Goal: Information Seeking & Learning: Learn about a topic

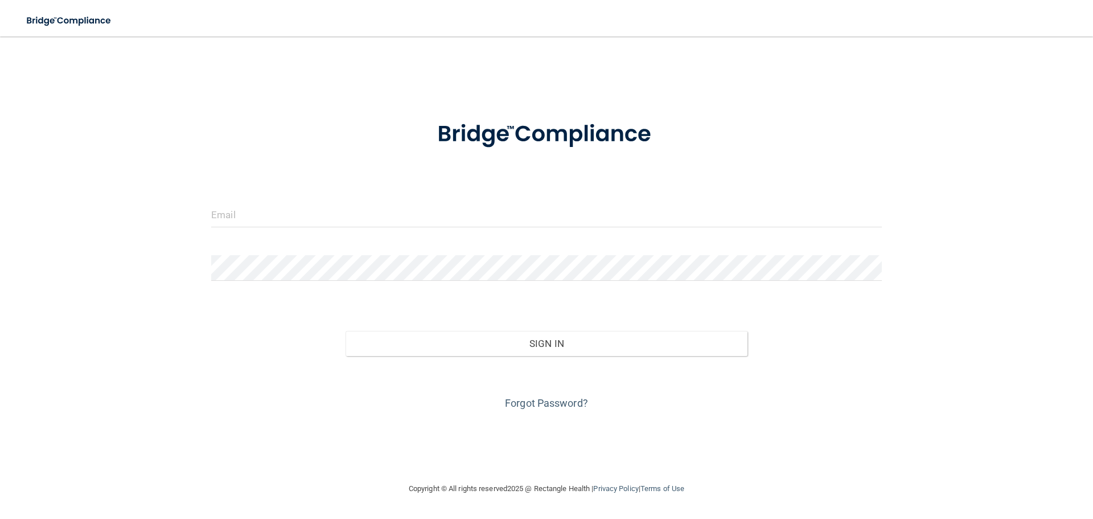
type input "[EMAIL_ADDRESS][DOMAIN_NAME]"
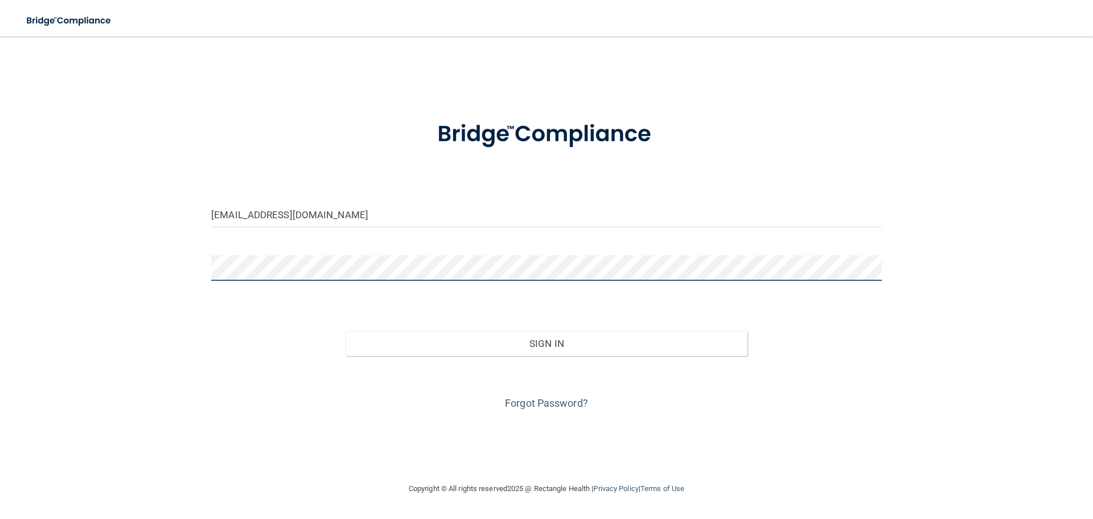
click at [345, 331] on button "Sign In" at bounding box center [546, 343] width 402 height 25
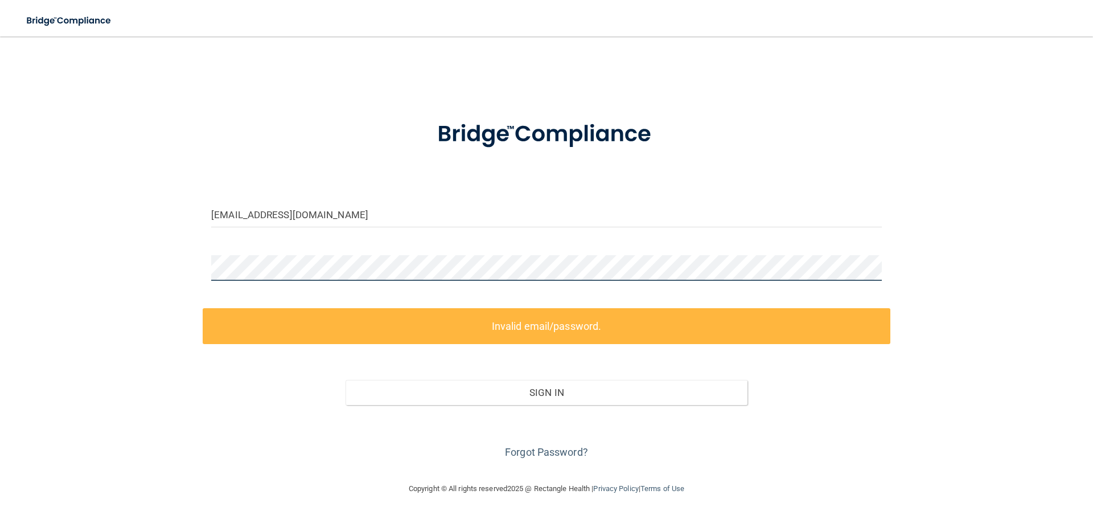
click at [202, 266] on div "thayden0521@gmail.com Invalid email/password. You don't have permission to acce…" at bounding box center [546, 259] width 1047 height 422
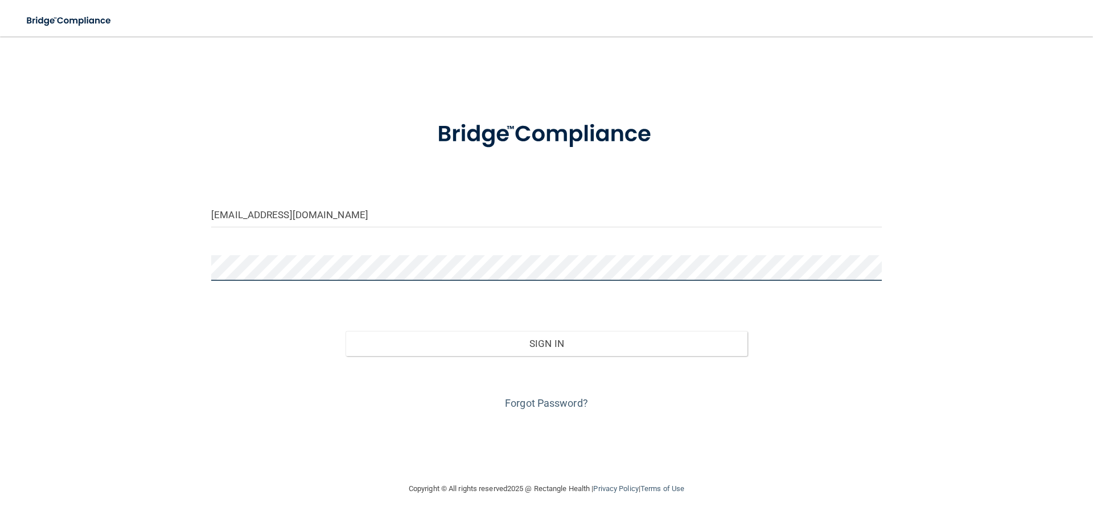
click at [345, 331] on button "Sign In" at bounding box center [546, 343] width 402 height 25
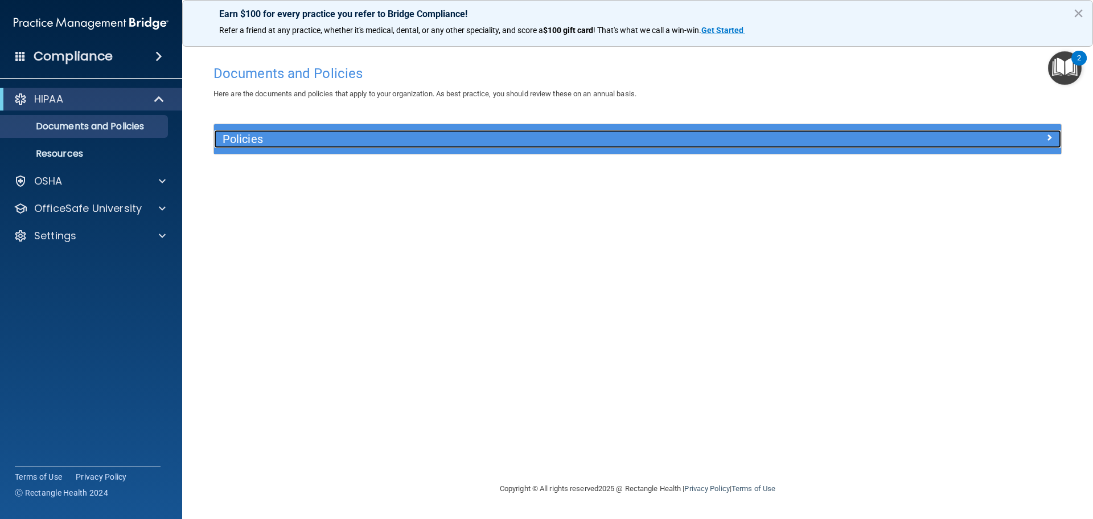
click at [1052, 134] on span at bounding box center [1049, 137] width 7 height 14
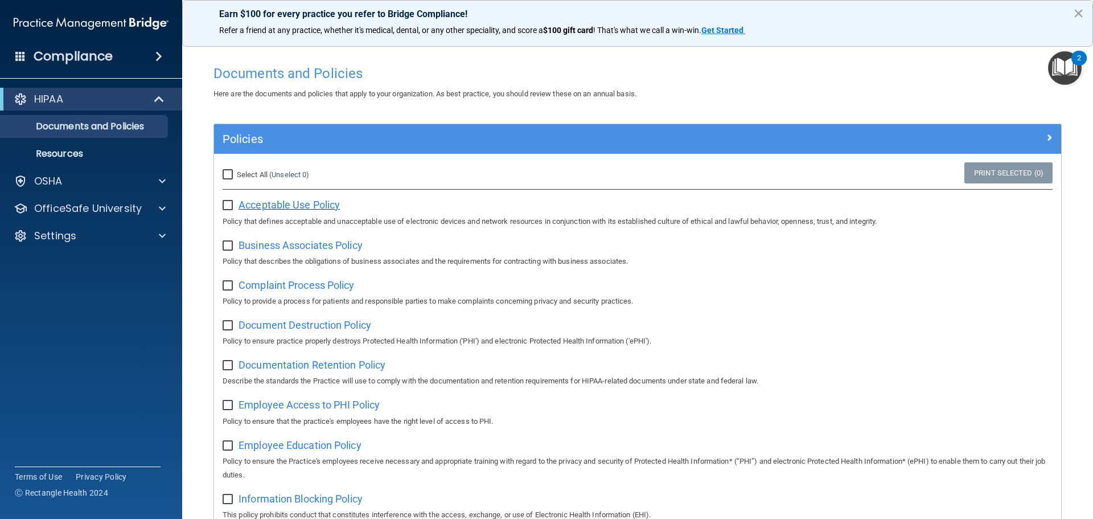
click at [291, 208] on span "Acceptable Use Policy" at bounding box center [288, 205] width 101 height 12
click at [229, 172] on input "Select All (Unselect 0) Unselect All" at bounding box center [229, 174] width 13 height 9
checkbox input "true"
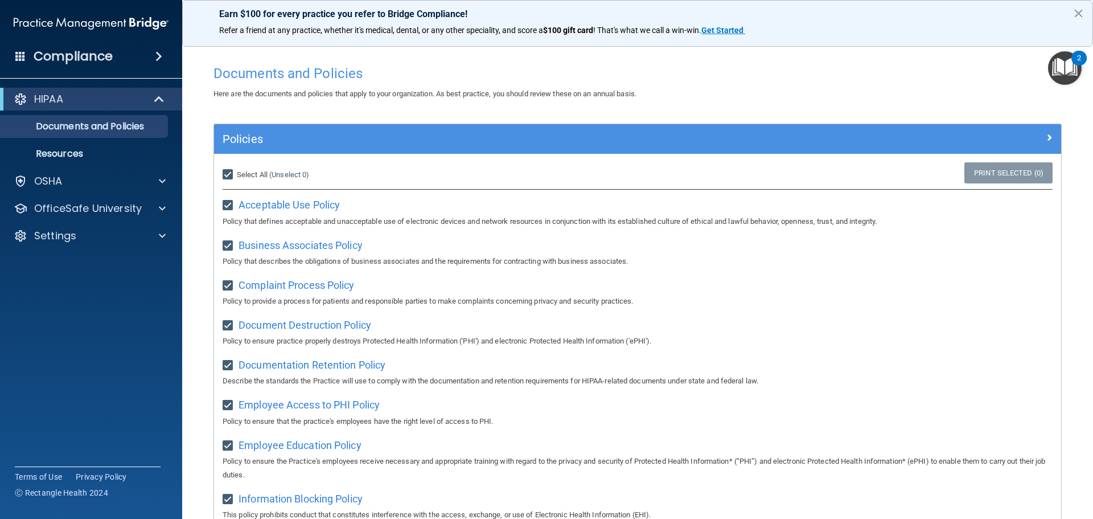
checkbox input "true"
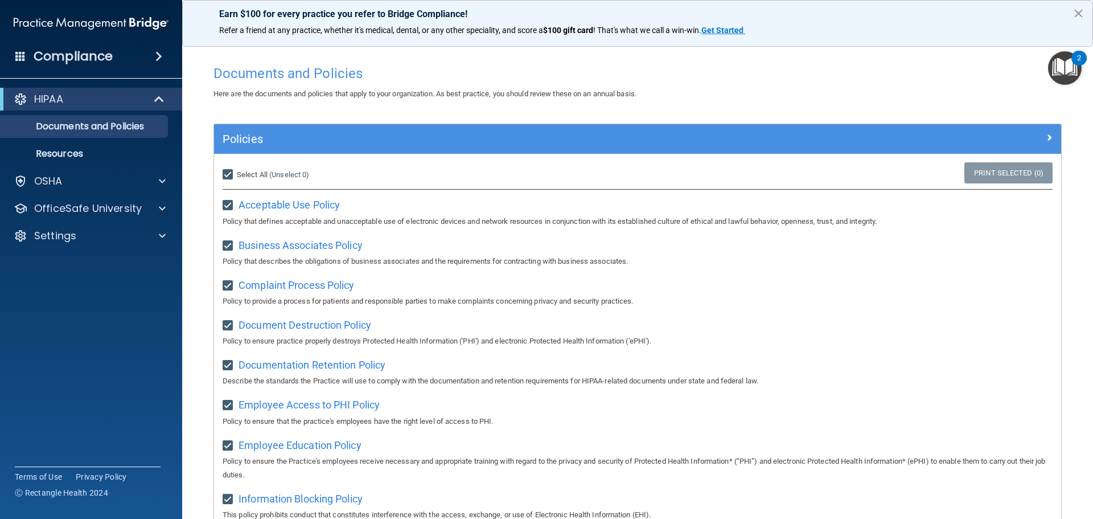
checkbox input "true"
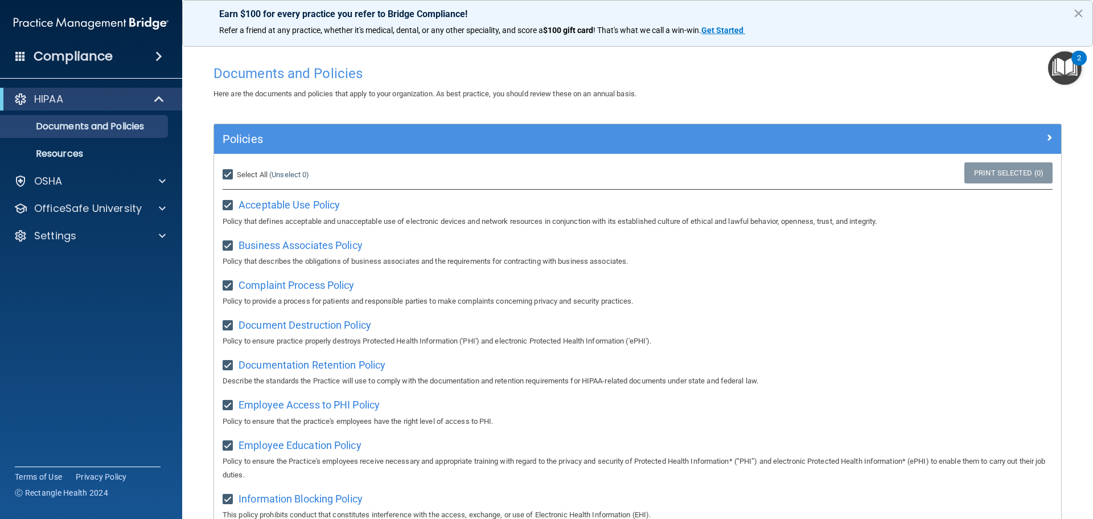
checkbox input "true"
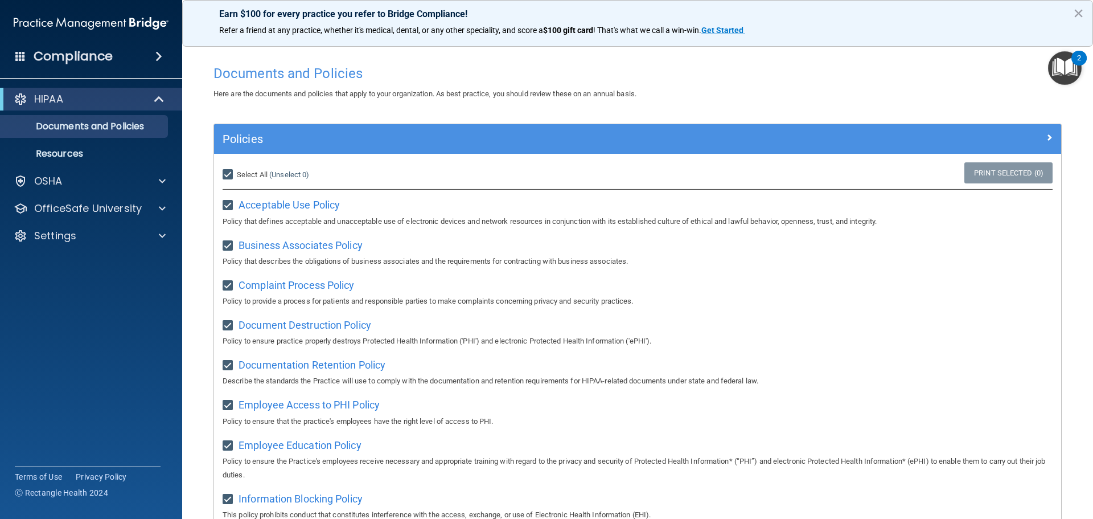
checkbox input "true"
click at [1018, 171] on link "Print Selected (21)" at bounding box center [1006, 172] width 92 height 21
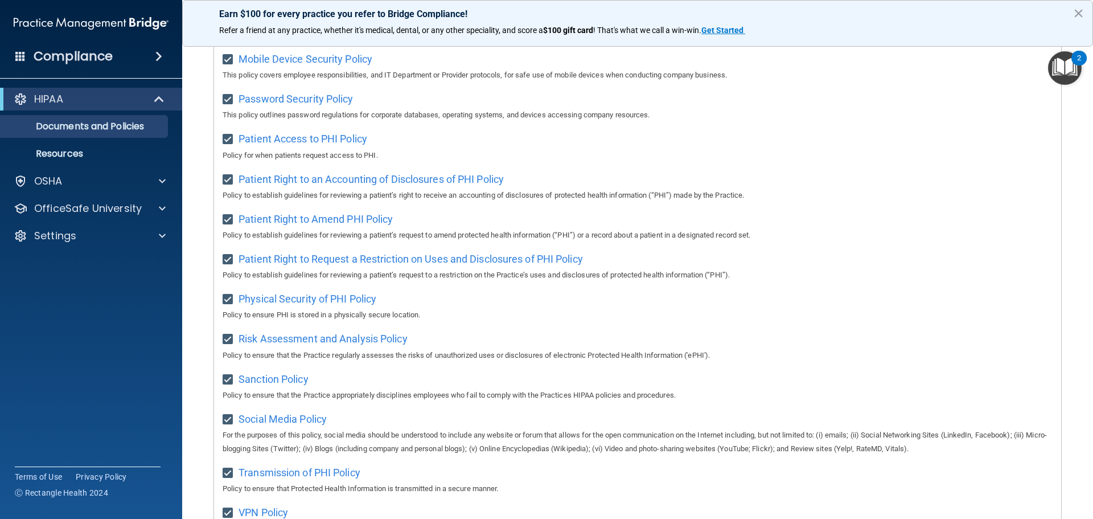
scroll to position [452, 0]
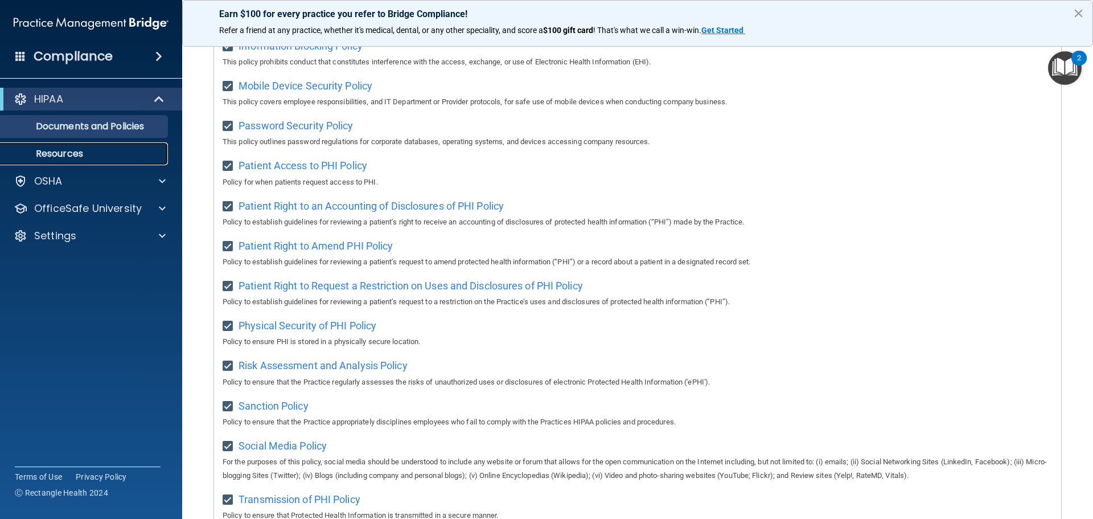
click at [71, 156] on p "Resources" at bounding box center [84, 153] width 155 height 11
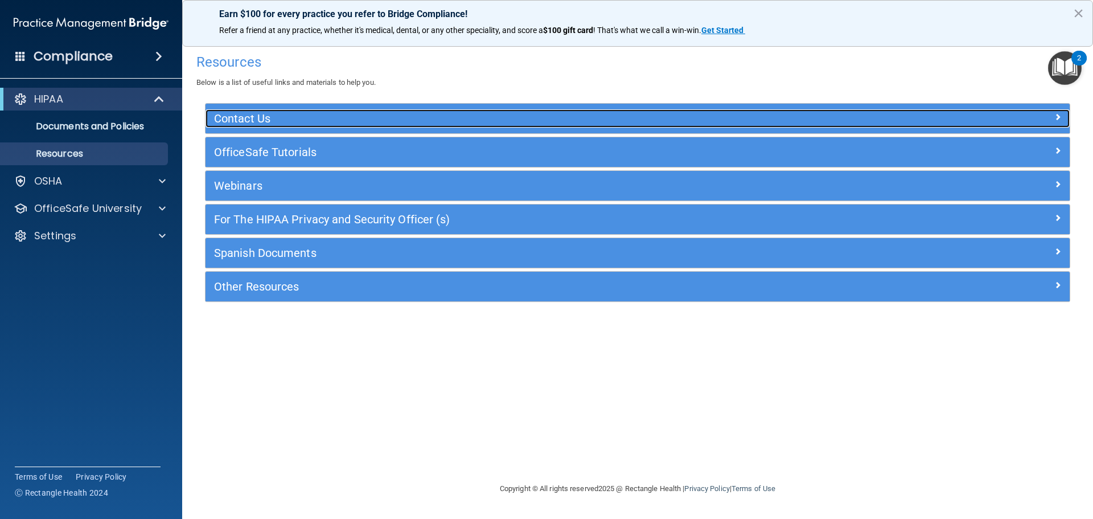
click at [1054, 118] on span at bounding box center [1057, 117] width 7 height 14
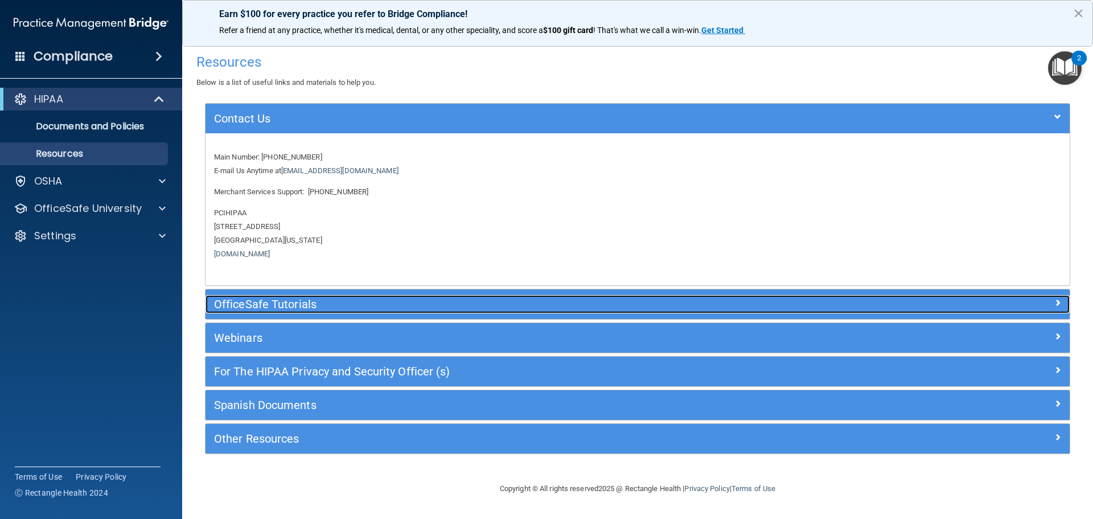
click at [288, 310] on h5 "OfficeSafe Tutorials" at bounding box center [529, 304] width 631 height 13
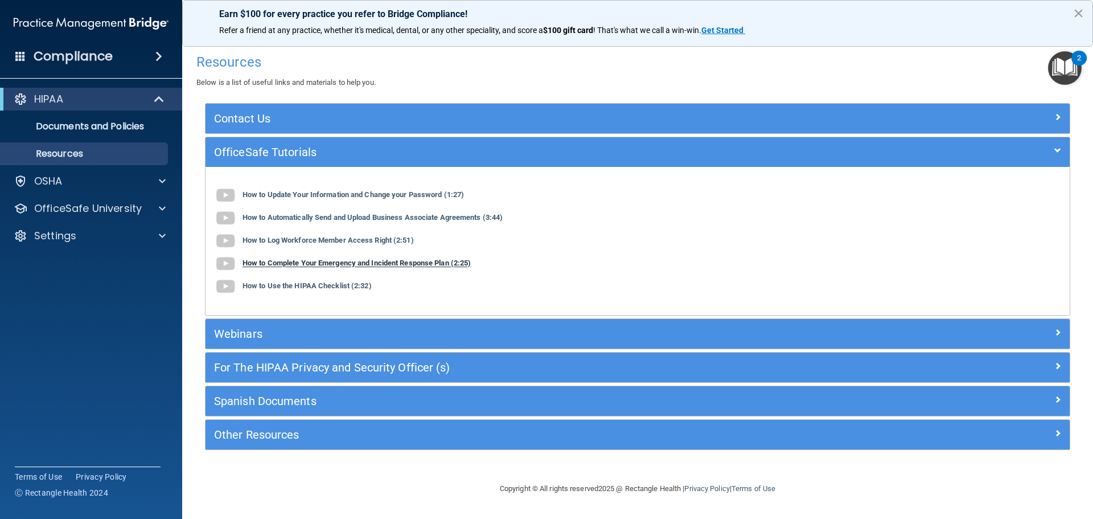
click at [224, 265] on img at bounding box center [225, 263] width 23 height 23
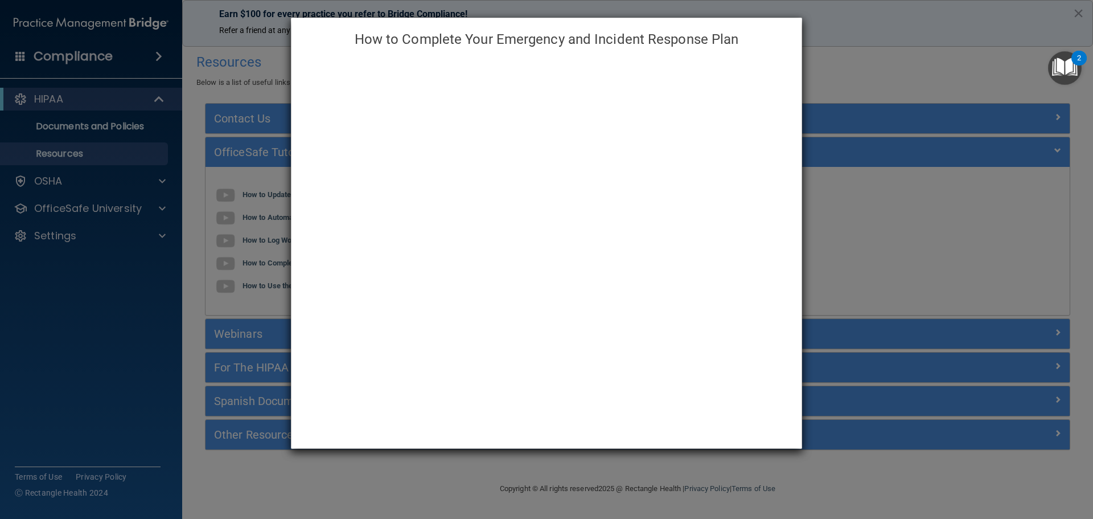
click at [816, 47] on div "How to Complete Your Emergency and Incident Response Plan" at bounding box center [546, 259] width 1093 height 519
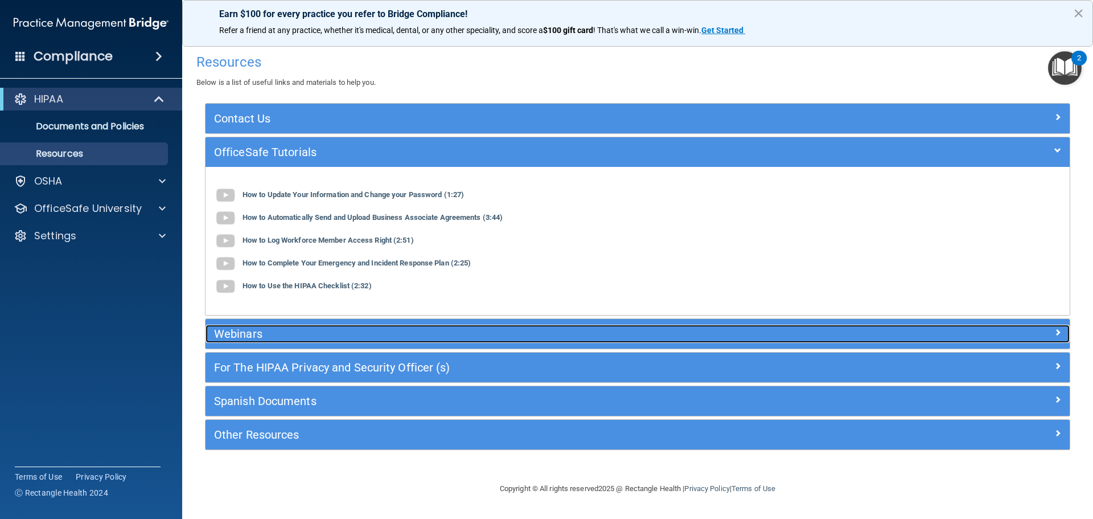
click at [279, 339] on h5 "Webinars" at bounding box center [529, 333] width 631 height 13
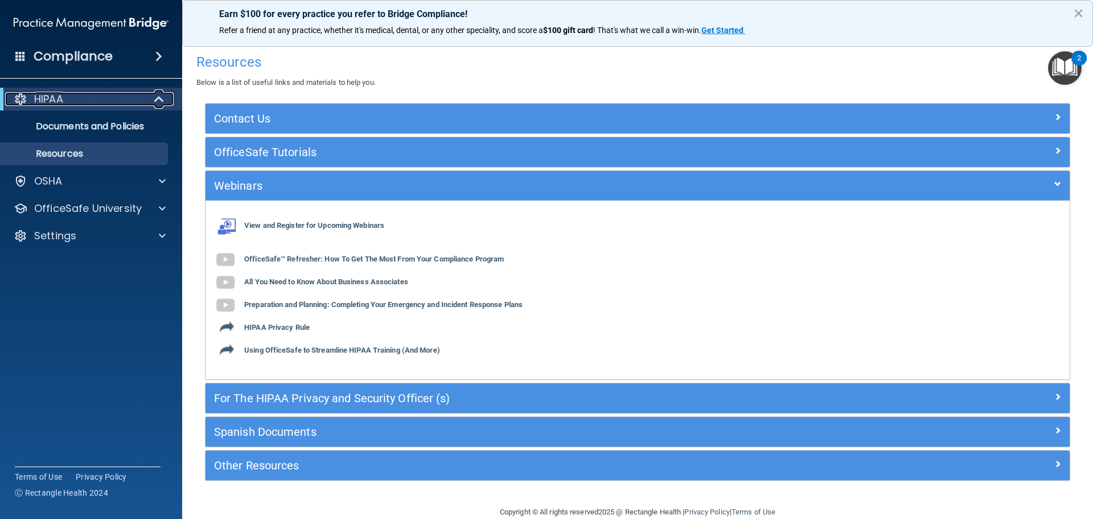
click at [111, 104] on div "HIPAA" at bounding box center [75, 99] width 141 height 14
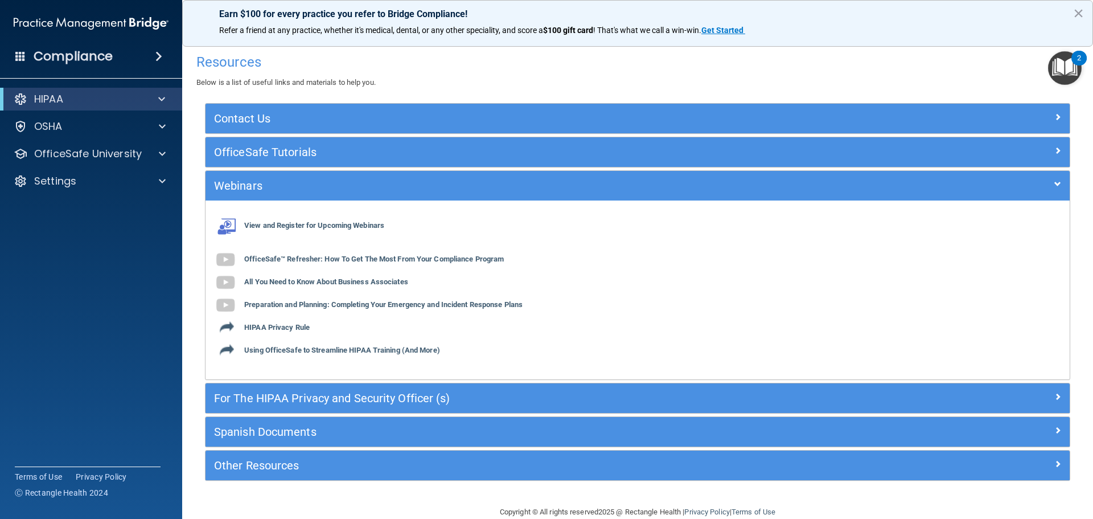
click at [155, 92] on div "HIPAA" at bounding box center [91, 99] width 182 height 23
click at [161, 96] on span at bounding box center [161, 99] width 7 height 14
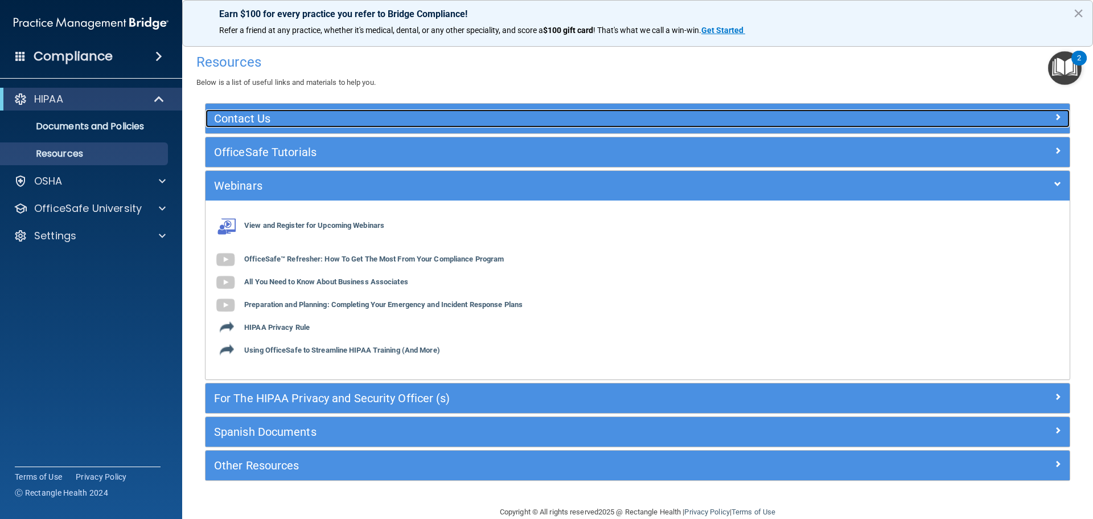
click at [1029, 118] on div at bounding box center [962, 116] width 216 height 14
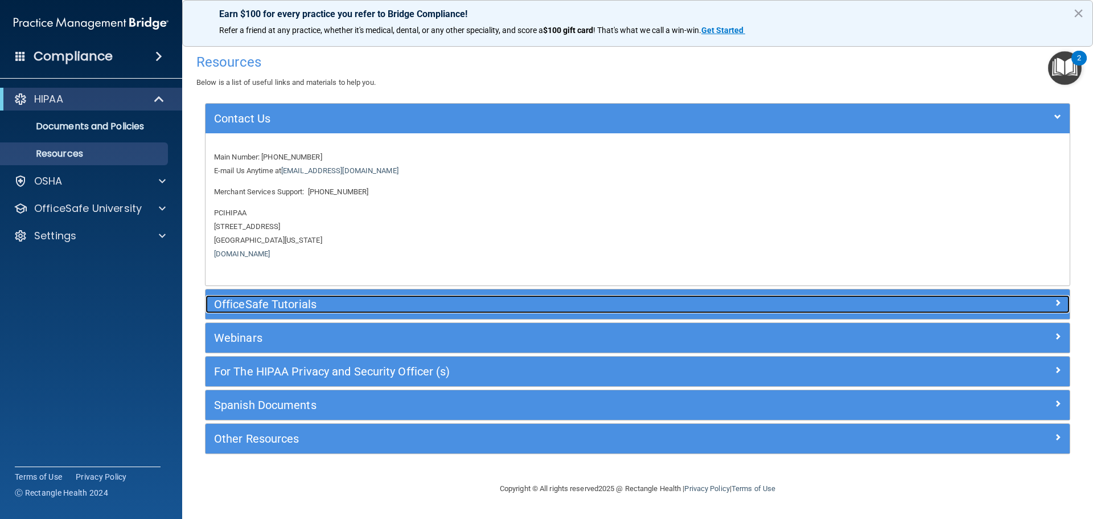
click at [352, 303] on h5 "OfficeSafe Tutorials" at bounding box center [529, 304] width 631 height 13
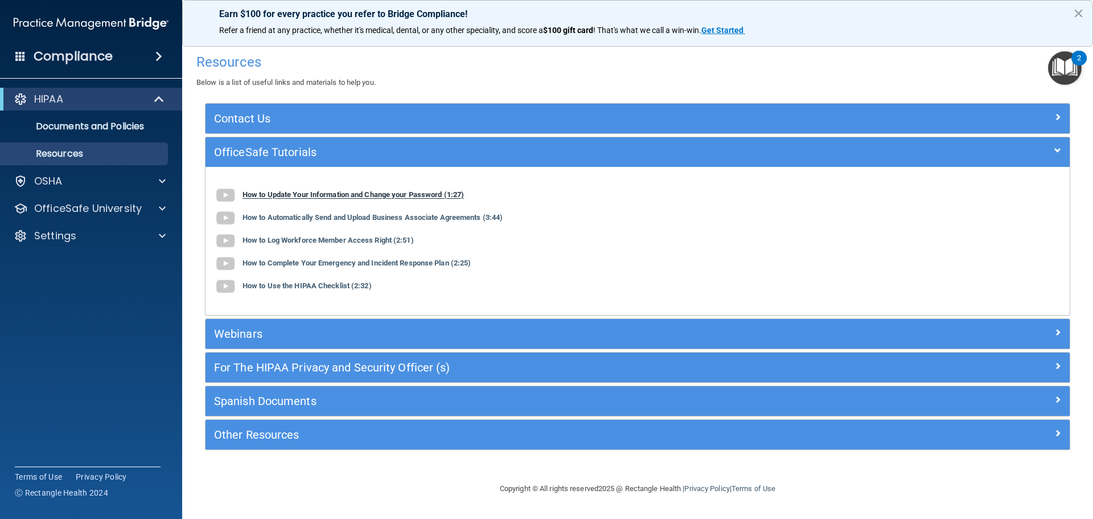
click at [224, 194] on img at bounding box center [225, 195] width 23 height 23
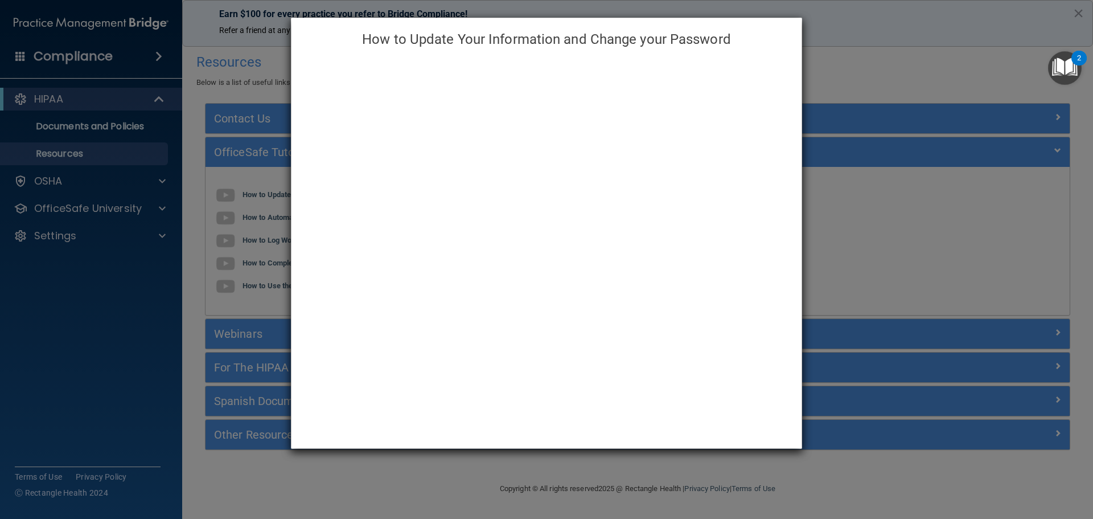
click at [894, 76] on div "How to Update Your Information and Change your Password" at bounding box center [546, 259] width 1093 height 519
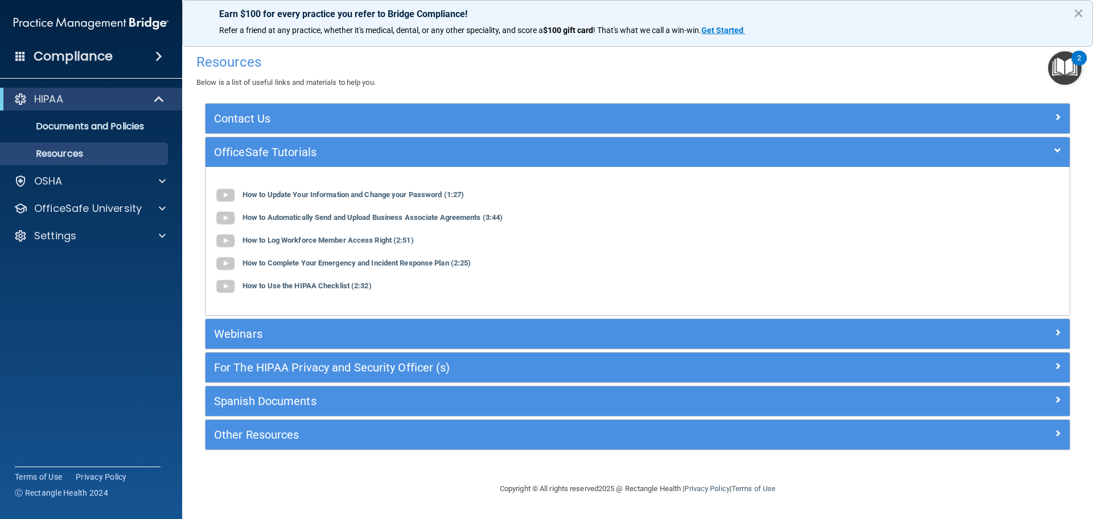
click at [1058, 61] on img "Open Resource Center, 2 new notifications" at bounding box center [1065, 68] width 34 height 34
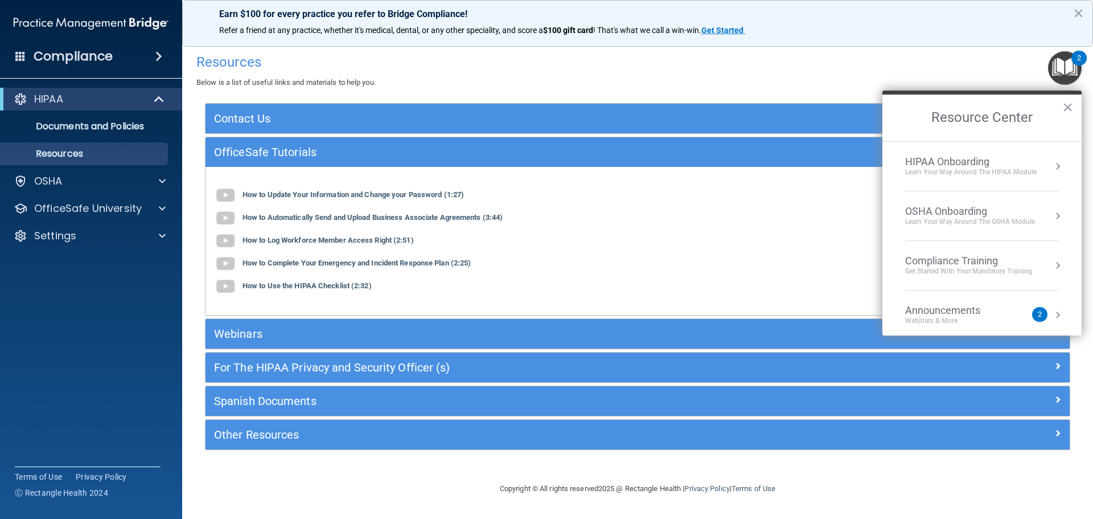
click at [1036, 314] on div "2" at bounding box center [1039, 314] width 15 height 15
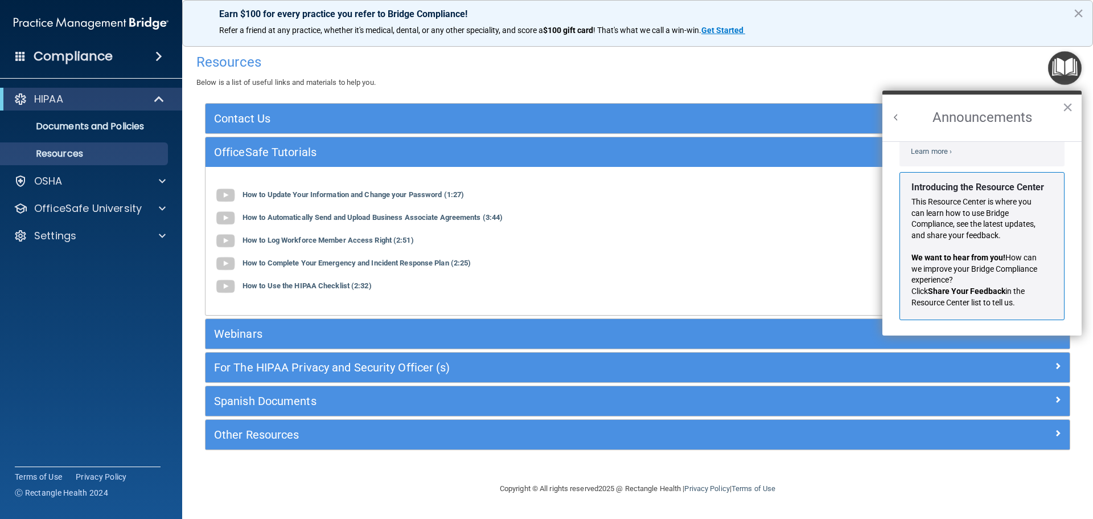
scroll to position [200, 0]
click at [1067, 108] on button "×" at bounding box center [1067, 107] width 11 height 18
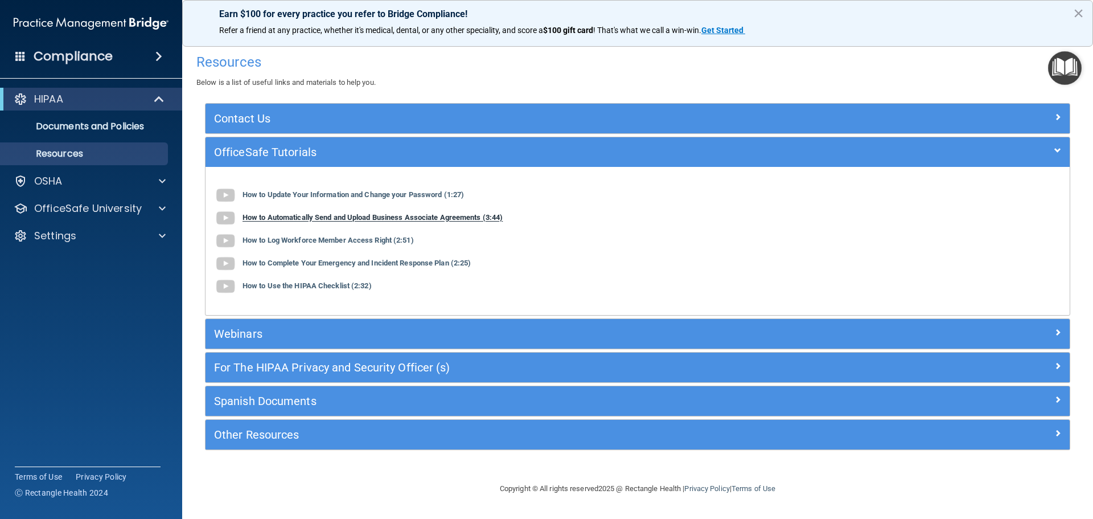
click at [225, 216] on img at bounding box center [225, 218] width 23 height 23
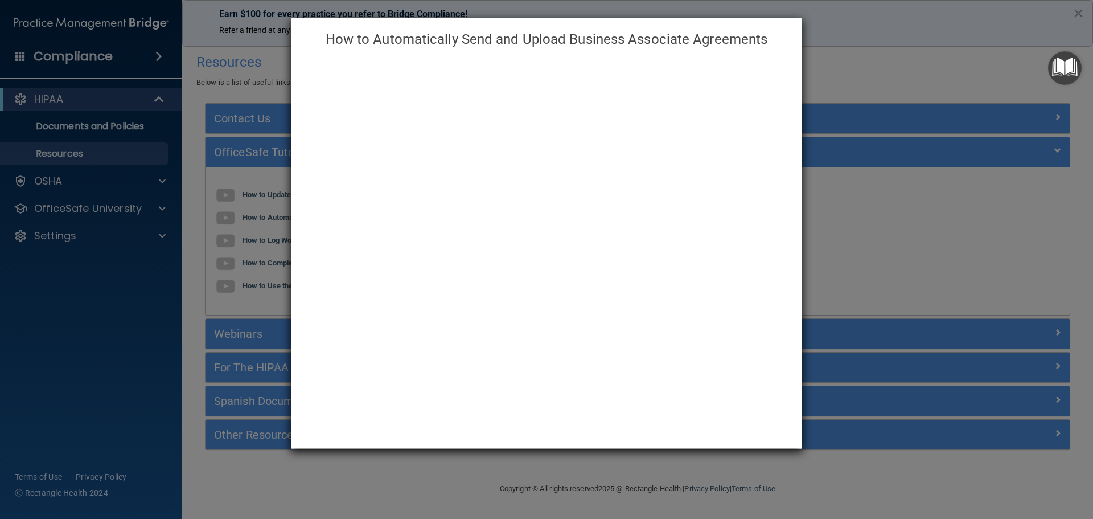
click at [892, 220] on div "How to Automatically Send and Upload Business Associate Agreements" at bounding box center [546, 259] width 1093 height 519
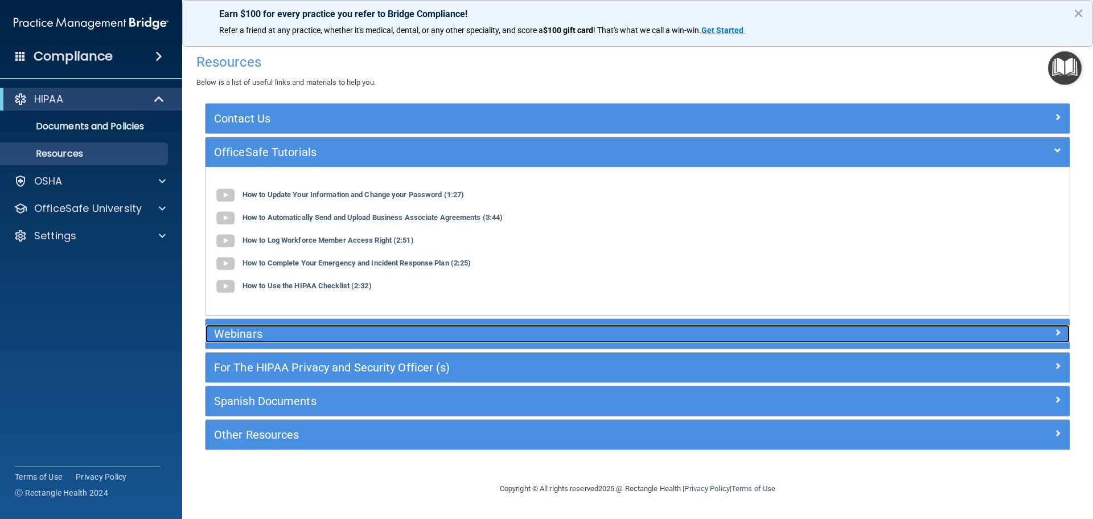
click at [245, 339] on h5 "Webinars" at bounding box center [529, 333] width 631 height 13
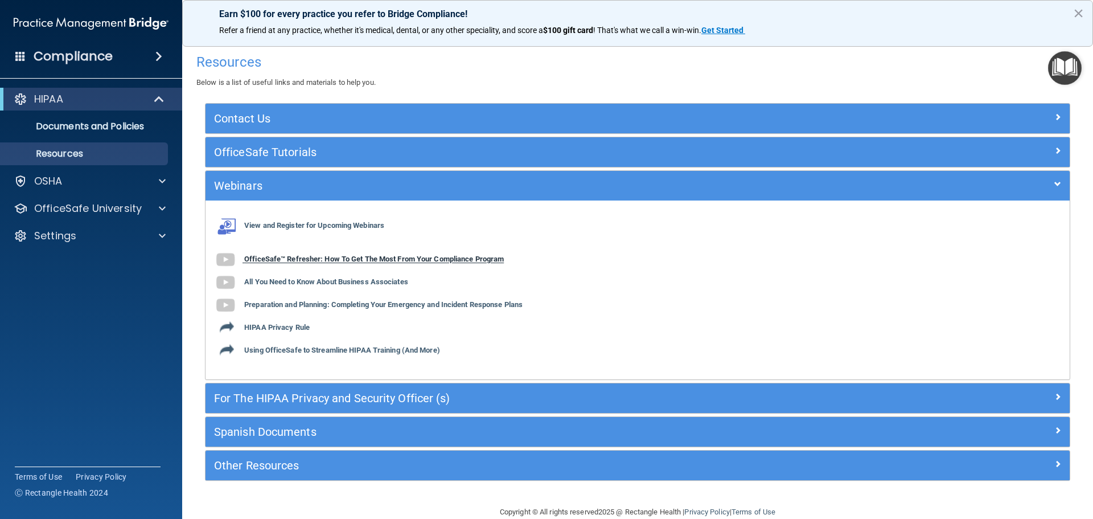
click at [285, 256] on b "OfficeSafe™ Refresher: How To Get The Most From Your Compliance Program" at bounding box center [374, 259] width 260 height 9
click at [157, 56] on span at bounding box center [158, 57] width 7 height 14
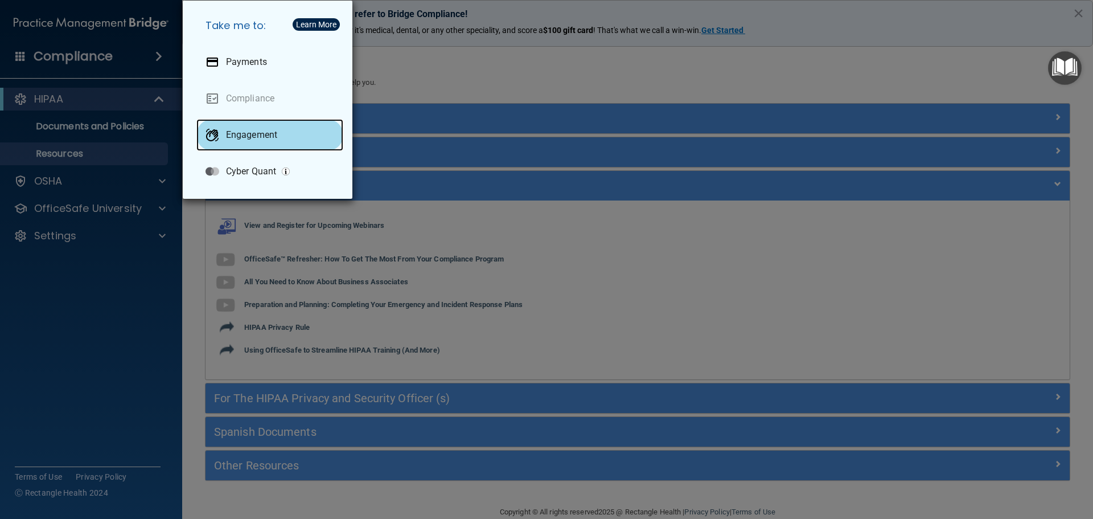
click at [261, 138] on p "Engagement" at bounding box center [251, 134] width 51 height 11
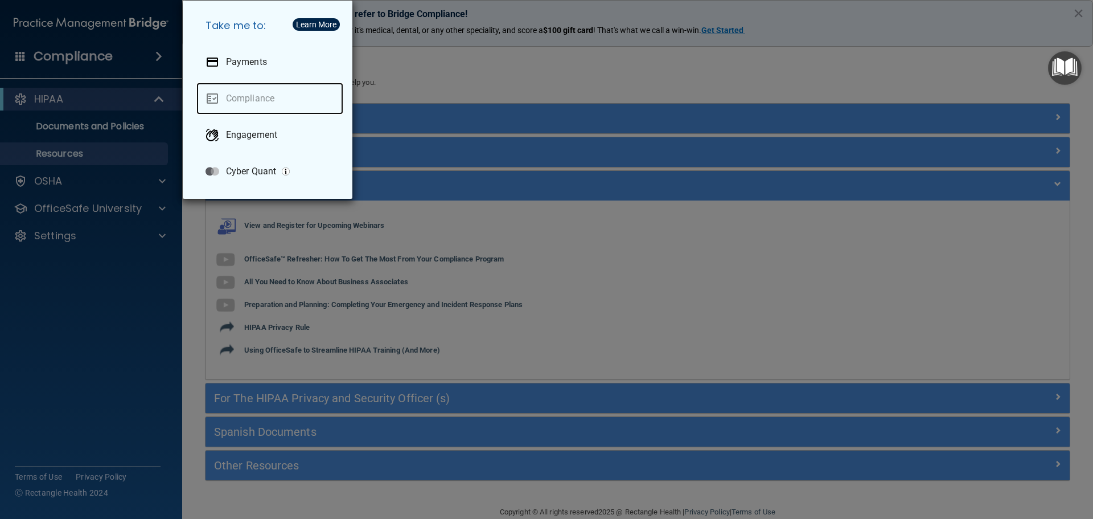
click at [279, 99] on link "Compliance" at bounding box center [269, 99] width 147 height 32
click at [563, 73] on div "Take me to: Payments Compliance Engagement Cyber Quant" at bounding box center [546, 259] width 1093 height 519
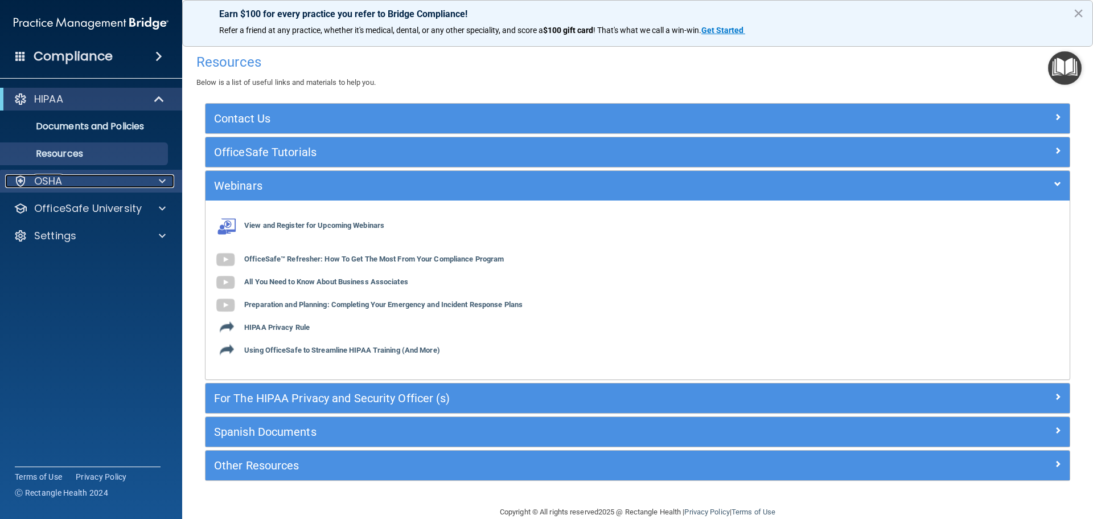
click at [106, 182] on div "OSHA" at bounding box center [75, 181] width 141 height 14
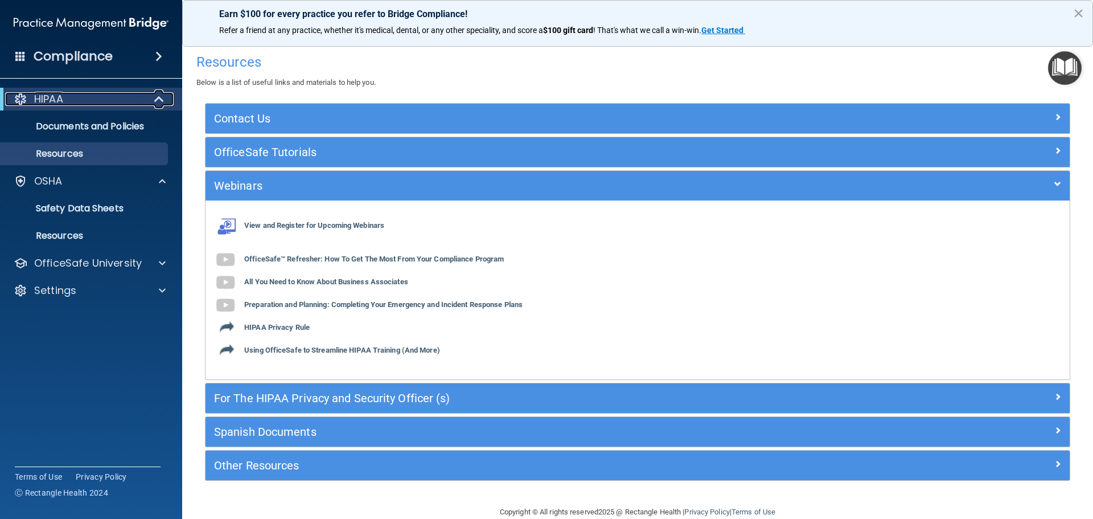
click at [157, 94] on span at bounding box center [160, 99] width 10 height 14
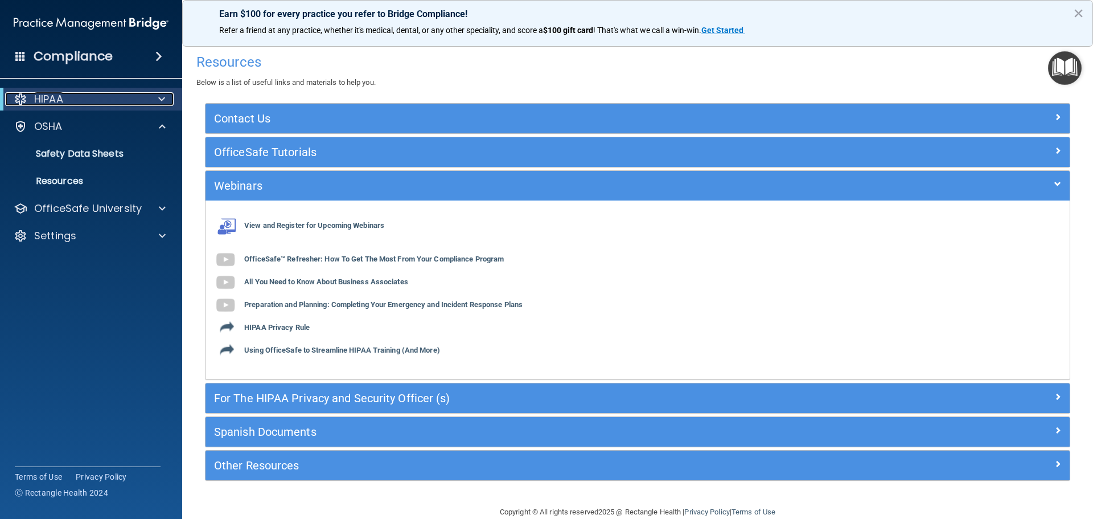
click at [109, 98] on div "HIPAA" at bounding box center [75, 99] width 141 height 14
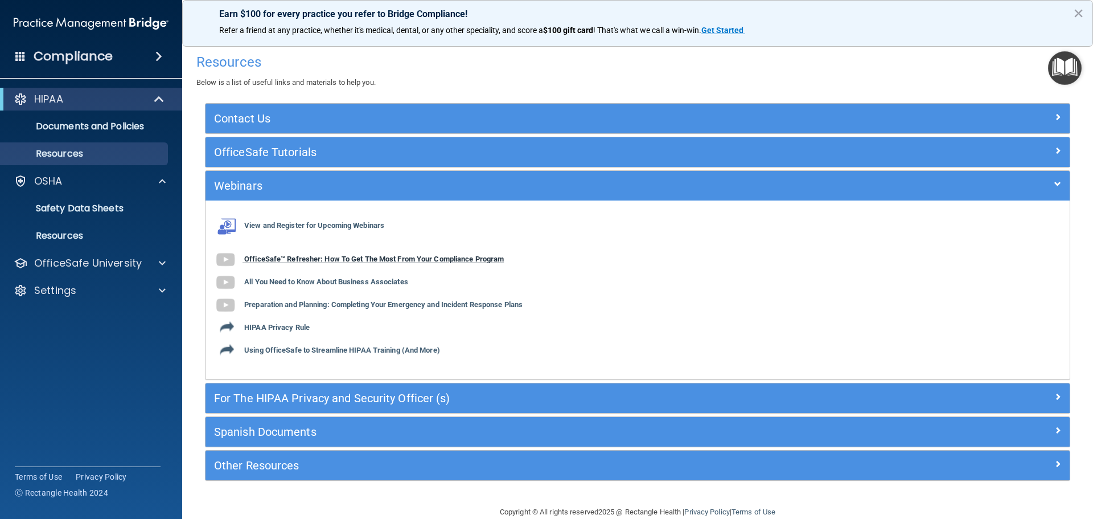
click at [228, 257] on img at bounding box center [225, 259] width 23 height 23
click at [271, 261] on b "OfficeSafe™ Refresher: How To Get The Most From Your Compliance Program" at bounding box center [374, 259] width 260 height 9
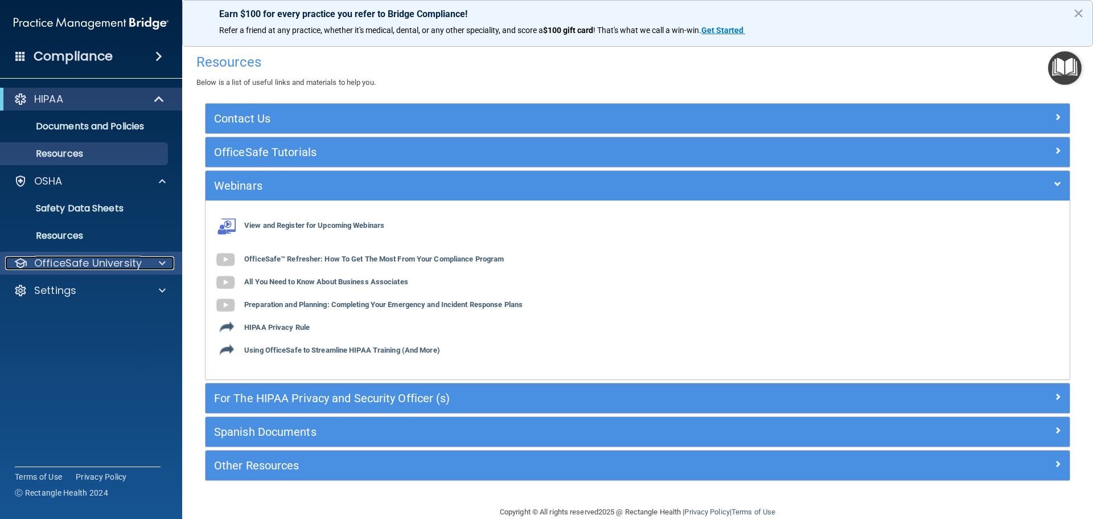
click at [172, 261] on div at bounding box center [160, 263] width 28 height 14
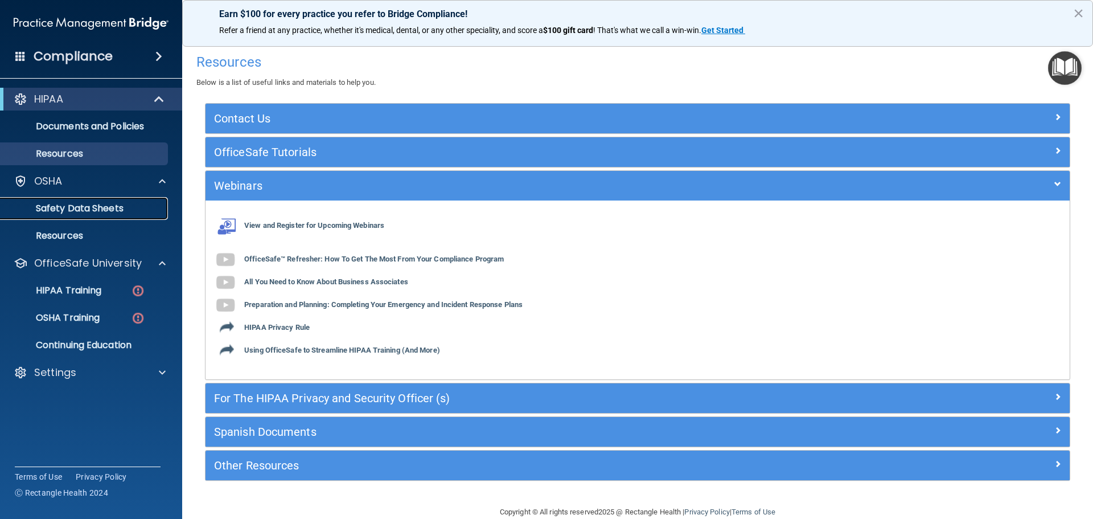
click at [94, 203] on p "Safety Data Sheets" at bounding box center [84, 208] width 155 height 11
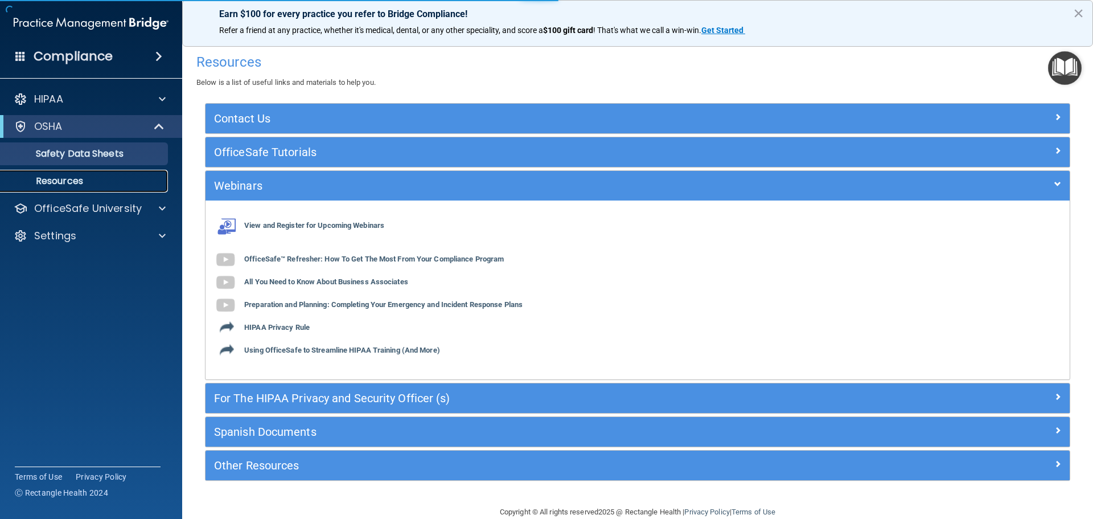
click at [76, 184] on p "Resources" at bounding box center [84, 180] width 155 height 11
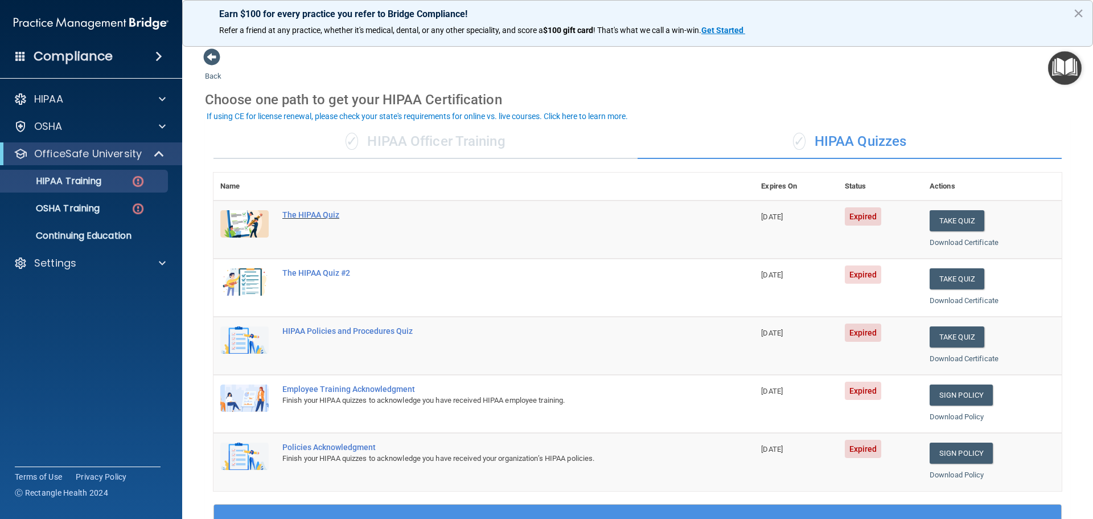
click at [318, 216] on div "The HIPAA Quiz" at bounding box center [489, 214] width 415 height 9
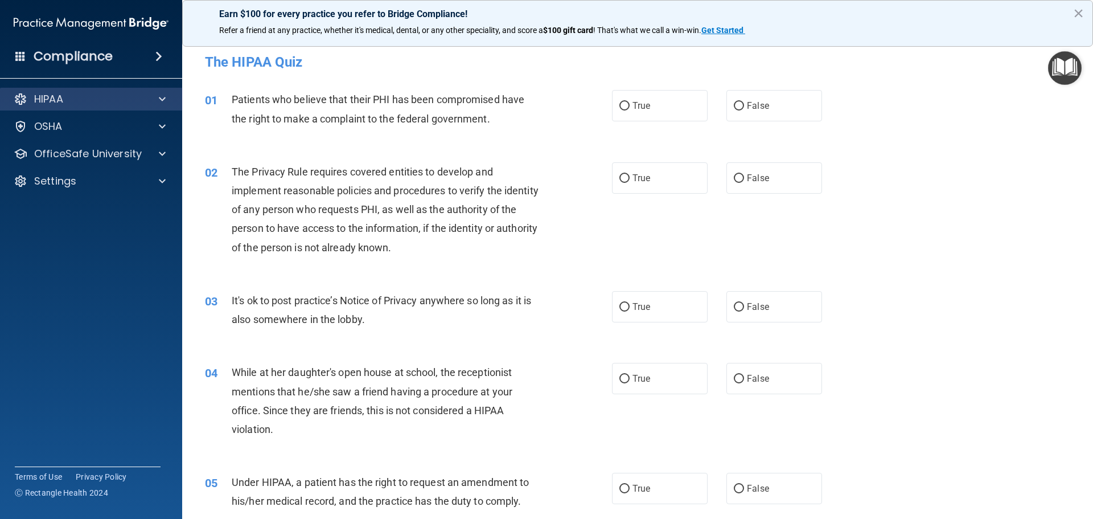
click at [90, 90] on div "HIPAA" at bounding box center [91, 99] width 183 height 23
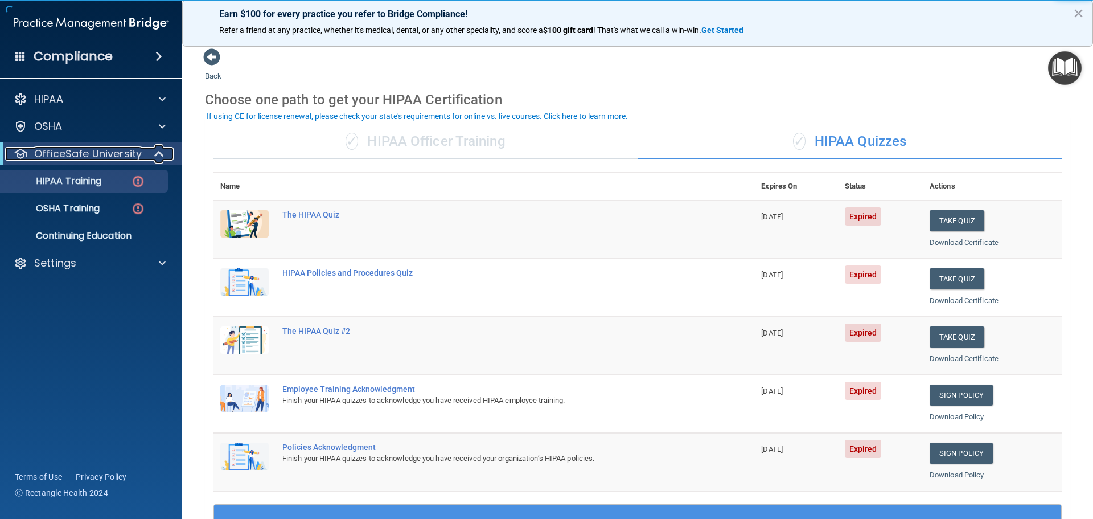
click at [120, 150] on p "OfficeSafe University" at bounding box center [88, 154] width 108 height 14
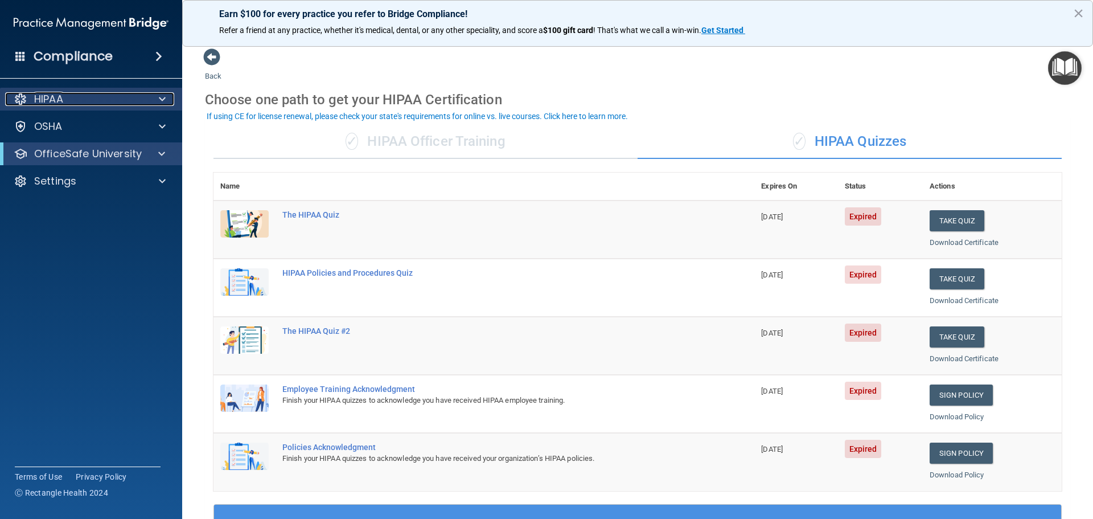
click at [99, 101] on div "HIPAA" at bounding box center [75, 99] width 141 height 14
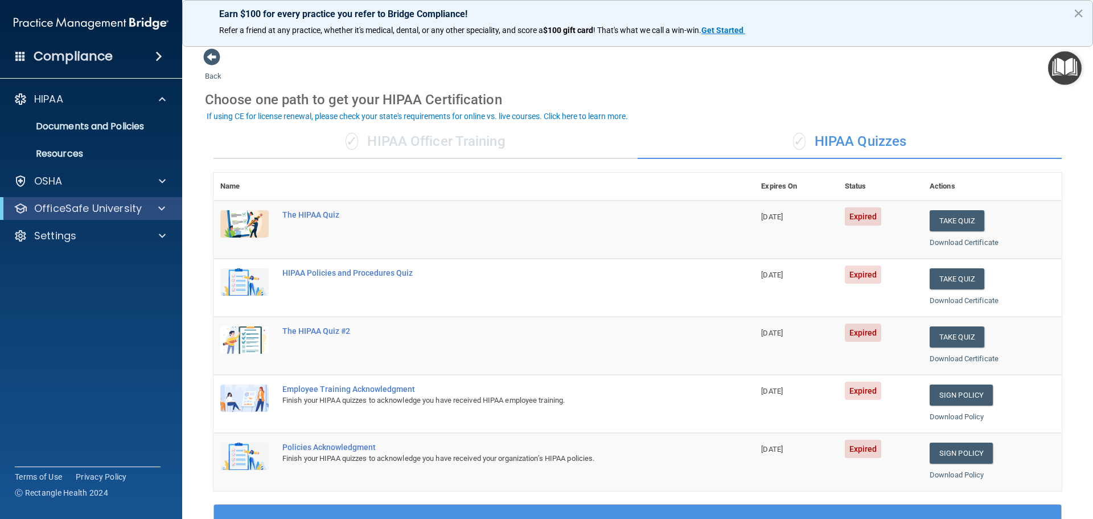
click at [100, 200] on div "OfficeSafe University" at bounding box center [91, 208] width 182 height 23
click at [164, 207] on span at bounding box center [161, 208] width 7 height 14
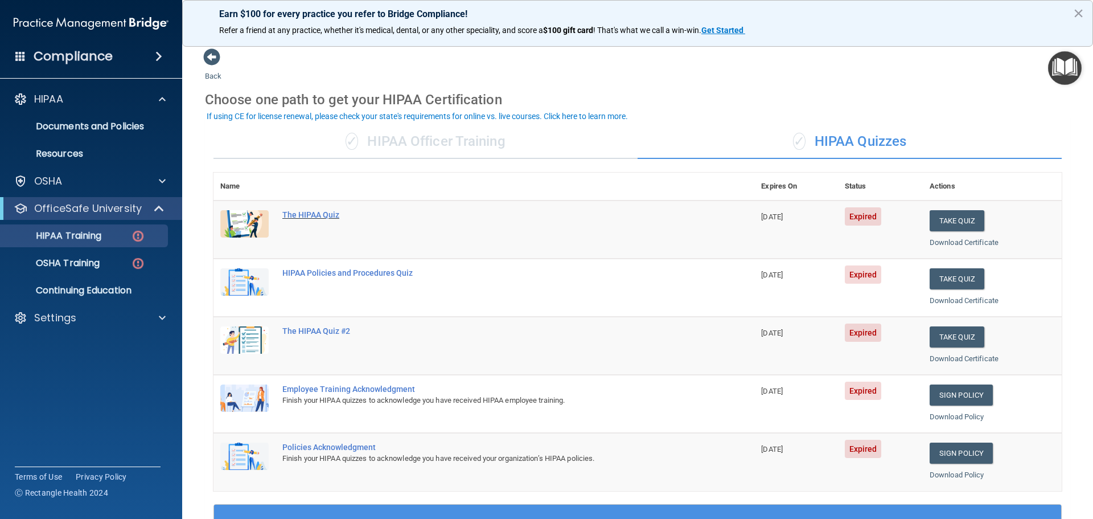
click at [319, 213] on div "The HIPAA Quiz" at bounding box center [489, 214] width 415 height 9
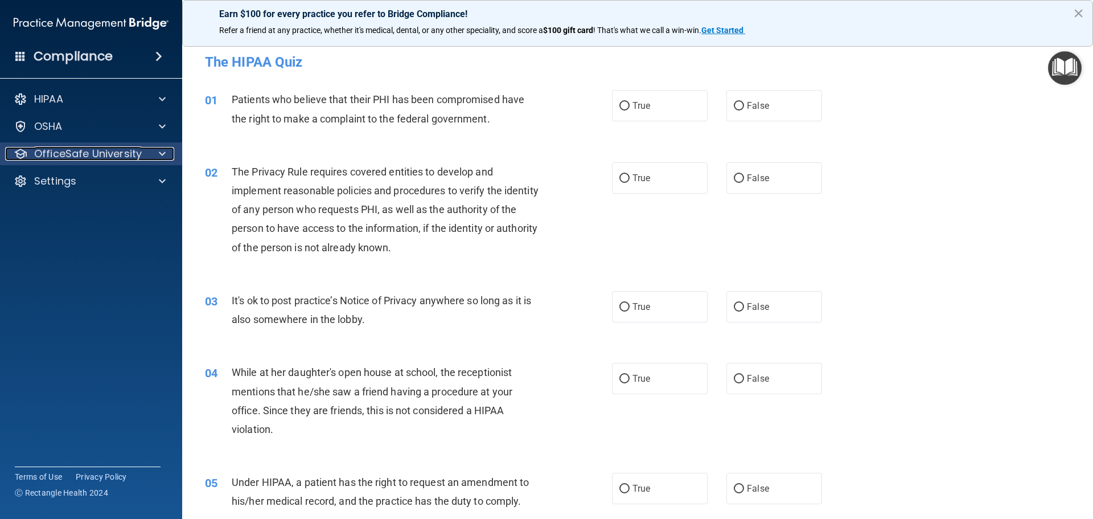
click at [170, 156] on div at bounding box center [160, 154] width 28 height 14
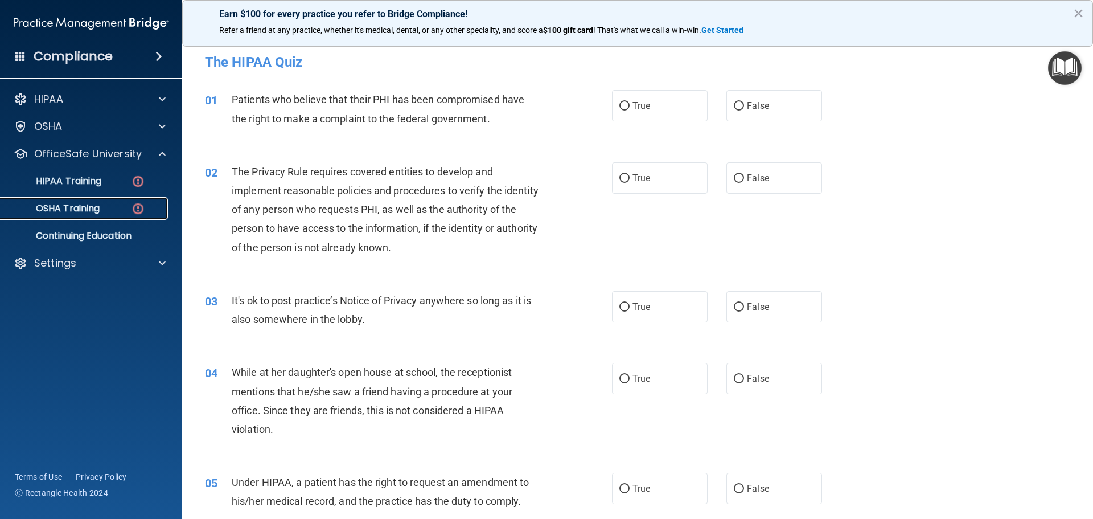
click at [85, 207] on p "OSHA Training" at bounding box center [53, 208] width 92 height 11
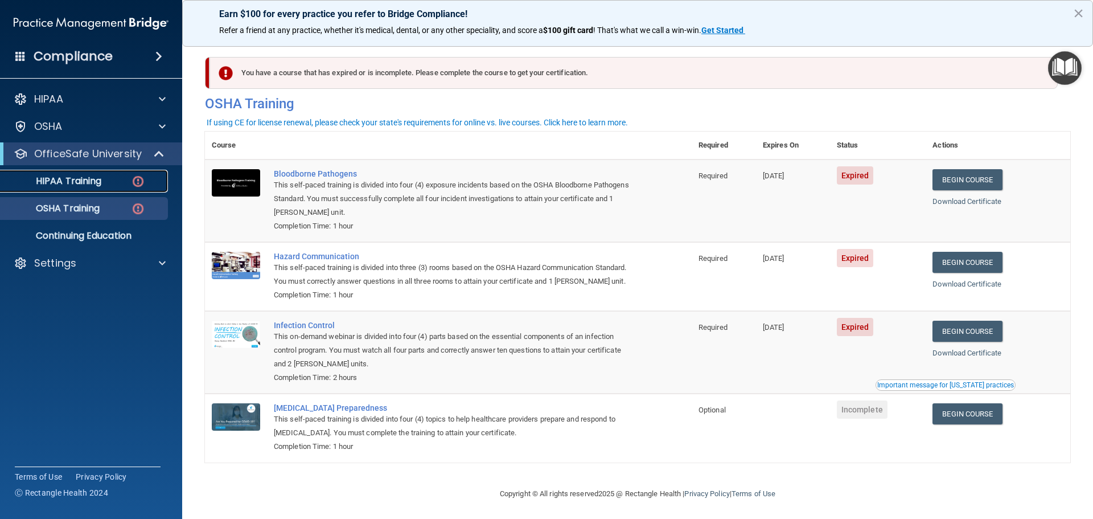
click at [75, 186] on p "HIPAA Training" at bounding box center [54, 180] width 94 height 11
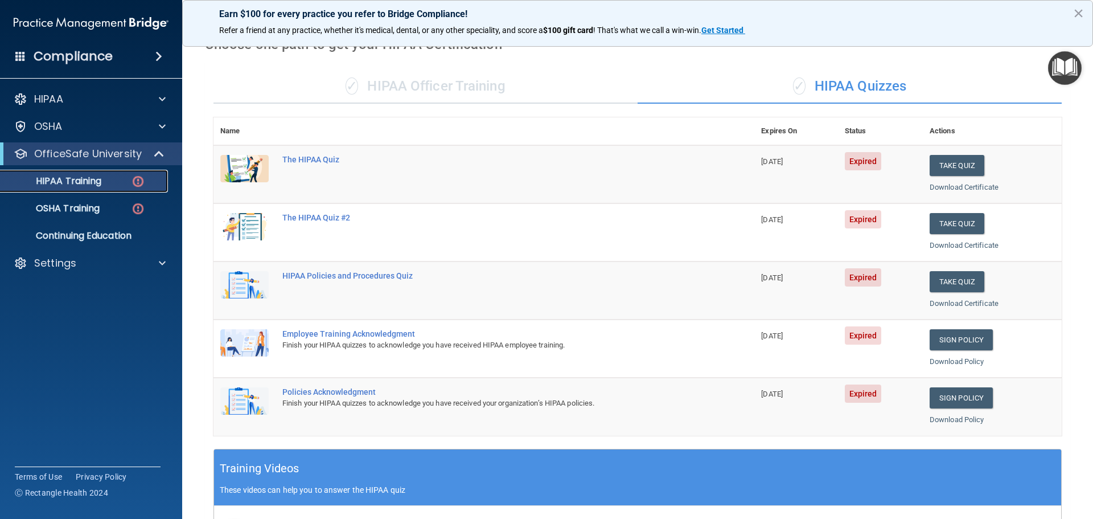
scroll to position [54, 0]
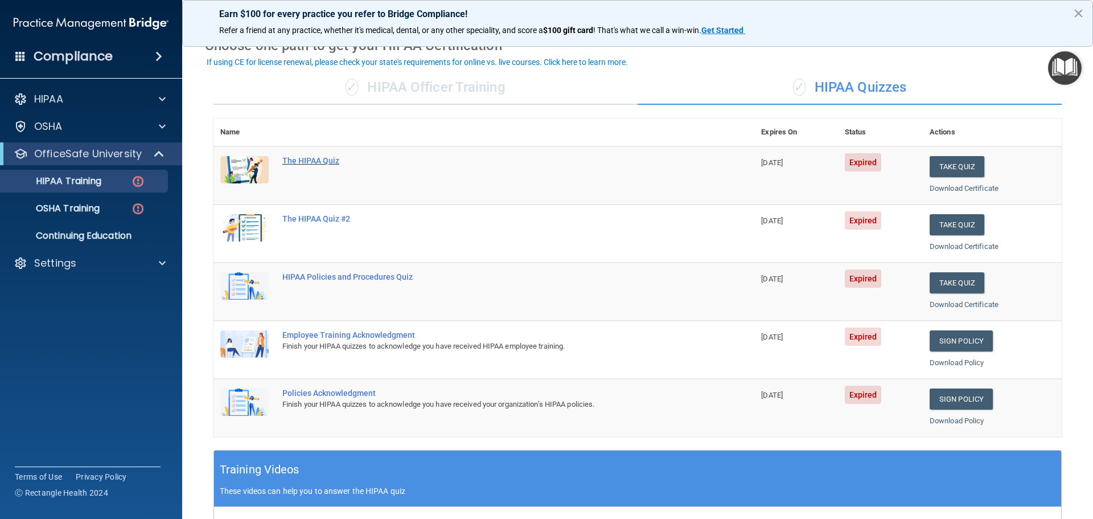
click at [317, 159] on div "The HIPAA Quiz" at bounding box center [489, 160] width 415 height 9
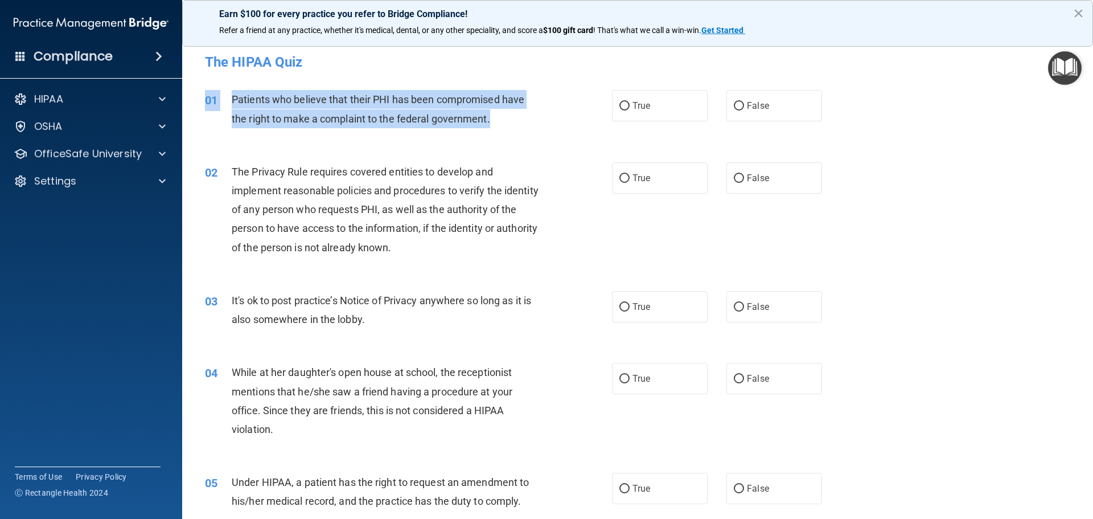
drag, startPoint x: 509, startPoint y: 119, endPoint x: 277, endPoint y: 137, distance: 232.4
click at [277, 137] on div "01 Patients who believe that their PHI has been compromised have the right to m…" at bounding box center [637, 112] width 882 height 72
copy div "01 Patients who believe that their PHI has been compromised have the right to m…"
click at [619, 108] on input "True" at bounding box center [624, 106] width 10 height 9
radio input "true"
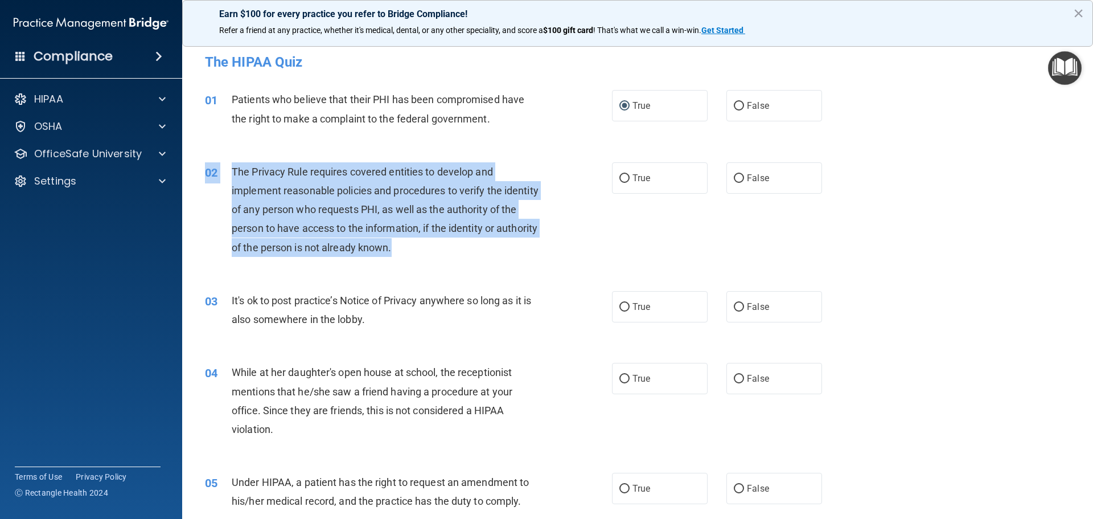
drag, startPoint x: 455, startPoint y: 246, endPoint x: 228, endPoint y: 138, distance: 251.5
copy div "02 The Privacy Rule requires covered entities to develop and implement reasonab…"
click at [619, 179] on input "True" at bounding box center [624, 178] width 10 height 9
radio input "true"
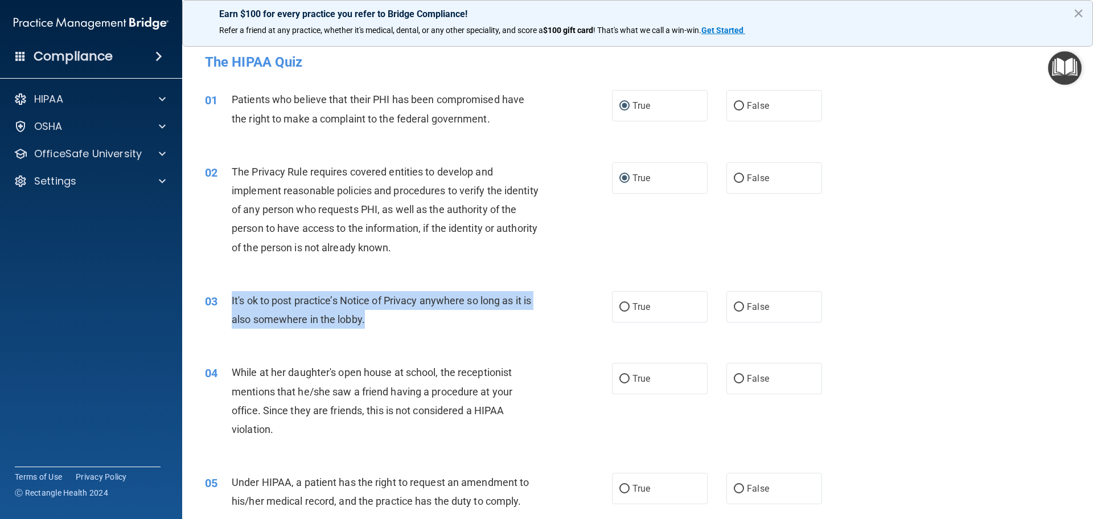
drag, startPoint x: 376, startPoint y: 322, endPoint x: 222, endPoint y: 304, distance: 154.7
click at [222, 304] on div "03 It's ok to post practice’s Notice of Privacy anywhere so long as it is also …" at bounding box center [408, 312] width 441 height 43
copy div "It's ok to post practice’s Notice of Privacy anywhere so long as it is also som…"
click at [735, 304] on input "False" at bounding box center [739, 307] width 10 height 9
radio input "true"
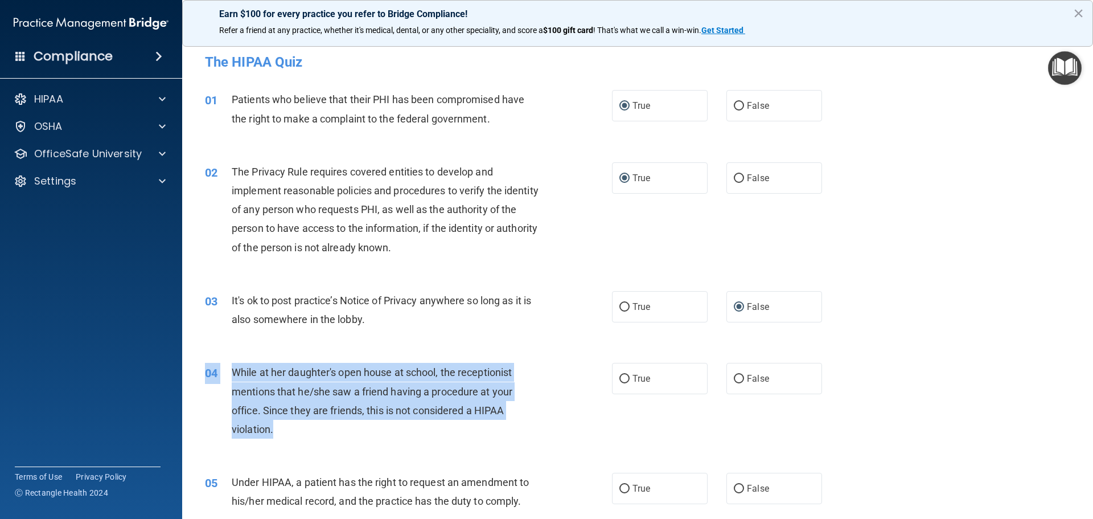
drag, startPoint x: 274, startPoint y: 422, endPoint x: 220, endPoint y: 355, distance: 86.3
click at [220, 355] on div "04 While at her daughter's open house at school, the receptionist mentions that…" at bounding box center [637, 403] width 882 height 110
copy div "04 While at her daughter's open house at school, the receptionist mentions that…"
click at [734, 378] on input "False" at bounding box center [739, 379] width 10 height 9
radio input "true"
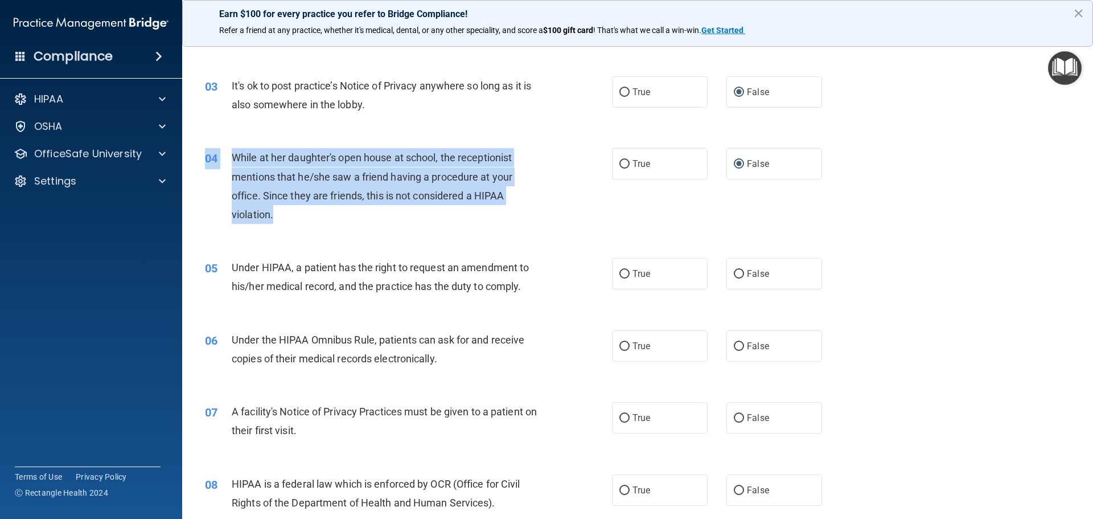
scroll to position [228, 0]
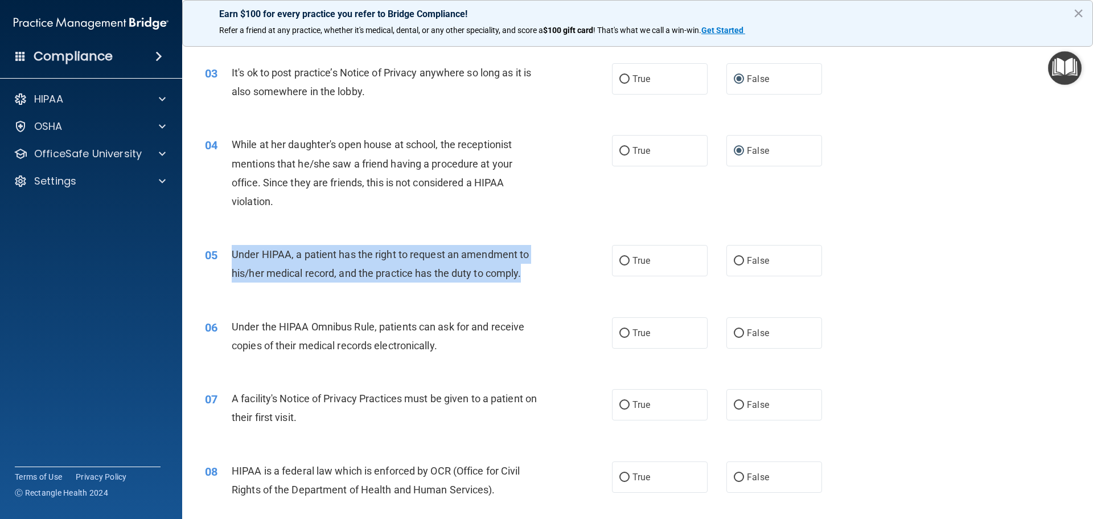
drag, startPoint x: 530, startPoint y: 268, endPoint x: 217, endPoint y: 257, distance: 313.2
click at [217, 257] on div "05 Under HIPAA, a patient has the right to request an amendment to his/her medi…" at bounding box center [408, 266] width 441 height 43
copy div "Under HIPAA, a patient has the right to request an amendment to his/her medical…"
click at [619, 260] on input "True" at bounding box center [624, 261] width 10 height 9
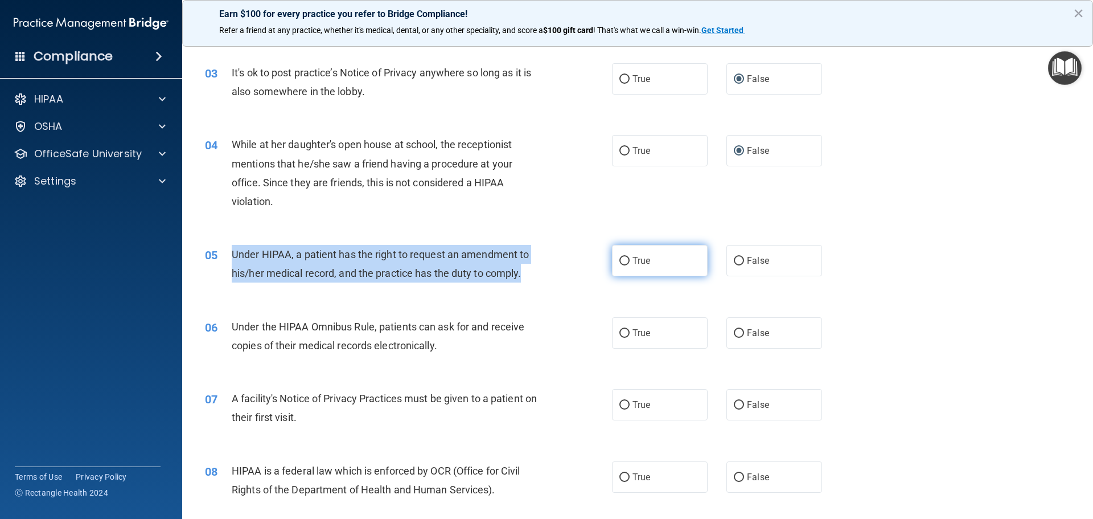
radio input "true"
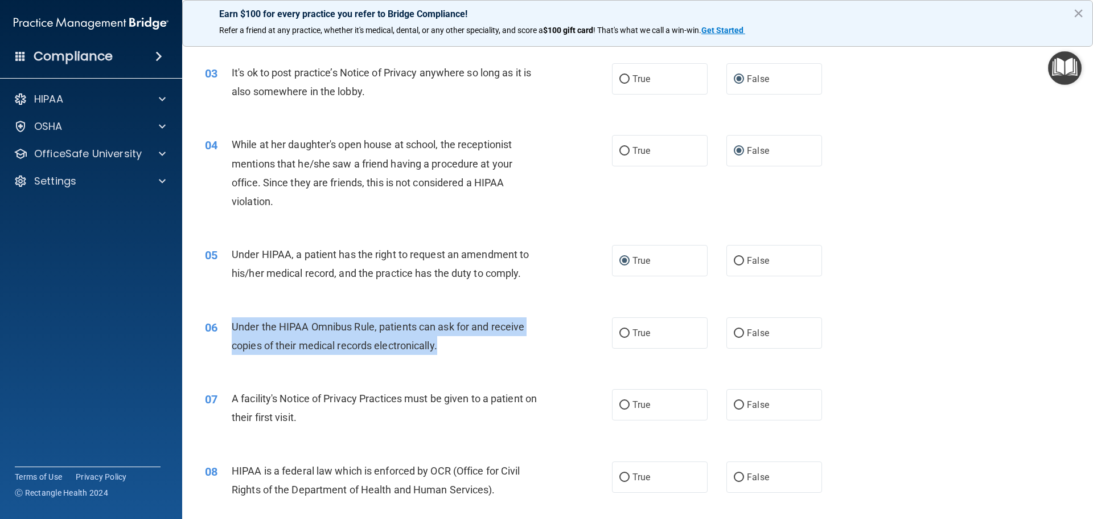
drag, startPoint x: 453, startPoint y: 345, endPoint x: 228, endPoint y: 330, distance: 226.0
click at [228, 330] on div "06 Under the HIPAA Omnibus Rule, patients can ask for and receive copies of the…" at bounding box center [408, 338] width 441 height 43
copy div "Under the HIPAA Omnibus Rule, patients can ask for and receive copies of their …"
click at [619, 332] on input "True" at bounding box center [624, 333] width 10 height 9
radio input "true"
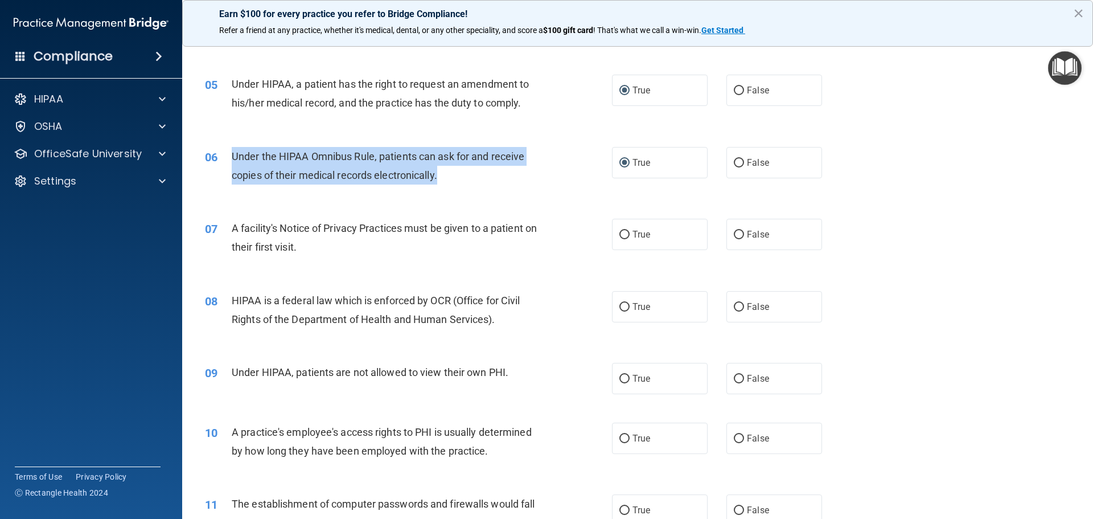
scroll to position [398, 0]
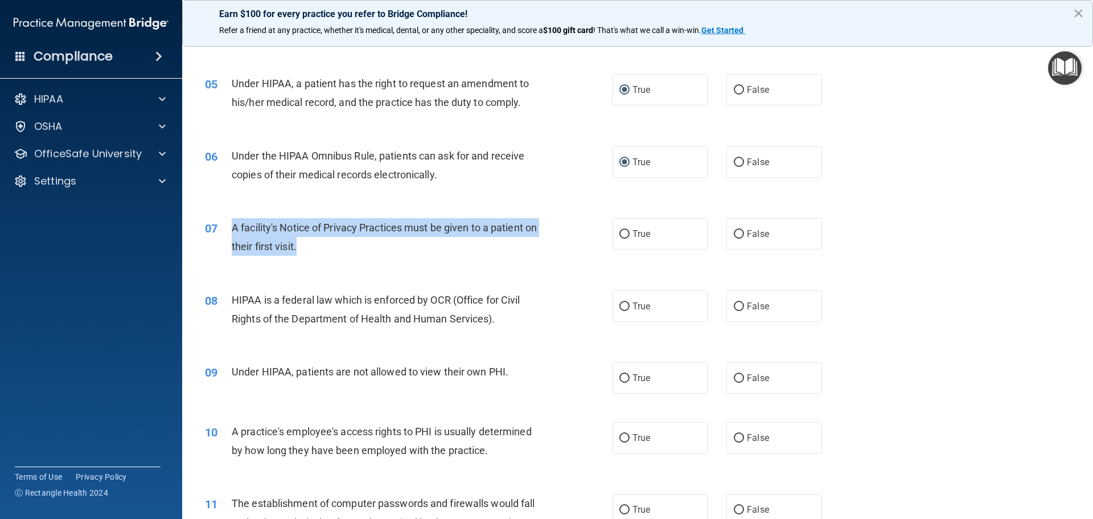
drag, startPoint x: 321, startPoint y: 244, endPoint x: 227, endPoint y: 231, distance: 94.9
click at [227, 231] on div "07 A facility's Notice of Privacy Practices must be given to a patient on their…" at bounding box center [408, 239] width 441 height 43
copy div "A facility's Notice of Privacy Practices must be given to a patient on their fi…"
click at [621, 233] on input "True" at bounding box center [624, 234] width 10 height 9
radio input "true"
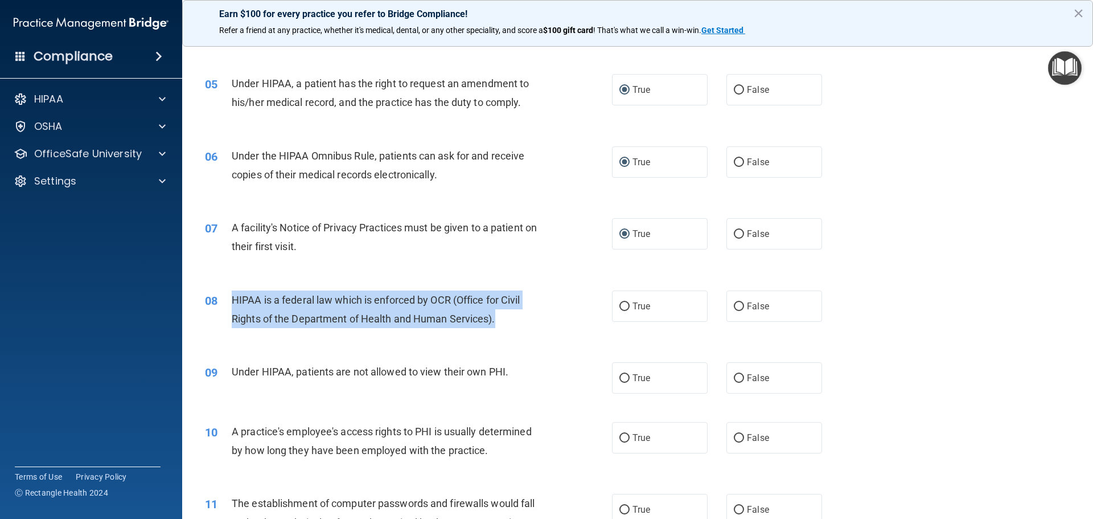
drag, startPoint x: 500, startPoint y: 317, endPoint x: 217, endPoint y: 310, distance: 283.0
click at [217, 310] on div "08 HIPAA is a federal law which is enforced by OCR (Office for Civil Rights of …" at bounding box center [408, 311] width 441 height 43
copy div "HIPAA is a federal law which is enforced by OCR (Office for Civil Rights of the…"
click at [619, 307] on input "True" at bounding box center [624, 306] width 10 height 9
radio input "true"
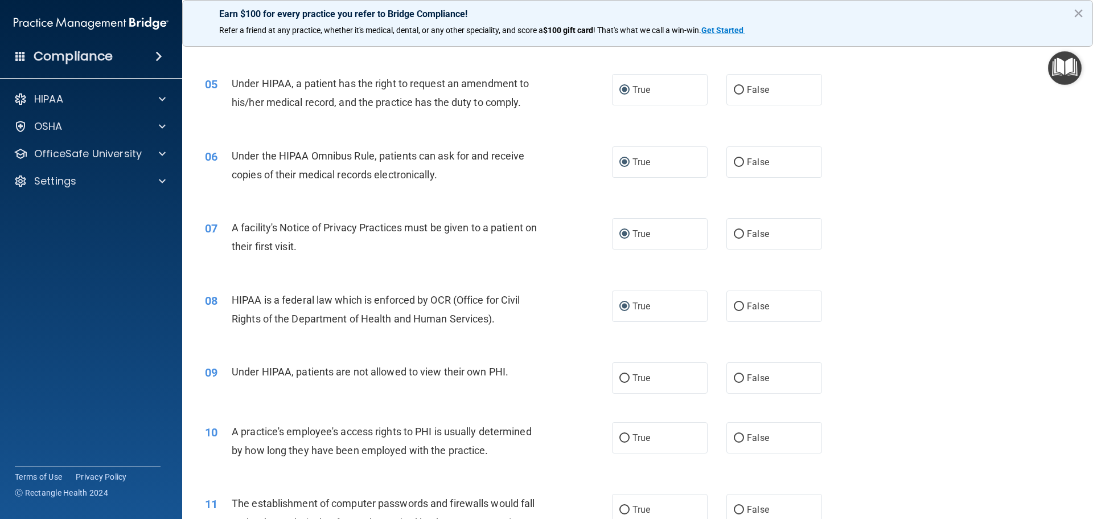
click at [518, 368] on div "Under HIPAA, patients are not allowed to view their own PHI." at bounding box center [391, 371] width 318 height 19
drag, startPoint x: 515, startPoint y: 369, endPoint x: 199, endPoint y: 371, distance: 315.3
click at [199, 371] on div "09 Under HIPAA, patients are not allowed to view their own PHI." at bounding box center [408, 374] width 441 height 24
copy div "09 Under HIPAA, patients are not allowed to view their own PHI."
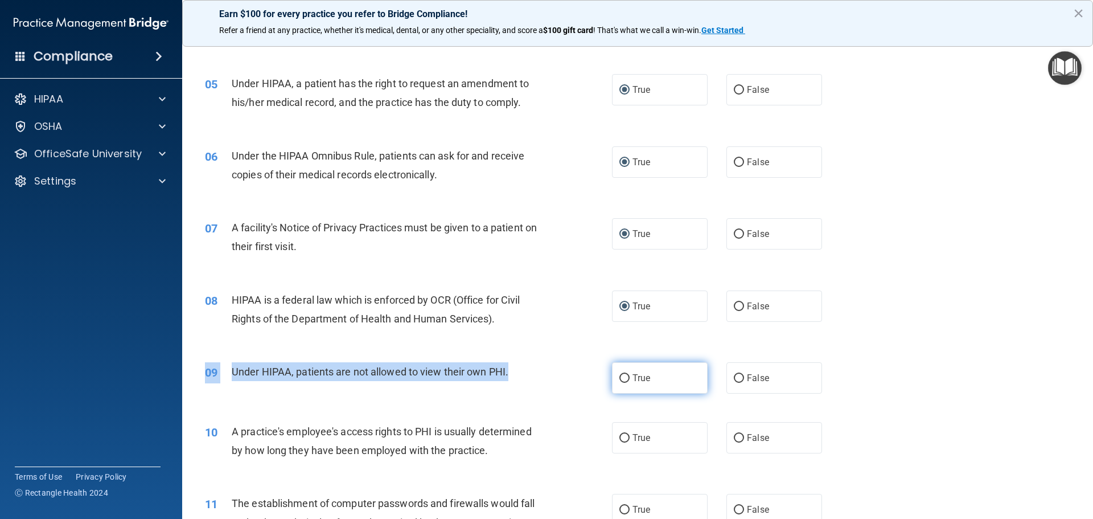
click at [619, 374] on input "True" at bounding box center [624, 378] width 10 height 9
radio input "true"
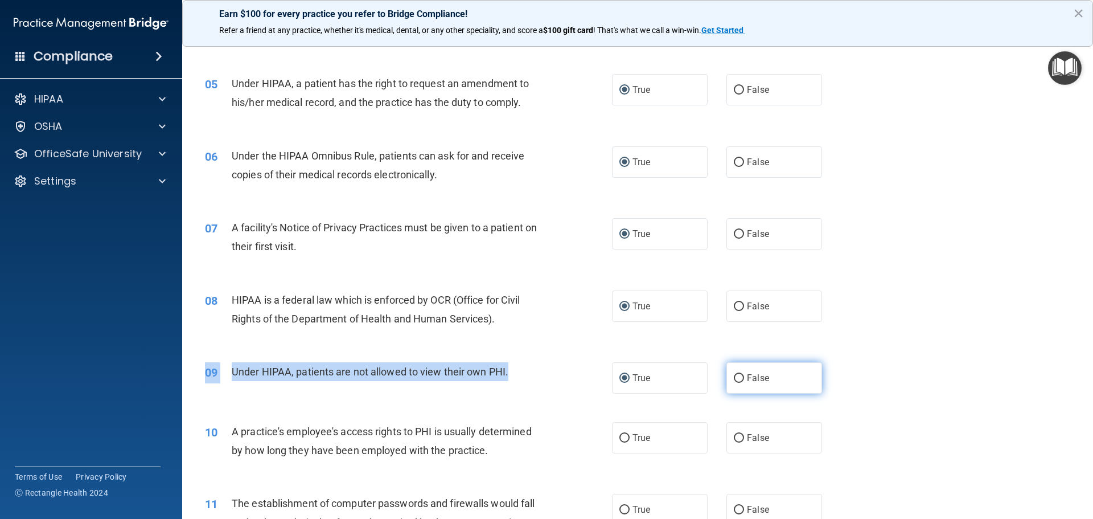
click at [734, 374] on input "False" at bounding box center [739, 378] width 10 height 9
radio input "true"
radio input "false"
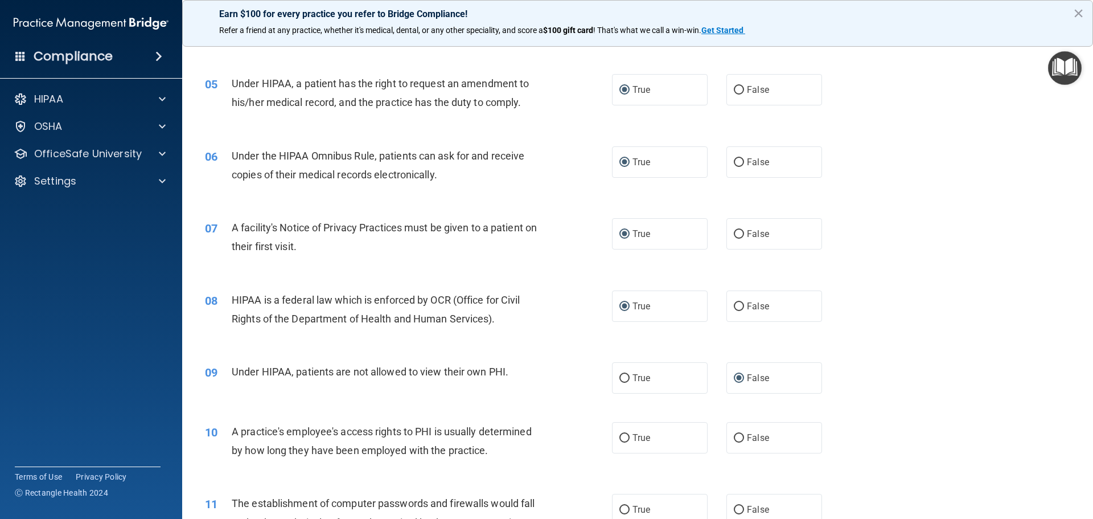
click at [489, 454] on div "A practice's employee's access rights to PHI is usually determined by how long …" at bounding box center [391, 441] width 318 height 38
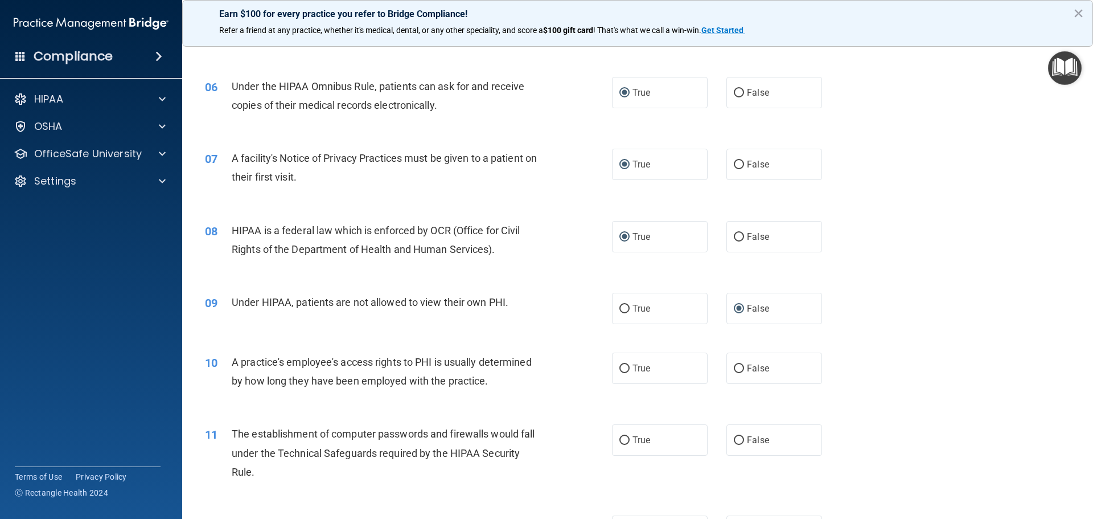
scroll to position [525, 0]
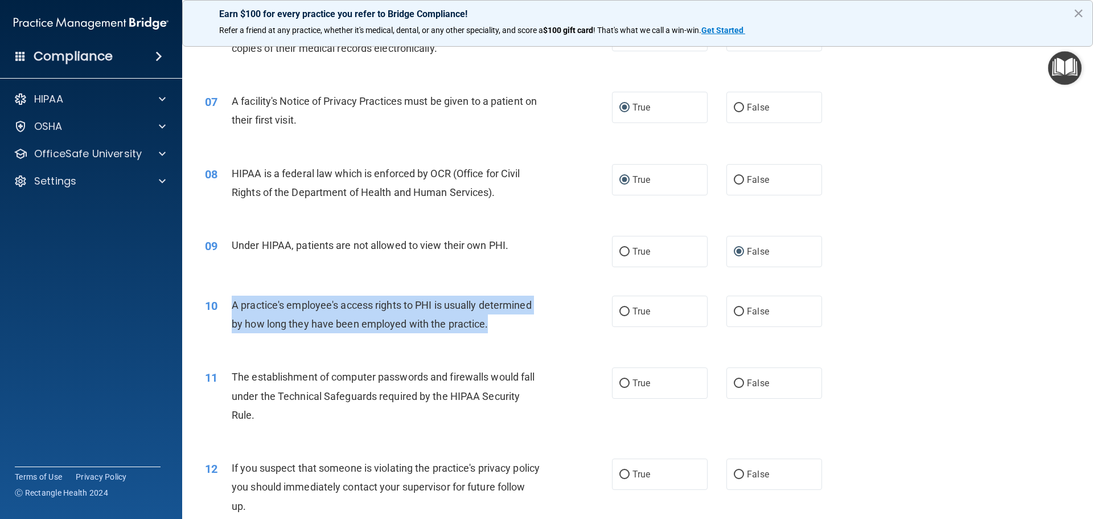
drag, startPoint x: 491, startPoint y: 323, endPoint x: 222, endPoint y: 308, distance: 269.1
click at [222, 308] on div "10 A practice's employee's access rights to PHI is usually determined by how lo…" at bounding box center [408, 316] width 441 height 43
click at [734, 312] on input "False" at bounding box center [739, 311] width 10 height 9
radio input "true"
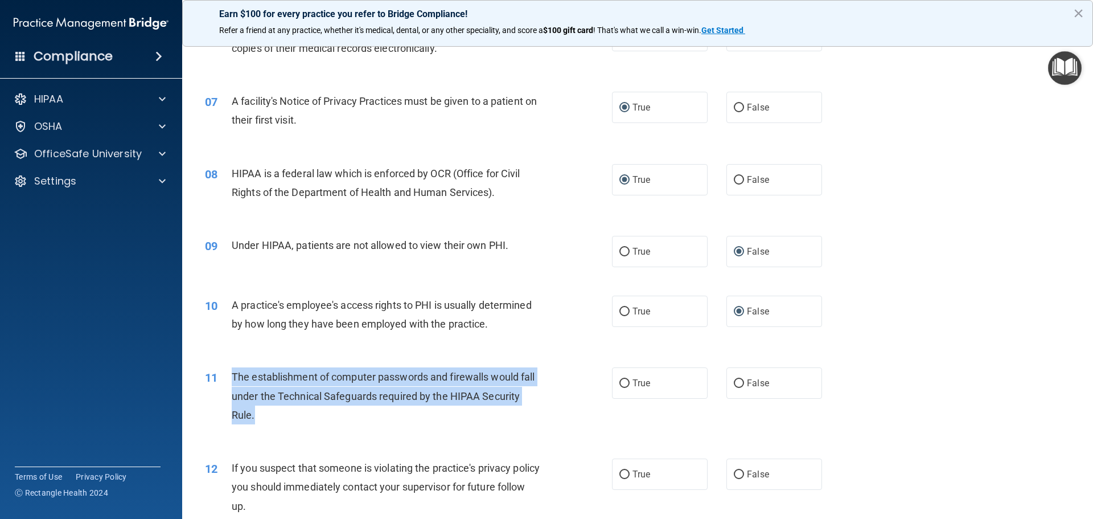
drag, startPoint x: 266, startPoint y: 418, endPoint x: 229, endPoint y: 374, distance: 57.4
click at [229, 374] on div "11 The establishment of computer passwords and firewalls would fall under the T…" at bounding box center [408, 398] width 441 height 63
click at [622, 385] on input "True" at bounding box center [624, 383] width 10 height 9
radio input "true"
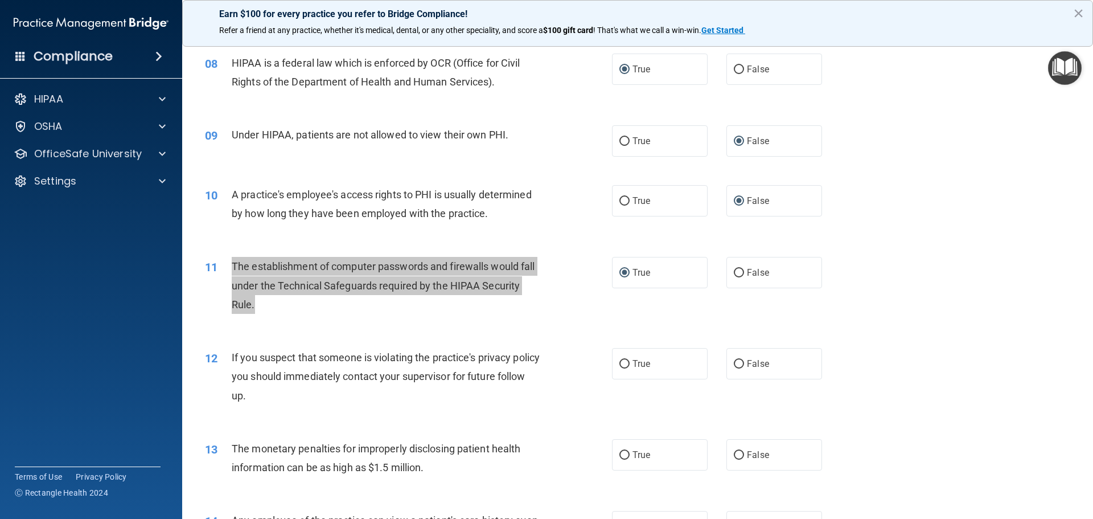
scroll to position [639, 0]
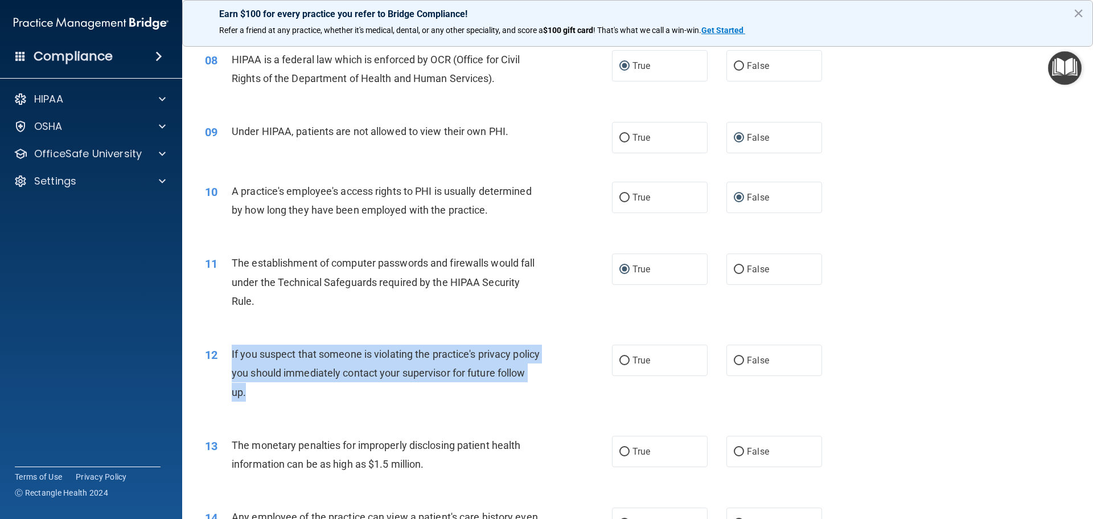
drag, startPoint x: 277, startPoint y: 392, endPoint x: 225, endPoint y: 350, distance: 66.8
click at [225, 350] on div "12 If you suspect that someone is violating the practice's privacy policy you s…" at bounding box center [408, 375] width 441 height 63
click at [619, 356] on input "True" at bounding box center [624, 360] width 10 height 9
radio input "true"
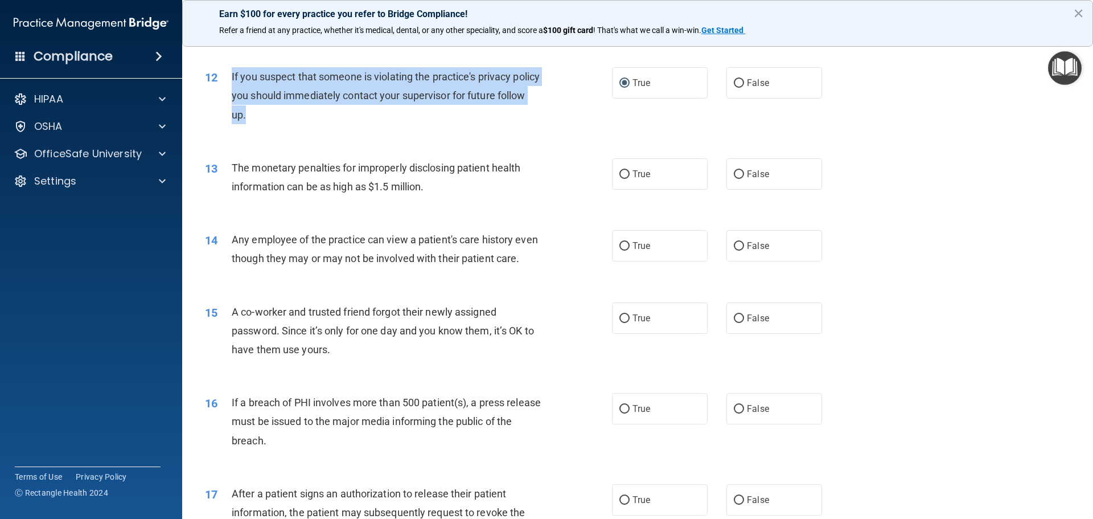
scroll to position [923, 0]
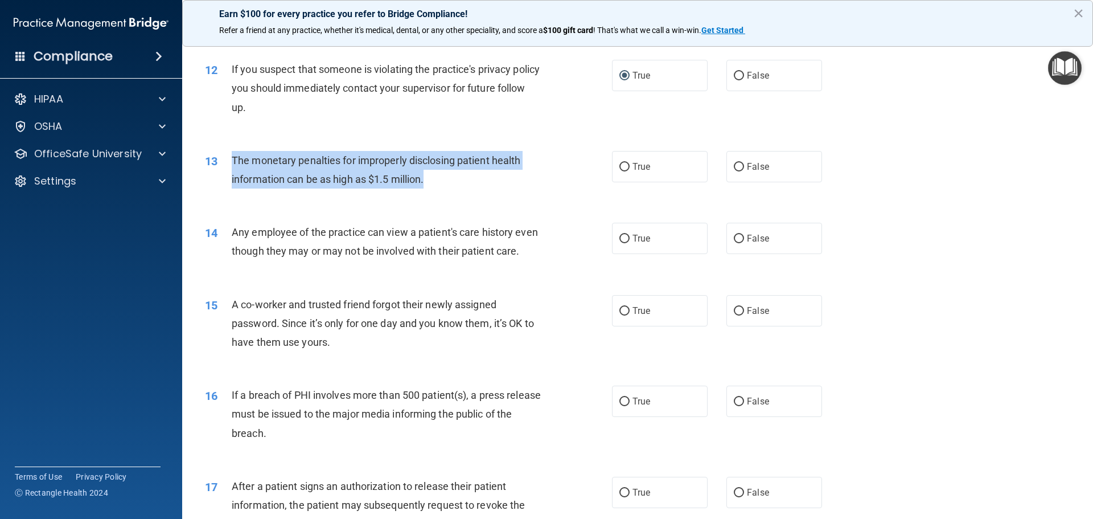
drag, startPoint x: 429, startPoint y: 173, endPoint x: 218, endPoint y: 152, distance: 211.6
click at [218, 152] on div "13 The monetary penalties for improperly disclosing patient health information …" at bounding box center [408, 172] width 441 height 43
click at [620, 165] on input "True" at bounding box center [624, 167] width 10 height 9
radio input "true"
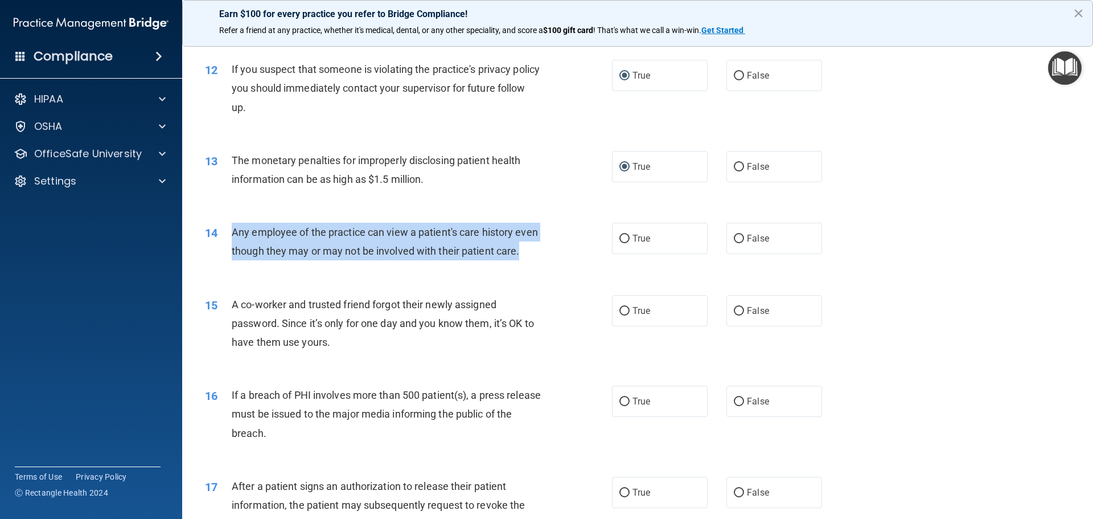
drag, startPoint x: 262, startPoint y: 269, endPoint x: 226, endPoint y: 234, distance: 50.7
click at [226, 234] on div "14 Any employee of the practice can view a patient's care history even though t…" at bounding box center [408, 244] width 441 height 43
click at [734, 238] on input "False" at bounding box center [739, 238] width 10 height 9
radio input "true"
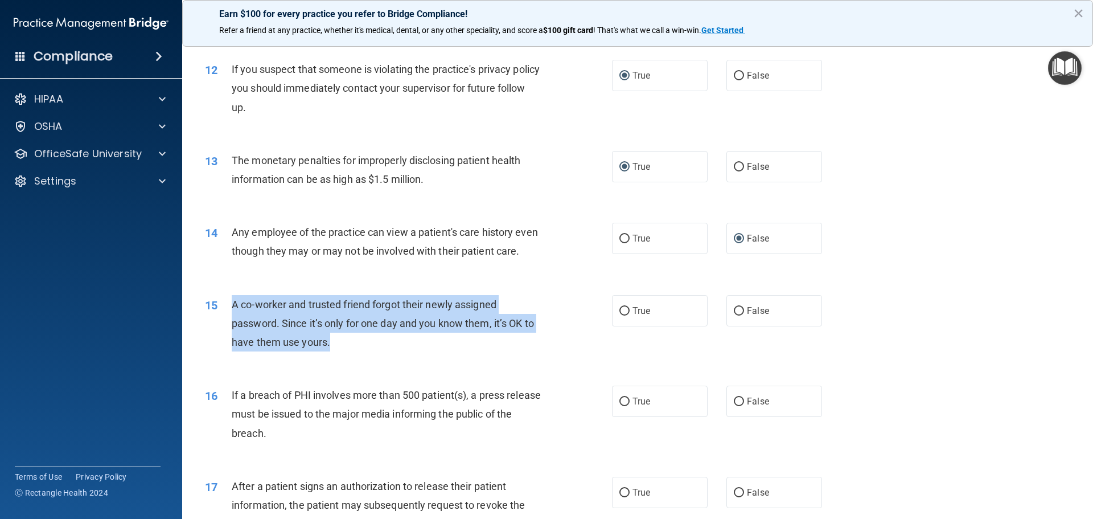
drag, startPoint x: 353, startPoint y: 363, endPoint x: 228, endPoint y: 334, distance: 128.5
click at [228, 334] on div "15 A co-worker and trusted friend forgot their newly assigned password. Since i…" at bounding box center [408, 326] width 441 height 63
click at [619, 315] on input "True" at bounding box center [624, 311] width 10 height 9
radio input "true"
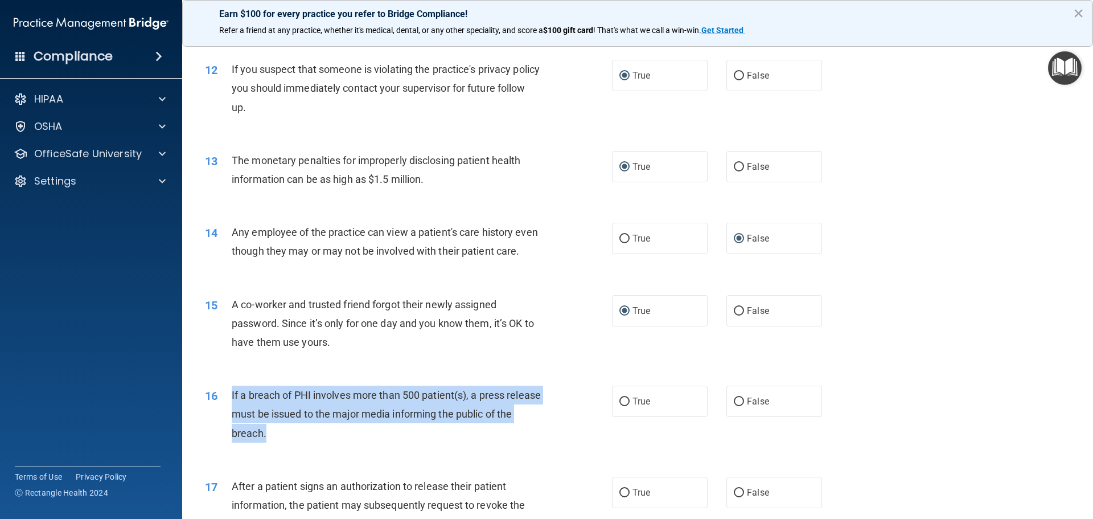
drag, startPoint x: 301, startPoint y: 451, endPoint x: 218, endPoint y: 413, distance: 90.7
click at [218, 413] on div "16 If a breach of PHI involves more than 500 patient(s), a press release must b…" at bounding box center [408, 416] width 441 height 63
click at [622, 406] on input "True" at bounding box center [624, 401] width 10 height 9
radio input "true"
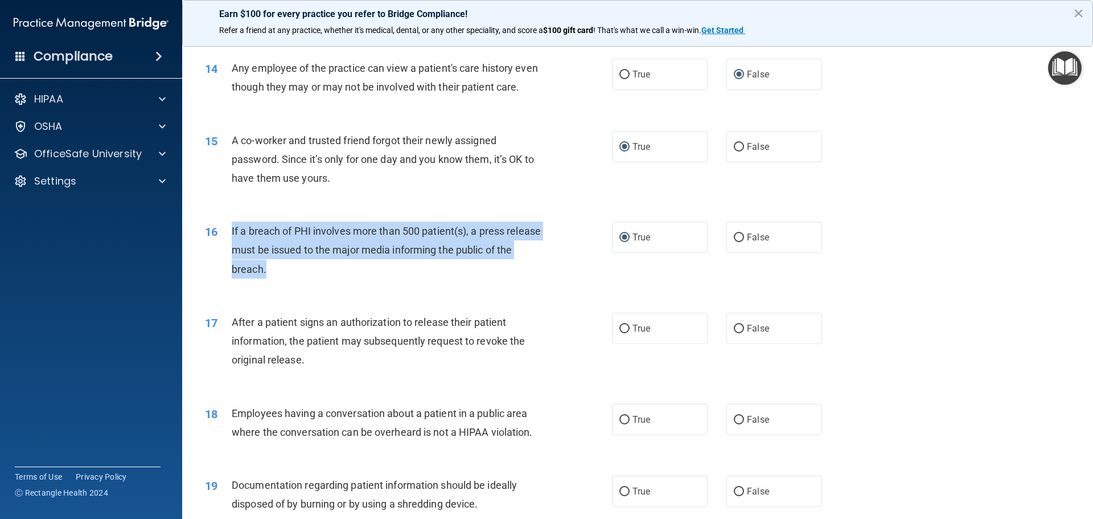
scroll to position [1094, 0]
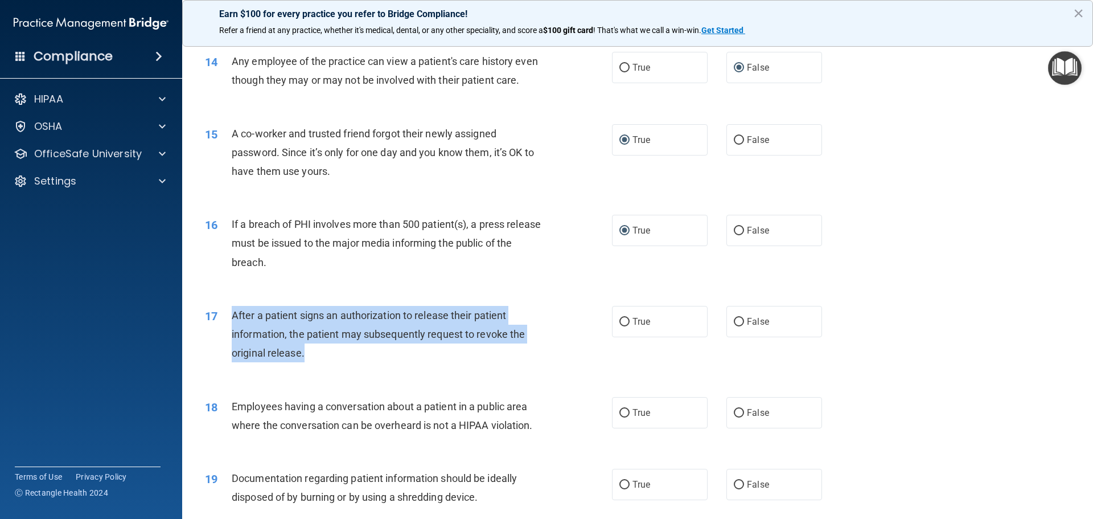
drag, startPoint x: 322, startPoint y: 364, endPoint x: 224, endPoint y: 351, distance: 98.2
click at [224, 351] on div "17 After a patient signs an authorization to release their patient information,…" at bounding box center [408, 337] width 441 height 63
click at [624, 326] on input "True" at bounding box center [624, 322] width 10 height 9
radio input "true"
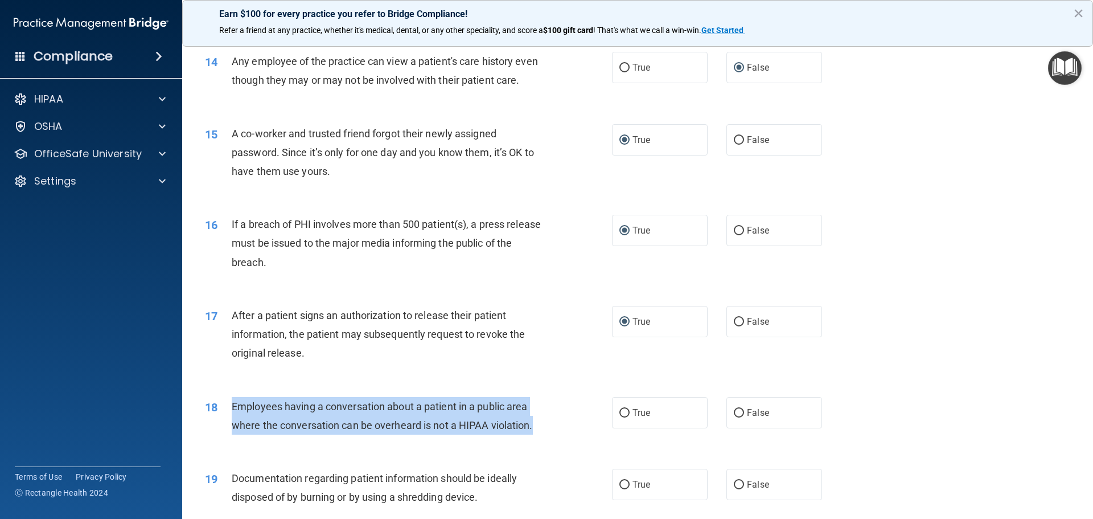
drag, startPoint x: 541, startPoint y: 443, endPoint x: 224, endPoint y: 425, distance: 317.6
click at [224, 425] on div "18 Employees having a conversation about a patient in a public area where the c…" at bounding box center [408, 418] width 441 height 43
click at [735, 417] on input "False" at bounding box center [739, 413] width 10 height 9
radio input "true"
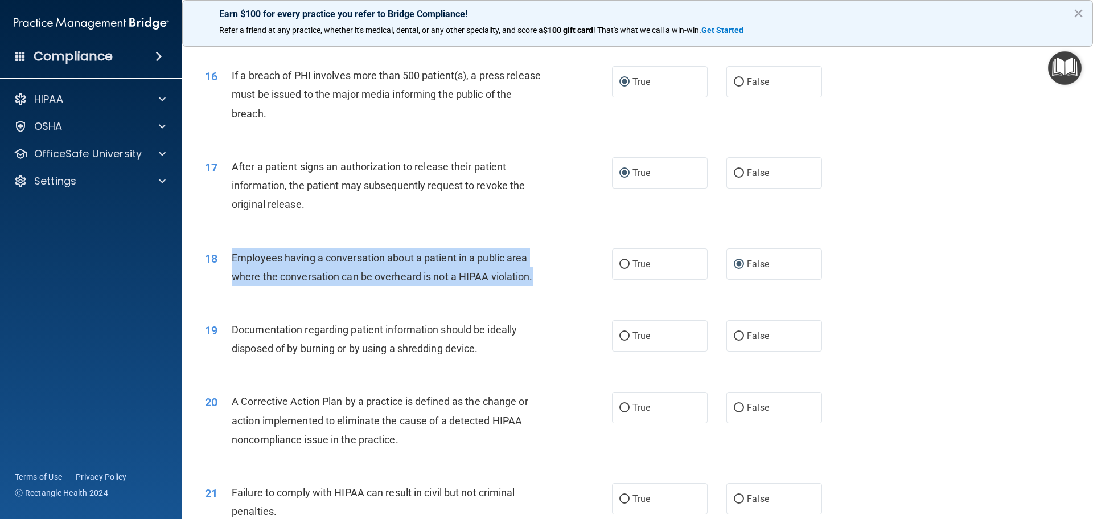
scroll to position [1265, 0]
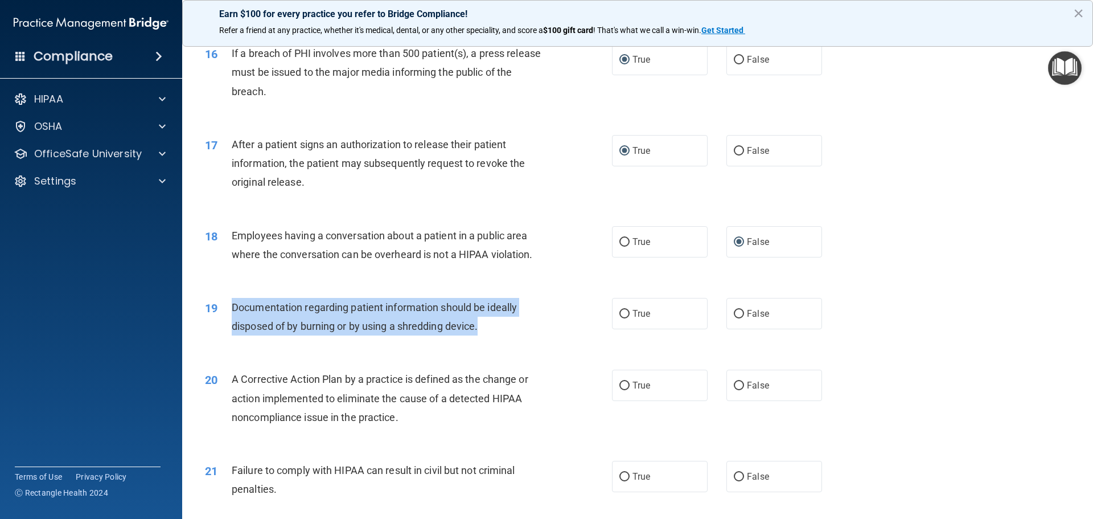
drag, startPoint x: 496, startPoint y: 343, endPoint x: 229, endPoint y: 334, distance: 267.1
click at [229, 334] on div "19 Documentation regarding patient information should be ideally disposed of by…" at bounding box center [408, 319] width 441 height 43
click at [619, 246] on input "True" at bounding box center [624, 242] width 10 height 9
radio input "true"
radio input "false"
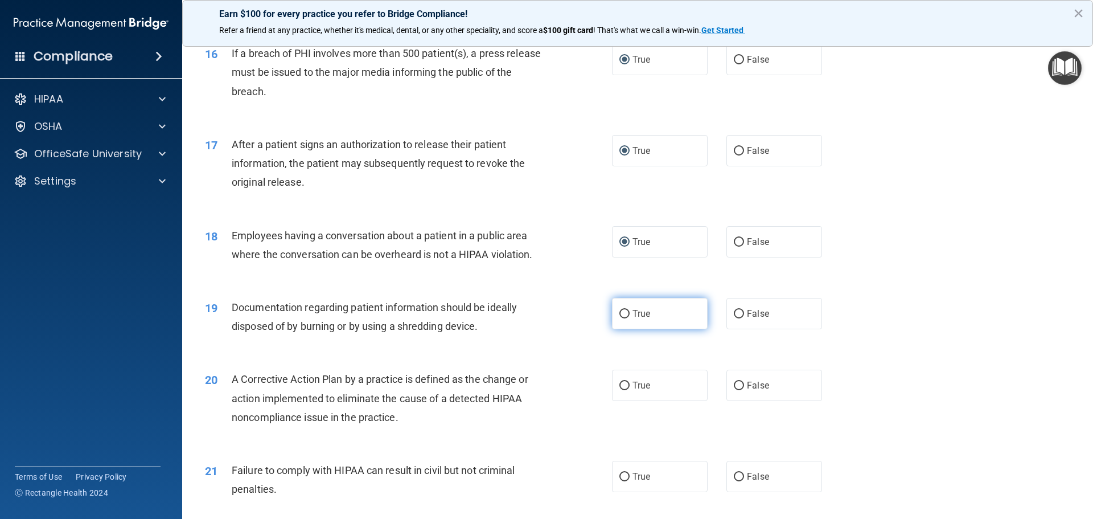
click at [626, 328] on label "True" at bounding box center [660, 313] width 96 height 31
click at [626, 318] on input "True" at bounding box center [624, 314] width 10 height 9
radio input "true"
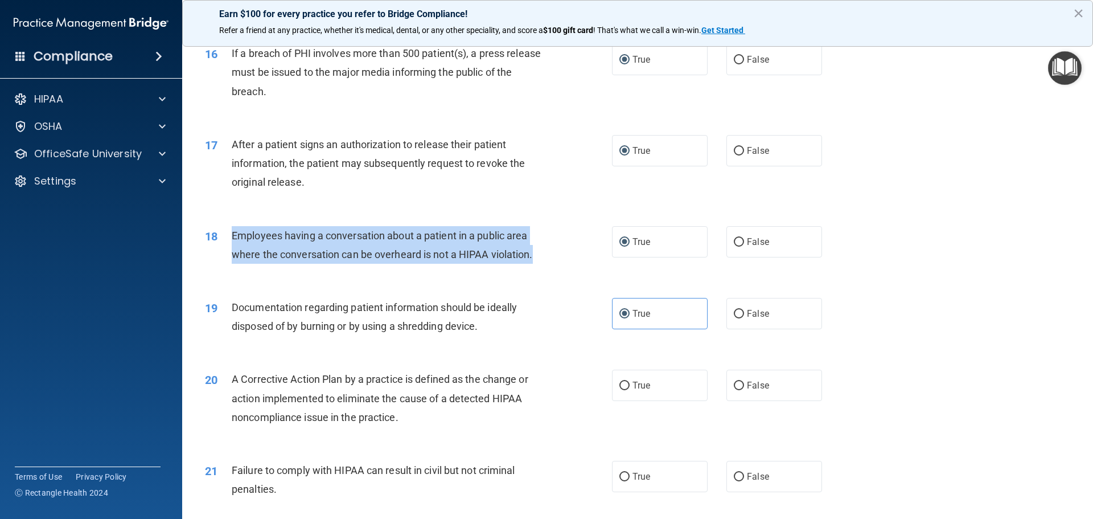
drag, startPoint x: 537, startPoint y: 271, endPoint x: 223, endPoint y: 254, distance: 315.2
click at [223, 254] on div "18 Employees having a conversation about a patient in a public area where the c…" at bounding box center [408, 247] width 441 height 43
click at [735, 246] on input "False" at bounding box center [739, 242] width 10 height 9
radio input "true"
radio input "false"
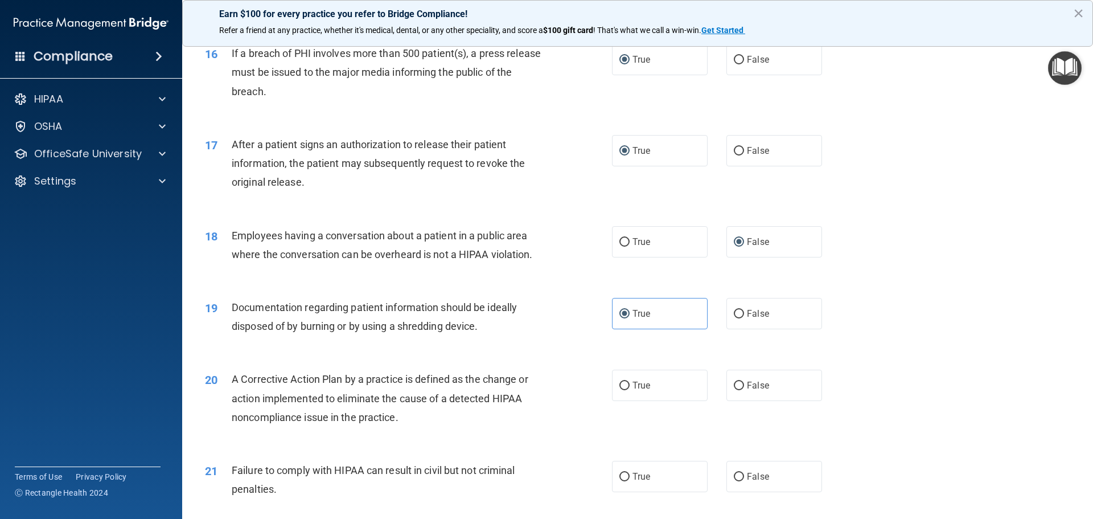
click at [405, 426] on div "A Corrective Action Plan by a practice is defined as the change or action imple…" at bounding box center [391, 397] width 318 height 57
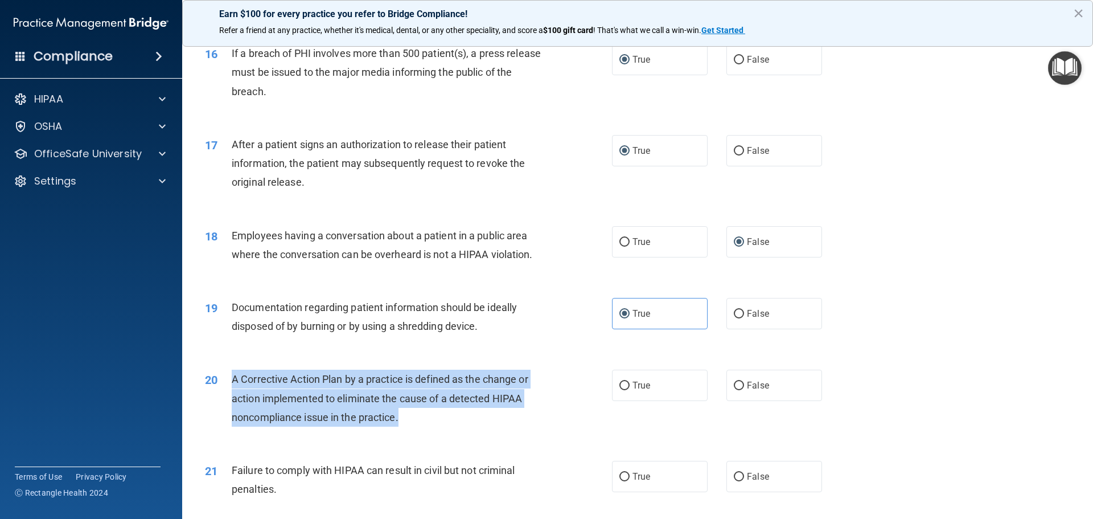
drag, startPoint x: 400, startPoint y: 436, endPoint x: 221, endPoint y: 400, distance: 182.3
click at [221, 400] on div "20 A Corrective Action Plan by a practice is defined as the change or action im…" at bounding box center [408, 400] width 441 height 63
click at [619, 390] on input "True" at bounding box center [624, 385] width 10 height 9
radio input "true"
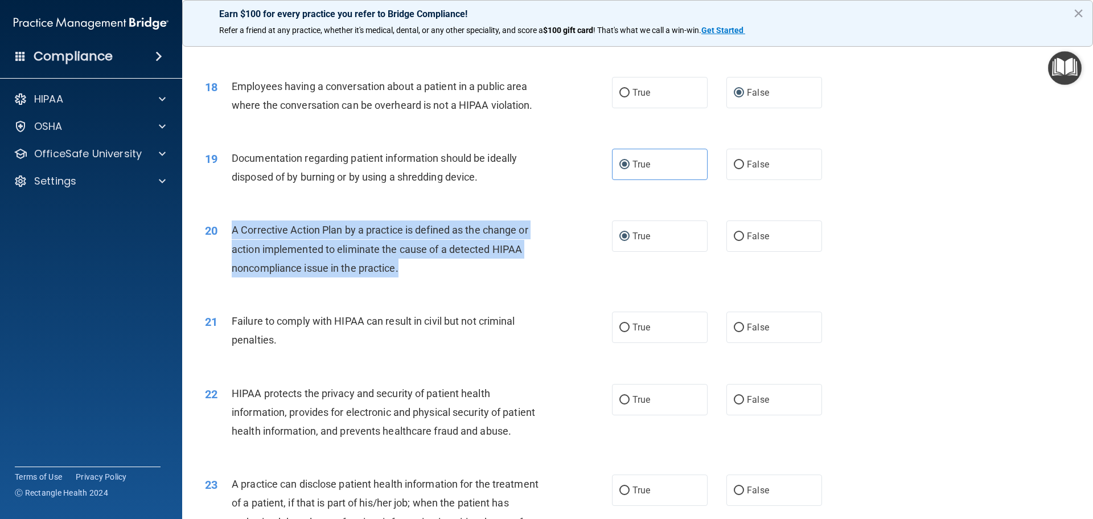
scroll to position [1435, 0]
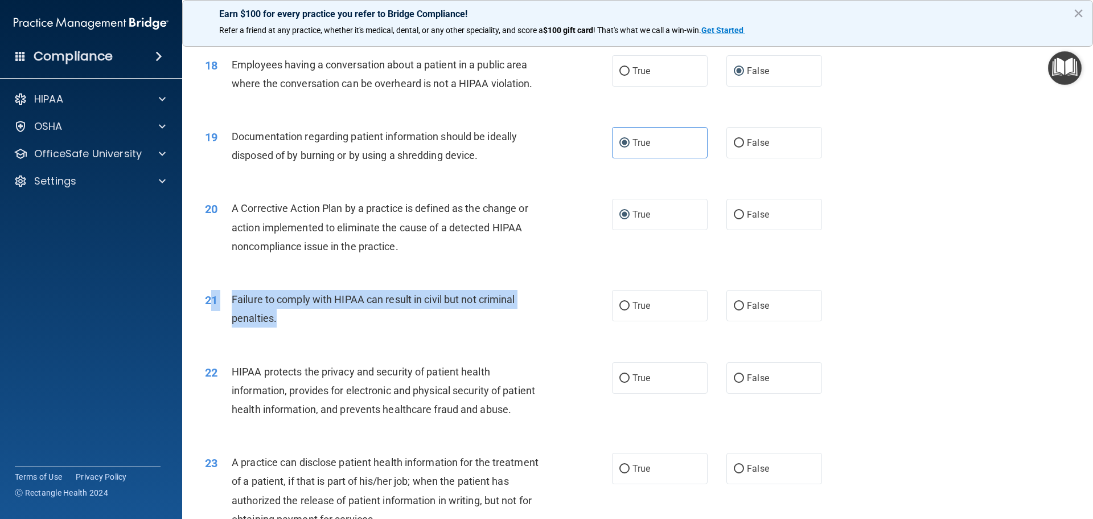
drag, startPoint x: 287, startPoint y: 335, endPoint x: 255, endPoint y: 326, distance: 33.9
click at [215, 333] on div "21 Failure to comply with HIPAA can result in civil but not criminal penalties." at bounding box center [408, 311] width 441 height 43
click at [735, 310] on input "False" at bounding box center [739, 306] width 10 height 9
radio input "true"
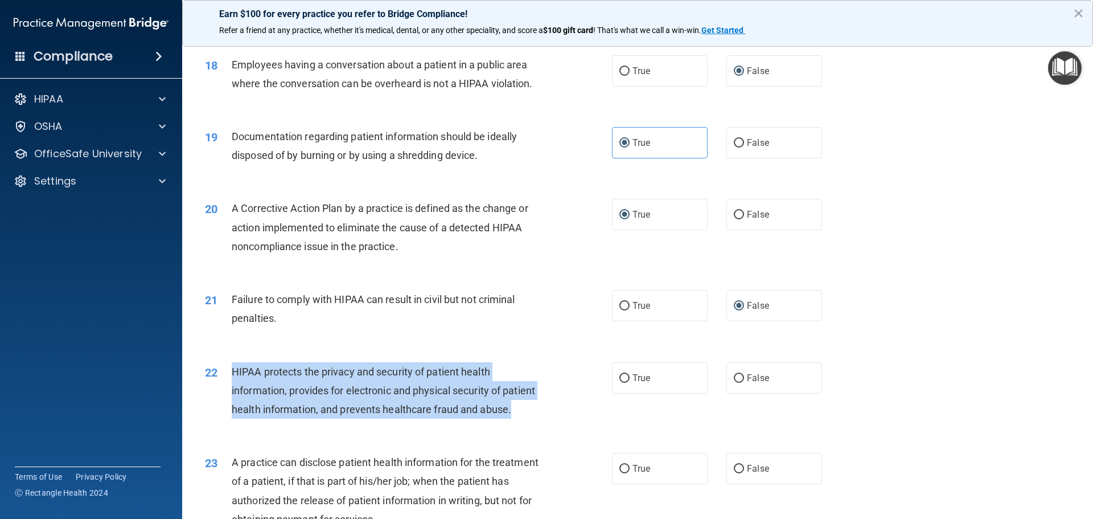
drag, startPoint x: 265, startPoint y: 447, endPoint x: 229, endPoint y: 400, distance: 59.4
click at [229, 400] on div "22 HIPAA protects the privacy and security of patient health information, provi…" at bounding box center [408, 393] width 441 height 63
click at [619, 382] on input "True" at bounding box center [624, 378] width 10 height 9
radio input "true"
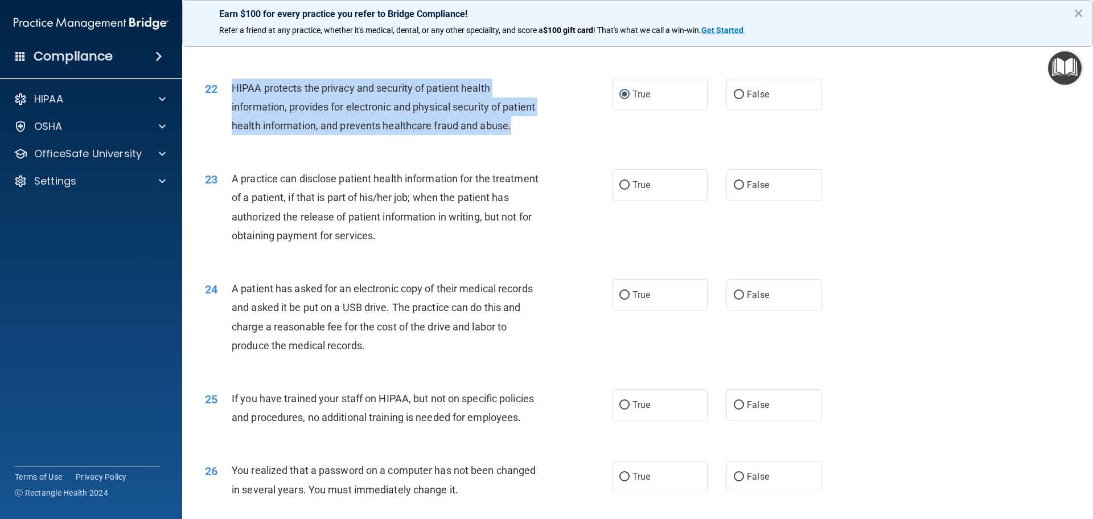
scroll to position [1720, 0]
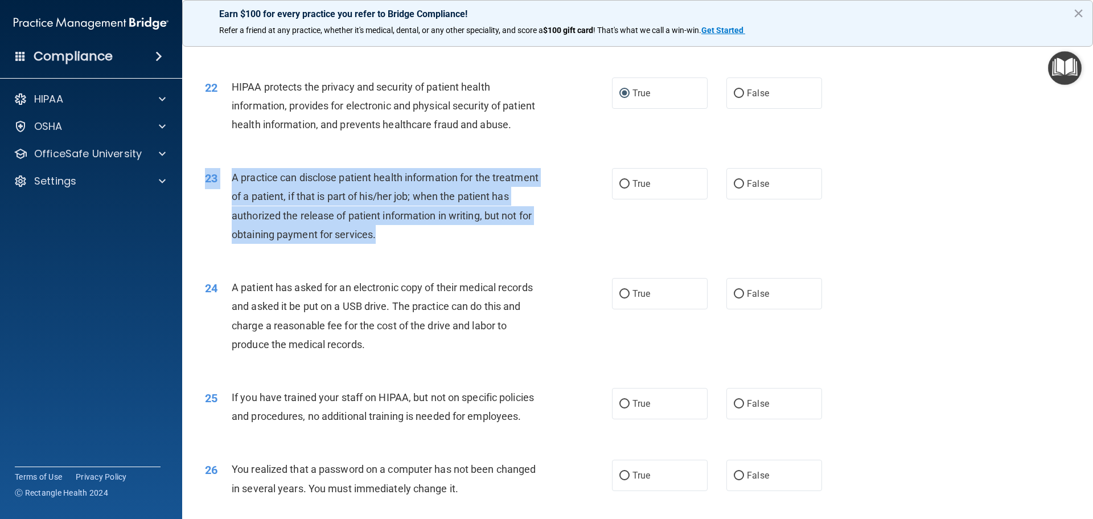
drag, startPoint x: 431, startPoint y: 275, endPoint x: 235, endPoint y: 204, distance: 208.9
click at [235, 204] on div "23 A practice can disclose patient health information for the treatment of a pa…" at bounding box center [637, 209] width 882 height 110
click at [257, 226] on div "A practice can disclose patient health information for the treatment of a patie…" at bounding box center [391, 206] width 318 height 76
drag, startPoint x: 225, startPoint y: 212, endPoint x: 536, endPoint y: 266, distance: 315.4
click at [536, 249] on div "23 A practice can disclose patient health information for the treatment of a pa…" at bounding box center [408, 208] width 441 height 81
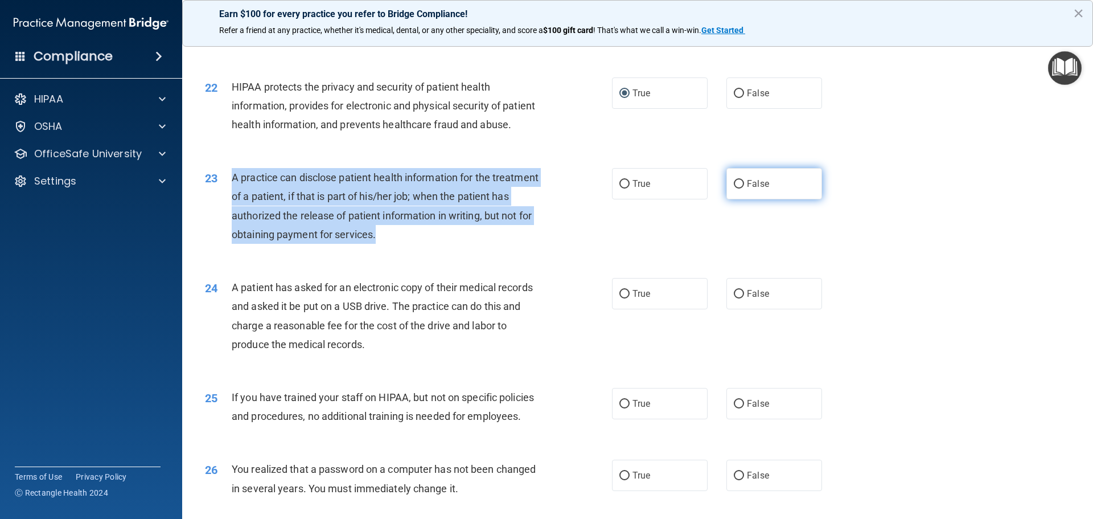
click at [734, 188] on input "False" at bounding box center [739, 184] width 10 height 9
radio input "true"
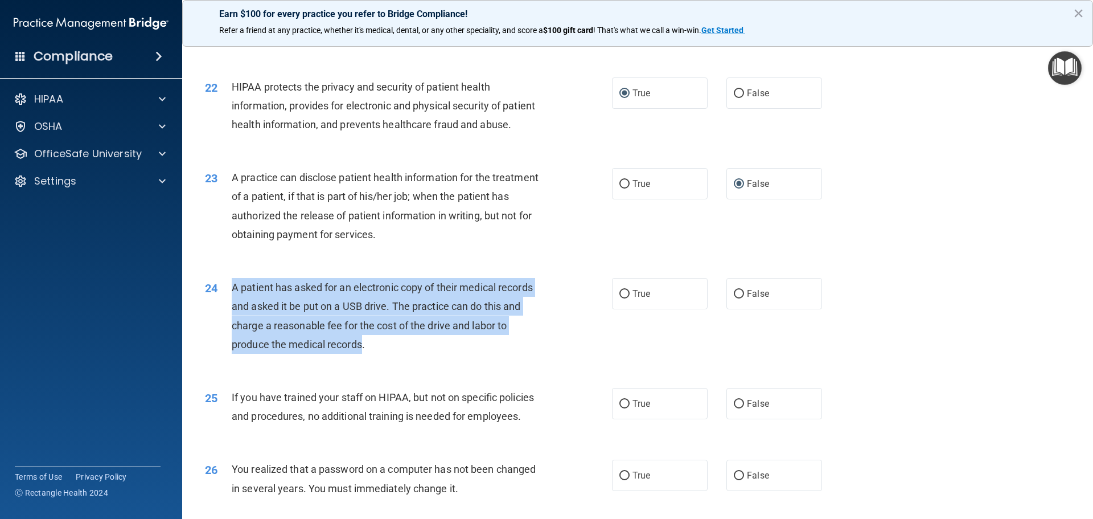
drag, startPoint x: 363, startPoint y: 384, endPoint x: 233, endPoint y: 326, distance: 141.9
click at [233, 326] on span "A patient has asked for an electronic copy of their medical records and asked i…" at bounding box center [382, 315] width 301 height 69
click at [622, 298] on input "True" at bounding box center [624, 294] width 10 height 9
radio input "true"
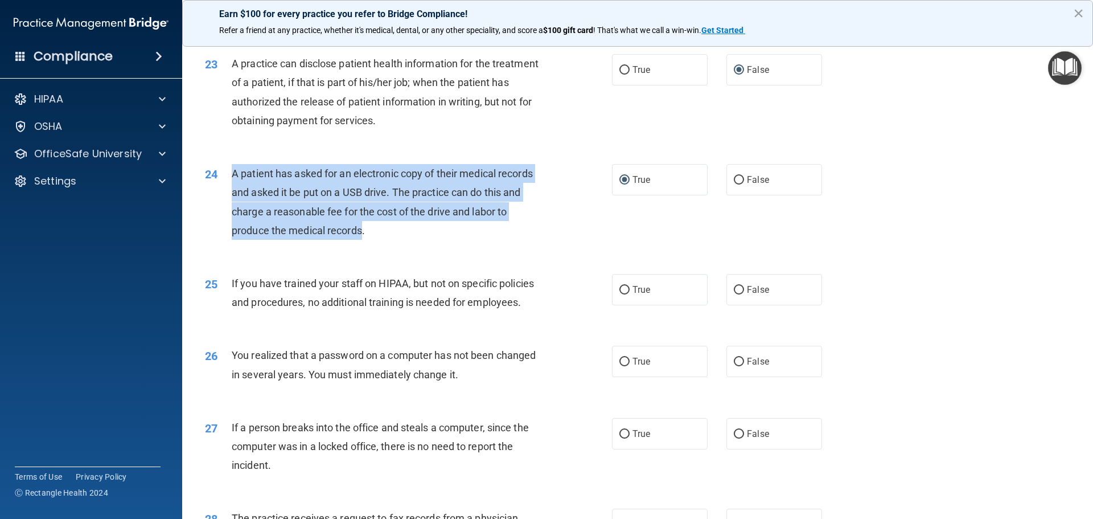
scroll to position [1948, 0]
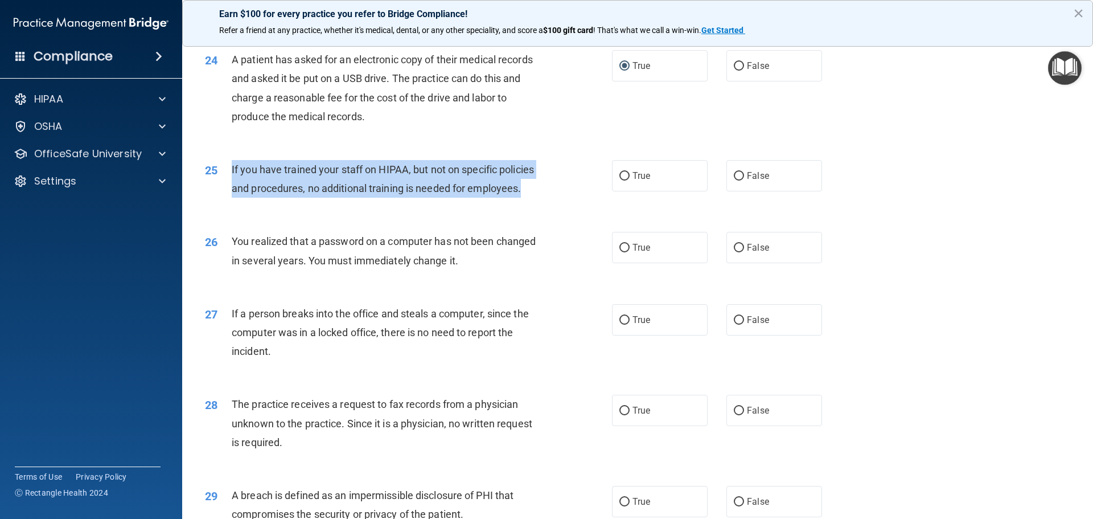
drag, startPoint x: 524, startPoint y: 230, endPoint x: 231, endPoint y: 215, distance: 293.5
click at [231, 203] on div "25 If you have trained your staff on HIPAA, but not on specific policies and pr…" at bounding box center [408, 181] width 441 height 43
click at [620, 180] on input "True" at bounding box center [624, 176] width 10 height 9
radio input "true"
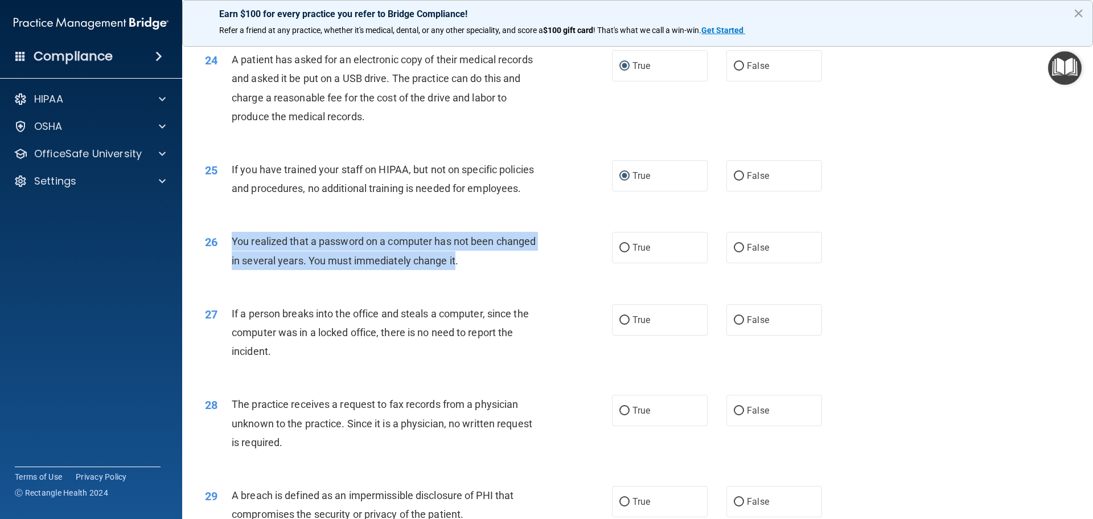
drag, startPoint x: 454, startPoint y: 295, endPoint x: 232, endPoint y: 279, distance: 222.5
click at [232, 266] on span "You realized that a password on a computer has not been changed in several year…" at bounding box center [384, 250] width 304 height 31
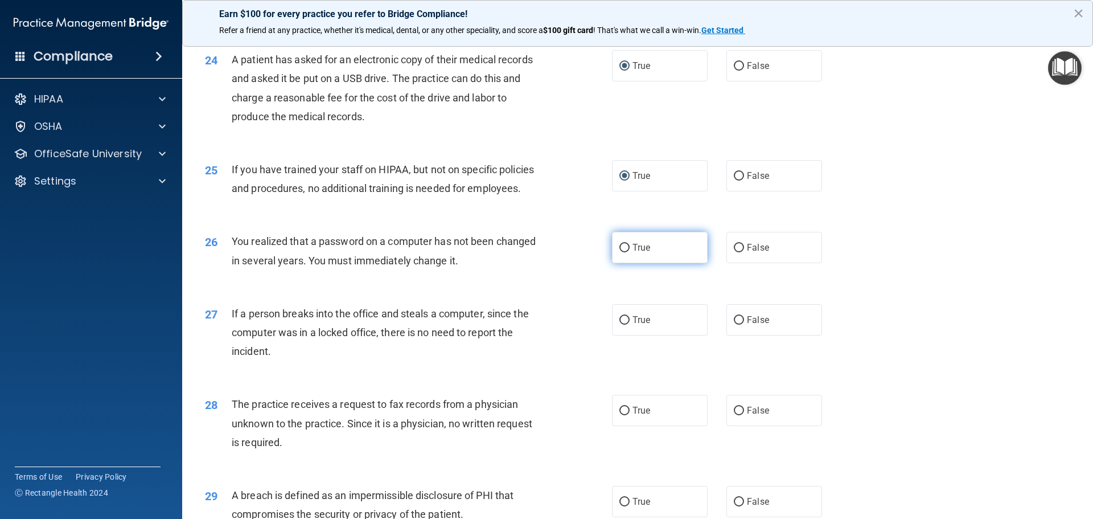
click at [615, 263] on label "True" at bounding box center [660, 247] width 96 height 31
click at [619, 252] on input "True" at bounding box center [624, 248] width 10 height 9
radio input "true"
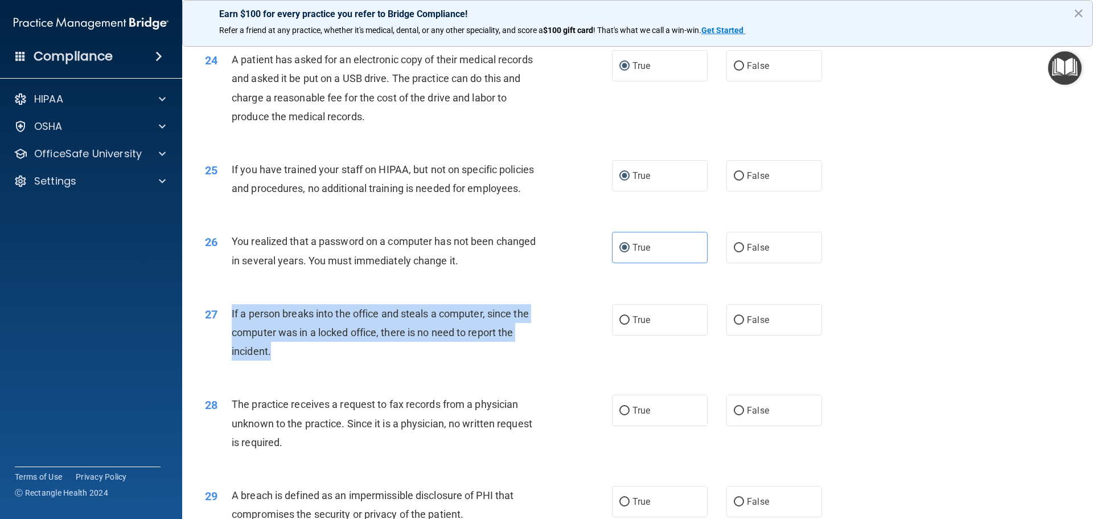
drag, startPoint x: 278, startPoint y: 392, endPoint x: 224, endPoint y: 351, distance: 68.3
click at [224, 351] on div "27 If a person breaks into the office and steals a computer, since the computer…" at bounding box center [408, 335] width 441 height 63
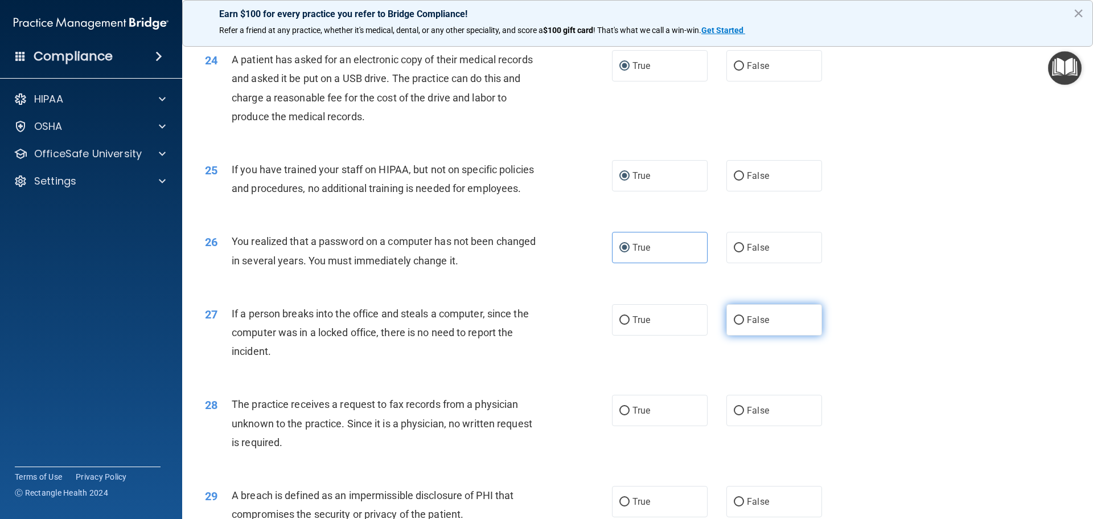
click at [740, 335] on label "False" at bounding box center [774, 319] width 96 height 31
click at [740, 324] on input "False" at bounding box center [739, 320] width 10 height 9
radio input "true"
click at [309, 451] on div "The practice receives a request to fax records from a physician unknown to the …" at bounding box center [391, 422] width 318 height 57
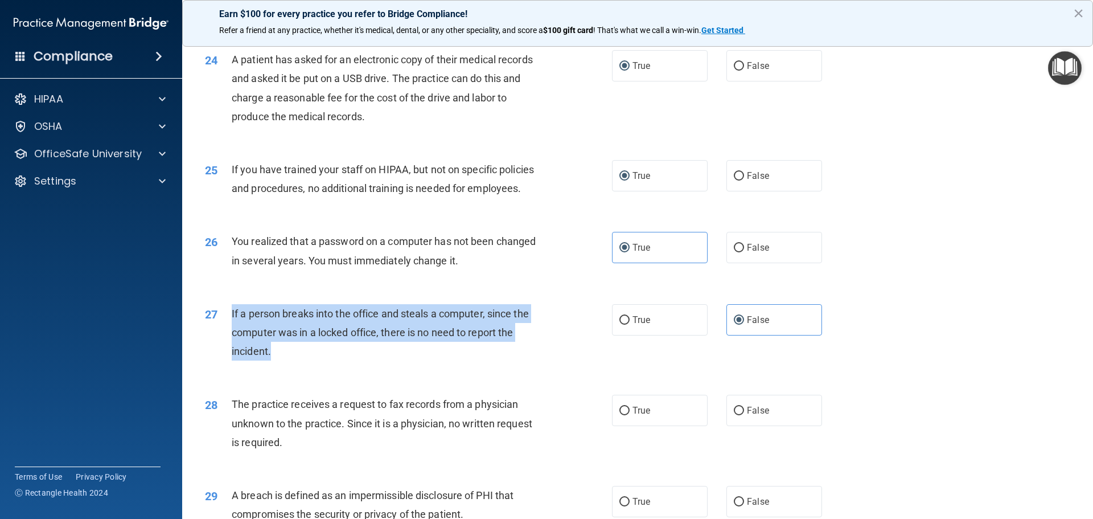
drag, startPoint x: 290, startPoint y: 389, endPoint x: 229, endPoint y: 350, distance: 72.0
click at [229, 350] on div "27 If a person breaks into the office and steals a computer, since the computer…" at bounding box center [408, 335] width 441 height 63
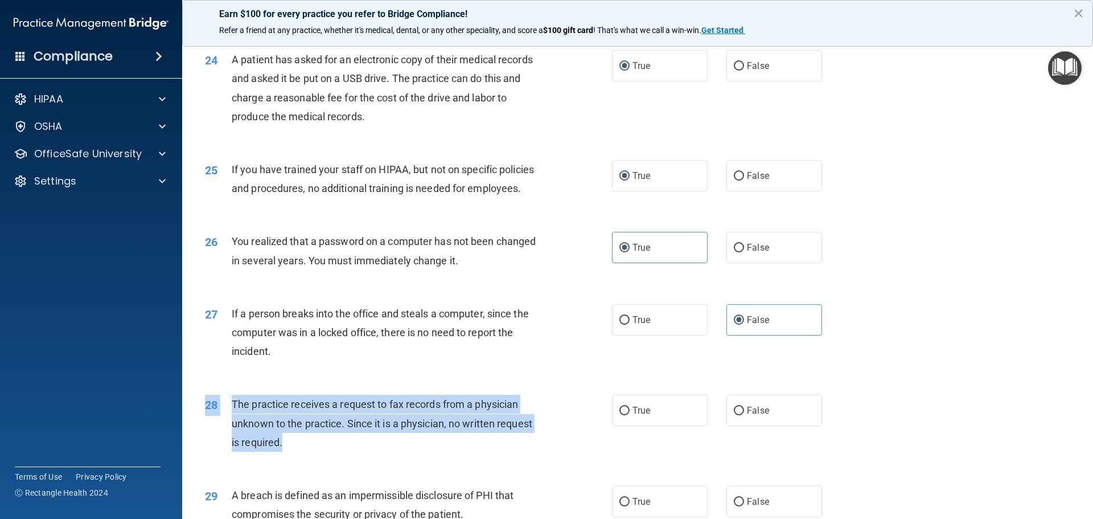
drag, startPoint x: 293, startPoint y: 477, endPoint x: 231, endPoint y: 421, distance: 83.0
click at [231, 421] on div "28 The practice receives a request to fax records from a physician unknown to t…" at bounding box center [637, 425] width 882 height 91
click at [734, 415] on input "False" at bounding box center [739, 410] width 10 height 9
radio input "true"
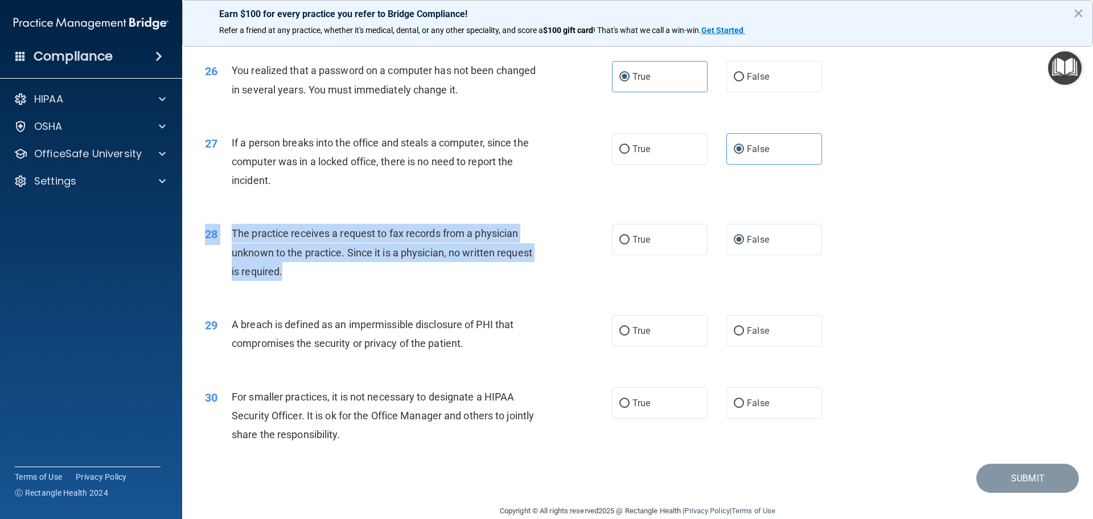
scroll to position [2175, 0]
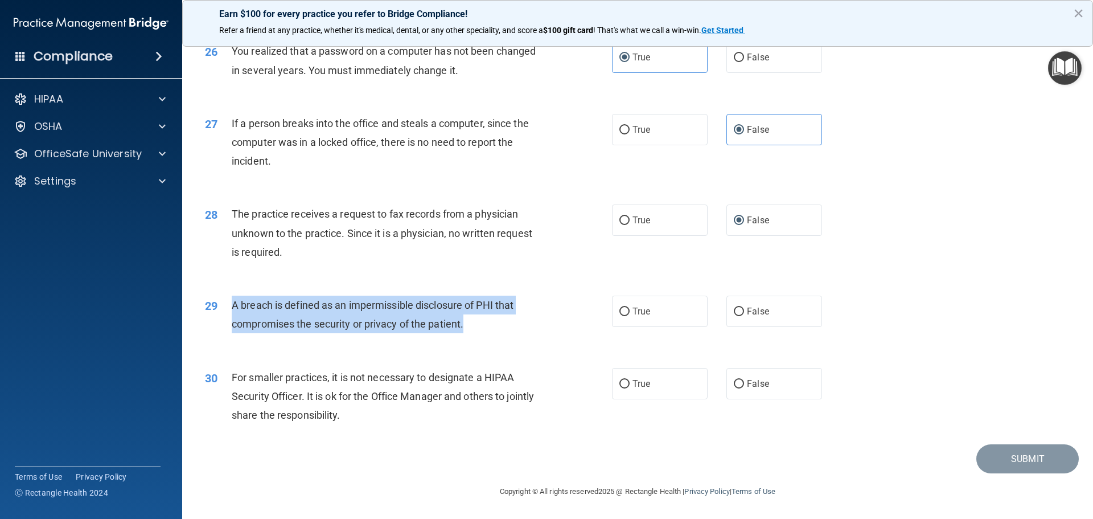
drag, startPoint x: 470, startPoint y: 323, endPoint x: 221, endPoint y: 301, distance: 249.7
click at [221, 301] on div "29 A breach is defined as an impermissible disclosure of PHI that compromises t…" at bounding box center [408, 316] width 441 height 43
click at [619, 313] on input "True" at bounding box center [624, 311] width 10 height 9
radio input "true"
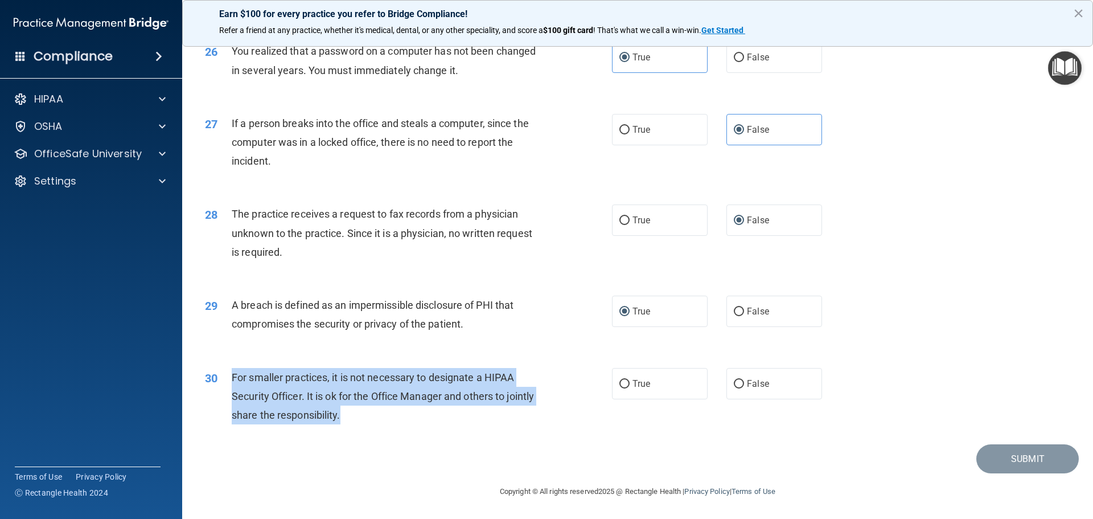
drag, startPoint x: 378, startPoint y: 411, endPoint x: 228, endPoint y: 371, distance: 154.9
click at [228, 371] on div "30 For smaller practices, it is not necessary to designate a HIPAA Security Off…" at bounding box center [408, 399] width 441 height 63
click at [734, 382] on input "False" at bounding box center [739, 384] width 10 height 9
radio input "true"
click at [1052, 454] on button "Submit" at bounding box center [1027, 458] width 102 height 29
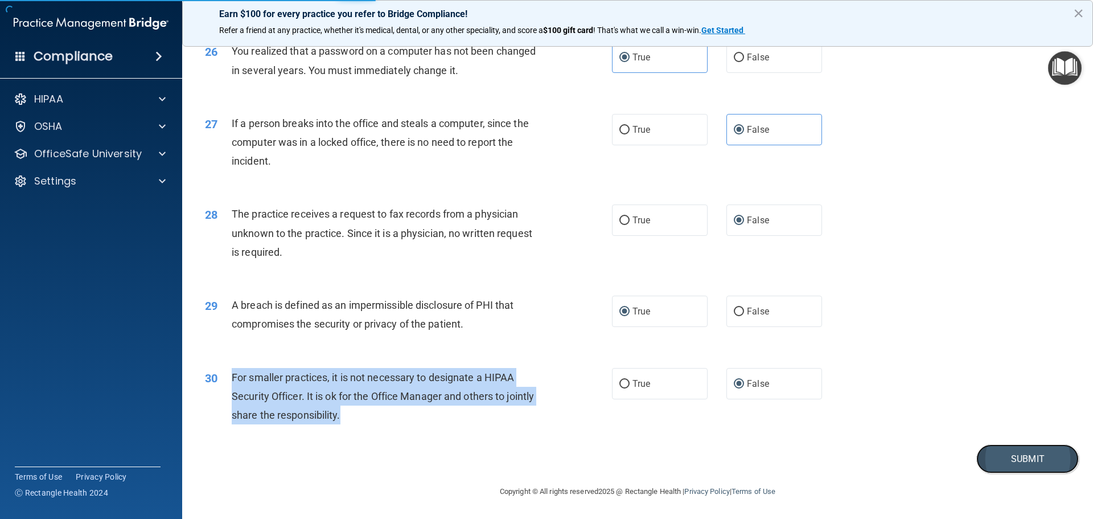
click at [1020, 460] on button "Submit" at bounding box center [1027, 458] width 102 height 29
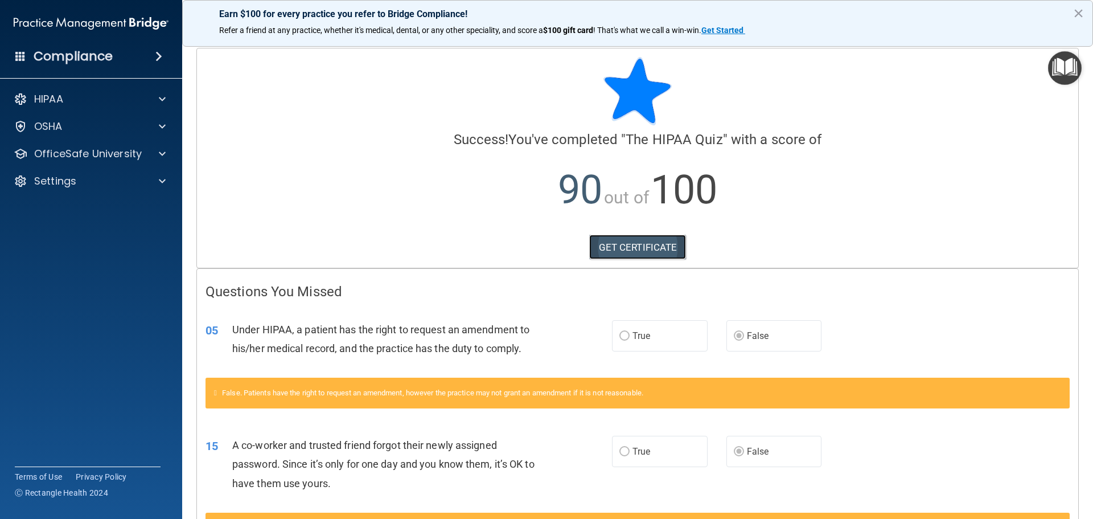
click at [644, 244] on link "GET CERTIFICATE" at bounding box center [637, 246] width 97 height 25
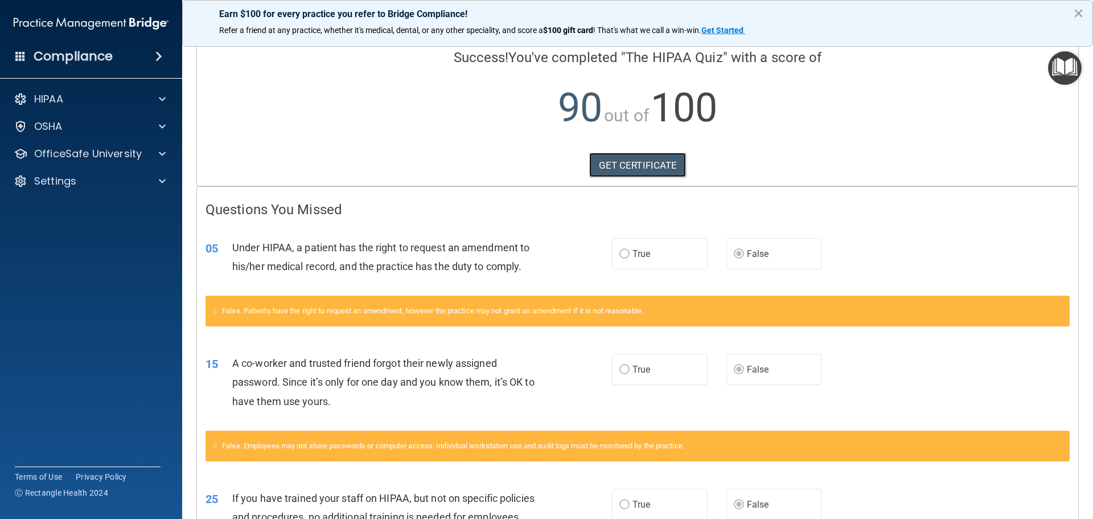
scroll to position [56, 0]
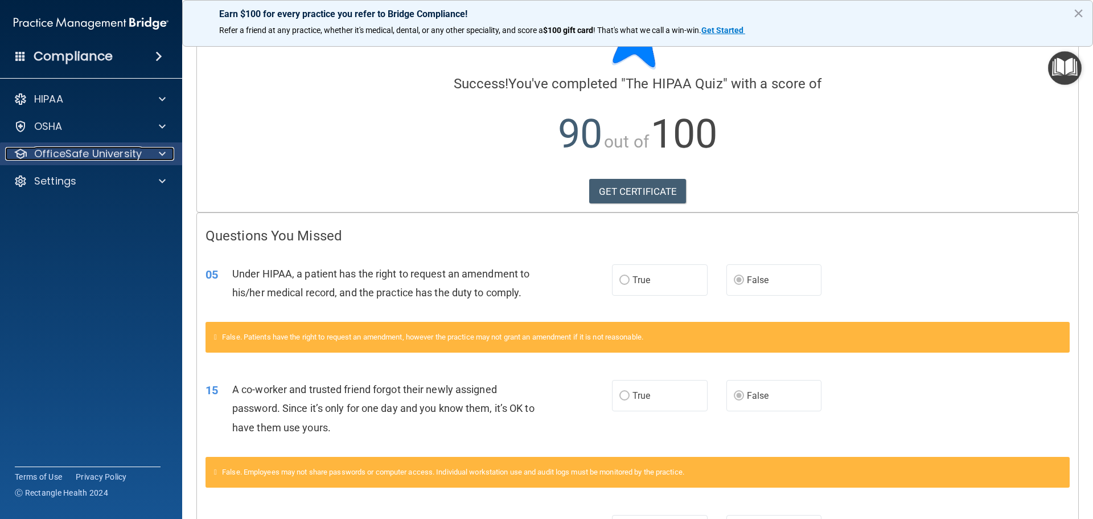
click at [162, 153] on span at bounding box center [162, 154] width 7 height 14
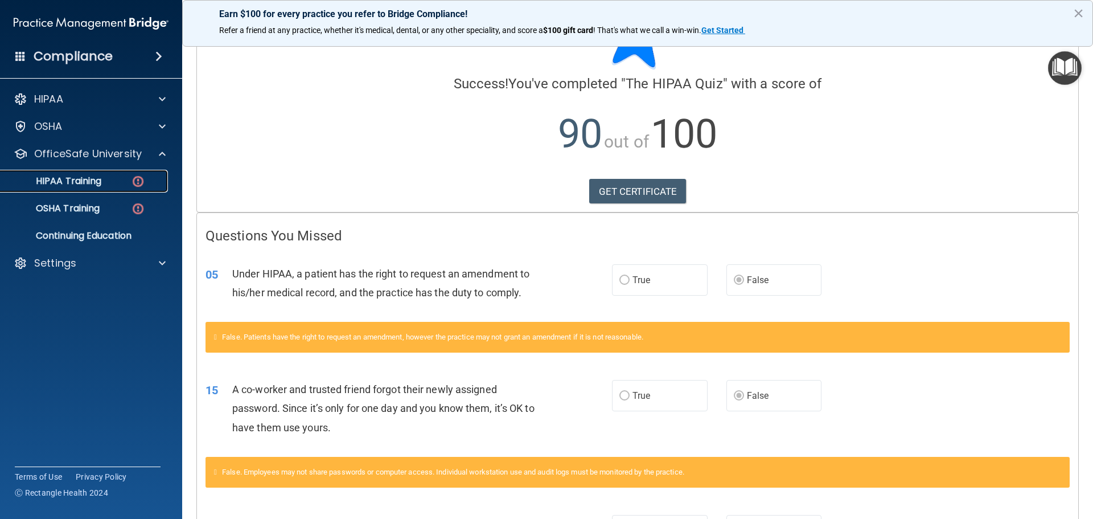
click at [109, 180] on div "HIPAA Training" at bounding box center [84, 180] width 155 height 11
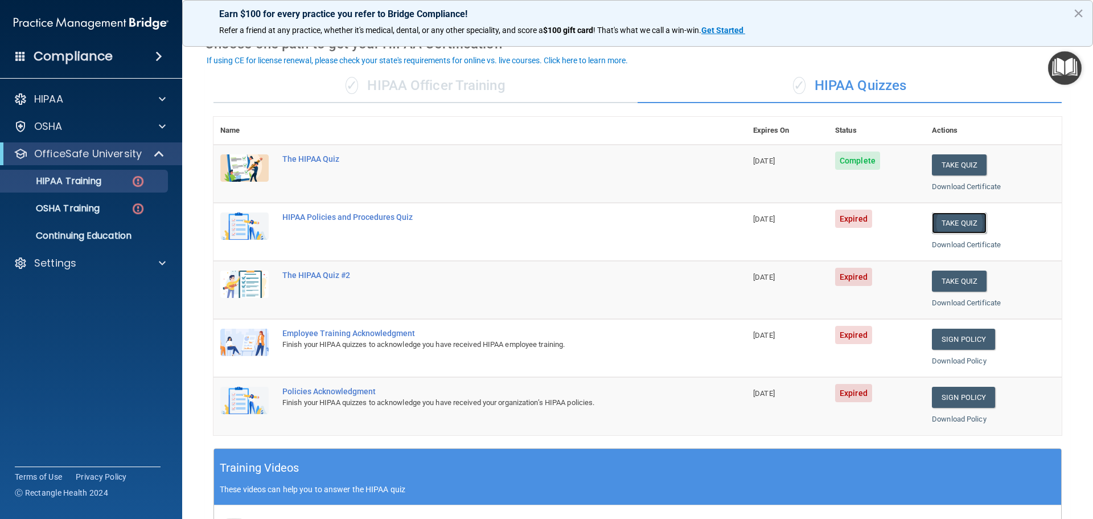
click at [950, 220] on button "Take Quiz" at bounding box center [959, 222] width 55 height 21
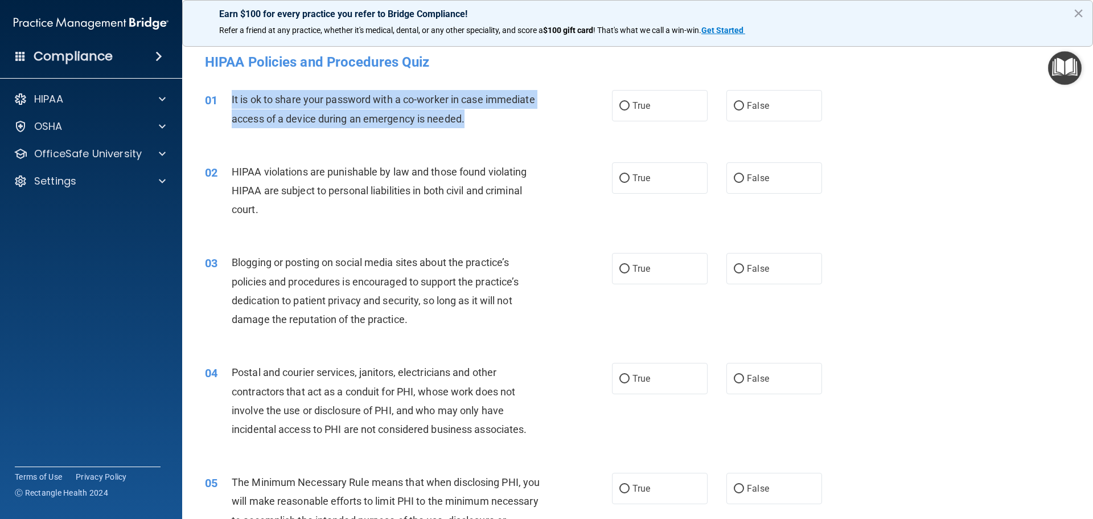
drag, startPoint x: 469, startPoint y: 120, endPoint x: 230, endPoint y: 95, distance: 240.4
click at [230, 95] on div "01 It is ok to share your password with a co-worker in case immediate access of…" at bounding box center [408, 111] width 441 height 43
click at [736, 104] on input "False" at bounding box center [739, 106] width 10 height 9
radio input "true"
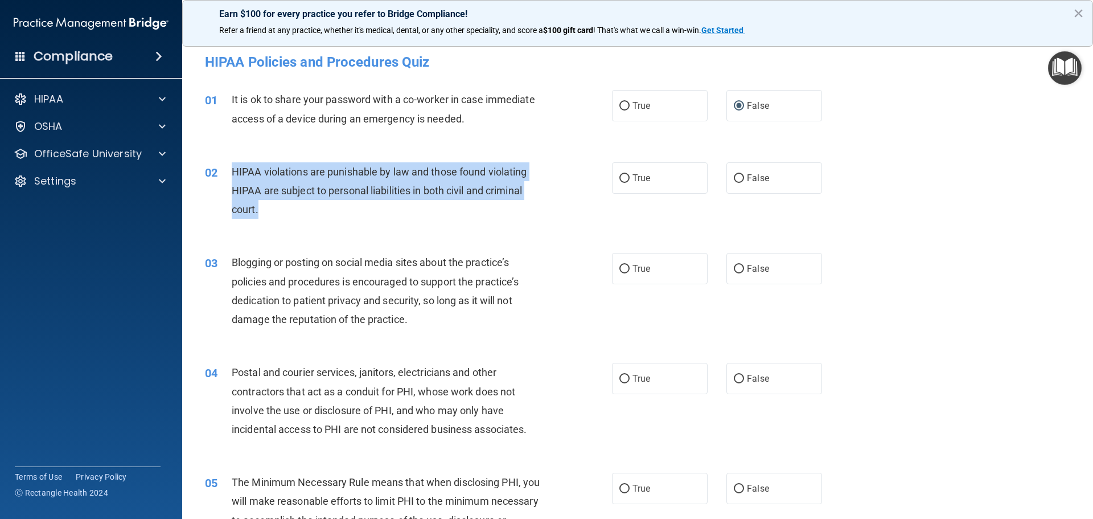
drag, startPoint x: 267, startPoint y: 208, endPoint x: 232, endPoint y: 166, distance: 54.9
click at [232, 166] on div "HIPAA violations are punishable by law and those found violating HIPAA are subj…" at bounding box center [391, 190] width 318 height 57
click at [624, 176] on input "True" at bounding box center [624, 178] width 10 height 9
radio input "true"
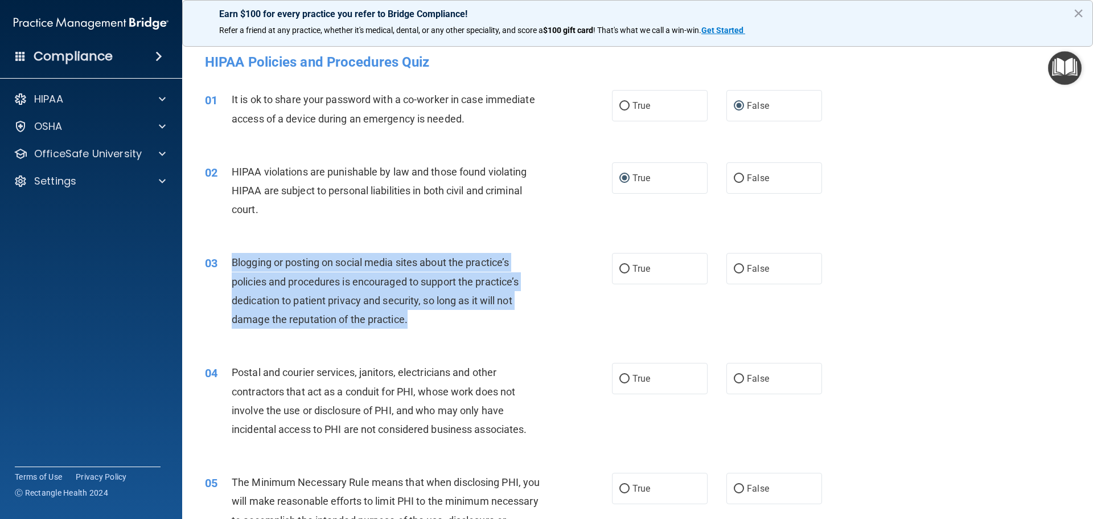
drag, startPoint x: 410, startPoint y: 317, endPoint x: 226, endPoint y: 266, distance: 191.4
click at [226, 266] on div "03 Blogging or posting on social media sites about the practice’s policies and …" at bounding box center [408, 293] width 441 height 81
click at [619, 265] on input "True" at bounding box center [624, 269] width 10 height 9
radio input "true"
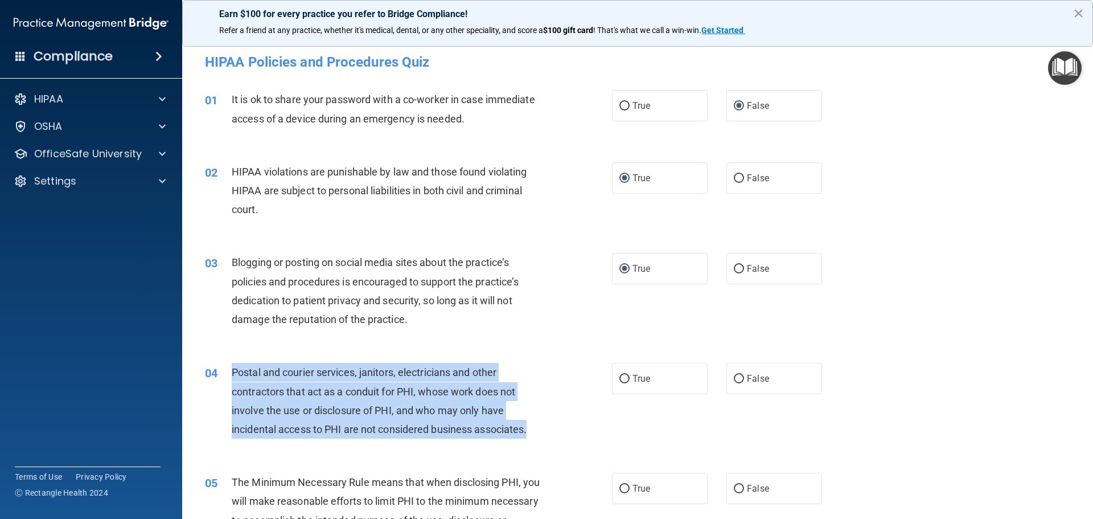
drag, startPoint x: 541, startPoint y: 434, endPoint x: 229, endPoint y: 370, distance: 318.5
click at [229, 370] on div "04 Postal and courier services, janitors, electricians and other contractors th…" at bounding box center [408, 403] width 441 height 81
click at [620, 377] on input "True" at bounding box center [624, 379] width 10 height 9
radio input "true"
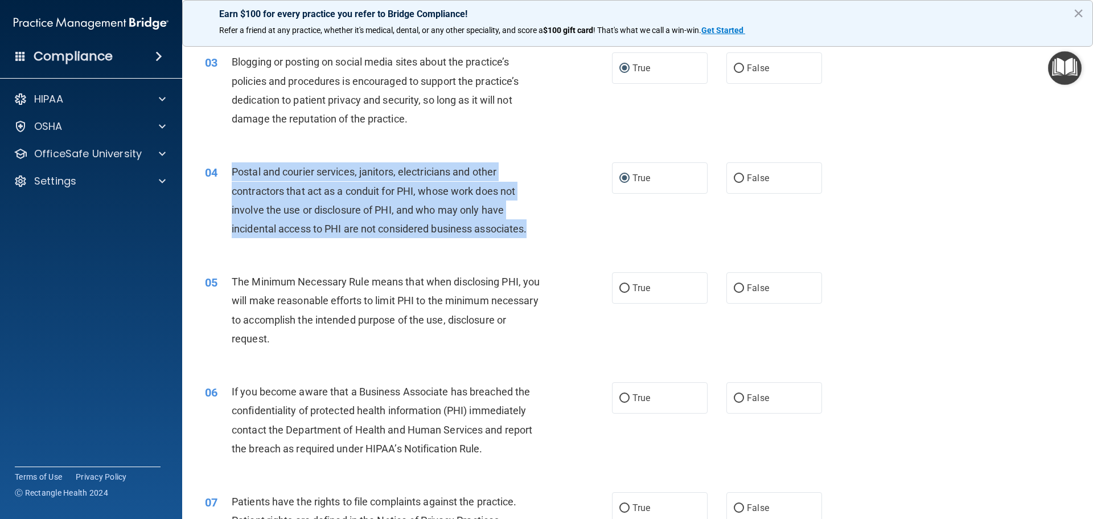
scroll to position [228, 0]
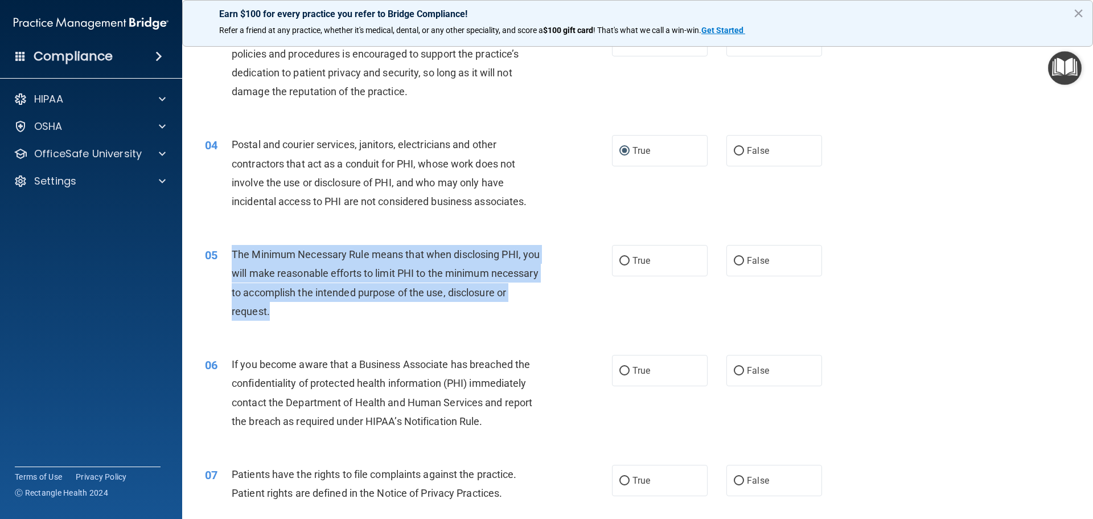
drag, startPoint x: 334, startPoint y: 306, endPoint x: 224, endPoint y: 253, distance: 121.4
click at [224, 253] on div "05 The Minimum Necessary Rule means that when disclosing PHI, you will make rea…" at bounding box center [408, 285] width 441 height 81
click at [622, 261] on input "True" at bounding box center [624, 261] width 10 height 9
radio input "true"
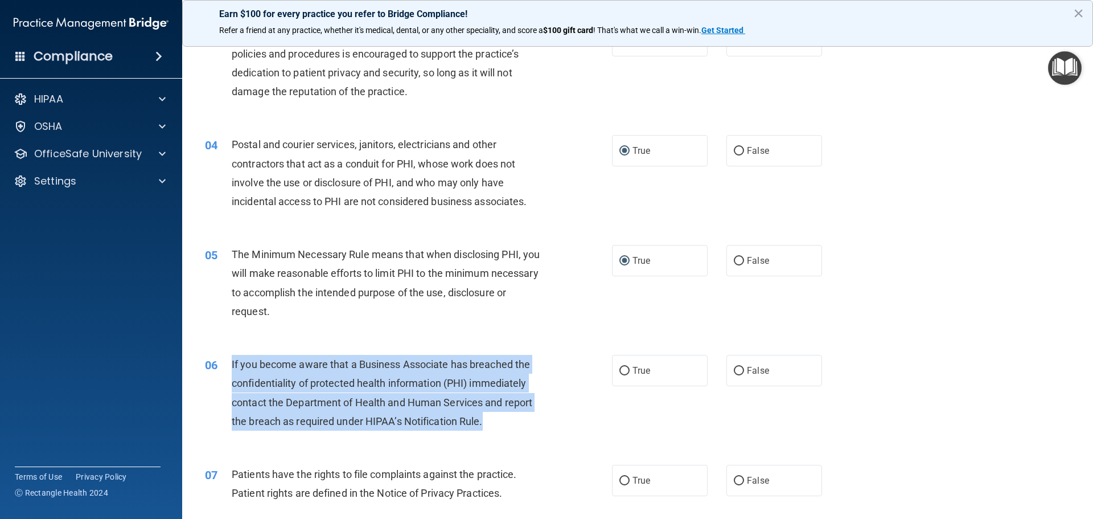
drag, startPoint x: 482, startPoint y: 425, endPoint x: 229, endPoint y: 367, distance: 259.4
click at [229, 367] on div "06 If you become aware that a Business Associate has breached the confidentiali…" at bounding box center [408, 395] width 441 height 81
click at [619, 368] on input "True" at bounding box center [624, 371] width 10 height 9
radio input "true"
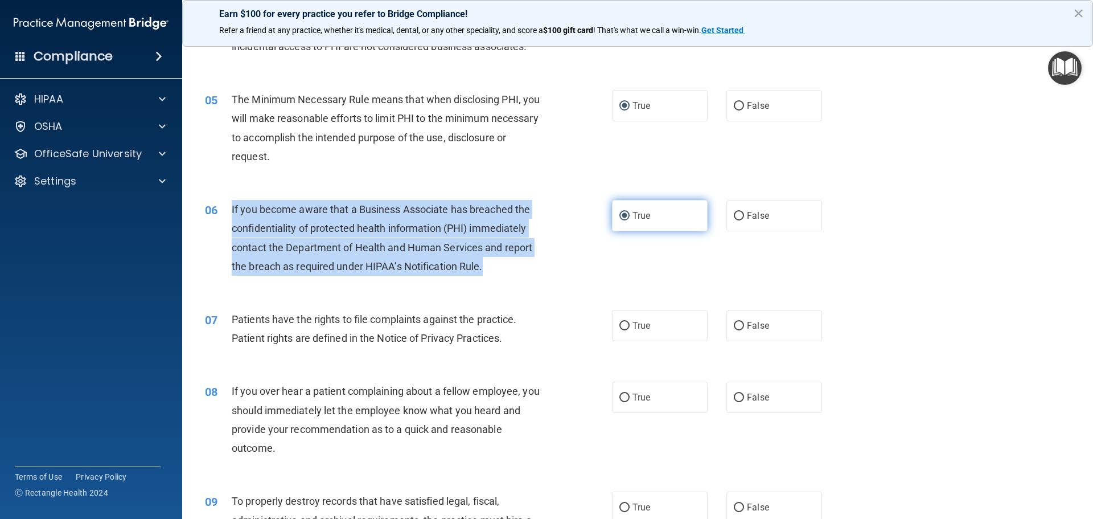
scroll to position [398, 0]
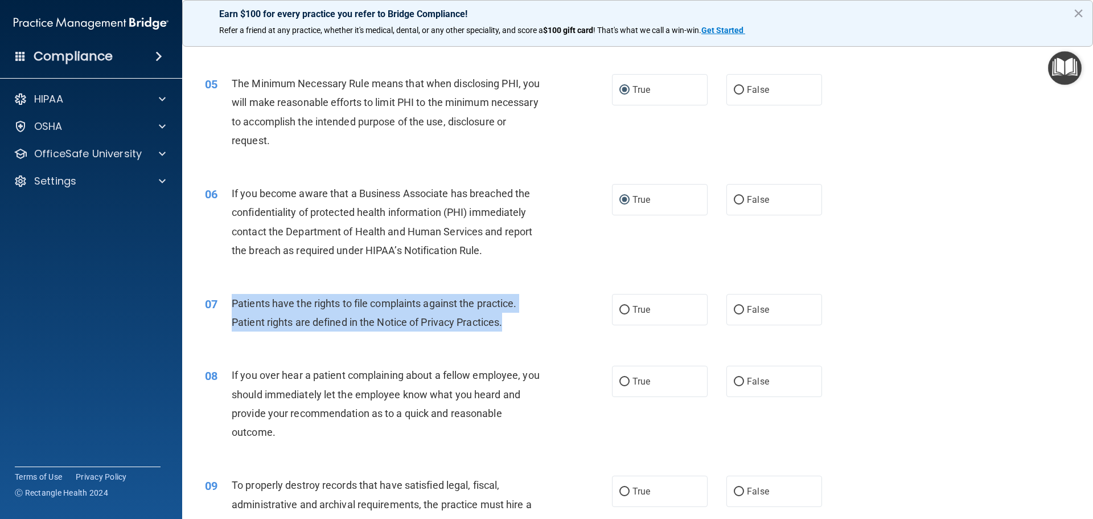
drag, startPoint x: 523, startPoint y: 324, endPoint x: 233, endPoint y: 304, distance: 290.4
click at [233, 304] on div "Patients have the rights to file complaints against the practice. Patient right…" at bounding box center [391, 313] width 318 height 38
click at [620, 312] on input "True" at bounding box center [624, 310] width 10 height 9
radio input "true"
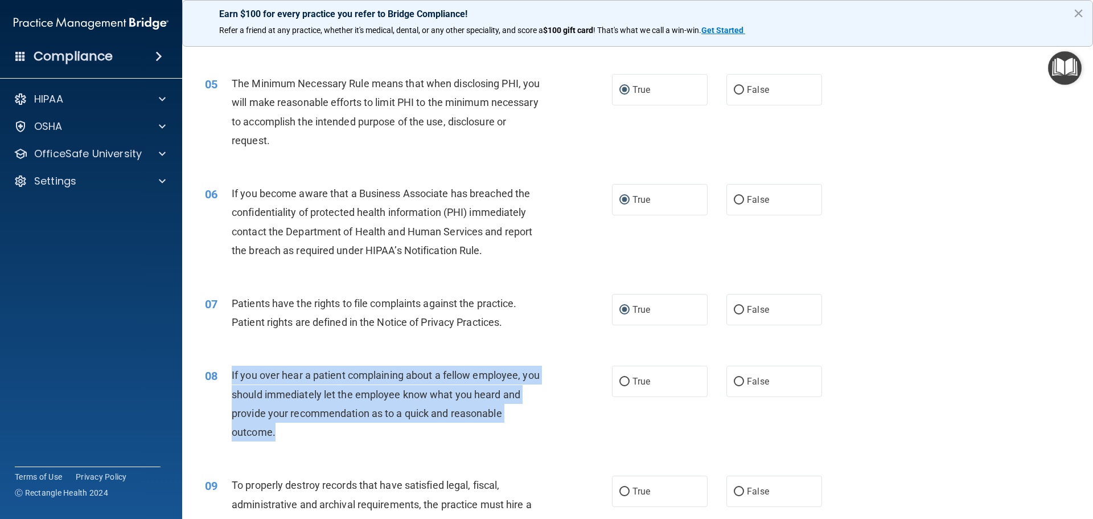
drag, startPoint x: 281, startPoint y: 431, endPoint x: 232, endPoint y: 369, distance: 79.1
click at [232, 369] on div "If you over hear a patient complaining about a fellow employee, you should imme…" at bounding box center [391, 403] width 318 height 76
click at [734, 377] on input "False" at bounding box center [739, 381] width 10 height 9
radio input "true"
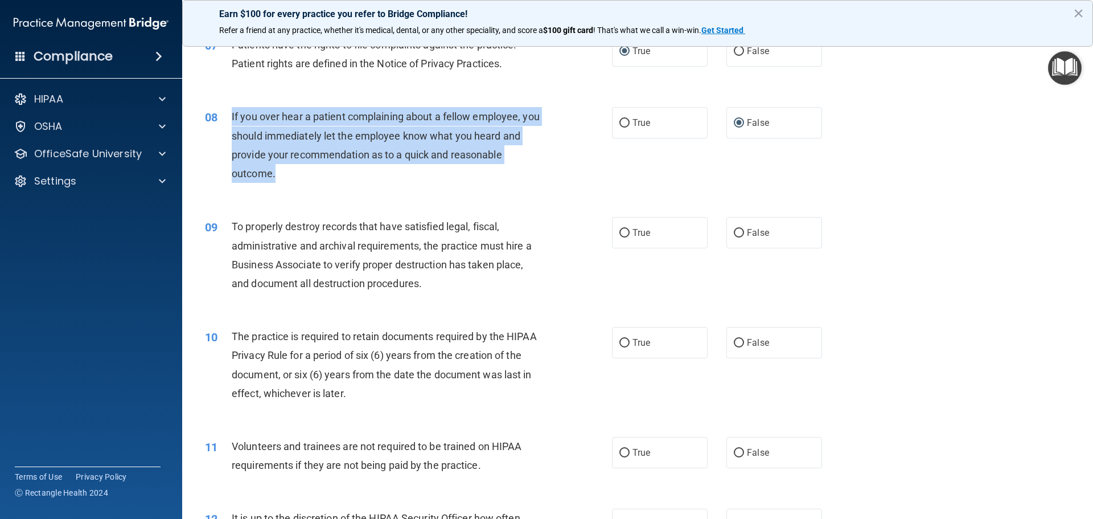
scroll to position [683, 0]
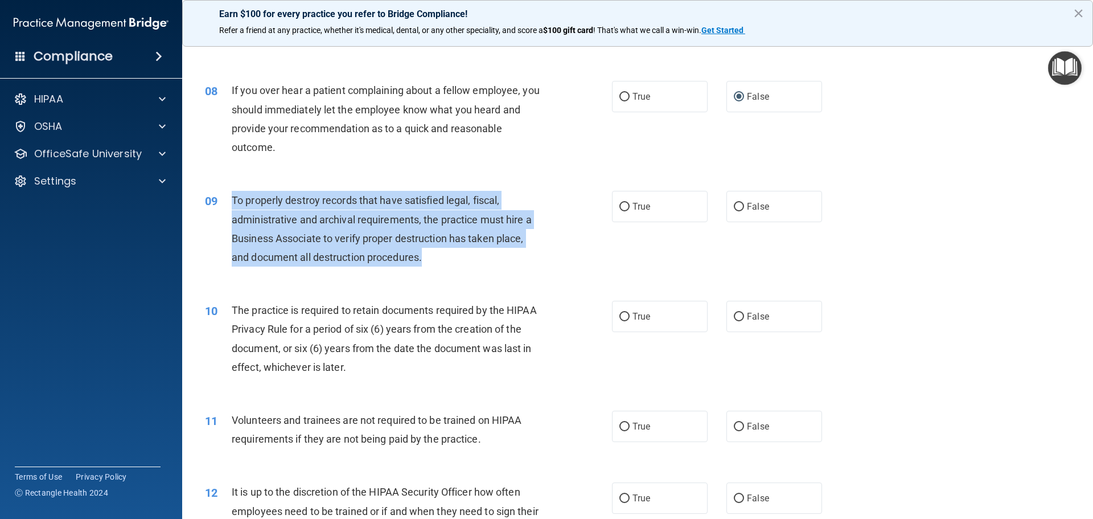
drag, startPoint x: 433, startPoint y: 254, endPoint x: 233, endPoint y: 192, distance: 209.6
click at [233, 192] on div "To properly destroy records that have satisfied legal, fiscal, administrative a…" at bounding box center [391, 229] width 318 height 76
click at [737, 211] on input "False" at bounding box center [739, 207] width 10 height 9
radio input "true"
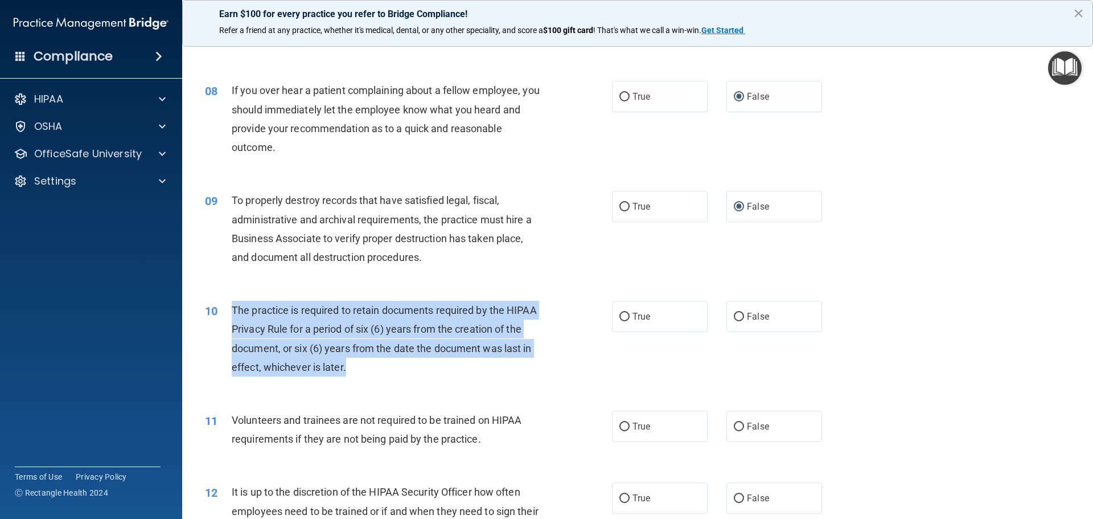
drag, startPoint x: 347, startPoint y: 365, endPoint x: 220, endPoint y: 318, distance: 135.6
click at [220, 318] on div "10 The practice is required to retain documents required by the HIPAA Privacy R…" at bounding box center [408, 341] width 441 height 81
click at [620, 314] on input "True" at bounding box center [624, 316] width 10 height 9
radio input "true"
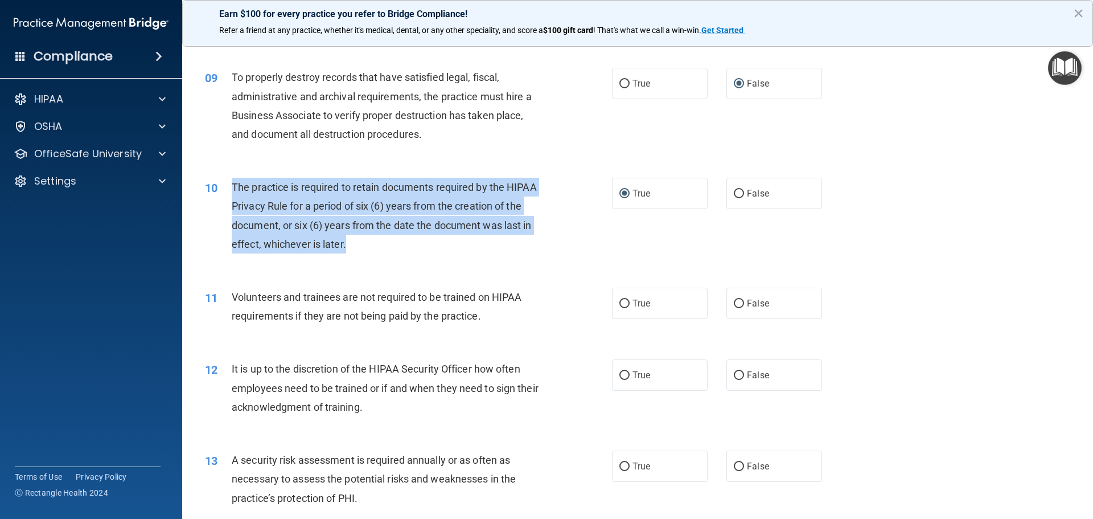
scroll to position [854, 0]
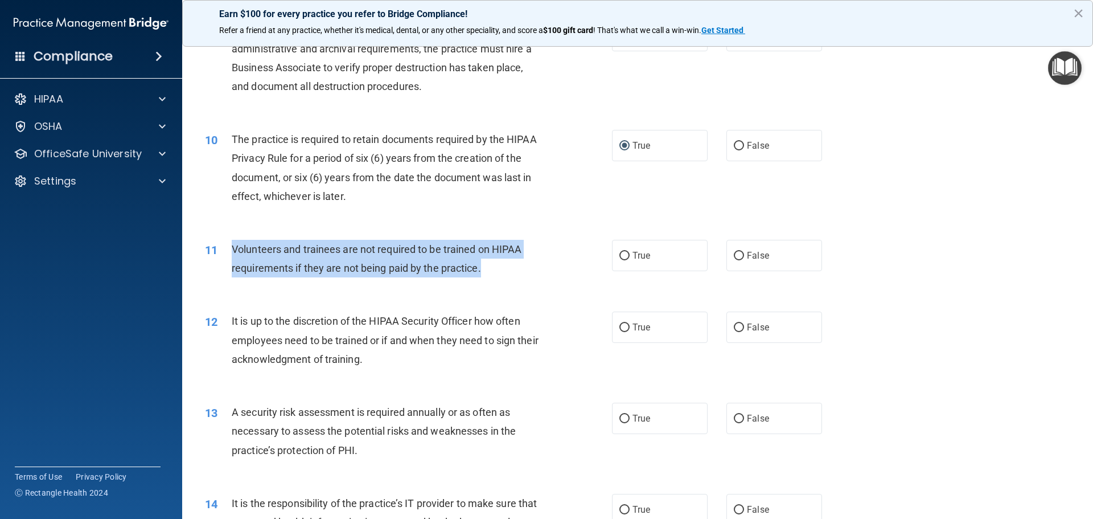
drag, startPoint x: 482, startPoint y: 264, endPoint x: 232, endPoint y: 248, distance: 250.4
click at [232, 248] on div "Volunteers and trainees are not required to be trained on HIPAA requirements if…" at bounding box center [391, 259] width 318 height 38
click at [737, 253] on input "False" at bounding box center [739, 256] width 10 height 9
radio input "true"
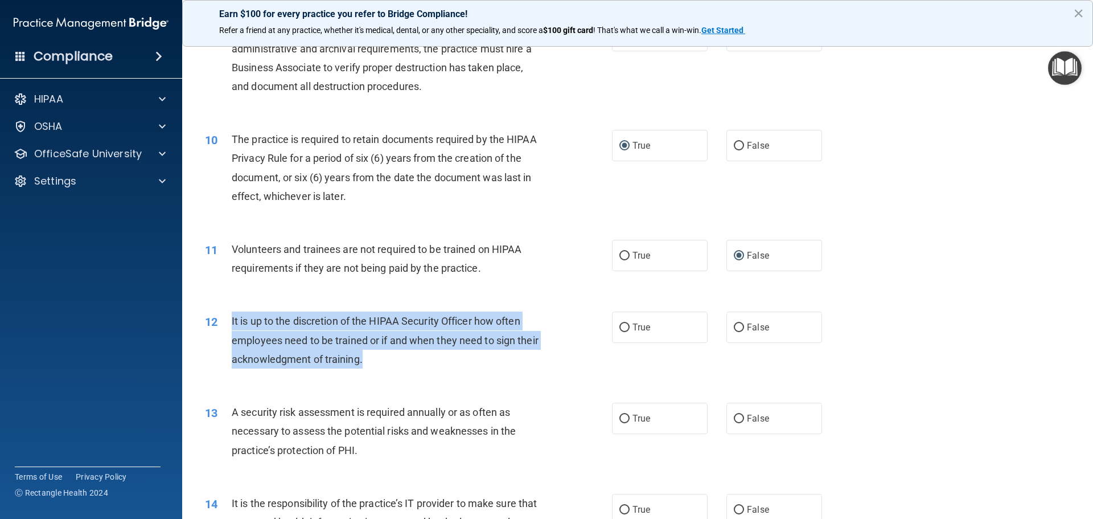
drag, startPoint x: 396, startPoint y: 361, endPoint x: 230, endPoint y: 316, distance: 172.0
click at [229, 316] on div "12 It is up to the discretion of the HIPAA Security Officer how often employees…" at bounding box center [408, 342] width 441 height 63
click at [619, 324] on input "True" at bounding box center [624, 327] width 10 height 9
radio input "true"
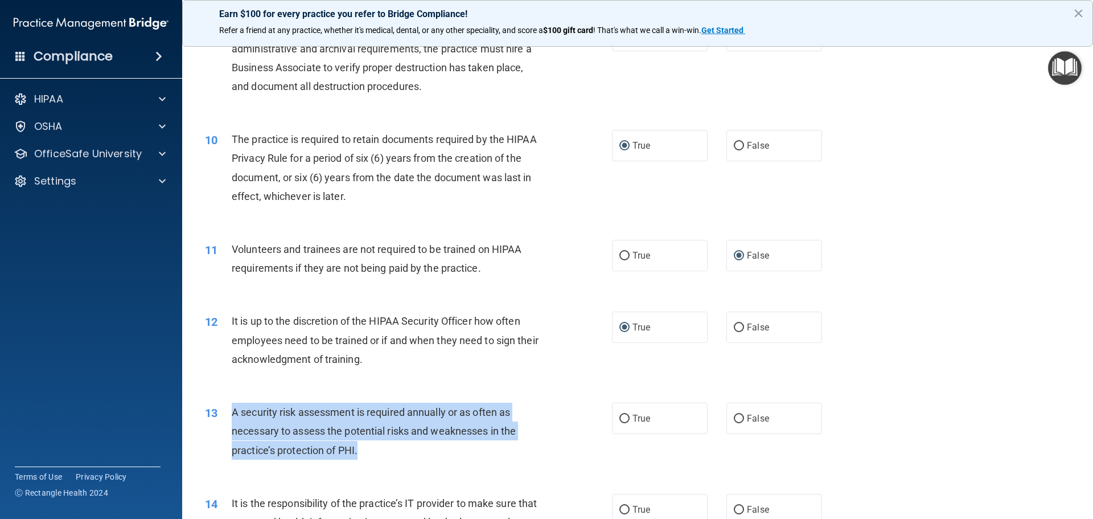
drag, startPoint x: 359, startPoint y: 443, endPoint x: 226, endPoint y: 411, distance: 136.5
click at [226, 411] on div "13 A security risk assessment is required annually or as often as necessary to …" at bounding box center [408, 433] width 441 height 63
click at [619, 419] on input "True" at bounding box center [624, 418] width 10 height 9
radio input "true"
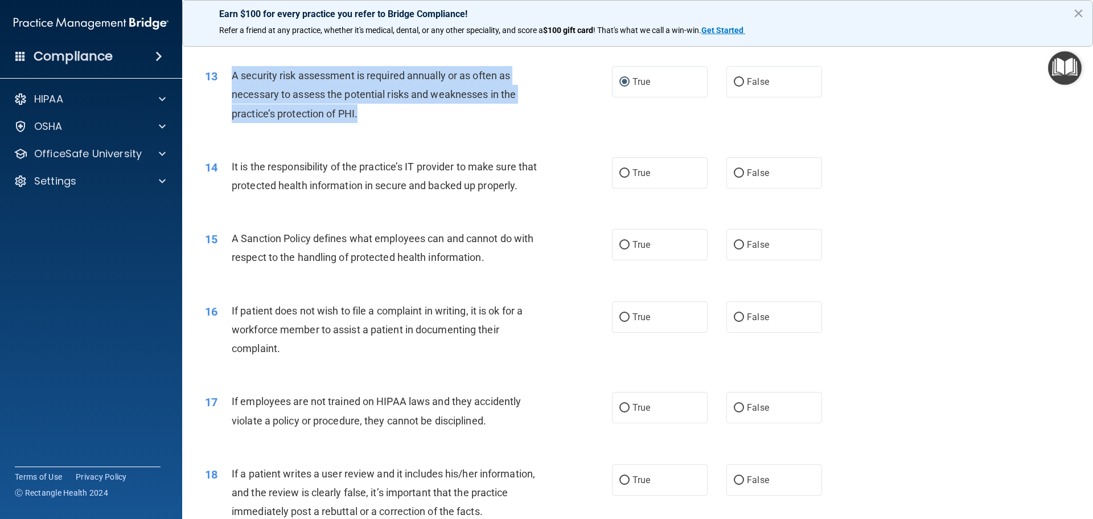
scroll to position [1195, 0]
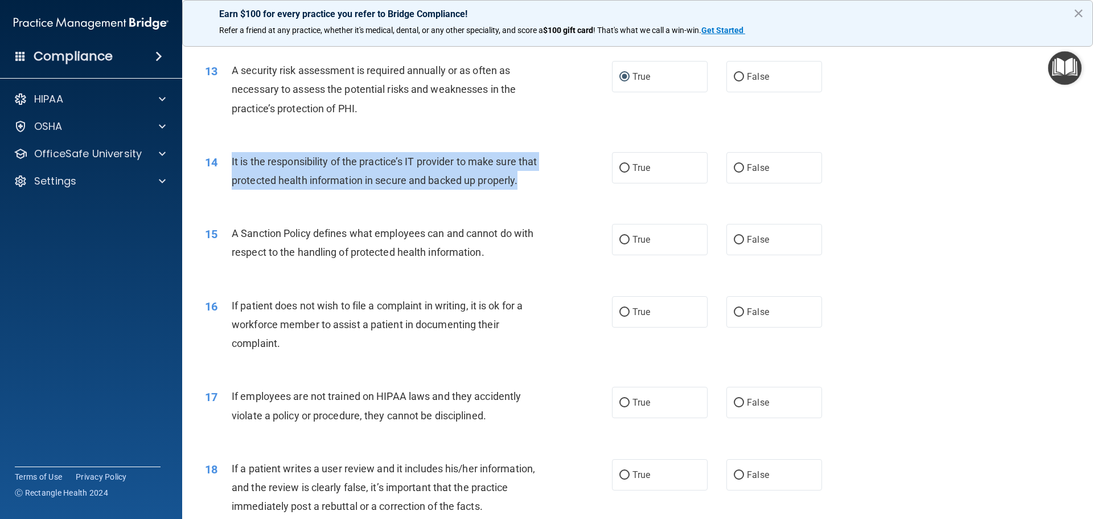
drag, startPoint x: 277, startPoint y: 204, endPoint x: 225, endPoint y: 157, distance: 70.1
click at [225, 157] on div "14 It is the responsibility of the practice’s IT provider to make sure that pro…" at bounding box center [408, 173] width 441 height 43
click at [623, 169] on input "True" at bounding box center [624, 168] width 10 height 9
radio input "true"
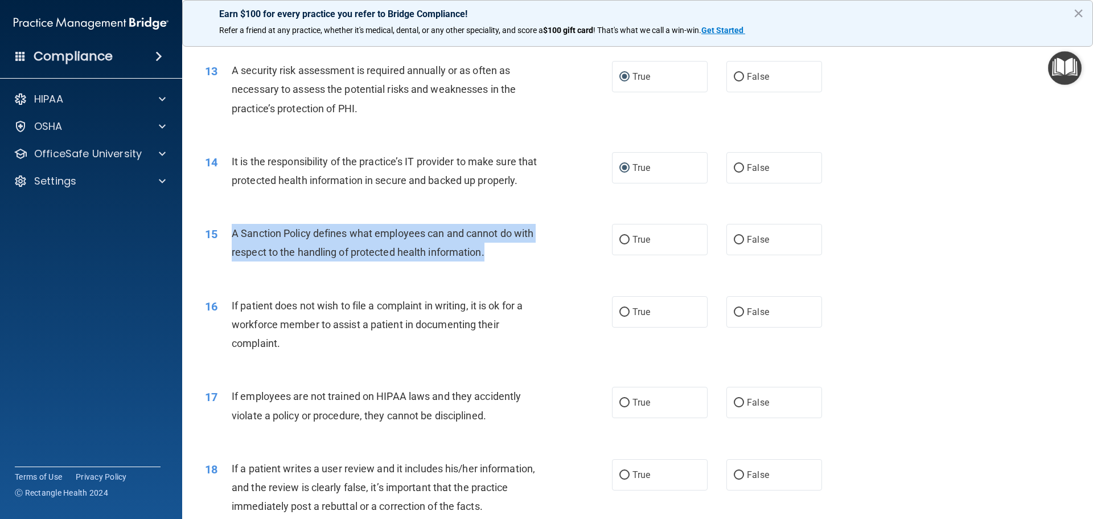
drag, startPoint x: 487, startPoint y: 269, endPoint x: 223, endPoint y: 245, distance: 265.2
click at [223, 245] on div "15 A Sanction Policy defines what employees can and cannot do with respect to t…" at bounding box center [408, 245] width 441 height 43
click at [619, 244] on input "True" at bounding box center [624, 240] width 10 height 9
radio input "true"
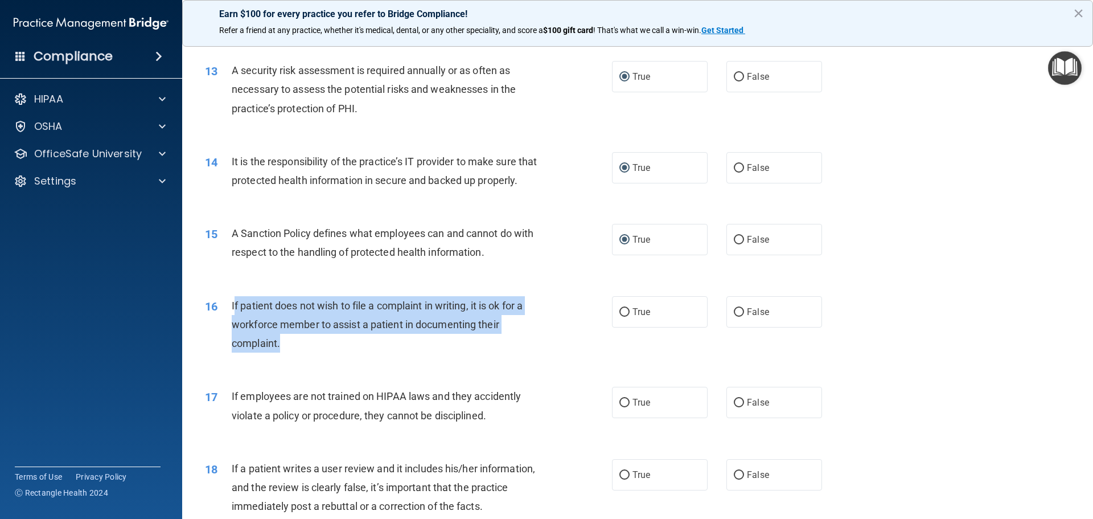
drag, startPoint x: 293, startPoint y: 363, endPoint x: 233, endPoint y: 316, distance: 75.0
click at [233, 316] on div "If patient does not wish to file a complaint in writing, it is ok for a workfor…" at bounding box center [391, 324] width 318 height 57
click at [619, 316] on input "True" at bounding box center [624, 312] width 10 height 9
radio input "true"
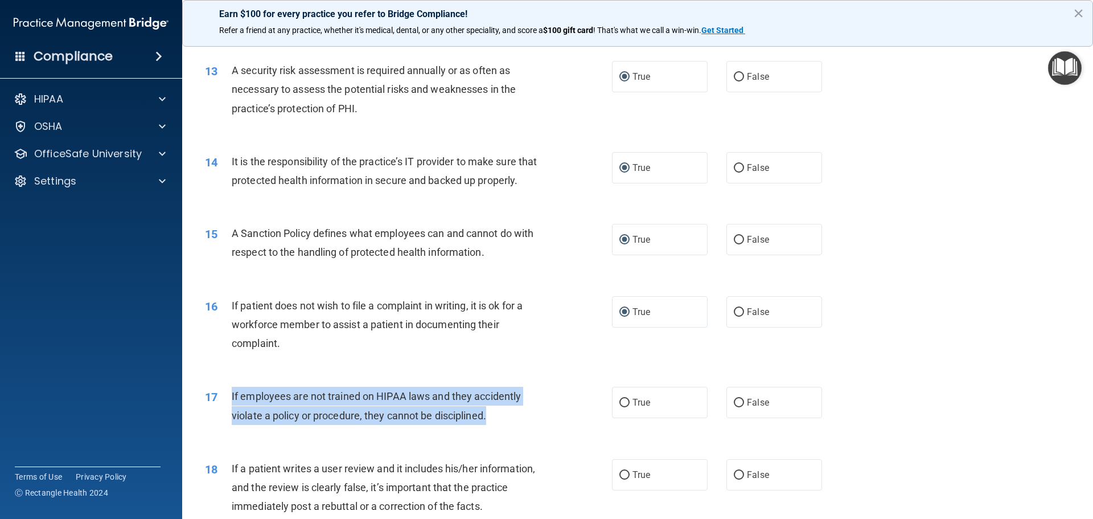
drag, startPoint x: 497, startPoint y: 435, endPoint x: 292, endPoint y: 438, distance: 204.9
click at [232, 417] on div "If employees are not trained on HIPAA laws and they accidently violate a policy…" at bounding box center [391, 405] width 318 height 38
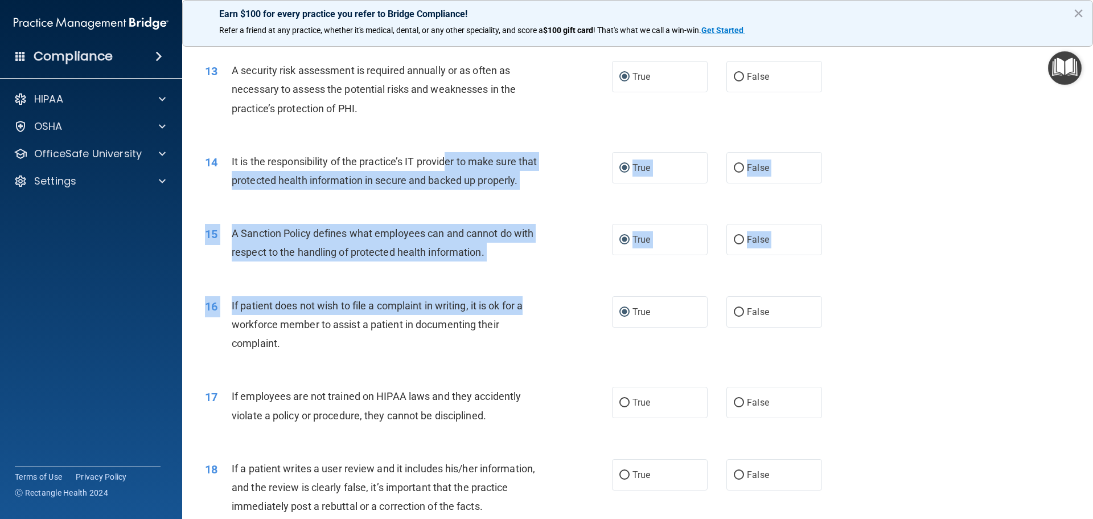
drag, startPoint x: 466, startPoint y: 200, endPoint x: 604, endPoint y: 353, distance: 206.3
click at [604, 353] on div "01 It is ok to share your password with a co-worker in case immediate access of…" at bounding box center [637, 224] width 882 height 2688
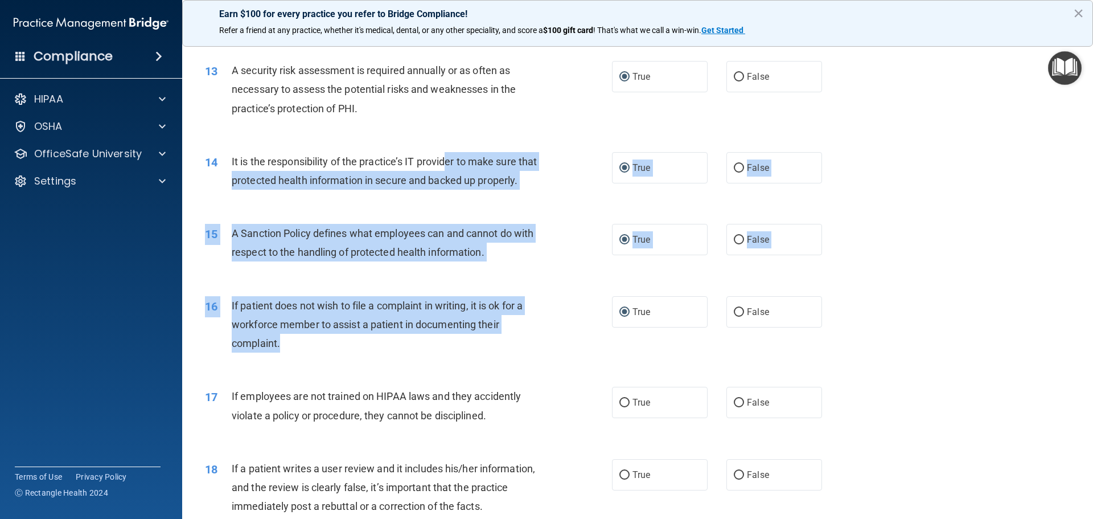
click at [562, 331] on div "16 If patient does not wish to file a complaint in writing, it is ok for a work…" at bounding box center [408, 327] width 441 height 63
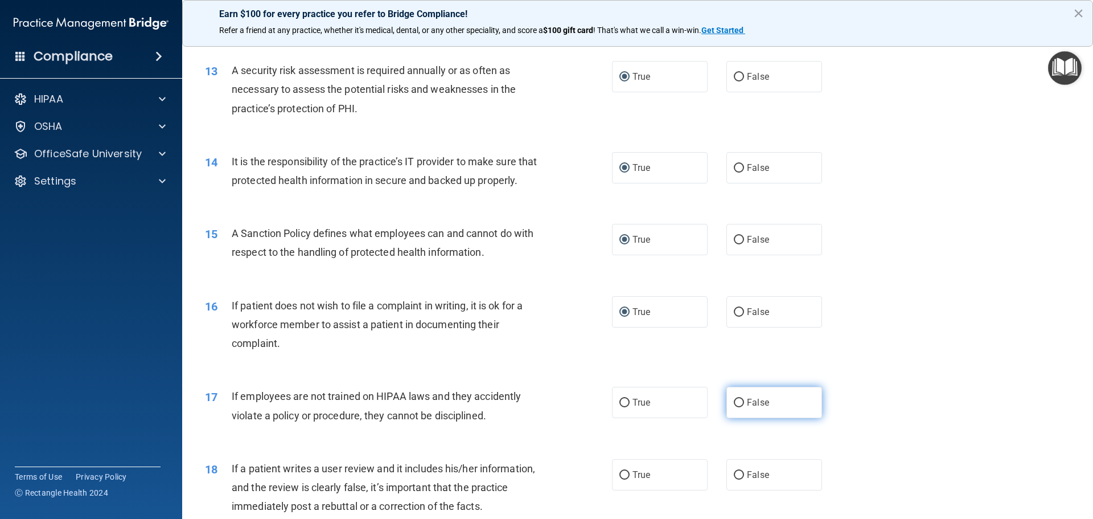
click at [737, 407] on input "False" at bounding box center [739, 402] width 10 height 9
radio input "true"
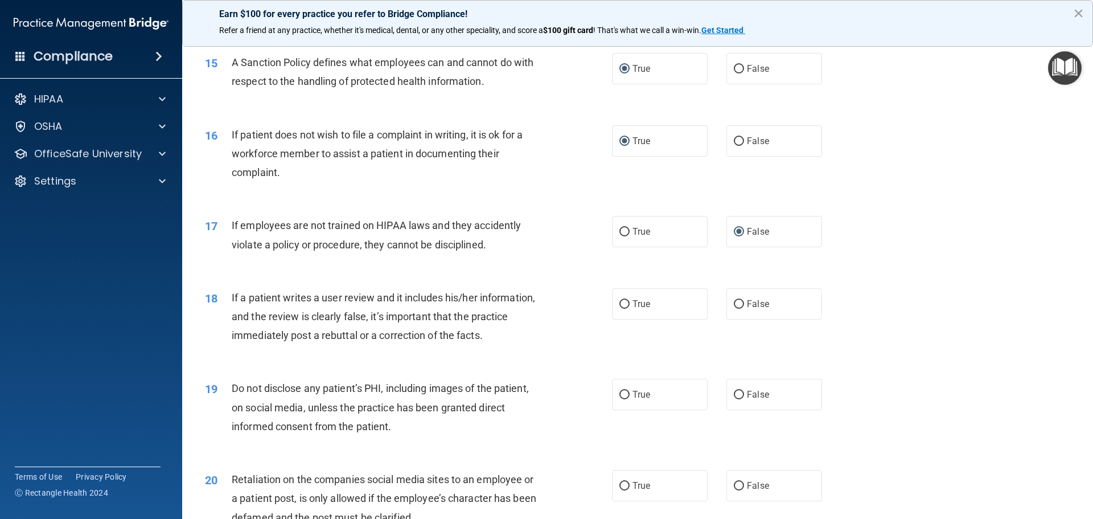
scroll to position [1423, 0]
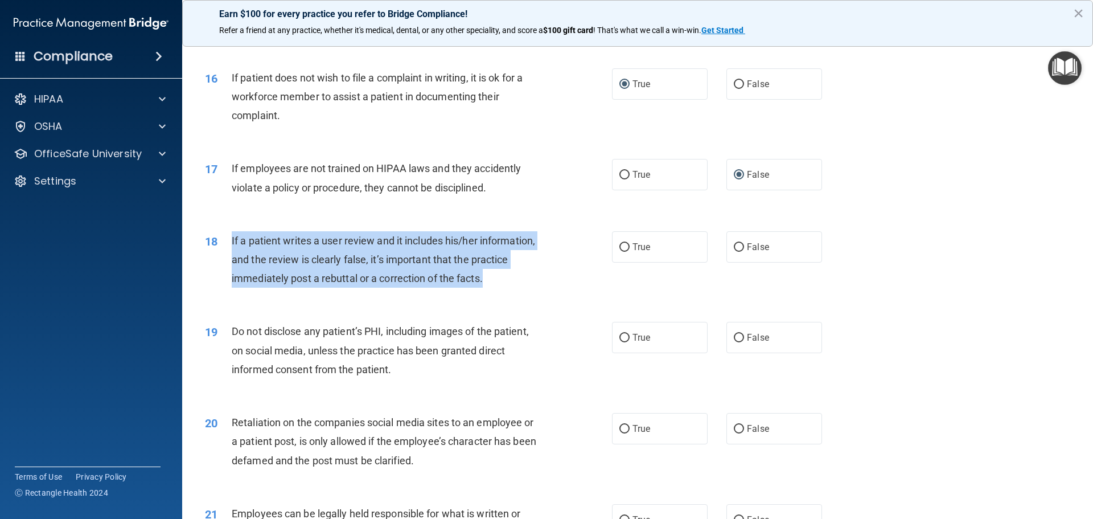
drag, startPoint x: 495, startPoint y: 293, endPoint x: 224, endPoint y: 255, distance: 273.6
click at [224, 255] on div "18 If a patient writes a user review and it includes his/her information, and t…" at bounding box center [408, 262] width 441 height 63
click at [734, 252] on input "False" at bounding box center [739, 247] width 10 height 9
radio input "true"
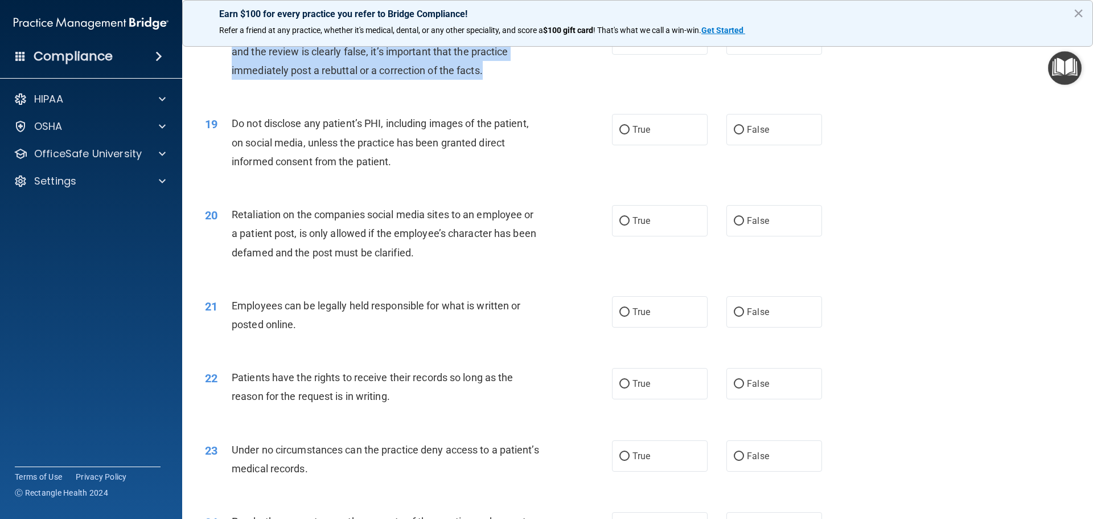
scroll to position [1651, 0]
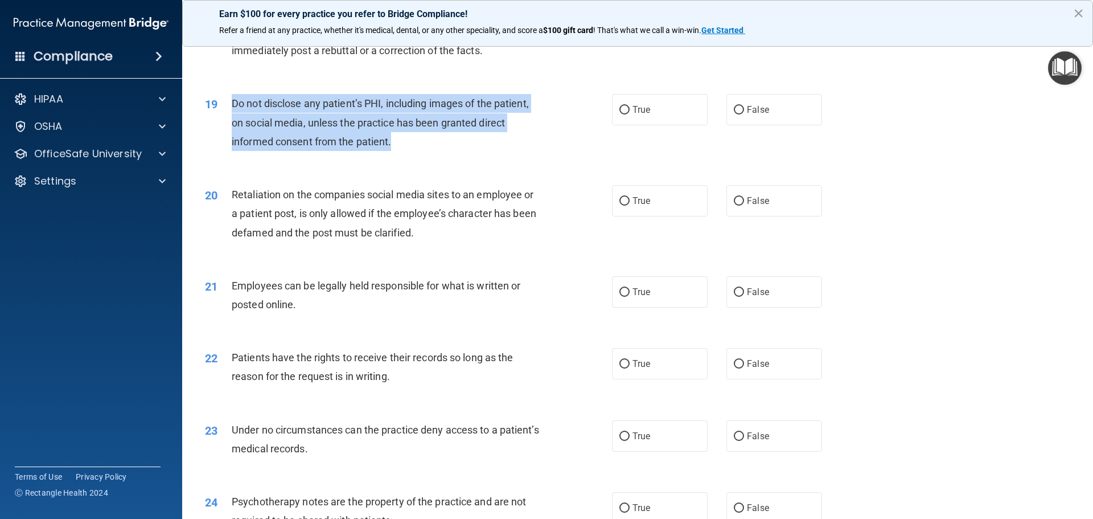
drag, startPoint x: 408, startPoint y: 168, endPoint x: 225, endPoint y: 116, distance: 190.1
click at [225, 116] on div "19 Do not disclose any patient’s PHI, including images of the patient, on socia…" at bounding box center [408, 125] width 441 height 63
click at [619, 114] on input "True" at bounding box center [624, 110] width 10 height 9
radio input "true"
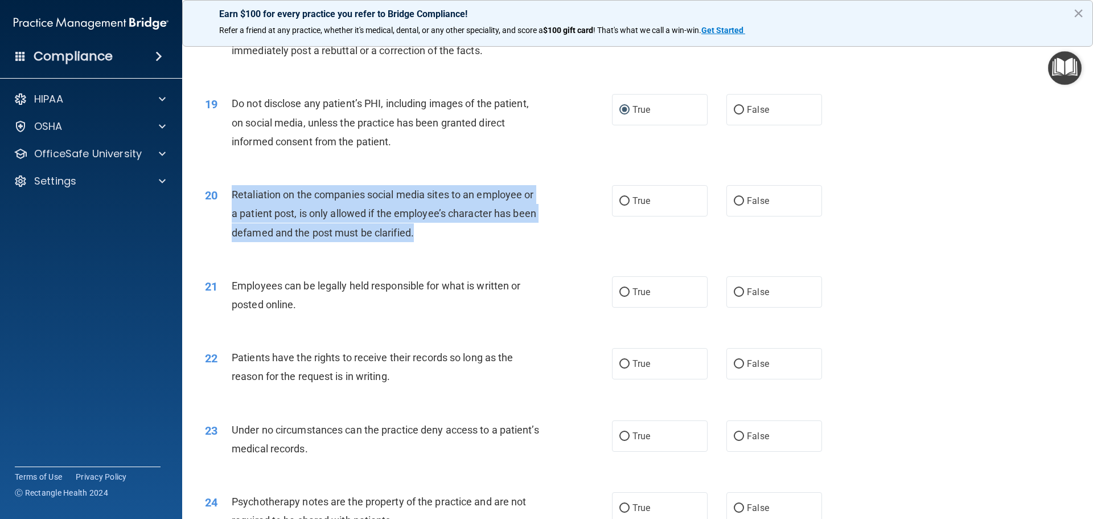
drag, startPoint x: 422, startPoint y: 248, endPoint x: 230, endPoint y: 215, distance: 194.6
click at [230, 215] on div "20 Retaliation on the companies social media sites to an employee or a patient …" at bounding box center [408, 216] width 441 height 63
click at [734, 205] on input "False" at bounding box center [739, 201] width 10 height 9
radio input "true"
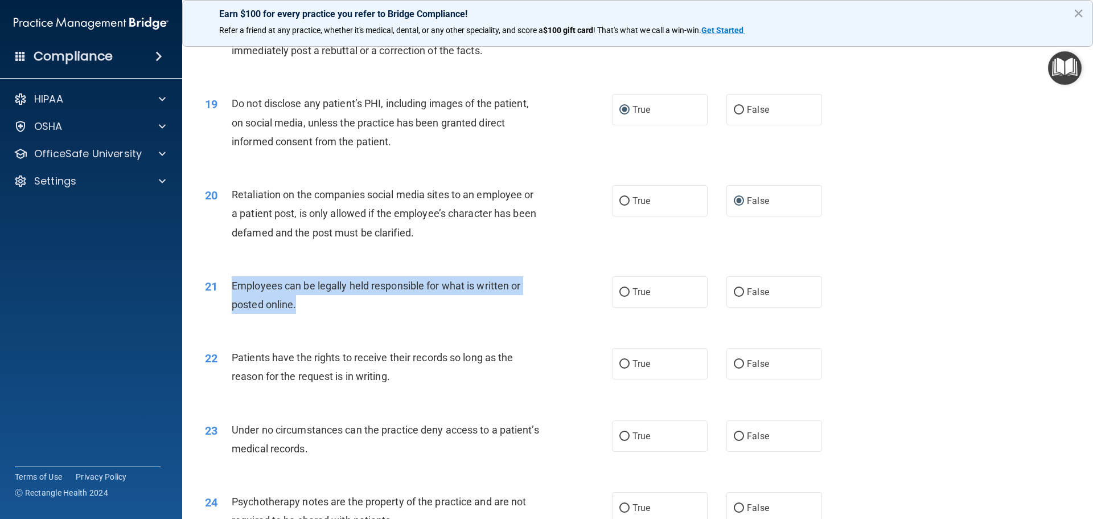
drag, startPoint x: 309, startPoint y: 317, endPoint x: 224, endPoint y: 298, distance: 87.4
click at [224, 298] on div "21 Employees can be legally held responsible for what is written or posted onli…" at bounding box center [408, 297] width 441 height 43
click at [735, 297] on input "False" at bounding box center [739, 292] width 10 height 9
radio input "true"
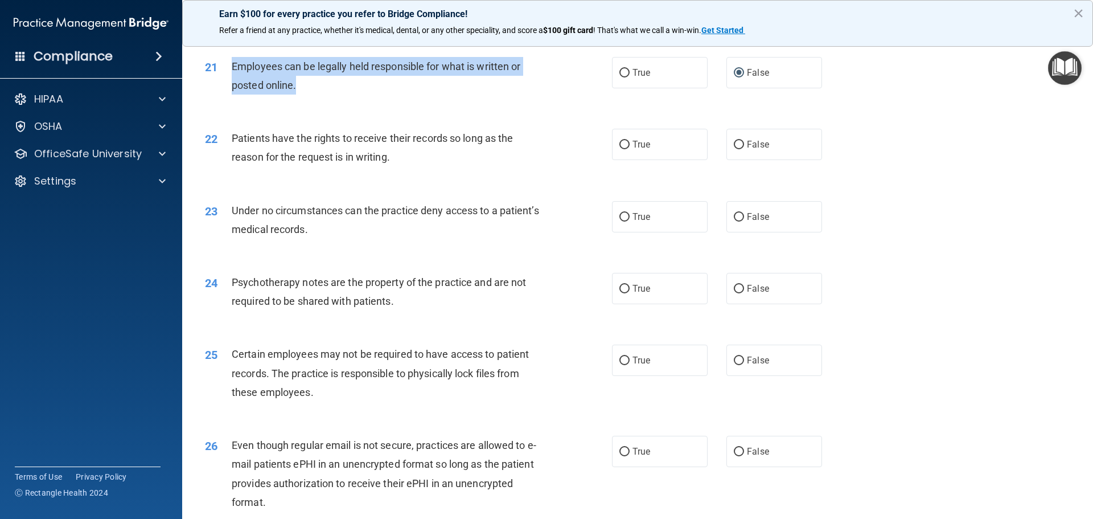
scroll to position [1878, 0]
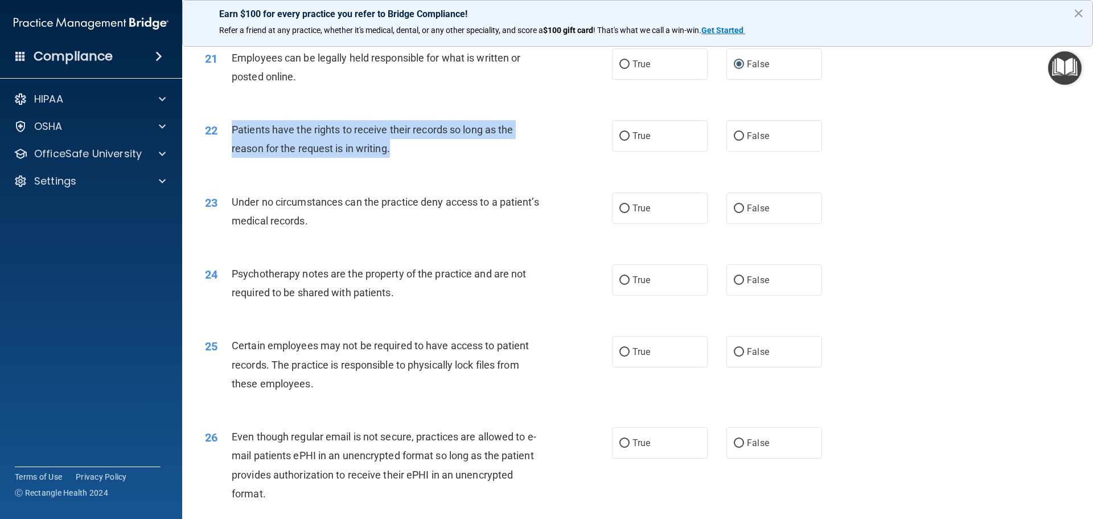
drag, startPoint x: 406, startPoint y: 163, endPoint x: 226, endPoint y: 151, distance: 180.9
click at [226, 151] on div "22 Patients have the rights to receive their records so long as the reason for …" at bounding box center [408, 141] width 441 height 43
click at [737, 141] on input "False" at bounding box center [739, 136] width 10 height 9
radio input "true"
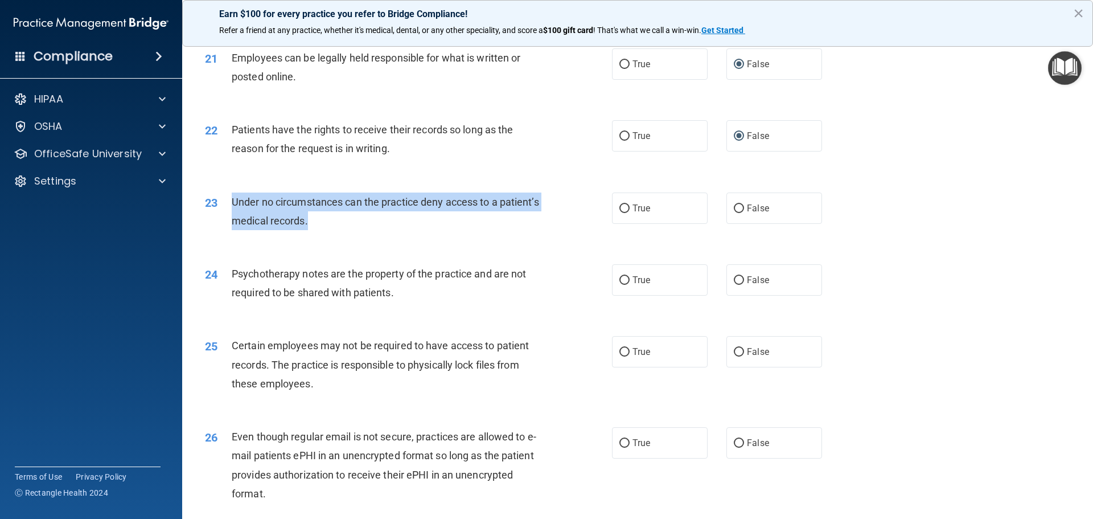
drag, startPoint x: 371, startPoint y: 238, endPoint x: 216, endPoint y: 224, distance: 156.1
click at [216, 224] on div "23 Under no circumstances can the practice deny access to a patient’s medical r…" at bounding box center [408, 213] width 441 height 43
click at [734, 213] on input "False" at bounding box center [739, 208] width 10 height 9
radio input "true"
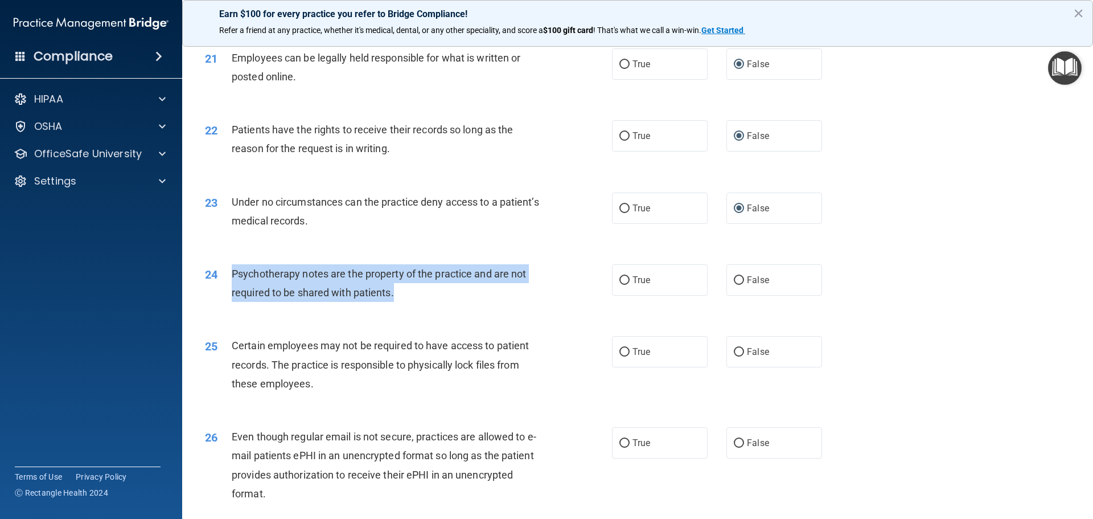
drag, startPoint x: 398, startPoint y: 311, endPoint x: 229, endPoint y: 289, distance: 170.6
click at [229, 289] on div "24 Psychotherapy notes are the property of the practice and are not required to…" at bounding box center [408, 285] width 441 height 43
click at [621, 285] on input "True" at bounding box center [624, 280] width 10 height 9
radio input "true"
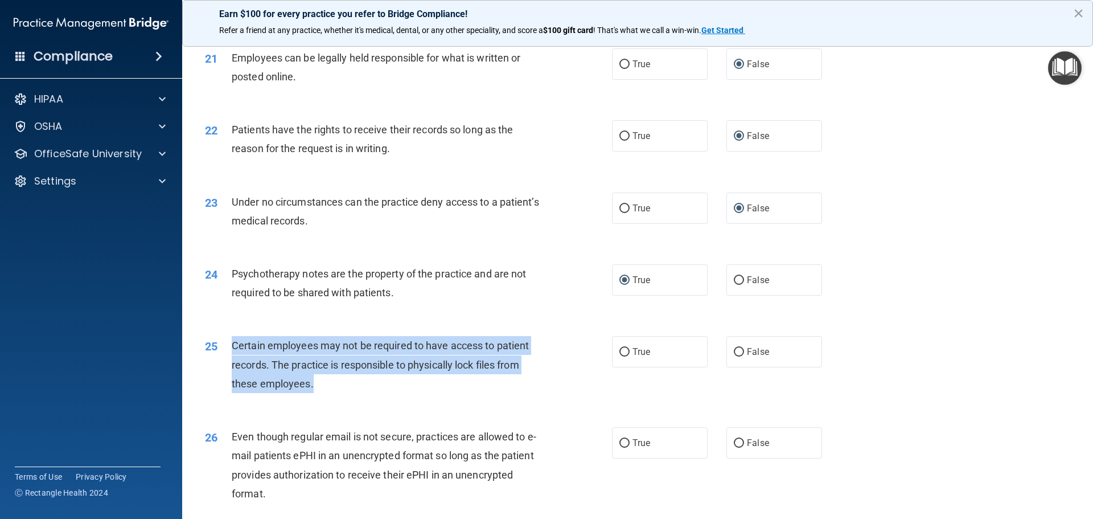
drag, startPoint x: 322, startPoint y: 404, endPoint x: 227, endPoint y: 366, distance: 102.4
click at [227, 366] on div "25 Certain employees may not be required to have access to patient records. The…" at bounding box center [408, 367] width 441 height 63
click at [623, 356] on input "True" at bounding box center [624, 352] width 10 height 9
radio input "true"
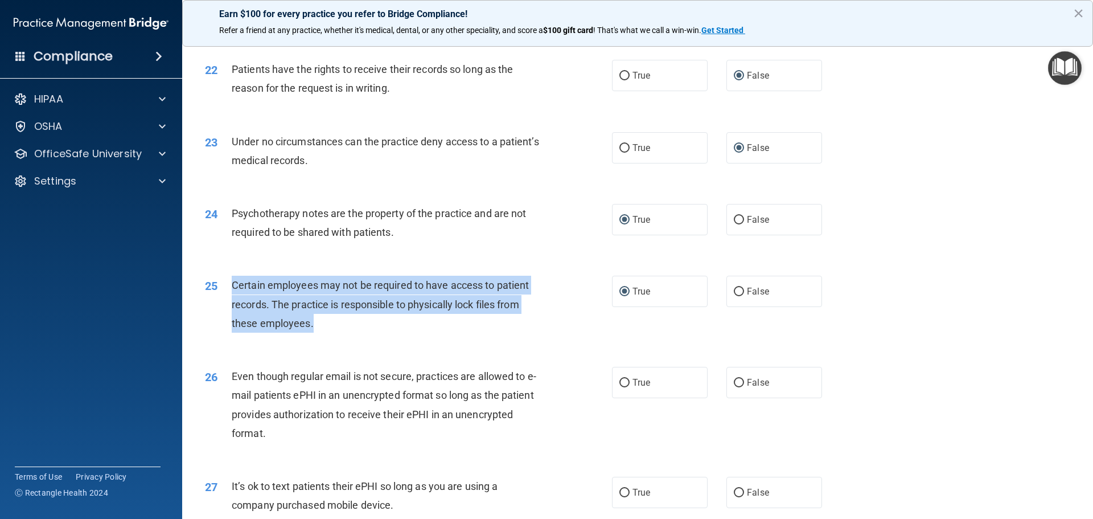
scroll to position [1992, 0]
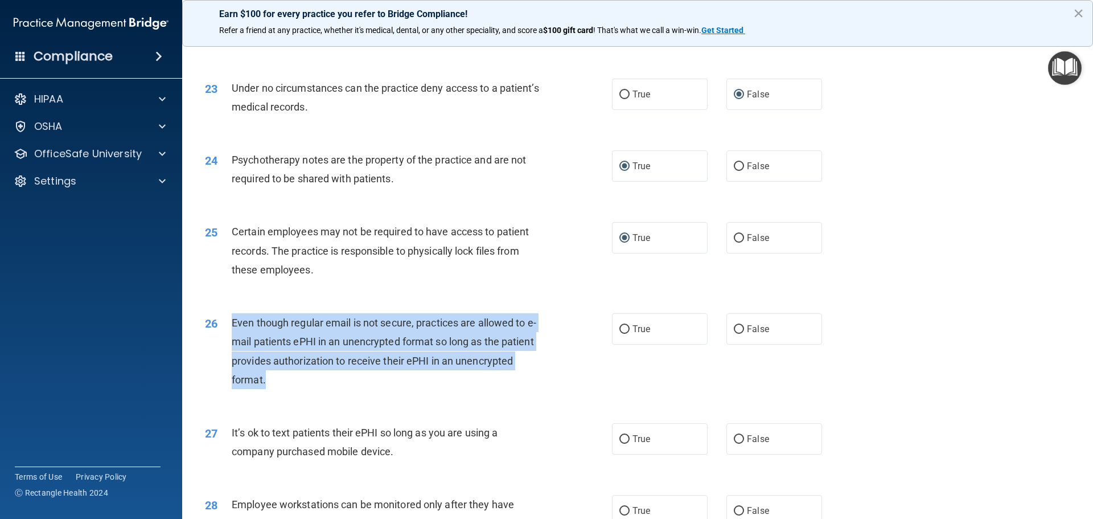
drag, startPoint x: 274, startPoint y: 397, endPoint x: 226, endPoint y: 340, distance: 74.7
click at [226, 340] on div "26 Even though regular email is not secure, practices are allowed to e-mail pat…" at bounding box center [408, 353] width 441 height 81
click at [734, 334] on input "False" at bounding box center [739, 329] width 10 height 9
radio input "true"
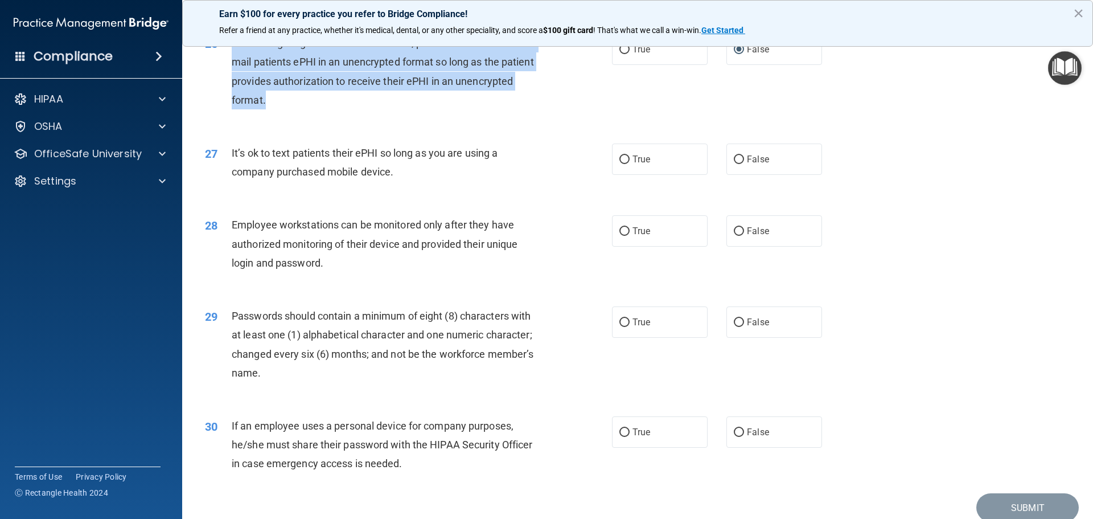
scroll to position [2277, 0]
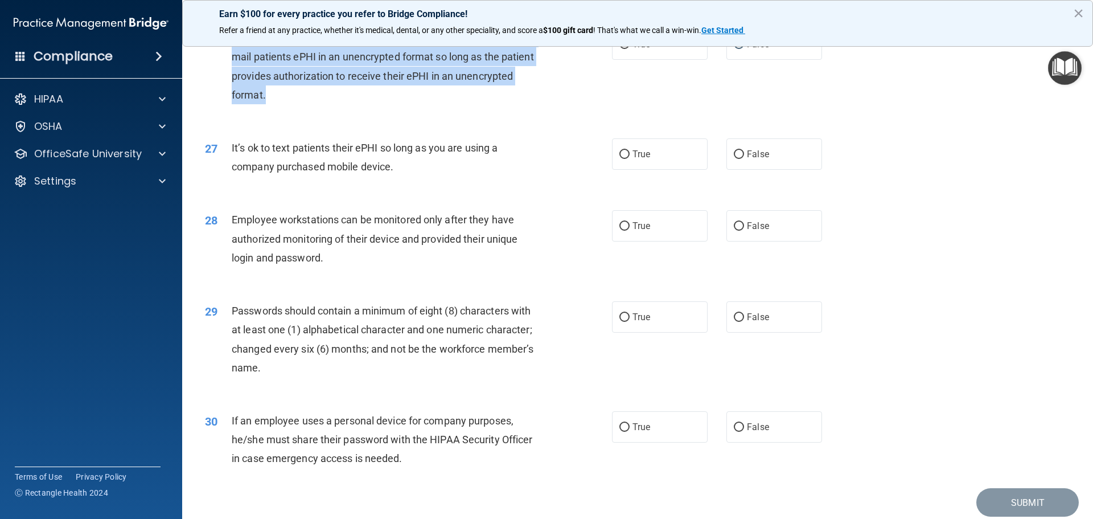
drag, startPoint x: 407, startPoint y: 184, endPoint x: 219, endPoint y: 174, distance: 188.1
click at [219, 174] on div "27 It’s ok to text patients their ePHI so long as you are using a company purch…" at bounding box center [408, 159] width 441 height 43
click at [619, 159] on input "True" at bounding box center [624, 154] width 10 height 9
radio input "true"
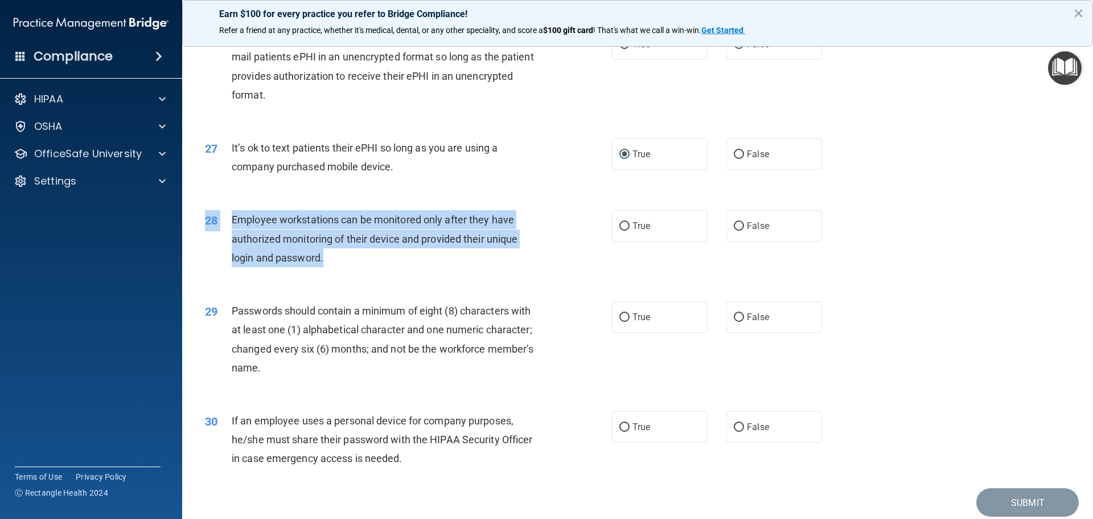
drag, startPoint x: 328, startPoint y: 276, endPoint x: 230, endPoint y: 225, distance: 111.0
click at [230, 225] on div "28 Employee workstations can be monitored only after they have authorized monit…" at bounding box center [637, 241] width 882 height 91
click at [619, 231] on input "True" at bounding box center [624, 226] width 10 height 9
radio input "true"
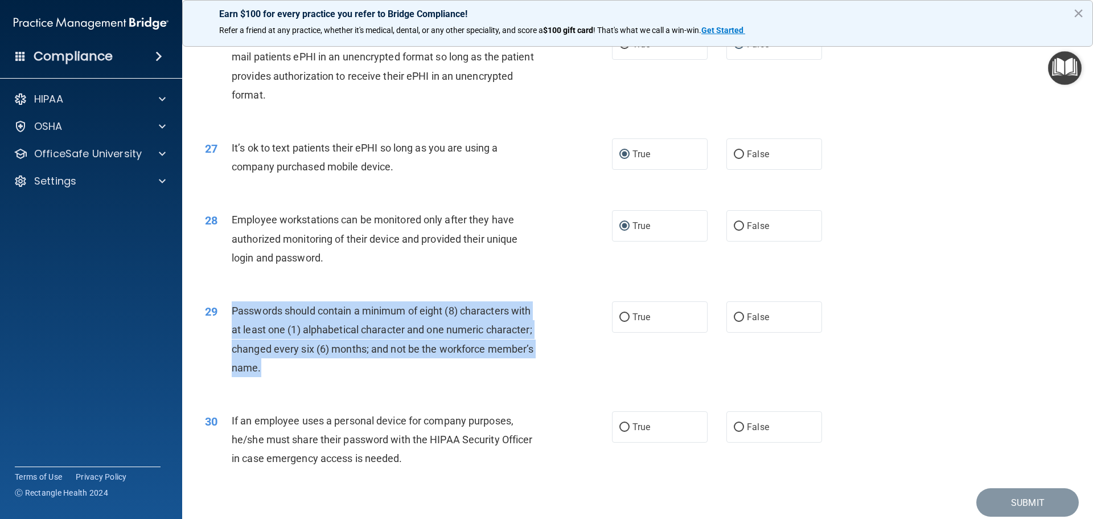
drag, startPoint x: 268, startPoint y: 384, endPoint x: 234, endPoint y: 337, distance: 57.6
click at [234, 337] on div "Passwords should contain a minimum of eight (8) characters with at least one (1…" at bounding box center [391, 339] width 318 height 76
click at [619, 322] on input "True" at bounding box center [624, 317] width 10 height 9
radio input "true"
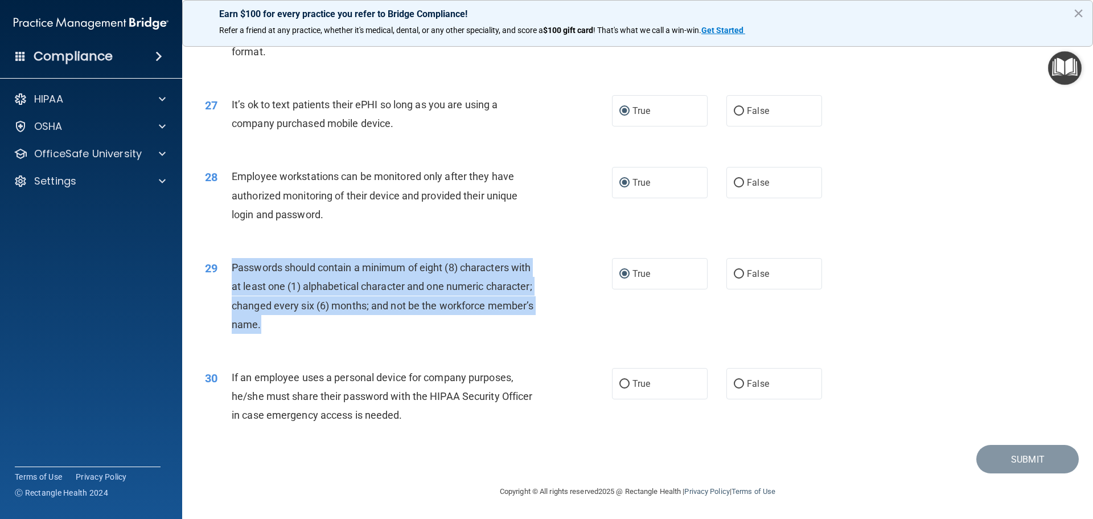
scroll to position [2339, 0]
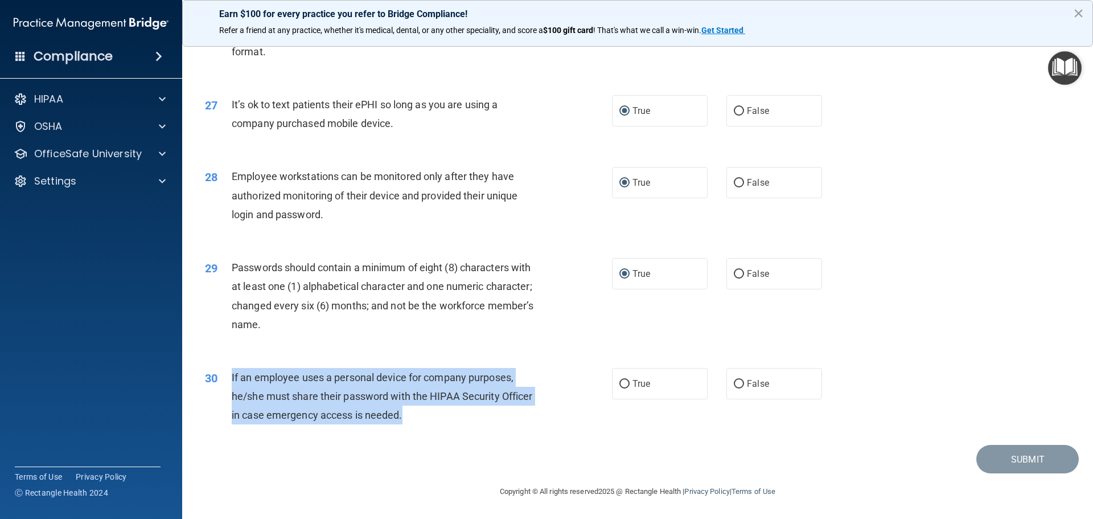
drag, startPoint x: 417, startPoint y: 423, endPoint x: 228, endPoint y: 375, distance: 195.6
click at [228, 375] on div "30 If an employee uses a personal device for company purposes, he/she must shar…" at bounding box center [408, 399] width 441 height 63
click at [736, 380] on input "False" at bounding box center [739, 384] width 10 height 9
radio input "true"
click at [1014, 452] on button "Submit" at bounding box center [1027, 459] width 102 height 29
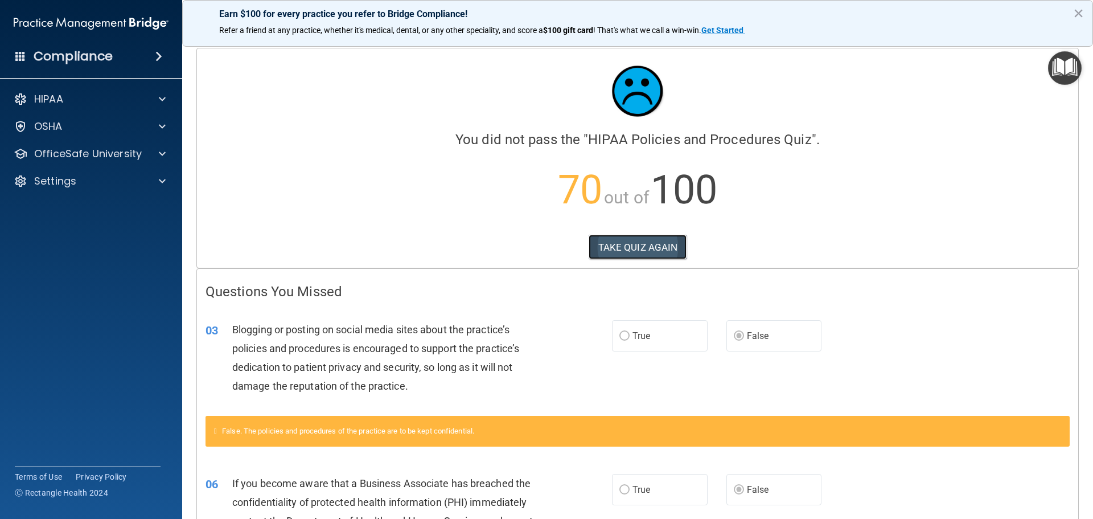
click at [639, 236] on button "TAKE QUIZ AGAIN" at bounding box center [638, 246] width 98 height 25
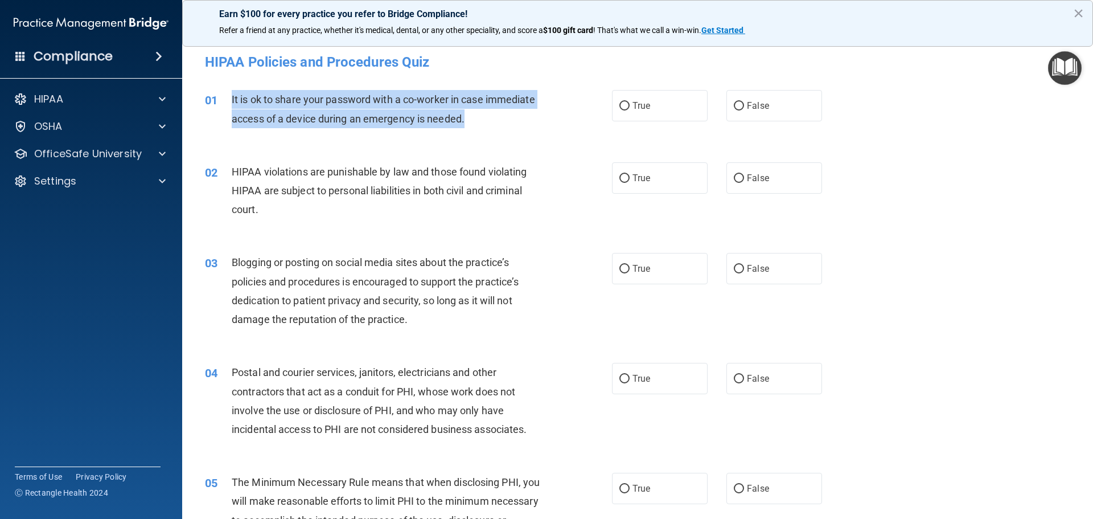
drag, startPoint x: 470, startPoint y: 120, endPoint x: 219, endPoint y: 96, distance: 251.6
click at [219, 96] on div "01 It is ok to share your password with a co-worker in case immediate access of…" at bounding box center [408, 111] width 441 height 43
click at [735, 105] on input "False" at bounding box center [739, 106] width 10 height 9
radio input "true"
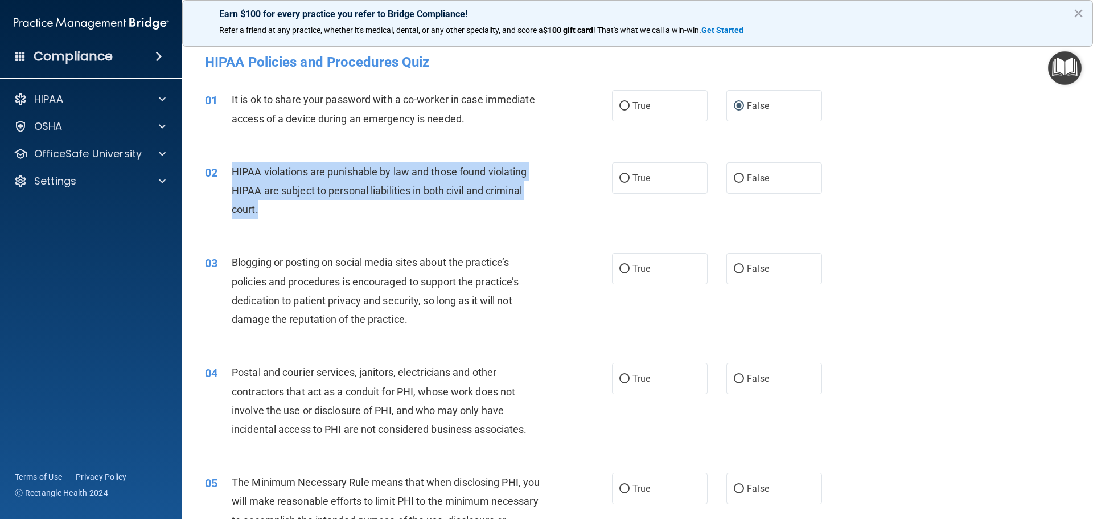
drag, startPoint x: 261, startPoint y: 206, endPoint x: 231, endPoint y: 165, distance: 51.2
click at [231, 165] on div "02 HIPAA violations are punishable by law and those found violating HIPAA are s…" at bounding box center [408, 193] width 441 height 63
click at [624, 175] on input "True" at bounding box center [624, 178] width 10 height 9
radio input "true"
click at [735, 268] on input "False" at bounding box center [739, 269] width 10 height 9
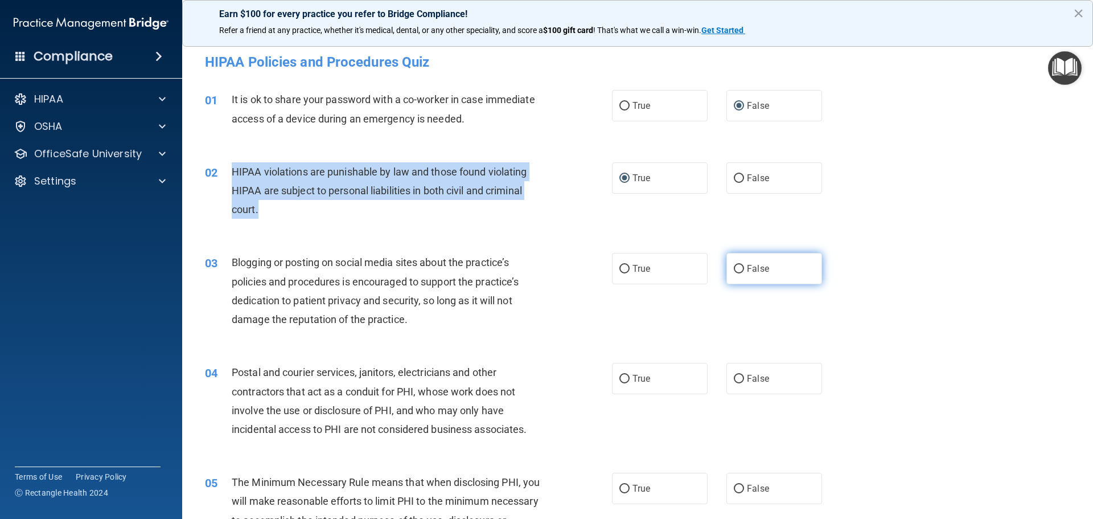
radio input "true"
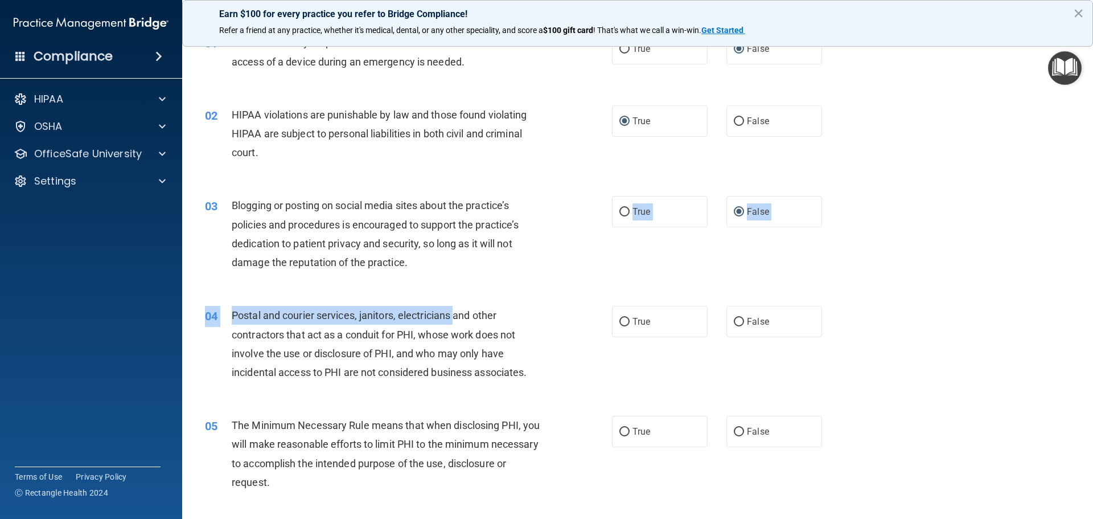
drag, startPoint x: 413, startPoint y: 262, endPoint x: 459, endPoint y: 316, distance: 71.1
click at [540, 377] on div "Postal and courier services, janitors, electricians and other contractors that …" at bounding box center [391, 344] width 318 height 76
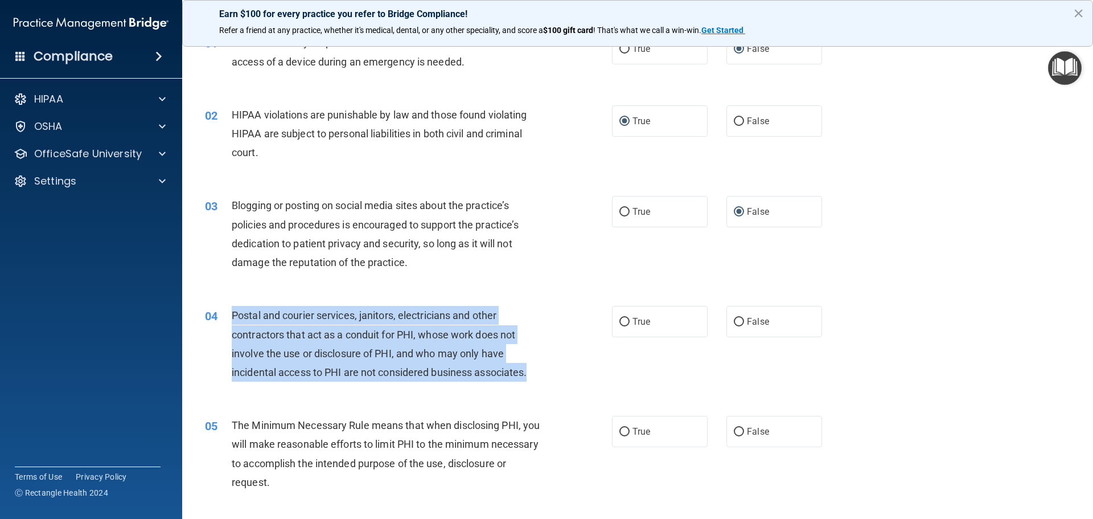
drag, startPoint x: 537, startPoint y: 372, endPoint x: 221, endPoint y: 316, distance: 320.9
click at [221, 316] on div "04 Postal and courier services, janitors, electricians and other contractors th…" at bounding box center [408, 346] width 441 height 81
click at [622, 322] on input "True" at bounding box center [624, 322] width 10 height 9
radio input "true"
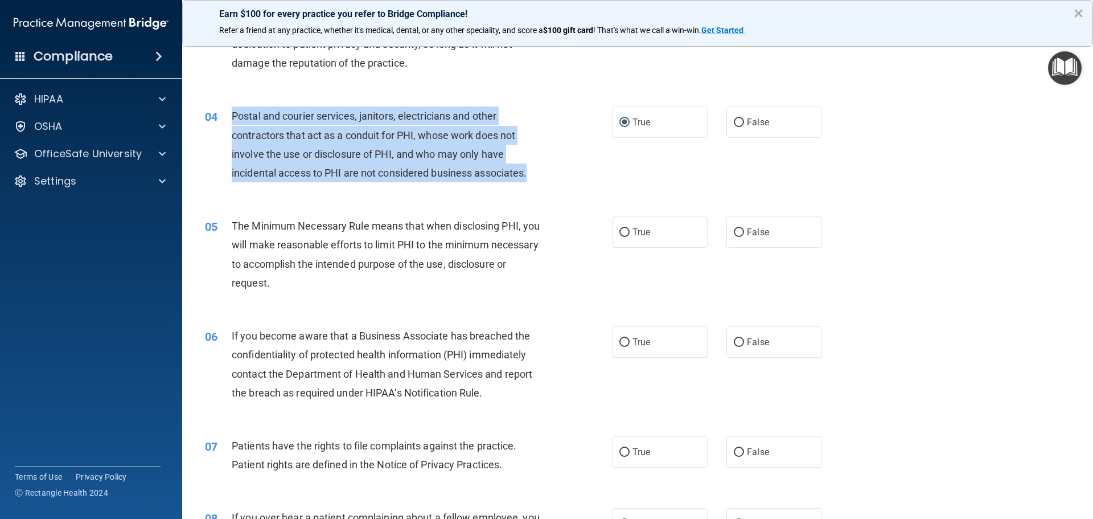
scroll to position [342, 0]
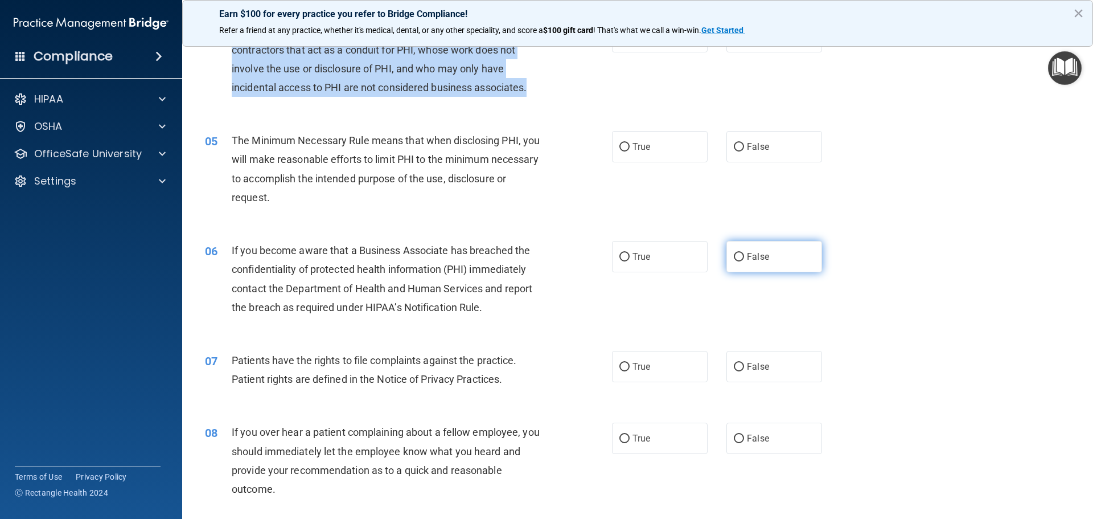
click at [735, 253] on input "False" at bounding box center [739, 257] width 10 height 9
radio input "true"
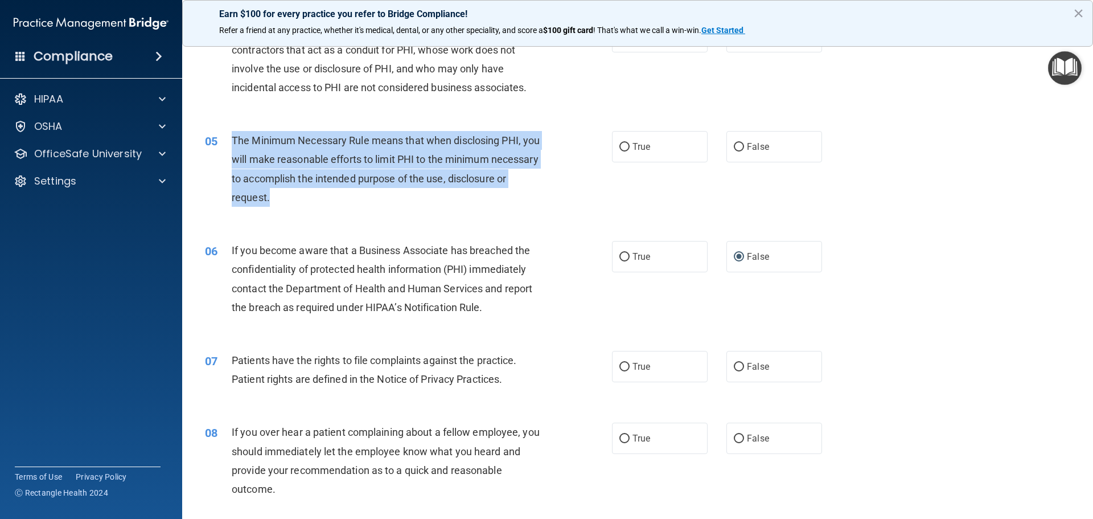
drag, startPoint x: 341, startPoint y: 196, endPoint x: 224, endPoint y: 137, distance: 131.3
click at [224, 137] on div "05 The Minimum Necessary Rule means that when disclosing PHI, you will make rea…" at bounding box center [408, 171] width 441 height 81
click at [622, 145] on input "True" at bounding box center [624, 147] width 10 height 9
radio input "true"
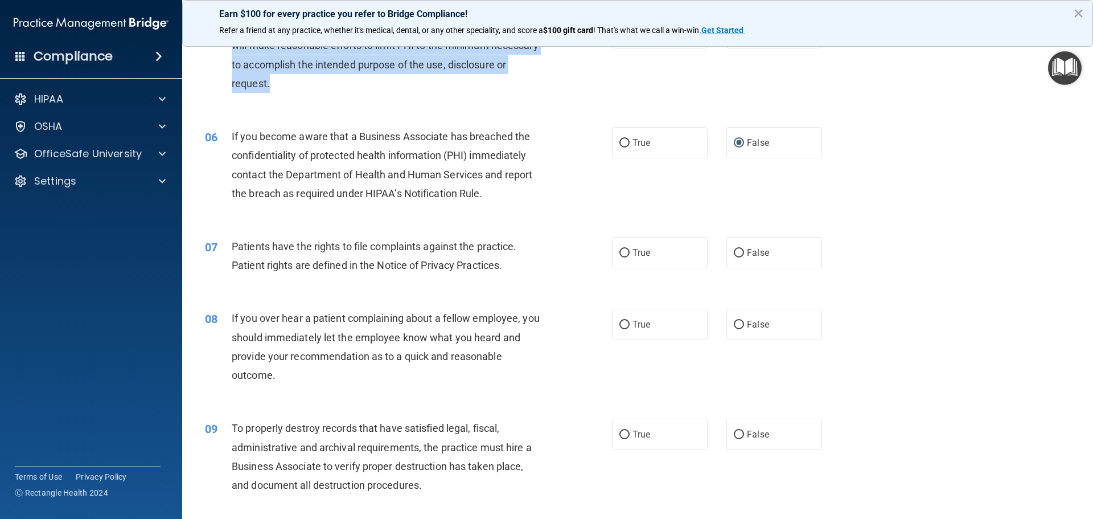
scroll to position [512, 0]
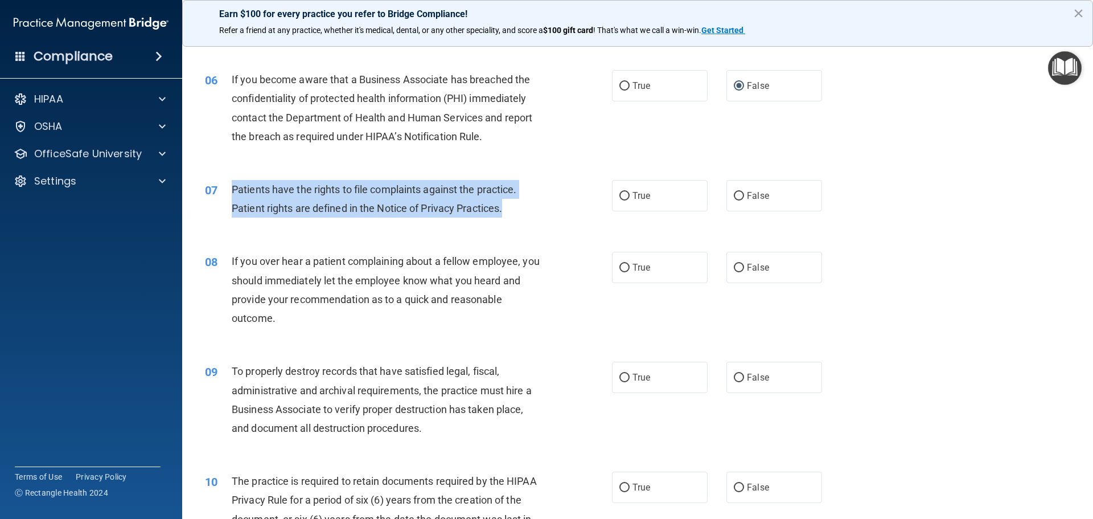
drag, startPoint x: 515, startPoint y: 212, endPoint x: 227, endPoint y: 187, distance: 289.1
click at [227, 187] on div "07 Patients have the rights to file complaints against the practice. Patient ri…" at bounding box center [408, 201] width 441 height 43
click at [620, 194] on input "True" at bounding box center [624, 196] width 10 height 9
radio input "true"
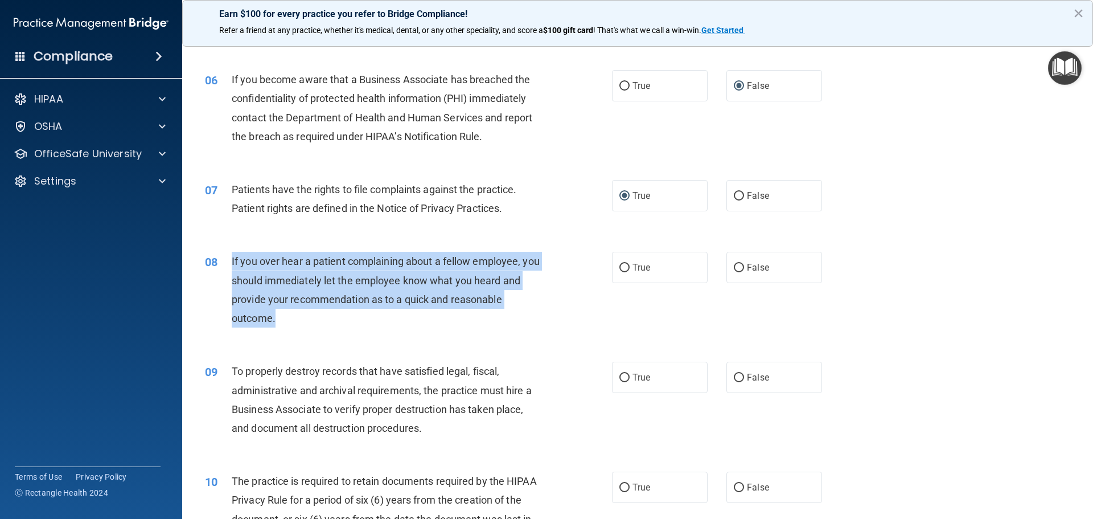
drag, startPoint x: 293, startPoint y: 317, endPoint x: 226, endPoint y: 262, distance: 86.5
click at [226, 262] on div "08 If you over hear a patient complaining about a fellow employee, you should i…" at bounding box center [408, 292] width 441 height 81
click at [734, 265] on input "False" at bounding box center [739, 268] width 10 height 9
radio input "true"
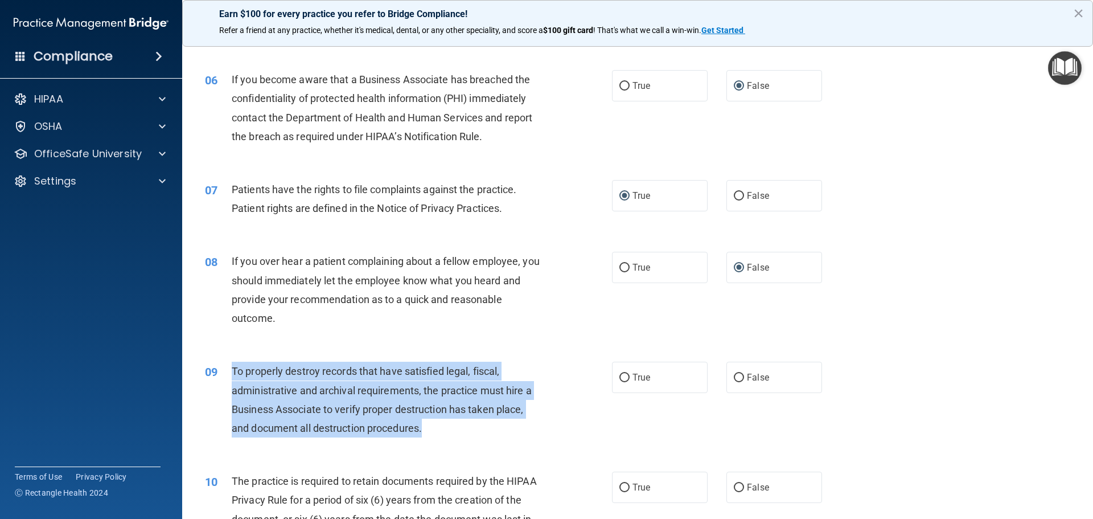
drag, startPoint x: 434, startPoint y: 434, endPoint x: 233, endPoint y: 367, distance: 212.4
click at [233, 367] on div "To properly destroy records that have satisfied legal, fiscal, administrative a…" at bounding box center [391, 399] width 318 height 76
click at [735, 375] on input "False" at bounding box center [739, 377] width 10 height 9
radio input "true"
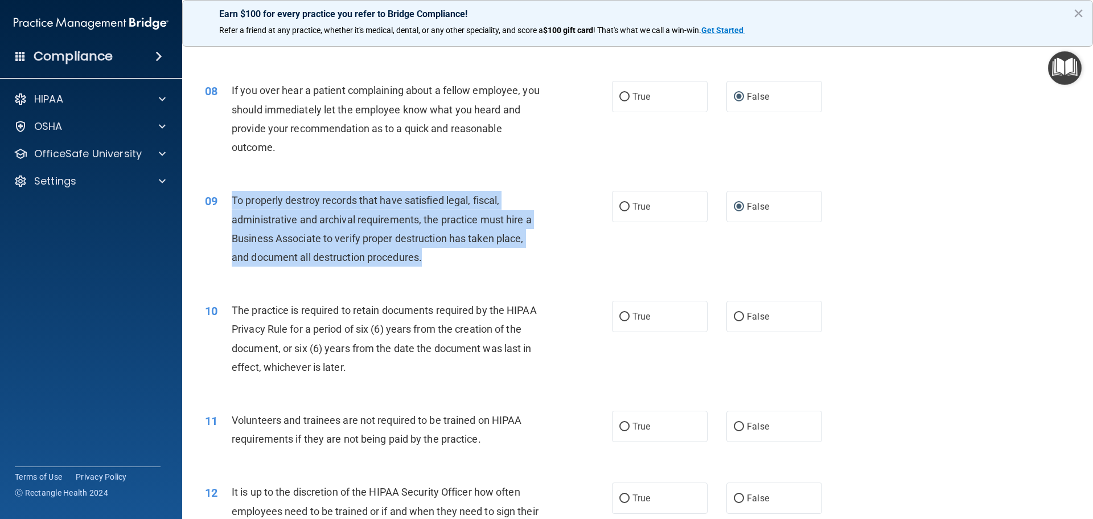
scroll to position [740, 0]
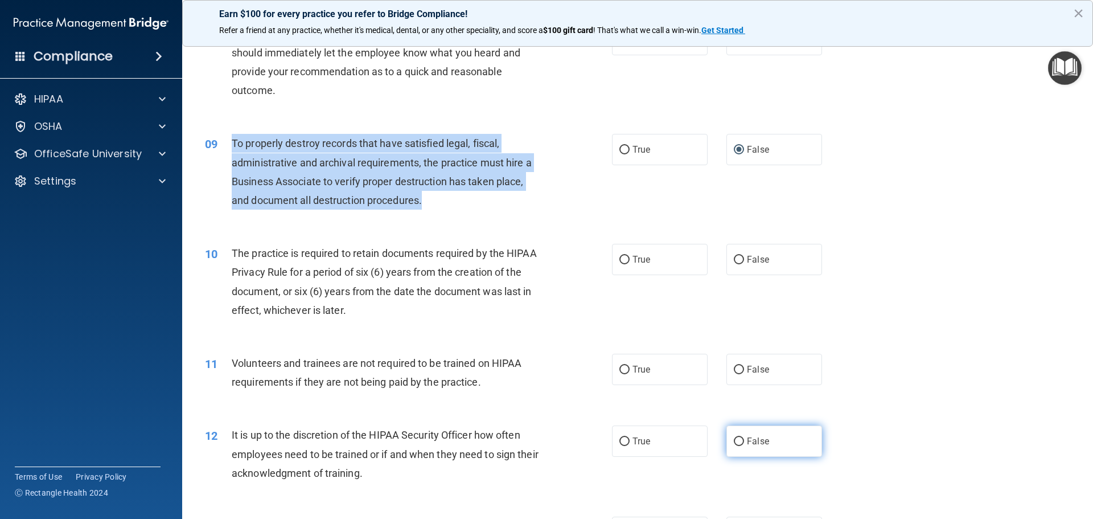
click at [734, 439] on input "False" at bounding box center [739, 441] width 10 height 9
radio input "true"
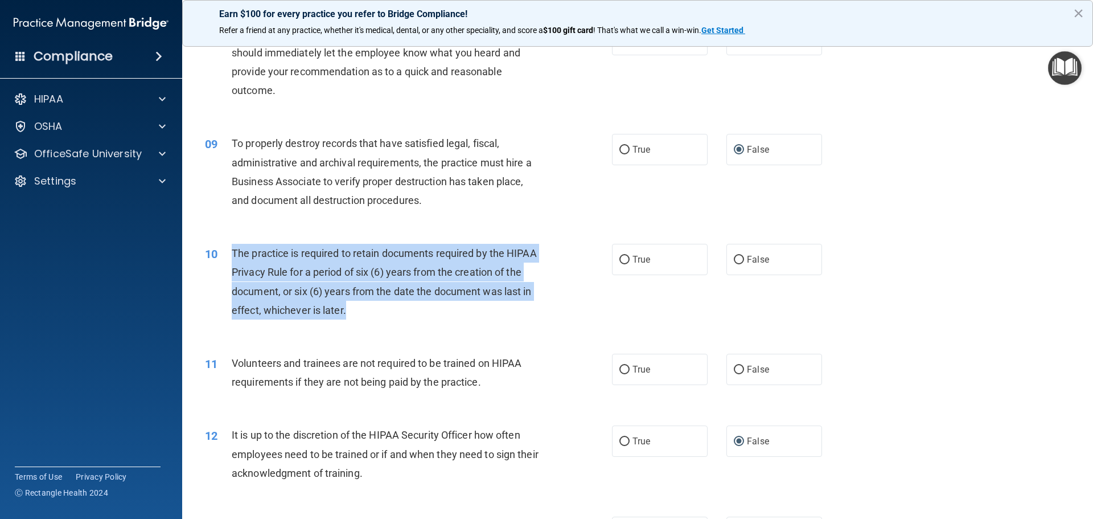
drag, startPoint x: 350, startPoint y: 304, endPoint x: 228, endPoint y: 246, distance: 134.7
click at [228, 246] on div "10 The practice is required to retain documents required by the HIPAA Privacy R…" at bounding box center [408, 284] width 441 height 81
click at [623, 258] on input "True" at bounding box center [624, 260] width 10 height 9
radio input "true"
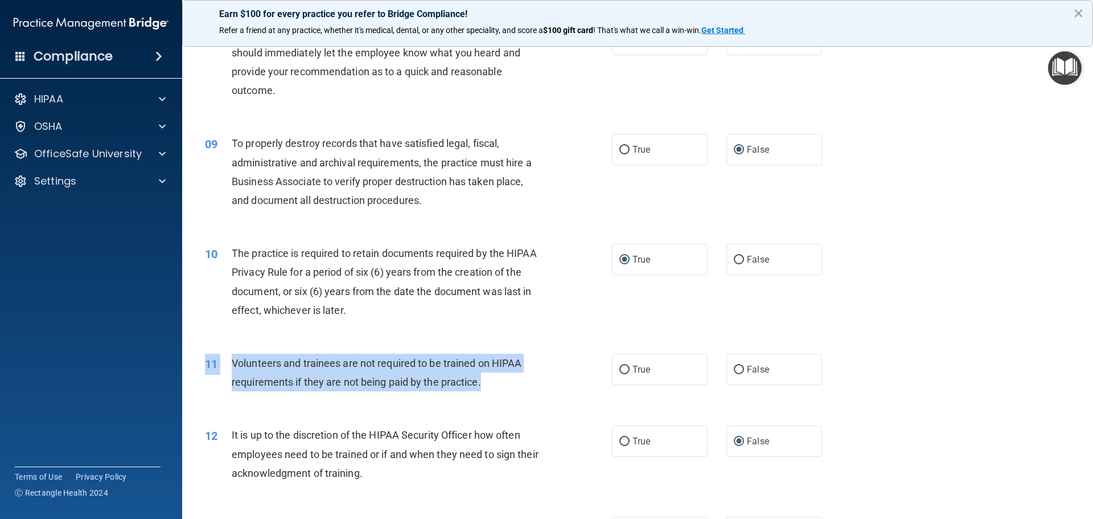
drag, startPoint x: 484, startPoint y: 385, endPoint x: 227, endPoint y: 347, distance: 260.0
click at [227, 347] on div "11 Volunteers and trainees are not required to be trained on HIPAA requirements…" at bounding box center [637, 375] width 882 height 72
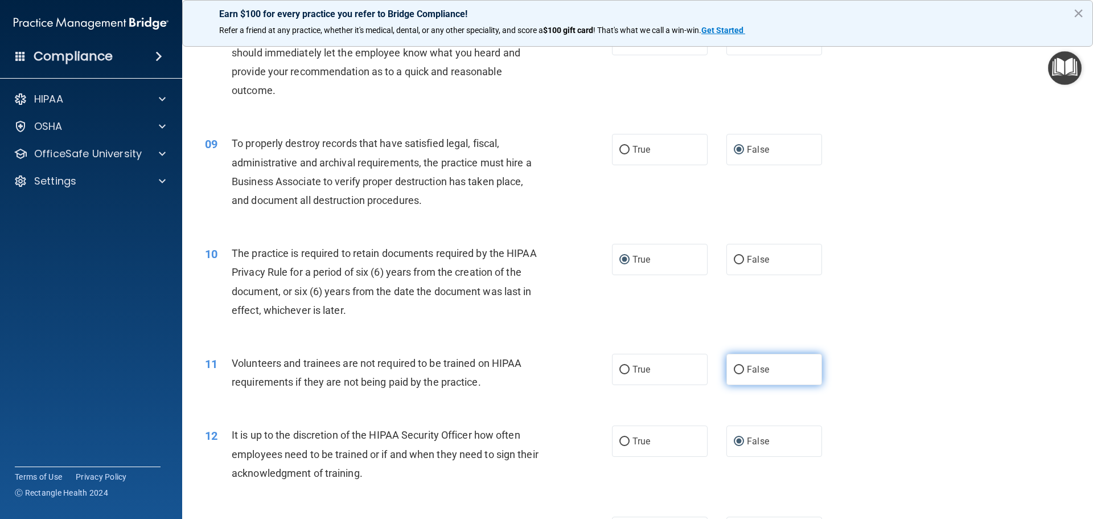
click at [731, 361] on label "False" at bounding box center [774, 368] width 96 height 31
click at [734, 365] on input "False" at bounding box center [739, 369] width 10 height 9
radio input "true"
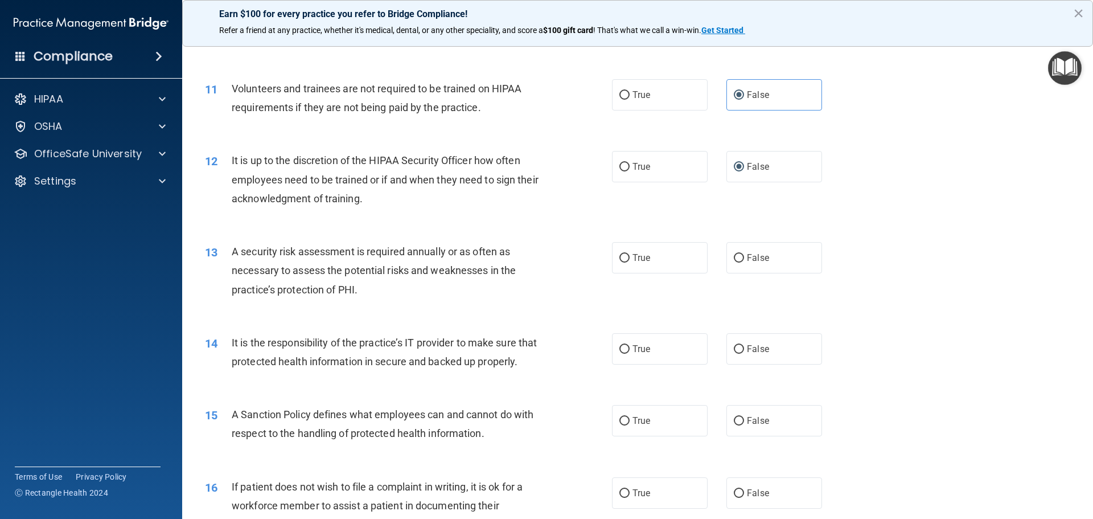
scroll to position [1025, 0]
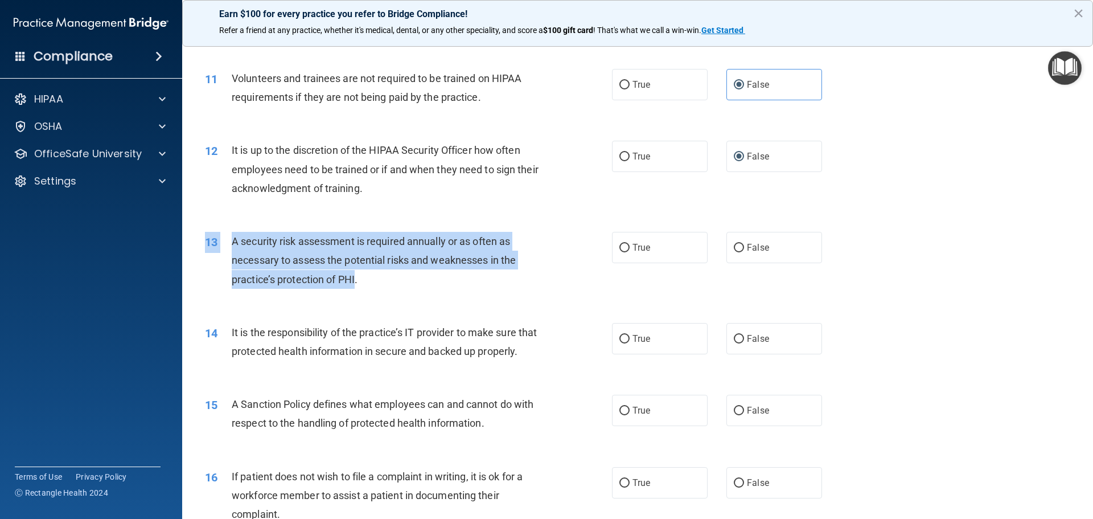
drag, startPoint x: 357, startPoint y: 280, endPoint x: 226, endPoint y: 229, distance: 140.6
click at [226, 229] on div "13 A security risk assessment is required annually or as often as necessary to …" at bounding box center [637, 262] width 882 height 91
click at [620, 246] on input "True" at bounding box center [624, 248] width 10 height 9
radio input "true"
click at [734, 339] on input "False" at bounding box center [739, 339] width 10 height 9
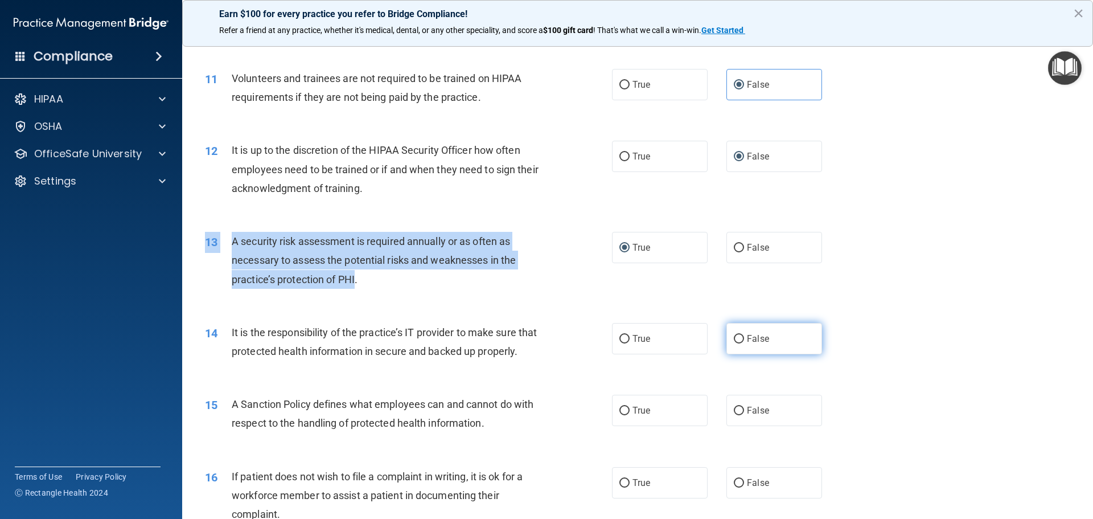
radio input "true"
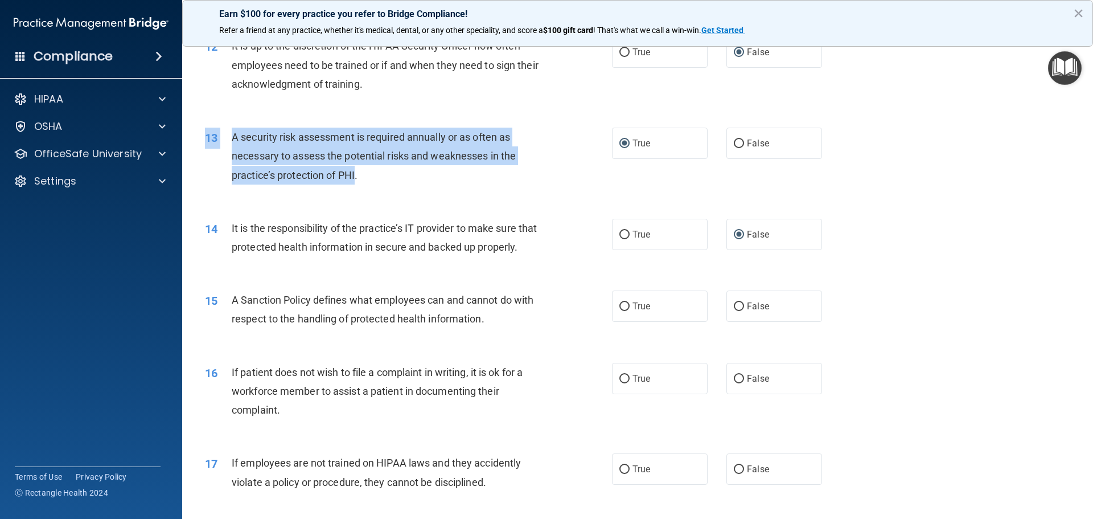
scroll to position [1138, 0]
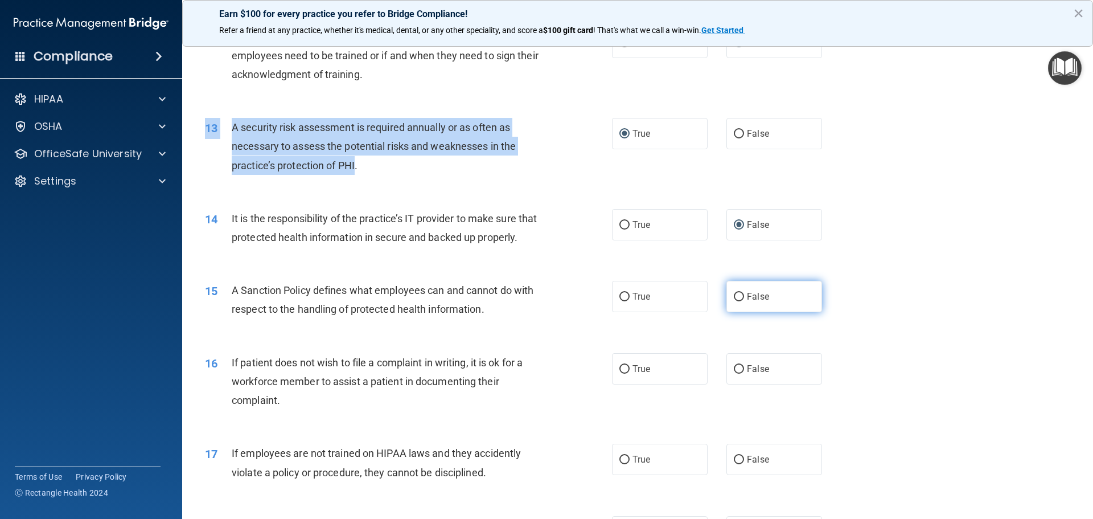
click at [734, 301] on input "False" at bounding box center [739, 297] width 10 height 9
radio input "true"
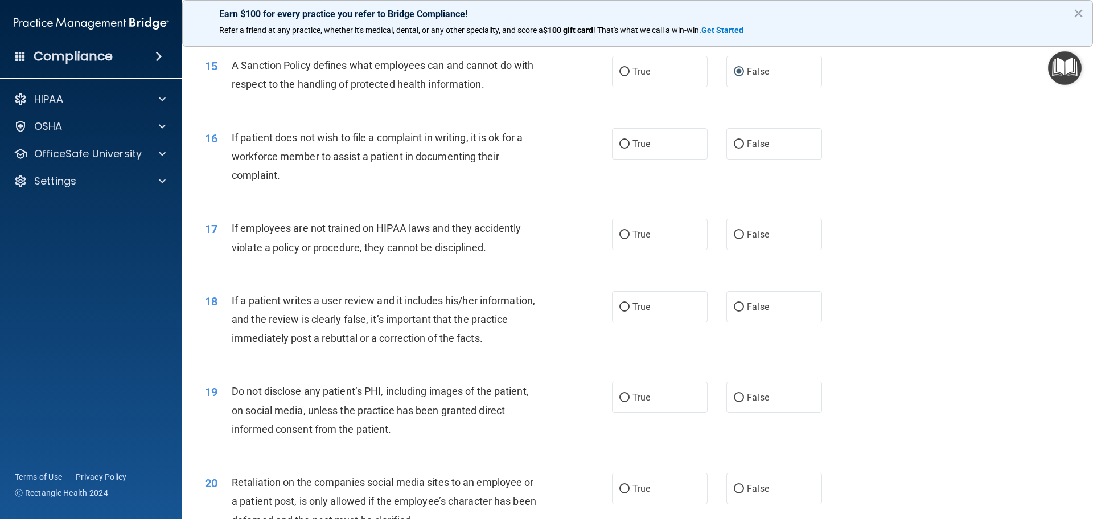
scroll to position [1366, 0]
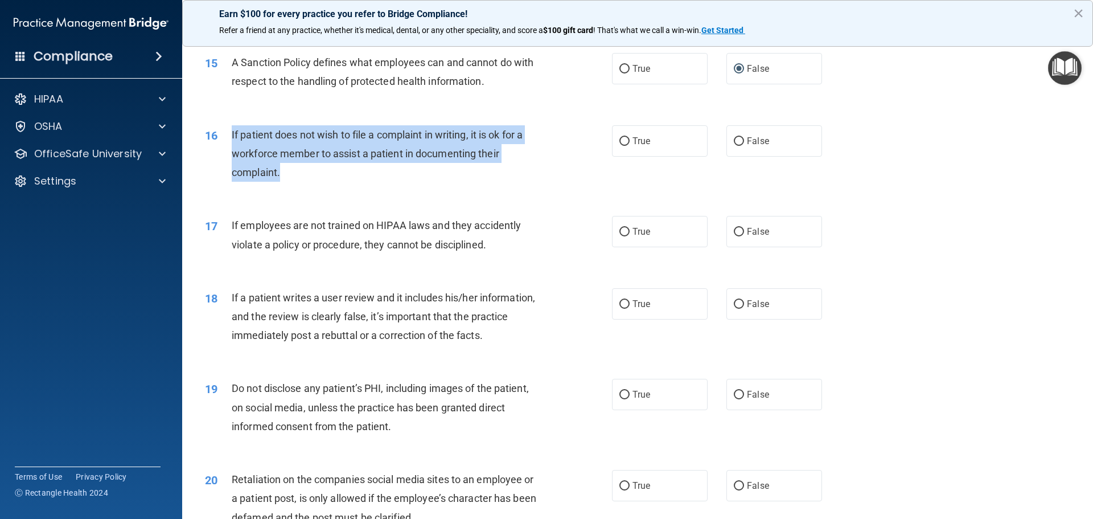
drag, startPoint x: 291, startPoint y: 193, endPoint x: 227, endPoint y: 144, distance: 80.8
click at [227, 144] on div "16 If patient does not wish to file a complaint in writing, it is ok for a work…" at bounding box center [408, 156] width 441 height 63
click at [624, 146] on input "True" at bounding box center [624, 141] width 10 height 9
radio input "true"
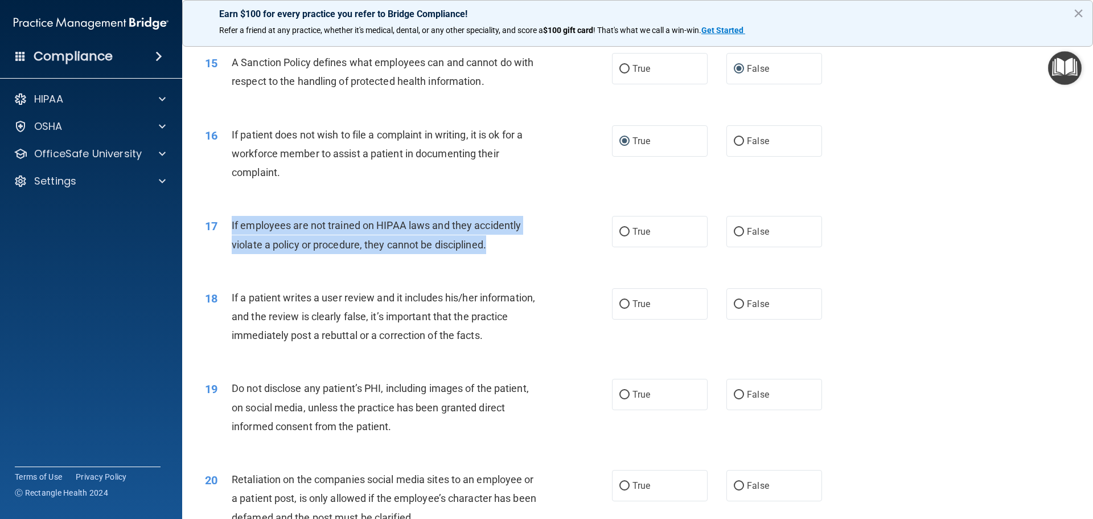
drag, startPoint x: 488, startPoint y: 265, endPoint x: 231, endPoint y: 242, distance: 258.9
click at [231, 242] on div "17 If employees are not trained on HIPAA laws and they accidently violate a pol…" at bounding box center [408, 237] width 441 height 43
drag, startPoint x: 243, startPoint y: 240, endPoint x: 279, endPoint y: 245, distance: 36.9
click at [279, 245] on span "If employees are not trained on HIPAA laws and they accidently violate a policy…" at bounding box center [376, 234] width 289 height 31
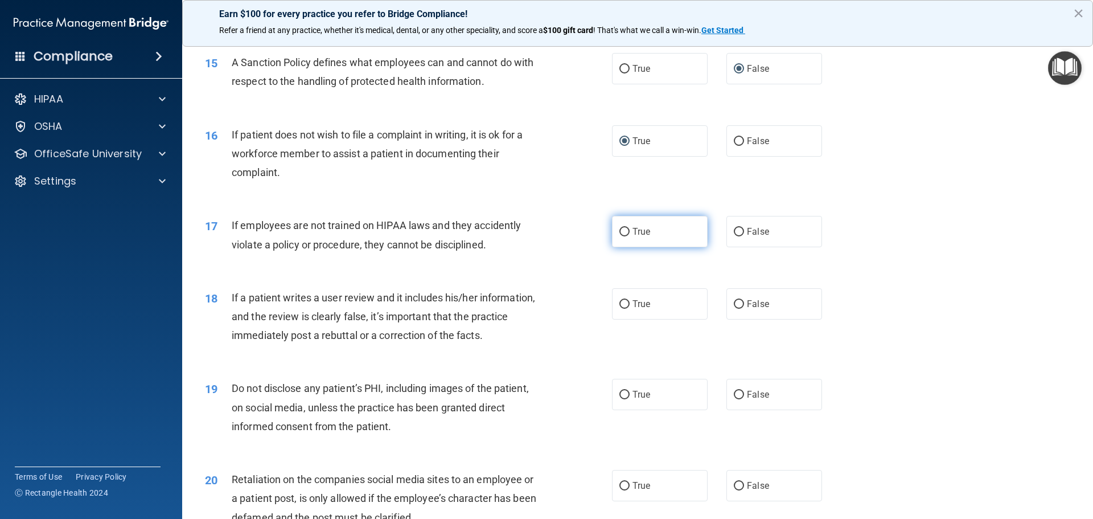
click at [619, 236] on input "True" at bounding box center [624, 232] width 10 height 9
radio input "true"
click at [492, 345] on div "If a patient writes a user review and it includes his/her information, and the …" at bounding box center [391, 316] width 318 height 57
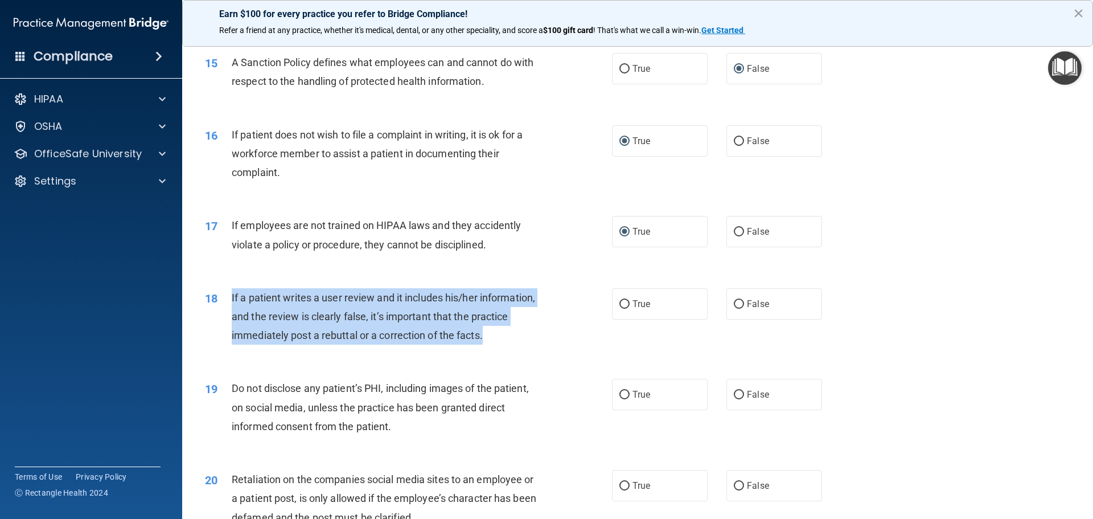
drag, startPoint x: 487, startPoint y: 356, endPoint x: 231, endPoint y: 314, distance: 259.7
click at [232, 314] on div "If a patient writes a user review and it includes his/her information, and the …" at bounding box center [391, 316] width 318 height 57
click at [734, 308] on input "False" at bounding box center [739, 304] width 10 height 9
radio input "true"
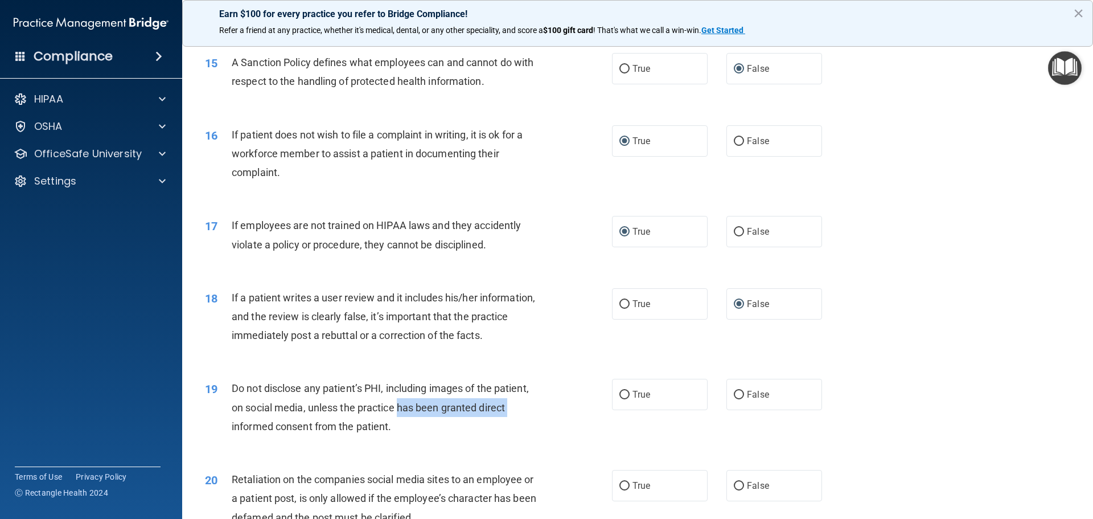
drag, startPoint x: 397, startPoint y: 433, endPoint x: 260, endPoint y: 450, distance: 138.2
click at [243, 435] on div "Do not disclose any patient’s PHI, including images of the patient, on social m…" at bounding box center [391, 406] width 318 height 57
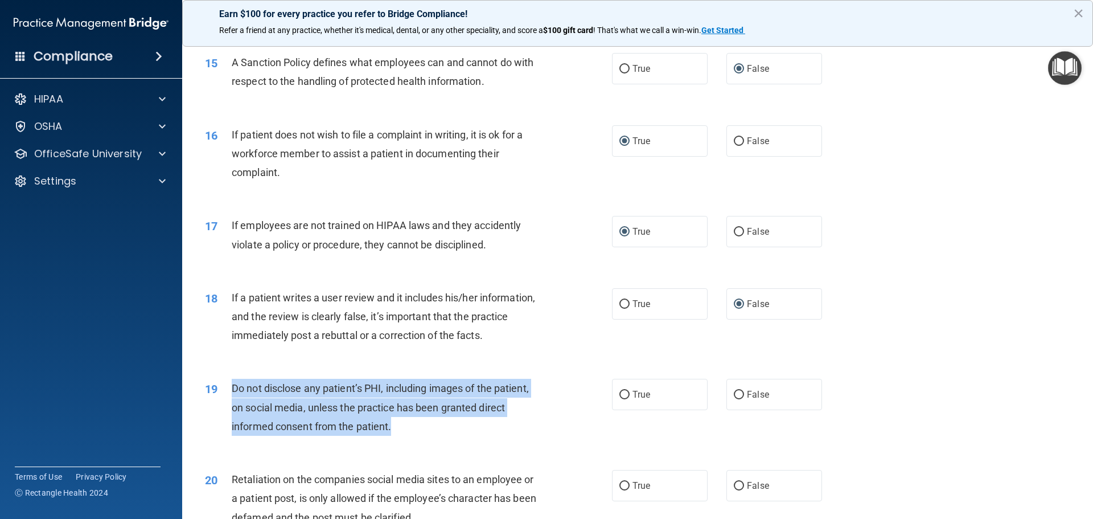
drag, startPoint x: 399, startPoint y: 442, endPoint x: 231, endPoint y: 410, distance: 171.5
click at [231, 410] on div "19 Do not disclose any patient’s PHI, including images of the patient, on socia…" at bounding box center [408, 409] width 441 height 63
click at [620, 399] on input "True" at bounding box center [624, 394] width 10 height 9
radio input "true"
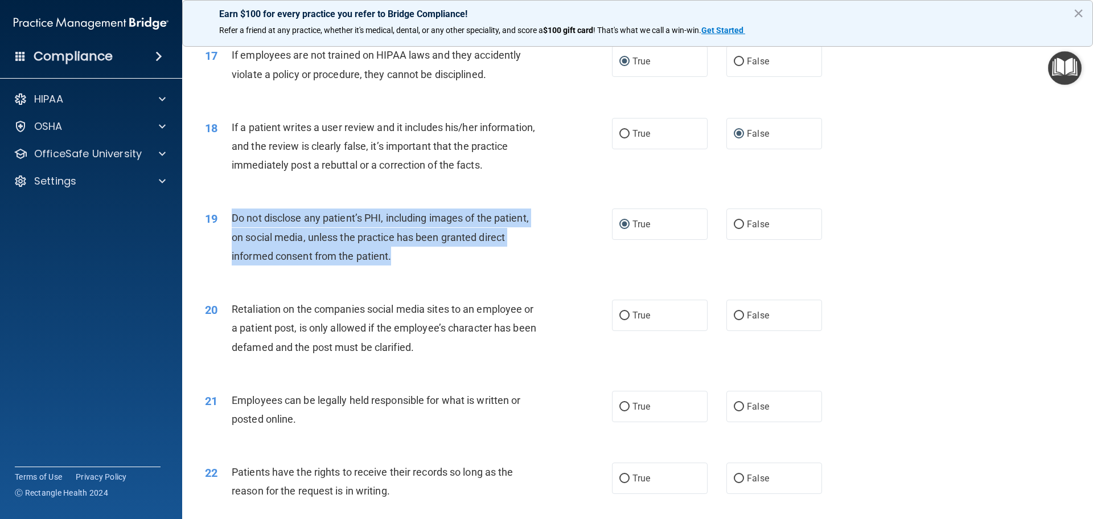
scroll to position [1537, 0]
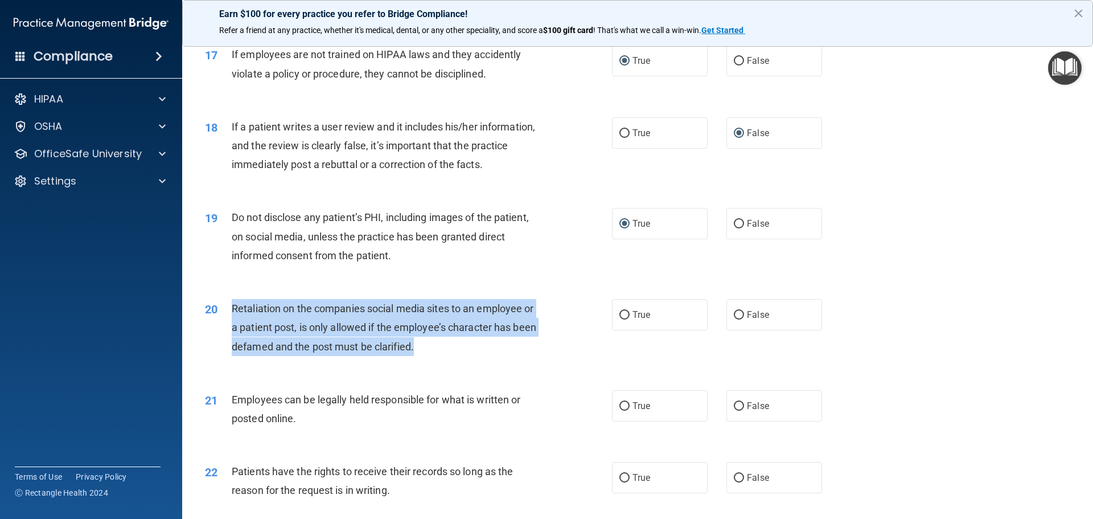
drag, startPoint x: 422, startPoint y: 364, endPoint x: 231, endPoint y: 324, distance: 195.2
click at [231, 324] on div "20 Retaliation on the companies social media sites to an employee or a patient …" at bounding box center [408, 330] width 441 height 63
click at [734, 319] on input "False" at bounding box center [739, 315] width 10 height 9
radio input "true"
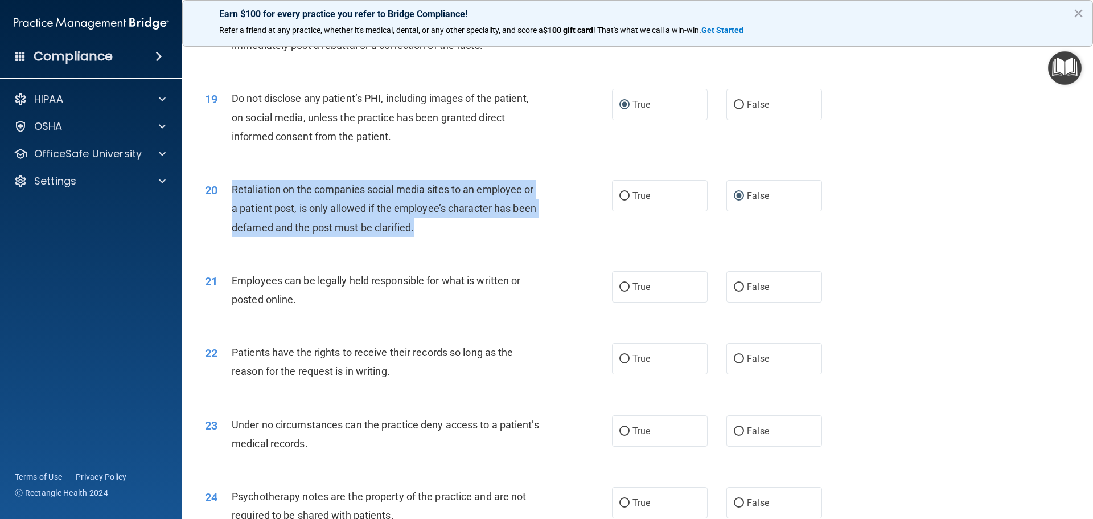
scroll to position [1708, 0]
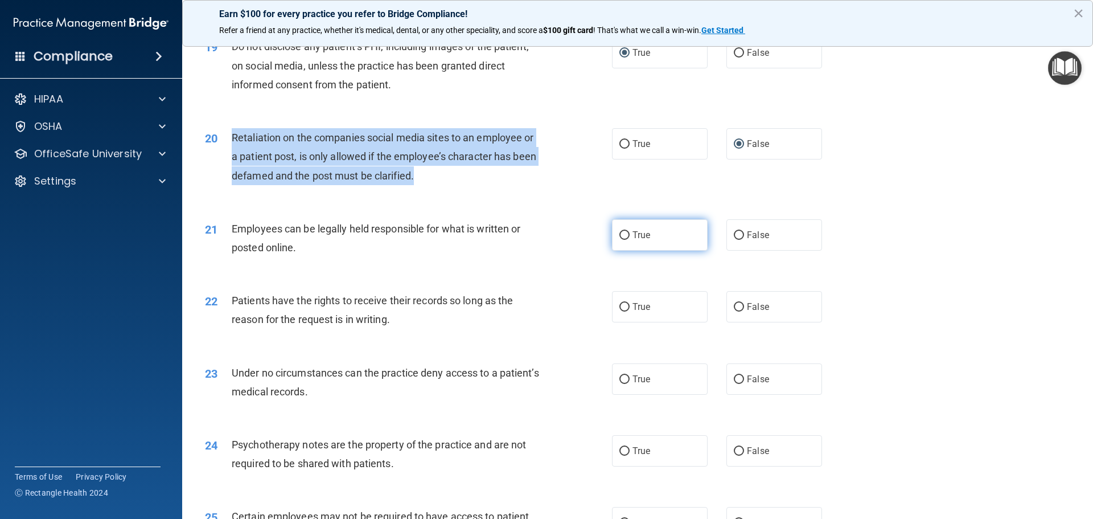
click at [619, 240] on input "True" at bounding box center [624, 235] width 10 height 9
radio input "true"
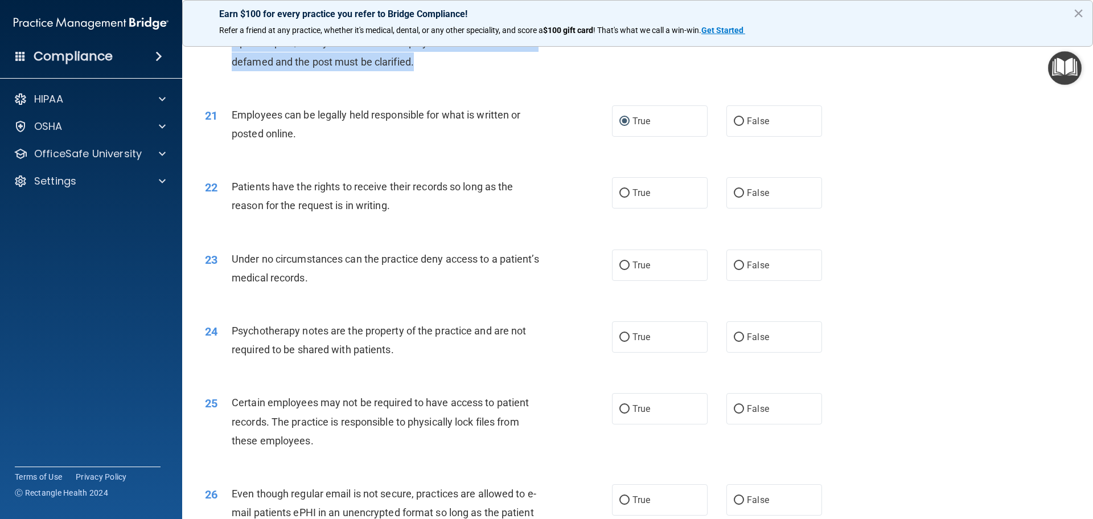
scroll to position [1878, 0]
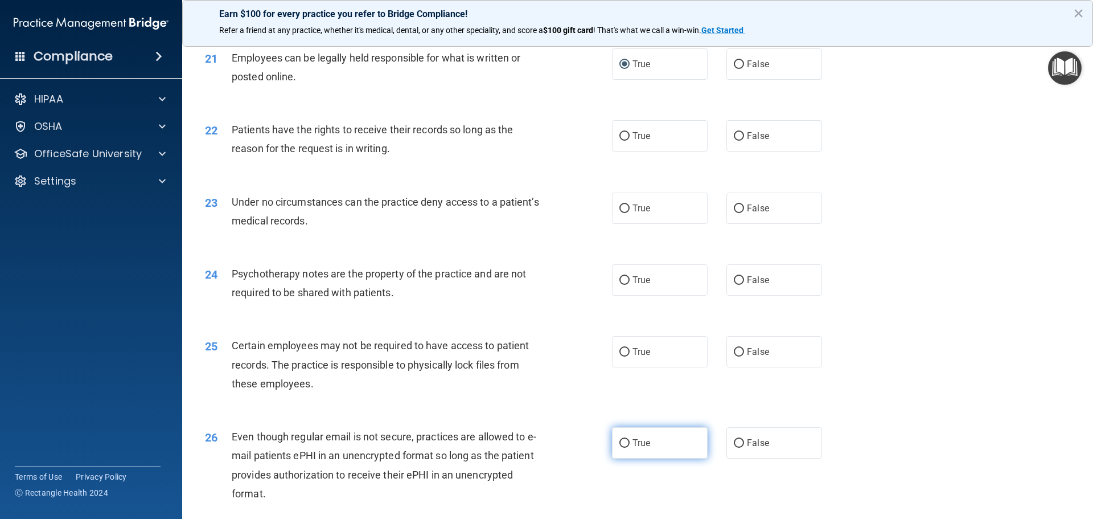
click at [619, 447] on input "True" at bounding box center [624, 443] width 10 height 9
radio input "true"
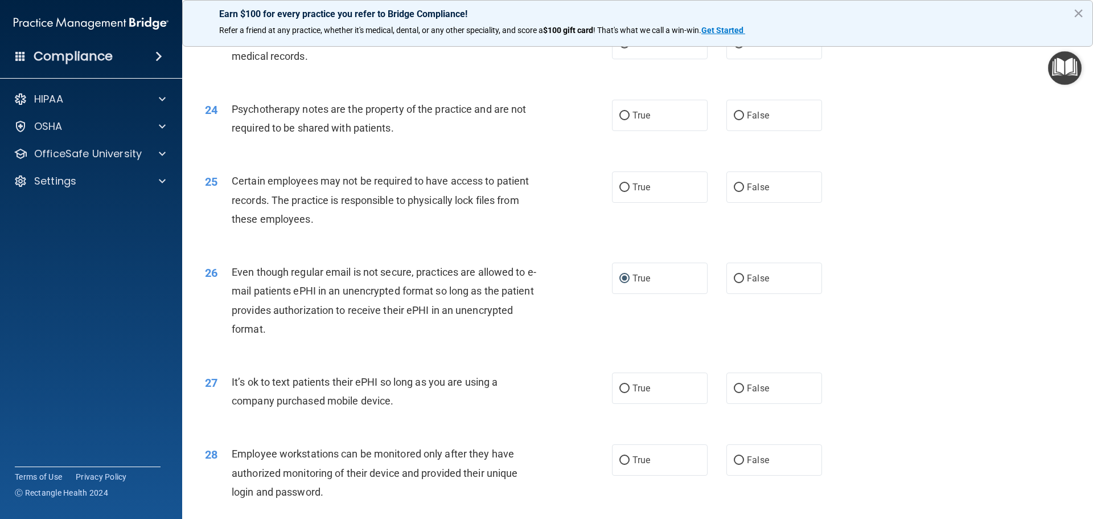
scroll to position [2049, 0]
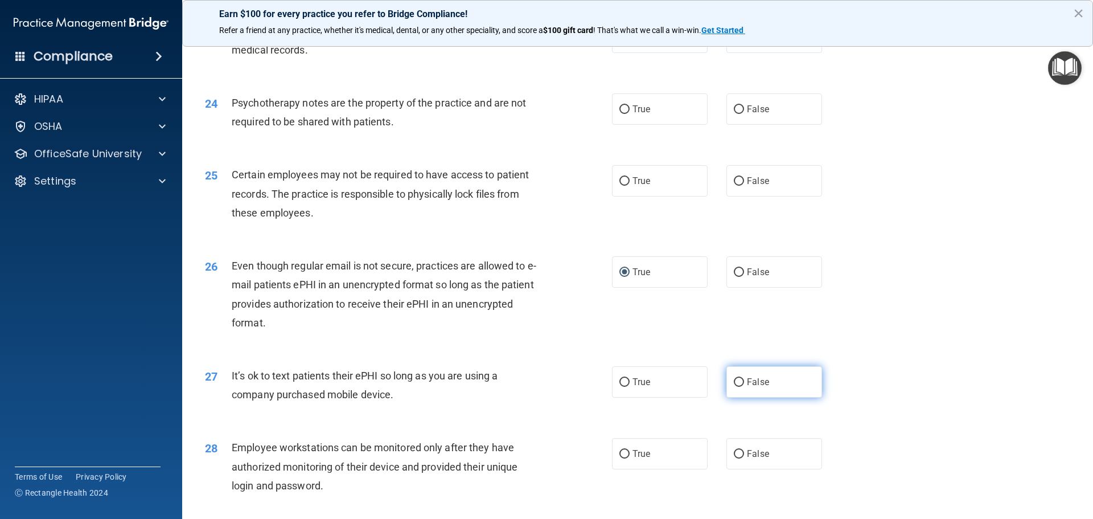
click at [734, 386] on input "False" at bounding box center [739, 382] width 10 height 9
radio input "true"
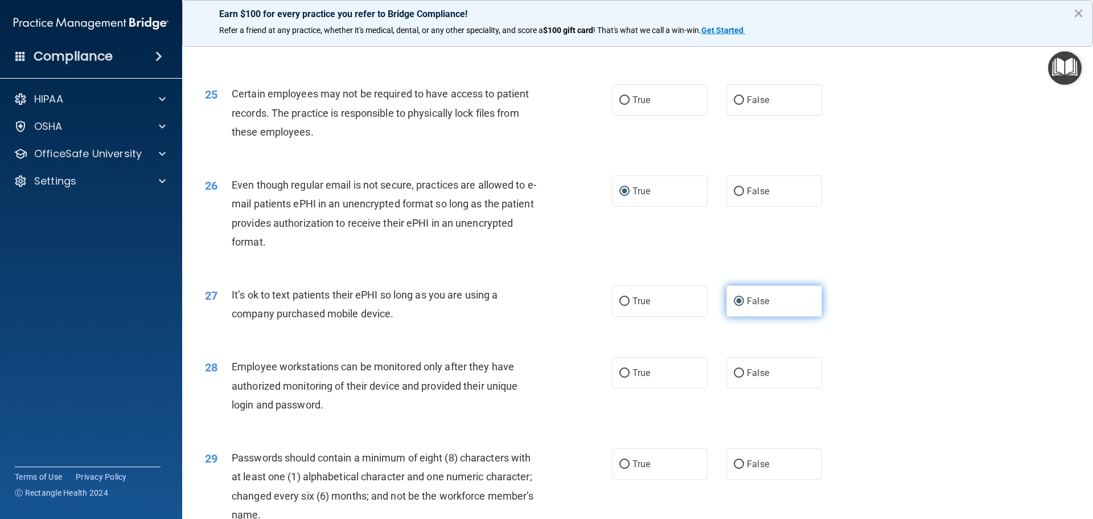
scroll to position [2163, 0]
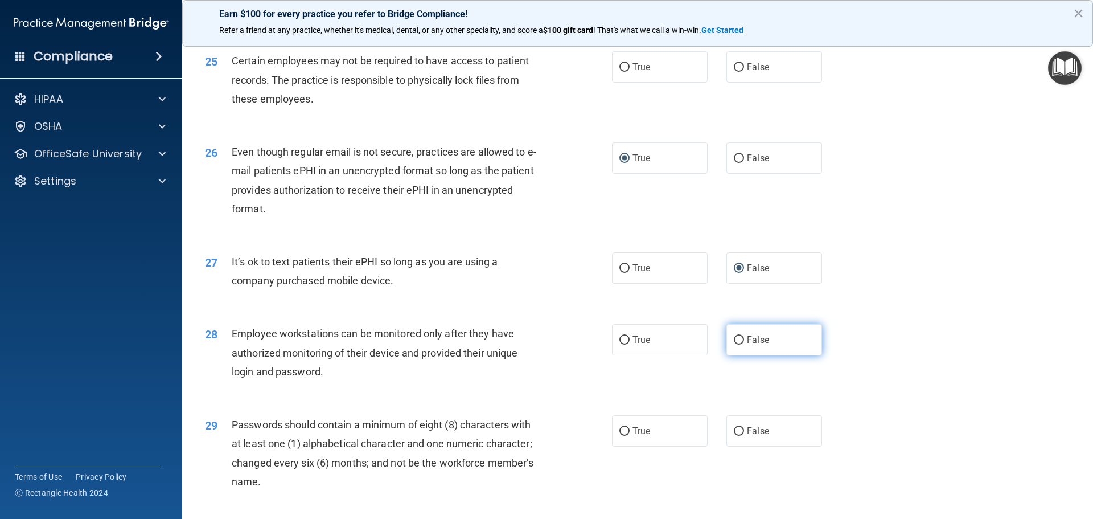
click at [734, 344] on input "False" at bounding box center [739, 340] width 10 height 9
radio input "true"
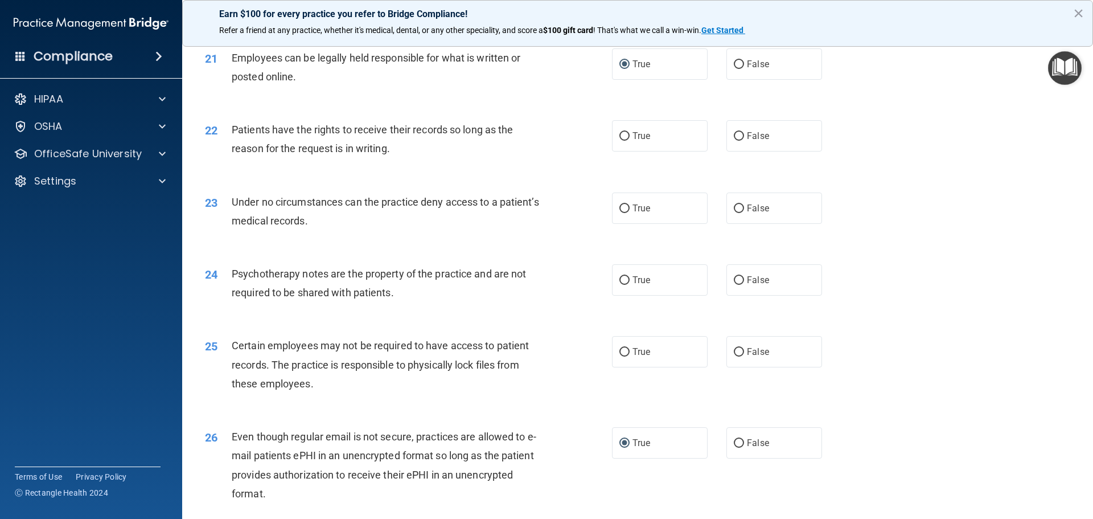
scroll to position [1821, 0]
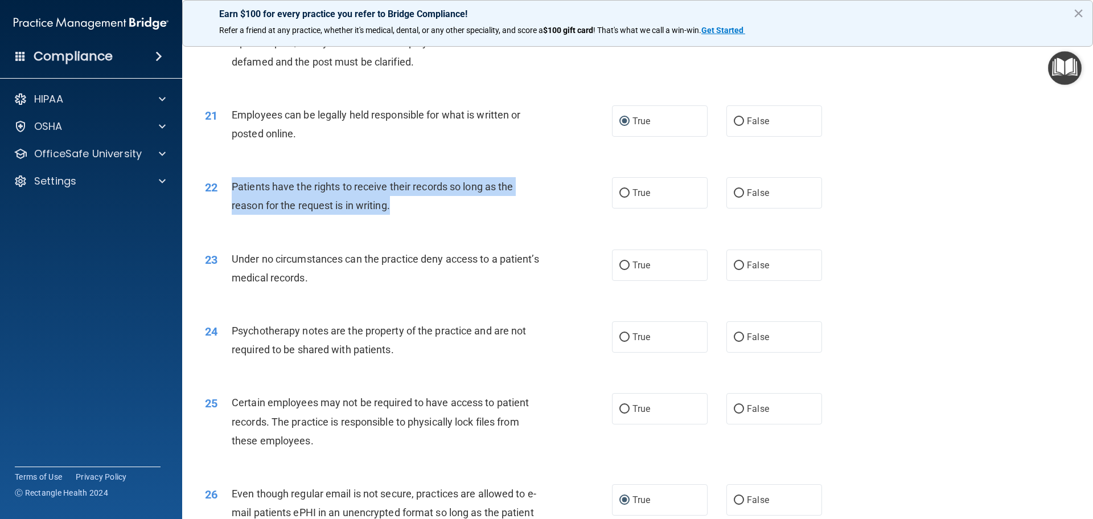
drag, startPoint x: 403, startPoint y: 227, endPoint x: 221, endPoint y: 205, distance: 183.5
click at [221, 205] on div "22 Patients have the rights to receive their records so long as the reason for …" at bounding box center [408, 198] width 441 height 43
click at [734, 198] on input "False" at bounding box center [739, 193] width 10 height 9
radio input "true"
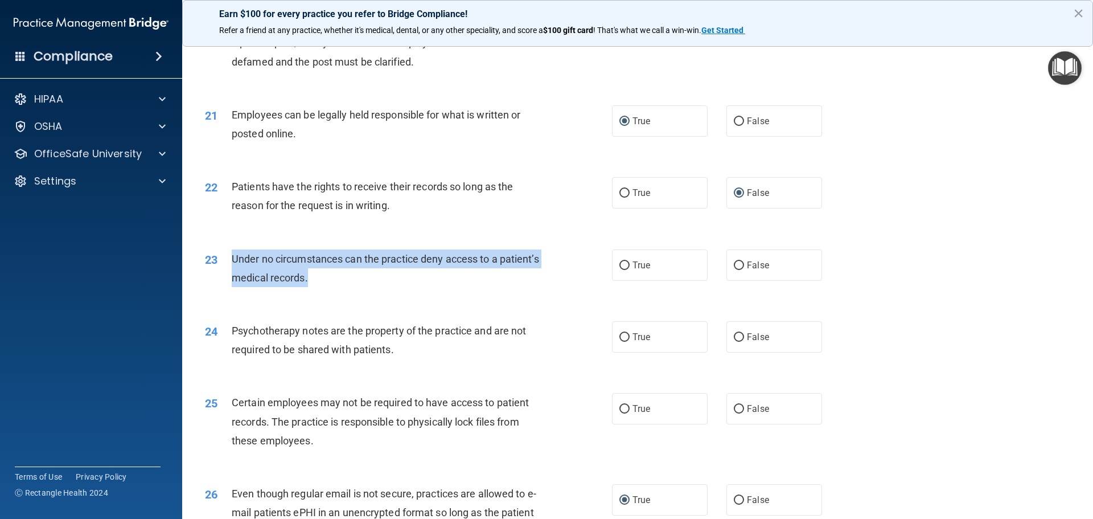
drag, startPoint x: 355, startPoint y: 296, endPoint x: 227, endPoint y: 281, distance: 128.4
click at [227, 281] on div "23 Under no circumstances can the practice deny access to a patient’s medical r…" at bounding box center [408, 270] width 441 height 43
click at [734, 270] on input "False" at bounding box center [739, 265] width 10 height 9
radio input "true"
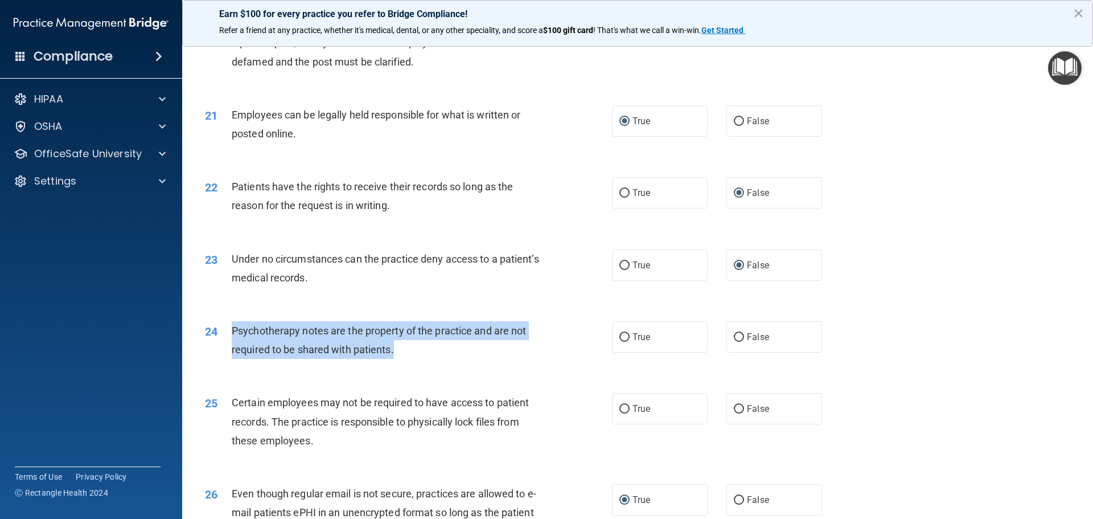
drag, startPoint x: 396, startPoint y: 365, endPoint x: 233, endPoint y: 346, distance: 163.3
click at [233, 346] on div "Psychotherapy notes are the property of the practice and are not required to be…" at bounding box center [391, 340] width 318 height 38
click at [619, 342] on input "True" at bounding box center [624, 337] width 10 height 9
radio input "true"
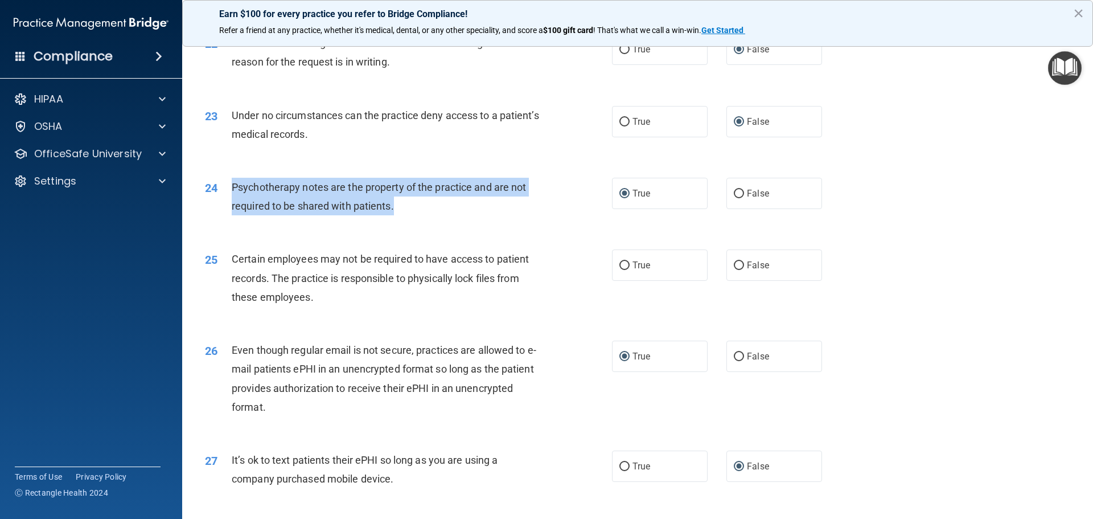
scroll to position [1992, 0]
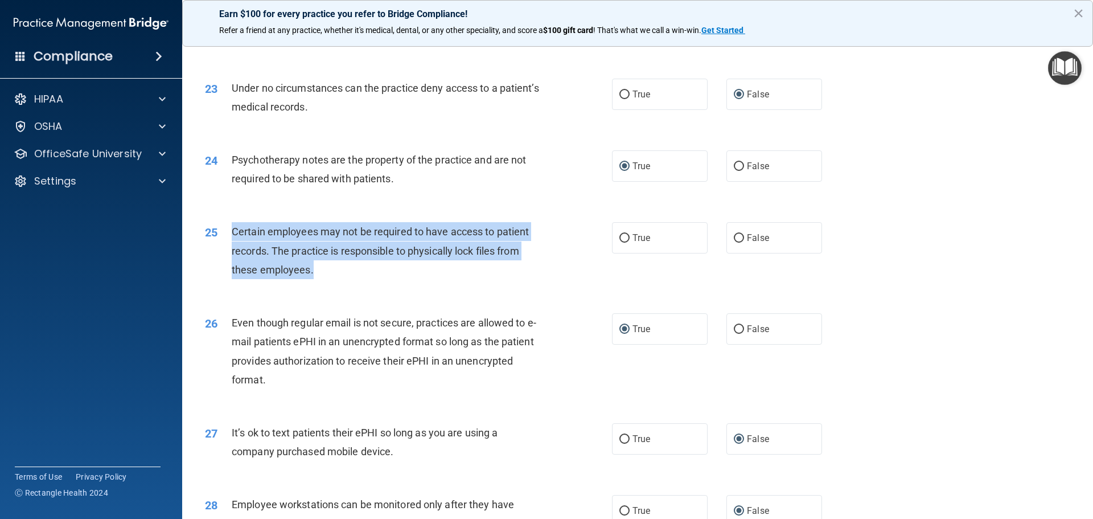
drag, startPoint x: 320, startPoint y: 293, endPoint x: 229, endPoint y: 245, distance: 103.4
click at [229, 245] on div "25 Certain employees may not be required to have access to patient records. The…" at bounding box center [408, 253] width 441 height 63
click at [624, 242] on input "True" at bounding box center [624, 238] width 10 height 9
radio input "true"
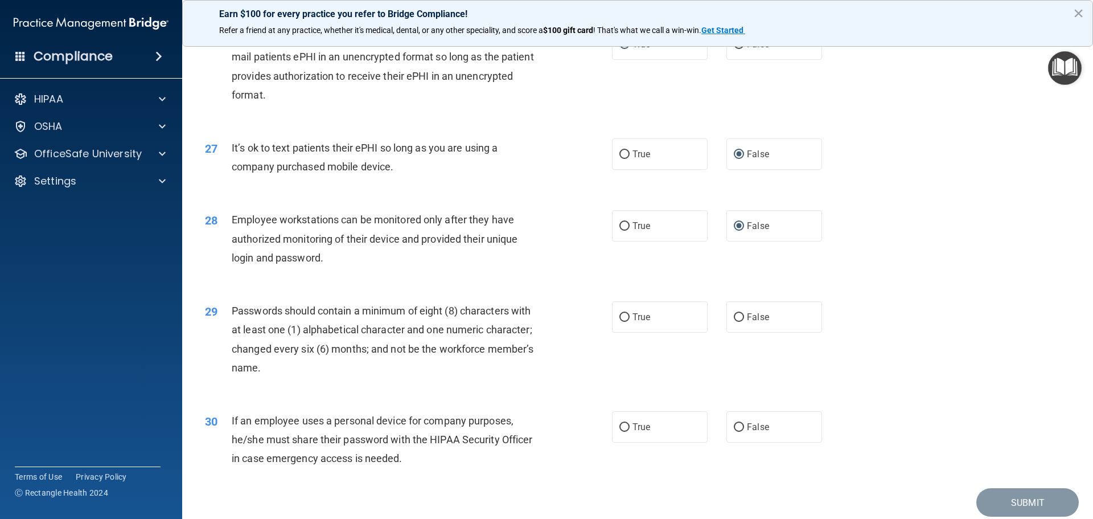
scroll to position [2334, 0]
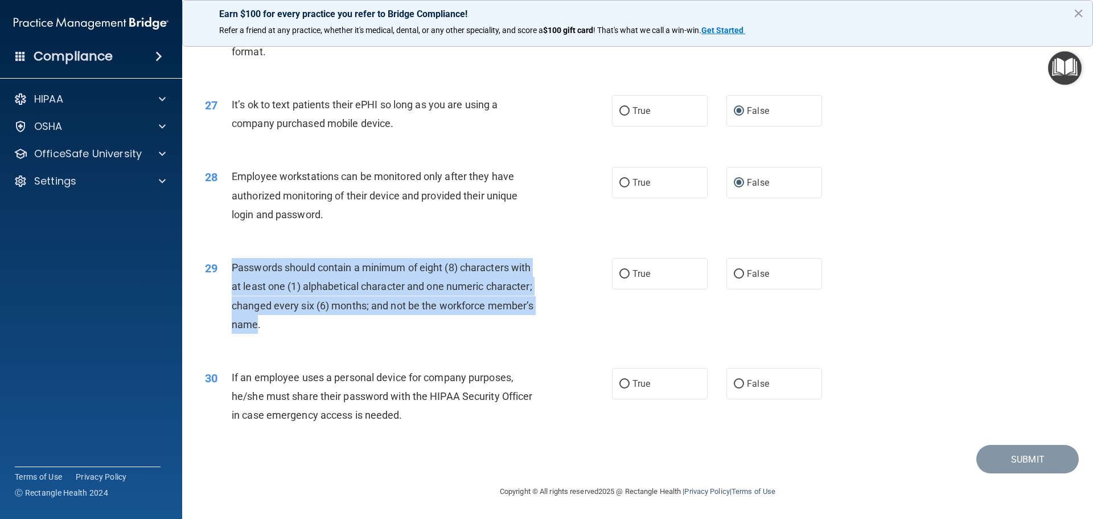
drag, startPoint x: 258, startPoint y: 328, endPoint x: 227, endPoint y: 271, distance: 64.7
click at [227, 271] on div "29 Passwords should contain a minimum of eight (8) characters with at least one…" at bounding box center [408, 298] width 441 height 81
click at [620, 278] on input "True" at bounding box center [624, 274] width 10 height 9
radio input "true"
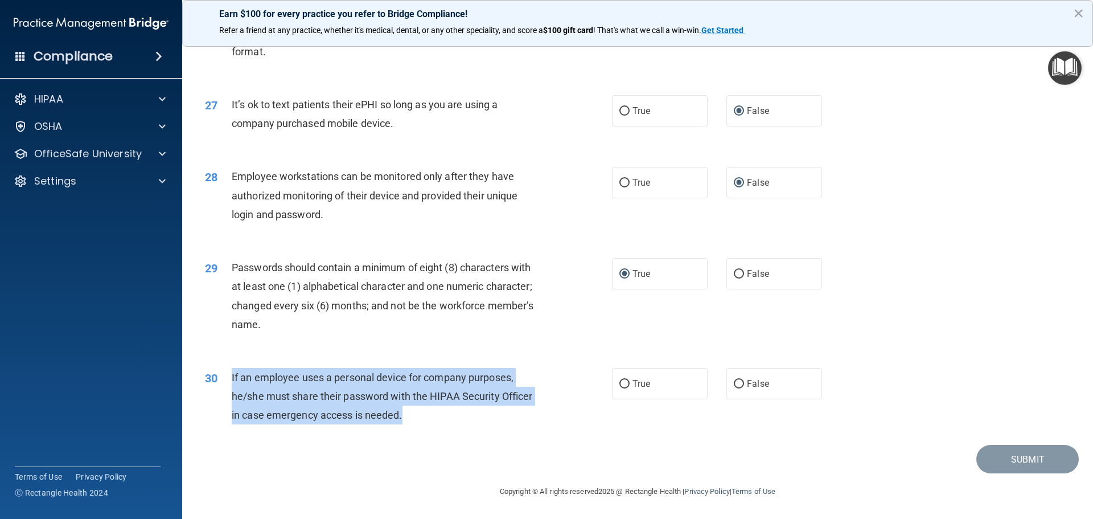
drag, startPoint x: 402, startPoint y: 414, endPoint x: 232, endPoint y: 372, distance: 175.3
click at [232, 372] on span "If an employee uses a personal device for company purposes, he/she must share t…" at bounding box center [382, 396] width 301 height 50
click at [734, 381] on input "False" at bounding box center [739, 384] width 10 height 9
radio input "true"
drag, startPoint x: 1013, startPoint y: 456, endPoint x: 1014, endPoint y: 443, distance: 13.1
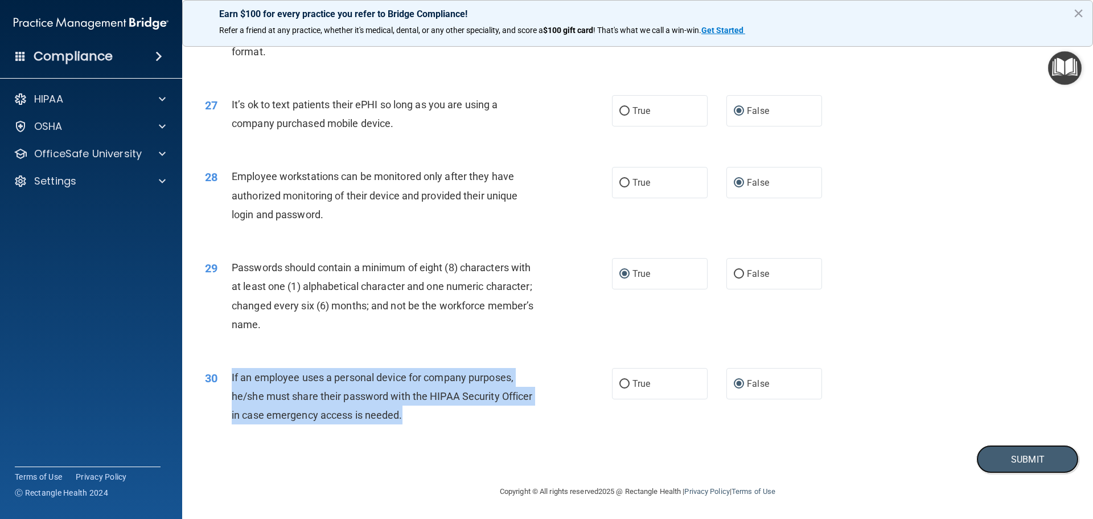
click at [1013, 451] on button "Submit" at bounding box center [1027, 459] width 102 height 29
click at [1013, 455] on button "Submit" at bounding box center [1027, 459] width 102 height 29
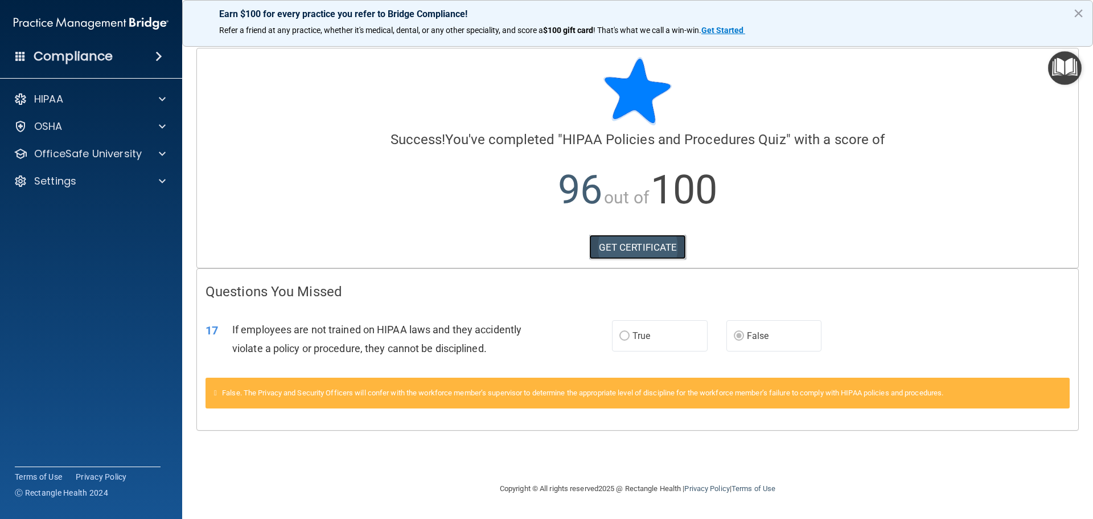
click at [637, 244] on link "GET CERTIFICATE" at bounding box center [637, 246] width 97 height 25
click at [129, 151] on p "OfficeSafe University" at bounding box center [88, 154] width 108 height 14
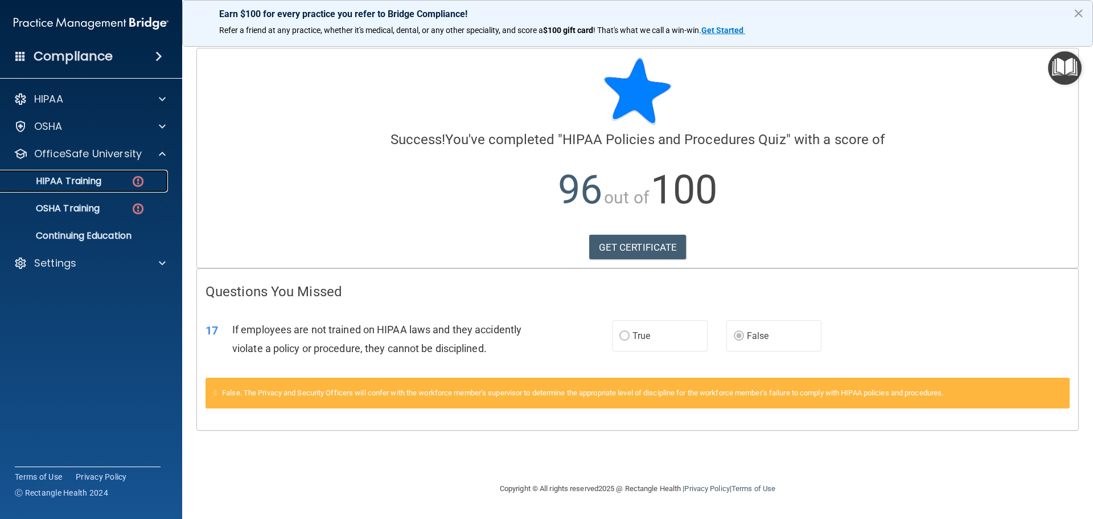
click at [95, 179] on p "HIPAA Training" at bounding box center [54, 180] width 94 height 11
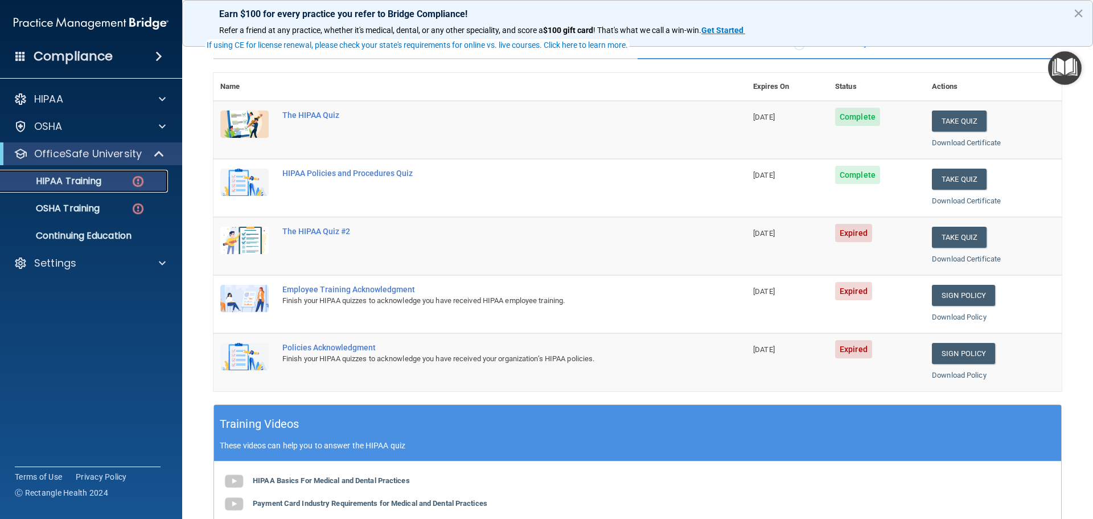
scroll to position [114, 0]
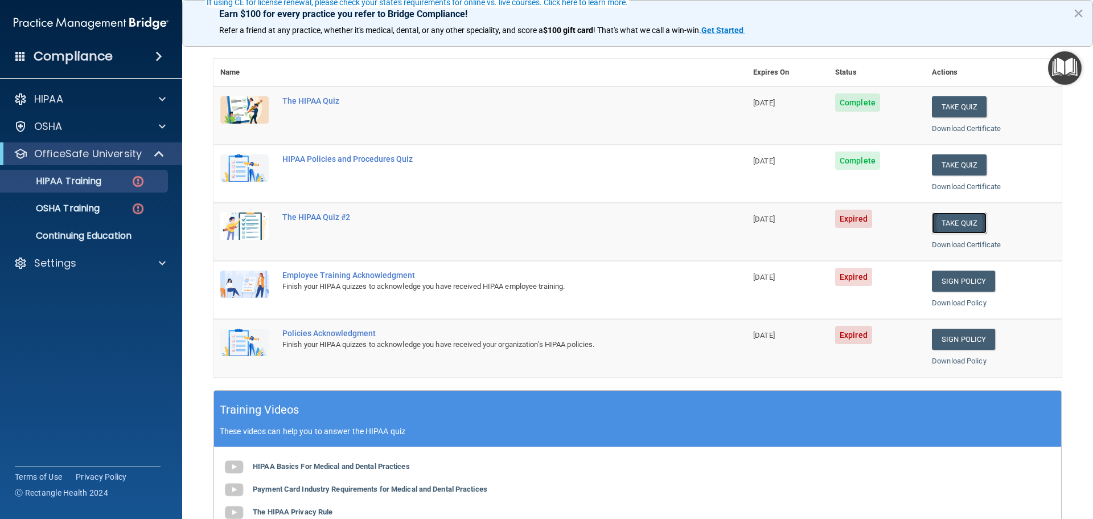
click at [949, 225] on button "Take Quiz" at bounding box center [959, 222] width 55 height 21
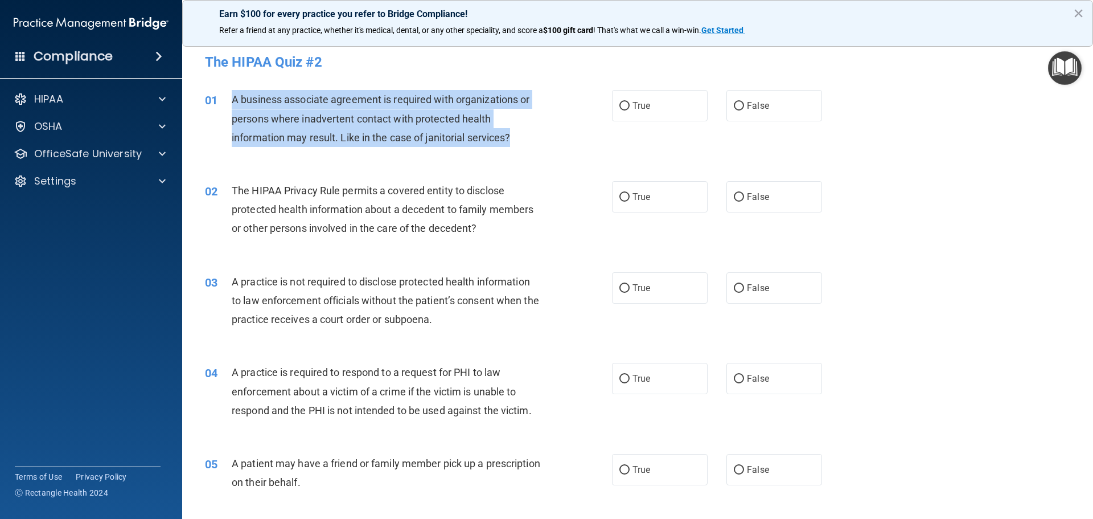
drag, startPoint x: 528, startPoint y: 133, endPoint x: 228, endPoint y: 97, distance: 301.6
click at [228, 97] on div "01 A business associate agreement is required with organizations or persons whe…" at bounding box center [408, 121] width 441 height 63
click at [734, 104] on input "False" at bounding box center [739, 106] width 10 height 9
radio input "true"
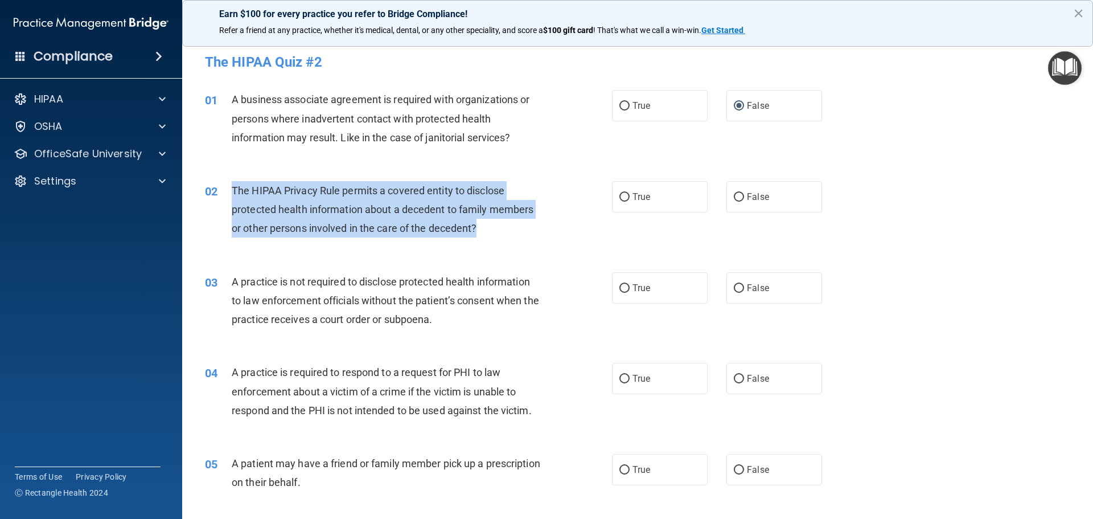
drag, startPoint x: 478, startPoint y: 227, endPoint x: 233, endPoint y: 191, distance: 247.4
click at [233, 191] on div "The HIPAA Privacy Rule permits a covered entity to disclose protected health in…" at bounding box center [391, 209] width 318 height 57
click at [620, 196] on input "True" at bounding box center [624, 197] width 10 height 9
radio input "true"
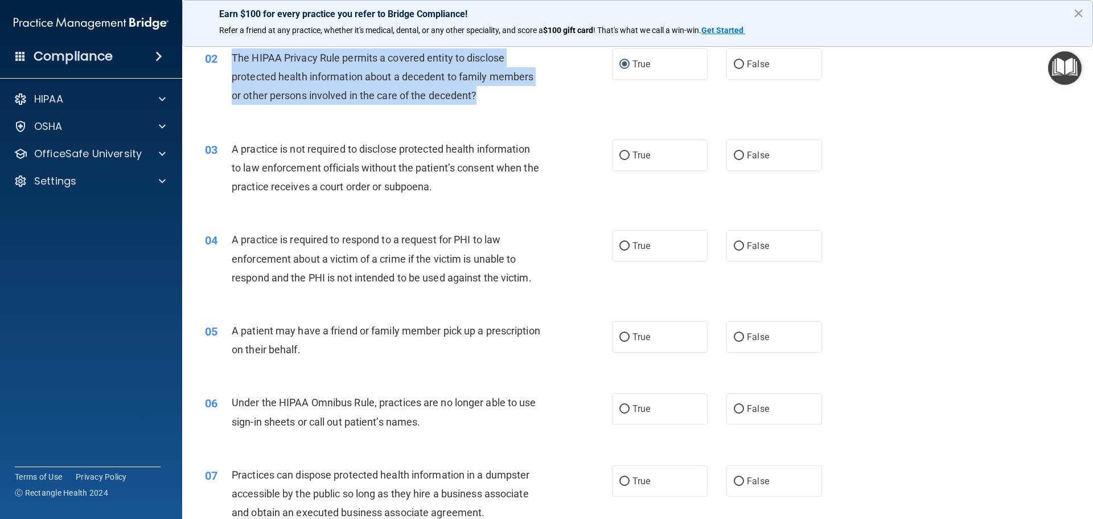
scroll to position [171, 0]
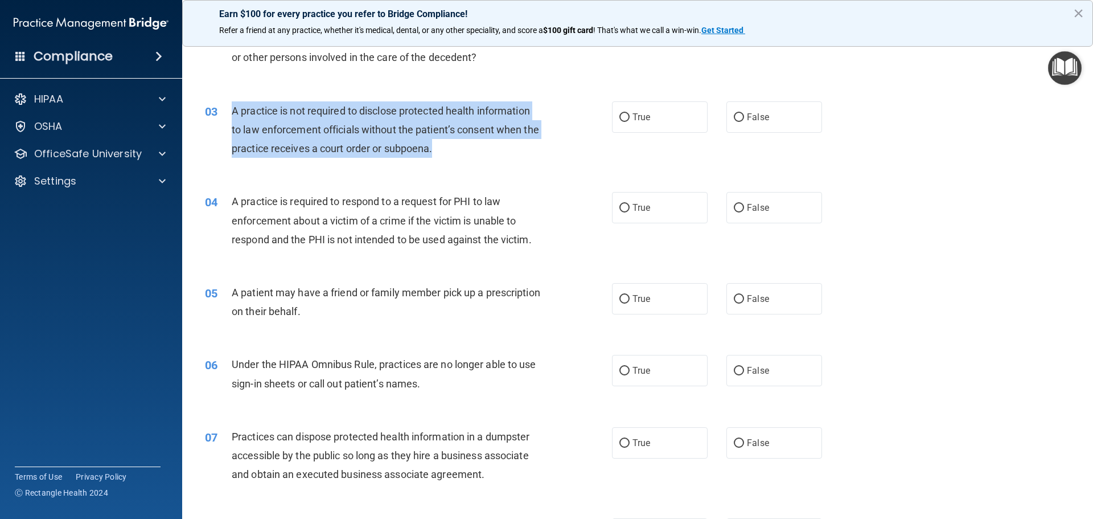
drag, startPoint x: 450, startPoint y: 147, endPoint x: 233, endPoint y: 114, distance: 218.9
click at [233, 114] on span "A practice is not required to disclose protected health information to law enfo…" at bounding box center [385, 130] width 307 height 50
click at [734, 119] on input "False" at bounding box center [739, 117] width 10 height 9
radio input "true"
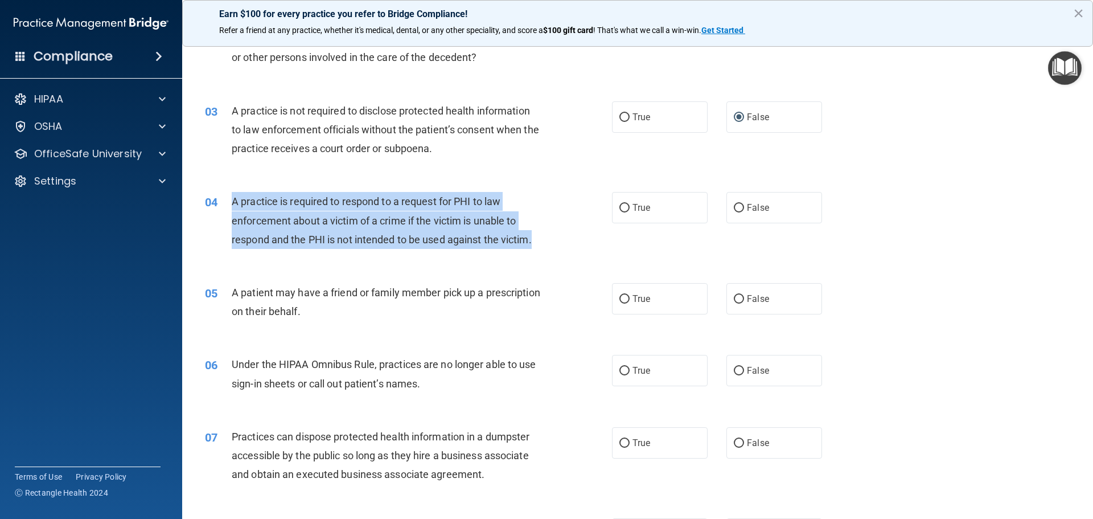
drag, startPoint x: 548, startPoint y: 238, endPoint x: 228, endPoint y: 205, distance: 322.2
click at [228, 205] on div "04 A practice is required to respond to a request for PHI to law enforcement ab…" at bounding box center [408, 223] width 441 height 63
click at [737, 205] on input "False" at bounding box center [739, 208] width 10 height 9
radio input "true"
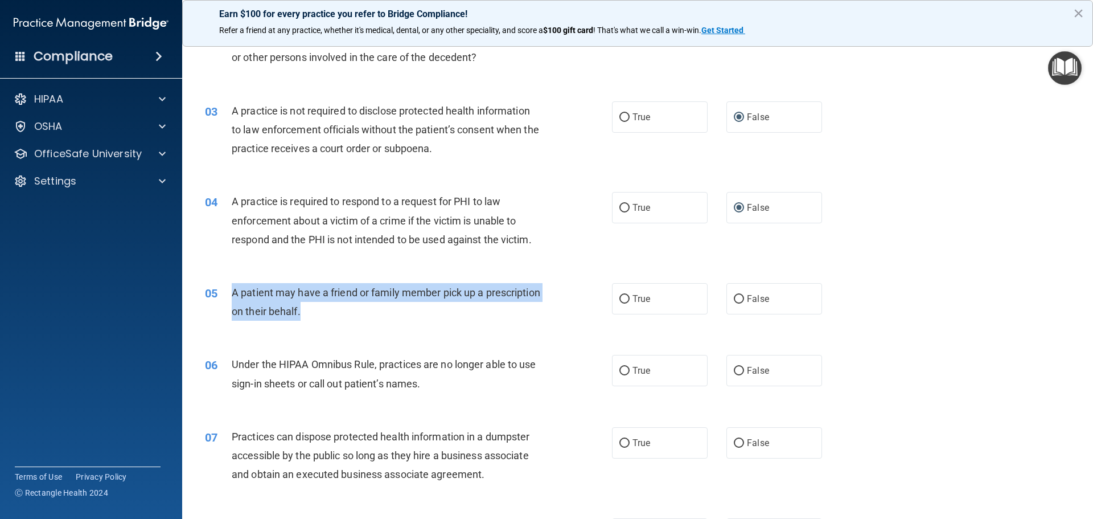
drag, startPoint x: 373, startPoint y: 313, endPoint x: 224, endPoint y: 291, distance: 150.8
click at [224, 291] on div "05 A patient may have a friend or family member pick up a prescription on their…" at bounding box center [408, 304] width 441 height 43
click at [623, 299] on input "True" at bounding box center [624, 299] width 10 height 9
radio input "true"
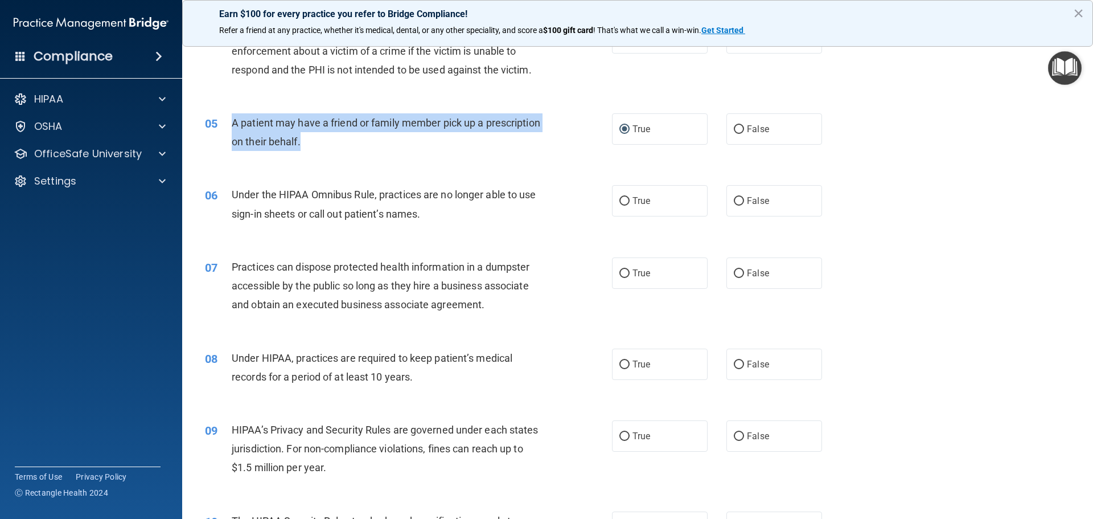
scroll to position [342, 0]
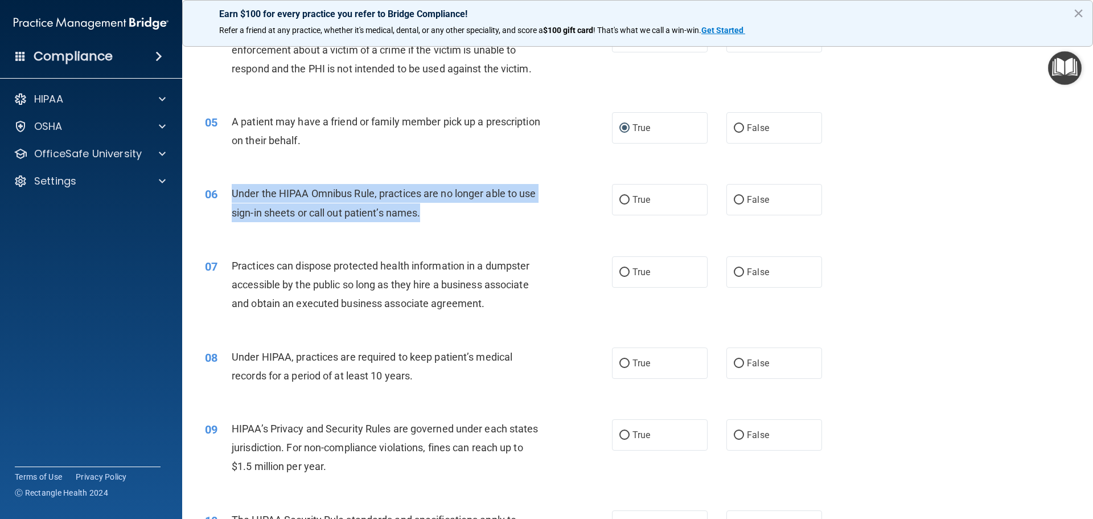
drag, startPoint x: 406, startPoint y: 219, endPoint x: 233, endPoint y: 187, distance: 176.6
click at [233, 187] on div "Under the HIPAA Omnibus Rule, practices are no longer able to use sign-in sheet…" at bounding box center [391, 203] width 318 height 38
click at [734, 200] on input "False" at bounding box center [739, 200] width 10 height 9
radio input "true"
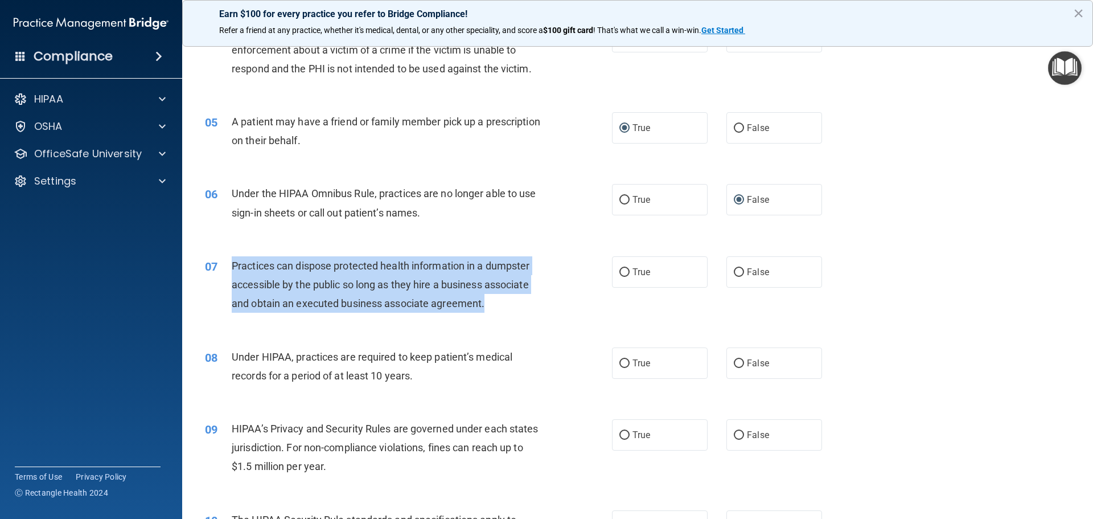
drag, startPoint x: 495, startPoint y: 298, endPoint x: 231, endPoint y: 266, distance: 266.1
click at [232, 266] on div "Practices can dispose protected health information in a dumpster accessible by …" at bounding box center [391, 284] width 318 height 57
click at [734, 273] on input "False" at bounding box center [739, 272] width 10 height 9
radio input "true"
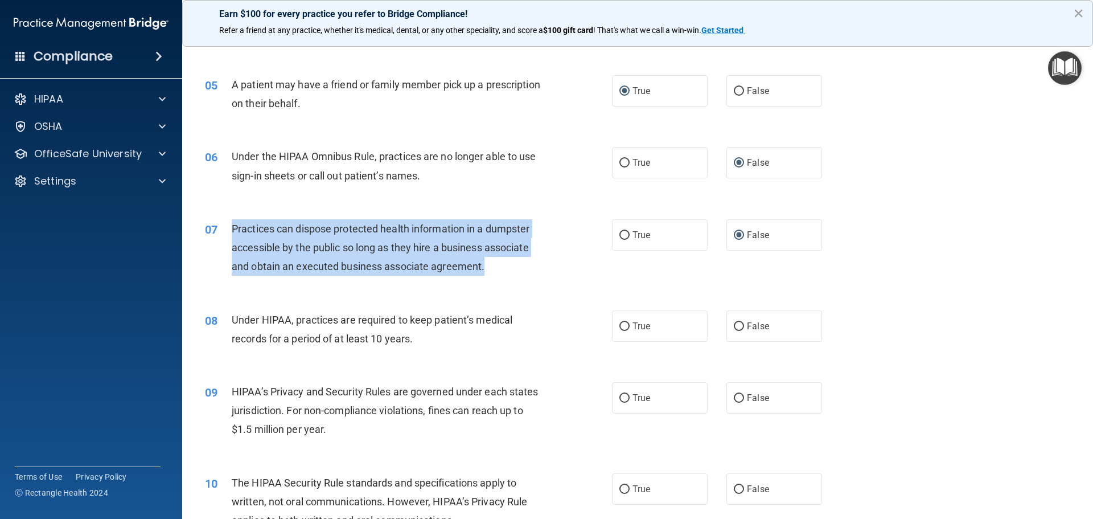
scroll to position [398, 0]
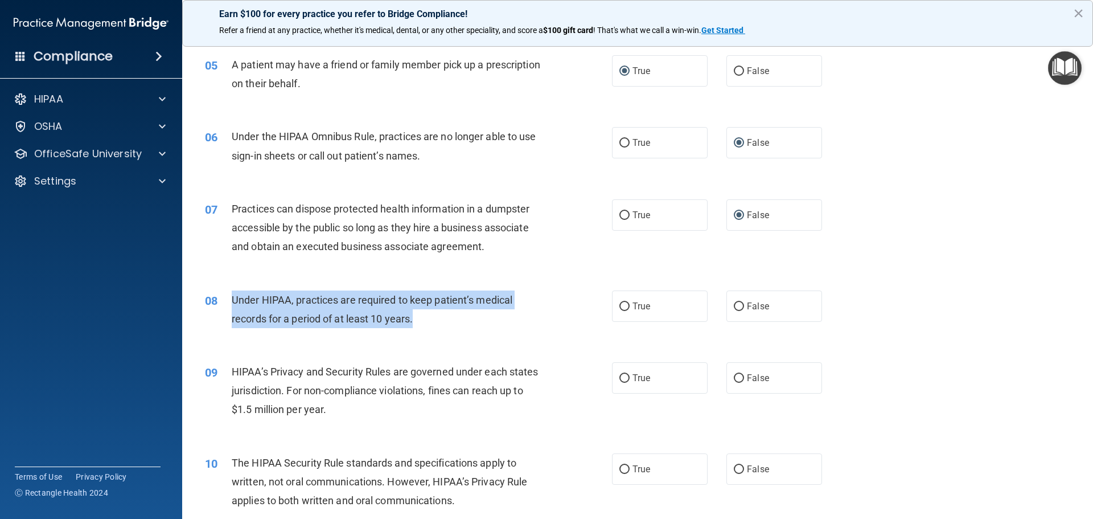
drag, startPoint x: 416, startPoint y: 317, endPoint x: 228, endPoint y: 297, distance: 188.9
click at [228, 297] on div "08 Under HIPAA, practices are required to keep patient’s medical records for a …" at bounding box center [408, 311] width 441 height 43
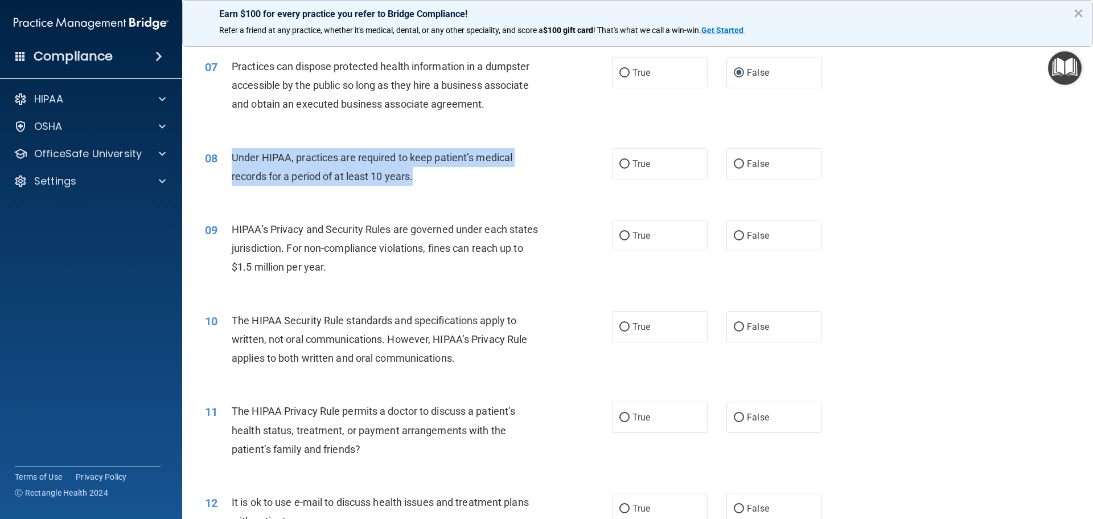
scroll to position [569, 0]
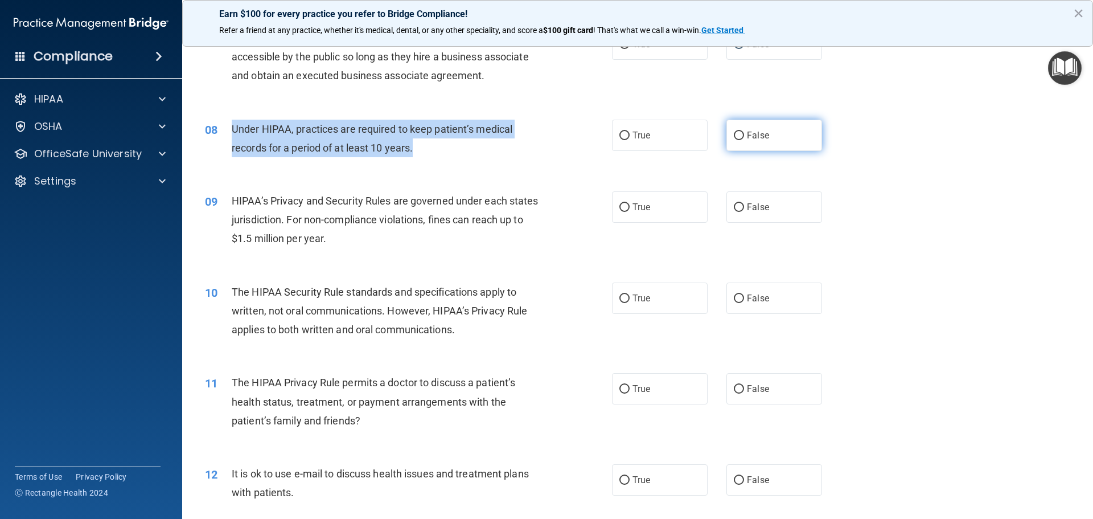
click at [734, 134] on input "False" at bounding box center [739, 135] width 10 height 9
radio input "true"
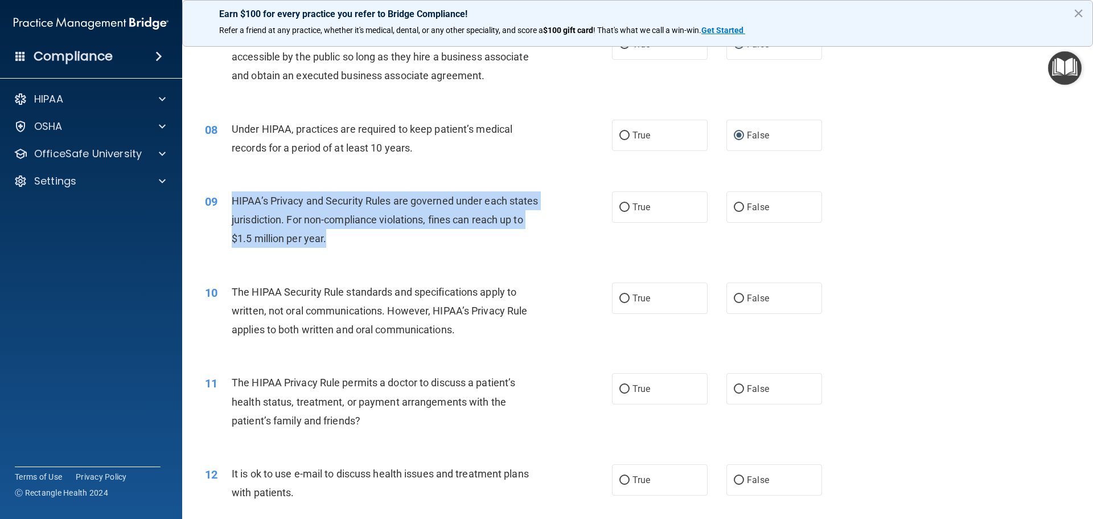
drag, startPoint x: 355, startPoint y: 240, endPoint x: 219, endPoint y: 201, distance: 141.0
click at [219, 201] on div "09 HIPAA’s Privacy and Security Rules are governed under each states jurisdicti…" at bounding box center [408, 222] width 441 height 63
click at [623, 205] on input "True" at bounding box center [624, 207] width 10 height 9
radio input "true"
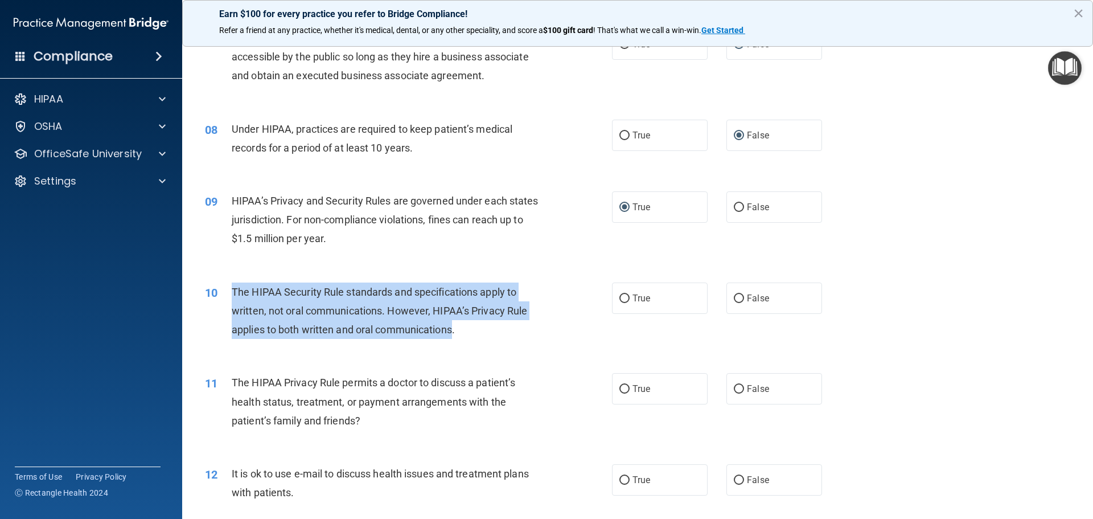
drag, startPoint x: 452, startPoint y: 328, endPoint x: 233, endPoint y: 282, distance: 223.9
click at [233, 282] on div "The HIPAA Security Rule standards and specifications apply to written, not oral…" at bounding box center [391, 310] width 318 height 57
drag, startPoint x: 261, startPoint y: 293, endPoint x: 300, endPoint y: 290, distance: 39.4
click at [300, 290] on span "The HIPAA Security Rule standards and specifications apply to written, not oral…" at bounding box center [379, 311] width 295 height 50
drag, startPoint x: 462, startPoint y: 335, endPoint x: 224, endPoint y: 298, distance: 240.3
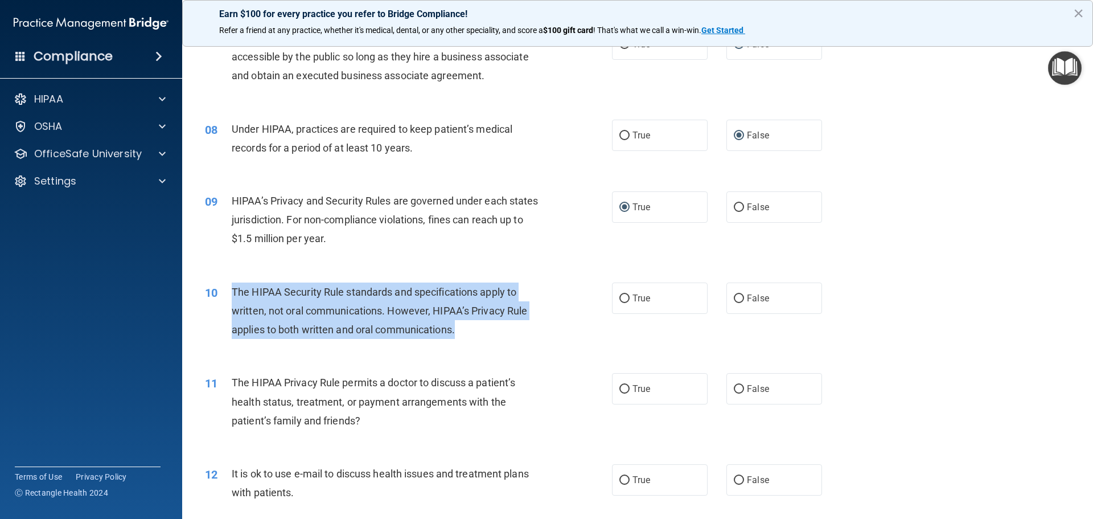
click at [224, 298] on div "10 The HIPAA Security Rule standards and specifications apply to written, not o…" at bounding box center [408, 313] width 441 height 63
click at [619, 301] on input "True" at bounding box center [624, 298] width 10 height 9
radio input "true"
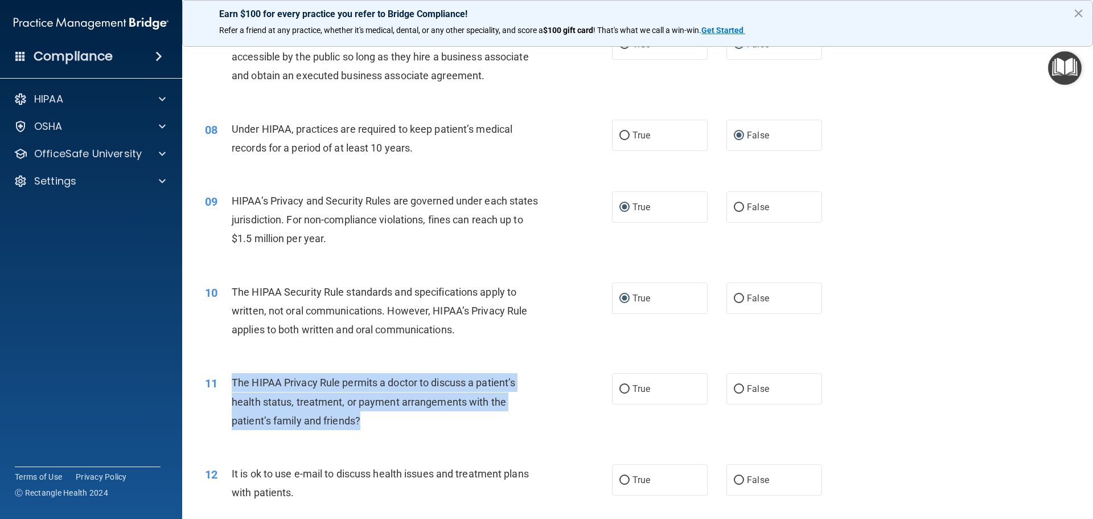
drag, startPoint x: 375, startPoint y: 426, endPoint x: 231, endPoint y: 385, distance: 150.4
click at [231, 385] on div "11 The HIPAA Privacy Rule permits a doctor to discuss a patient’s health status…" at bounding box center [408, 404] width 441 height 63
click at [619, 393] on input "True" at bounding box center [624, 389] width 10 height 9
radio input "true"
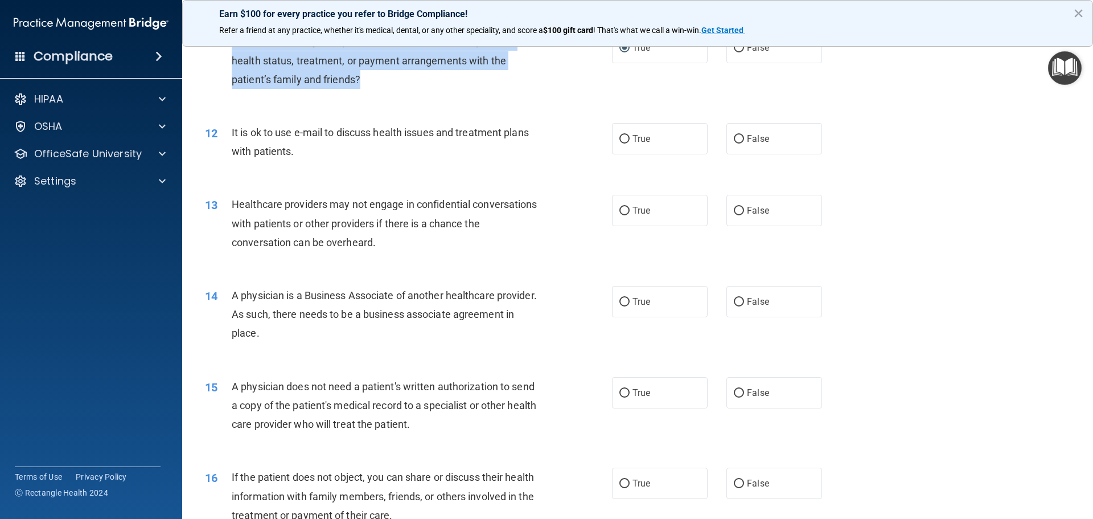
scroll to position [911, 0]
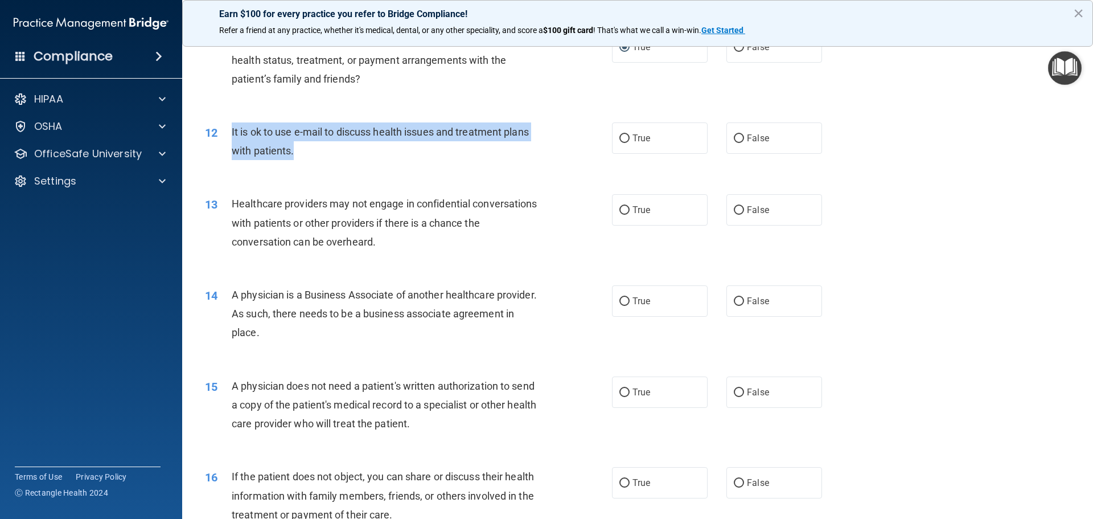
drag, startPoint x: 274, startPoint y: 155, endPoint x: 231, endPoint y: 134, distance: 47.4
click at [232, 134] on div "It is ok to use e-mail to discuss health issues and treatment plans with patien…" at bounding box center [391, 141] width 318 height 38
click at [624, 138] on input "True" at bounding box center [624, 138] width 10 height 9
radio input "true"
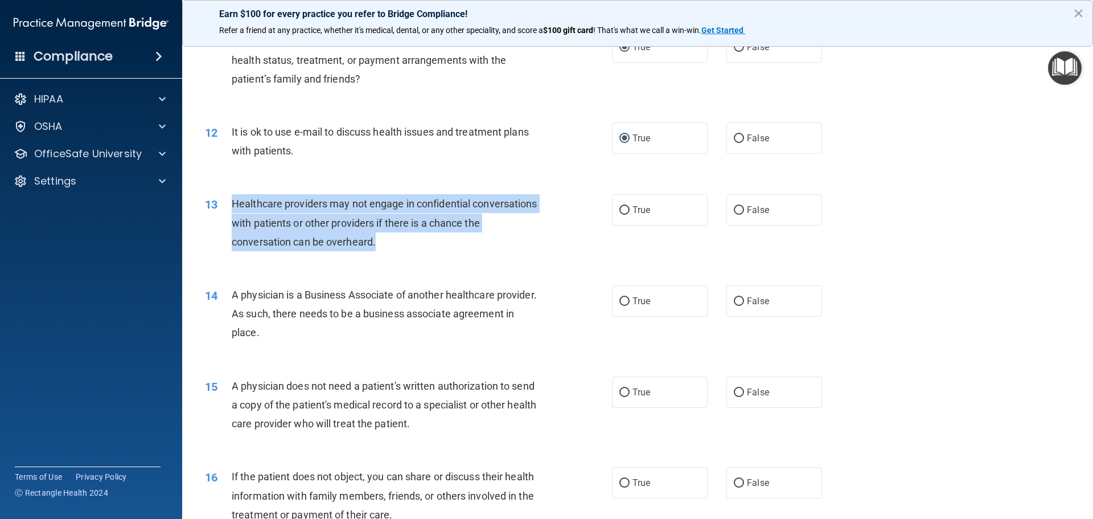
drag, startPoint x: 403, startPoint y: 234, endPoint x: 233, endPoint y: 201, distance: 172.7
click at [233, 201] on div "Healthcare providers may not engage in confidential conversations with patients…" at bounding box center [391, 222] width 318 height 57
click at [623, 209] on input "True" at bounding box center [624, 210] width 10 height 9
radio input "true"
drag, startPoint x: 340, startPoint y: 327, endPoint x: 229, endPoint y: 301, distance: 114.0
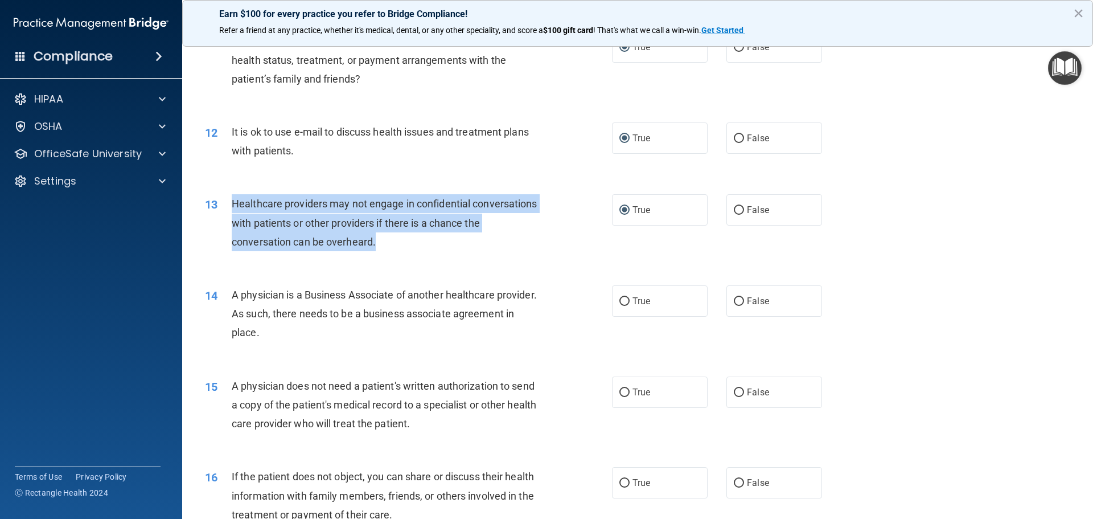
click at [229, 301] on div "14 A physician is a Business Associate of another healthcare provider. As such,…" at bounding box center [408, 316] width 441 height 63
click at [619, 299] on input "True" at bounding box center [624, 301] width 10 height 9
radio input "true"
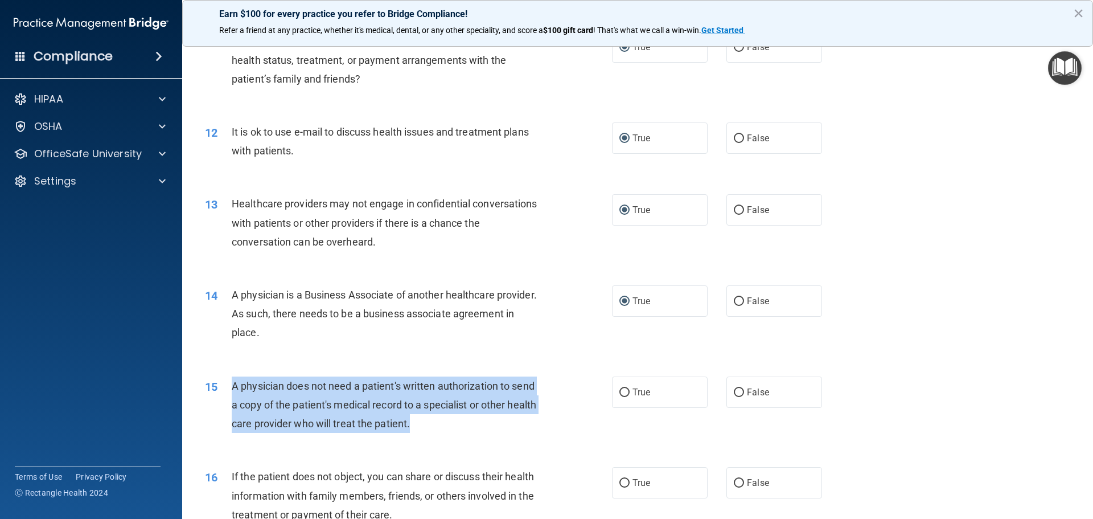
drag, startPoint x: 453, startPoint y: 426, endPoint x: 226, endPoint y: 392, distance: 229.7
click at [226, 392] on div "15 A physician does not need a patient's written authorization to send a copy o…" at bounding box center [408, 407] width 441 height 63
click at [737, 389] on input "False" at bounding box center [739, 392] width 10 height 9
radio input "true"
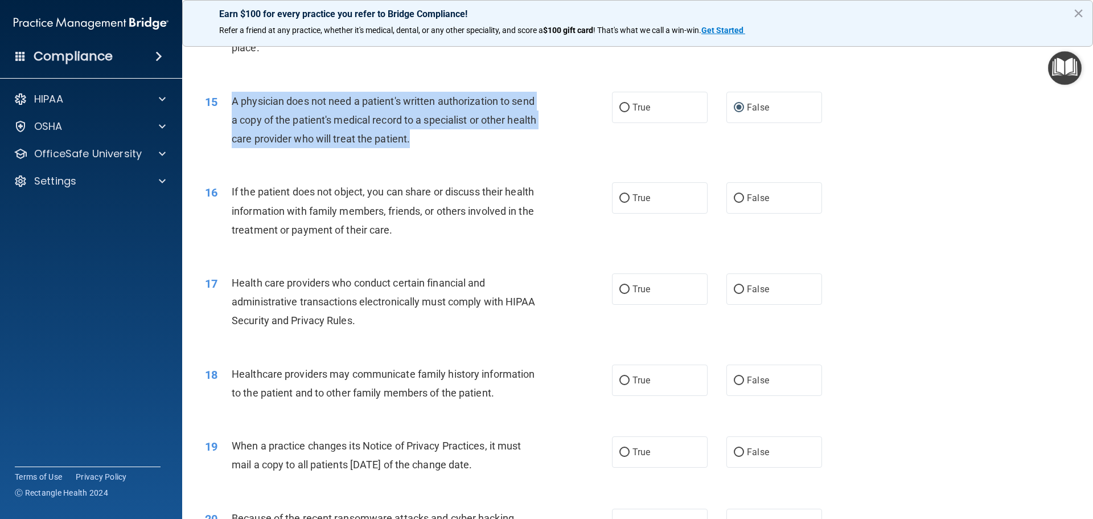
scroll to position [1252, 0]
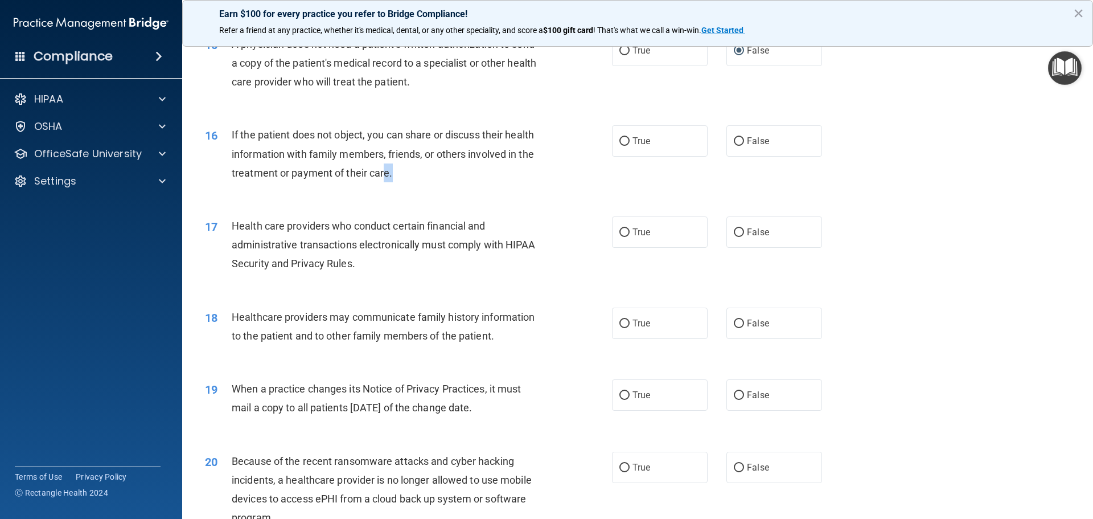
drag, startPoint x: 385, startPoint y: 168, endPoint x: 393, endPoint y: 175, distance: 10.9
click at [393, 175] on div "If the patient does not object, you can share or discuss their health informati…" at bounding box center [391, 153] width 318 height 57
click at [394, 177] on div "If the patient does not object, you can share or discuss their health informati…" at bounding box center [391, 153] width 318 height 57
click at [394, 169] on div "If the patient does not object, you can share or discuss their health informati…" at bounding box center [391, 153] width 318 height 57
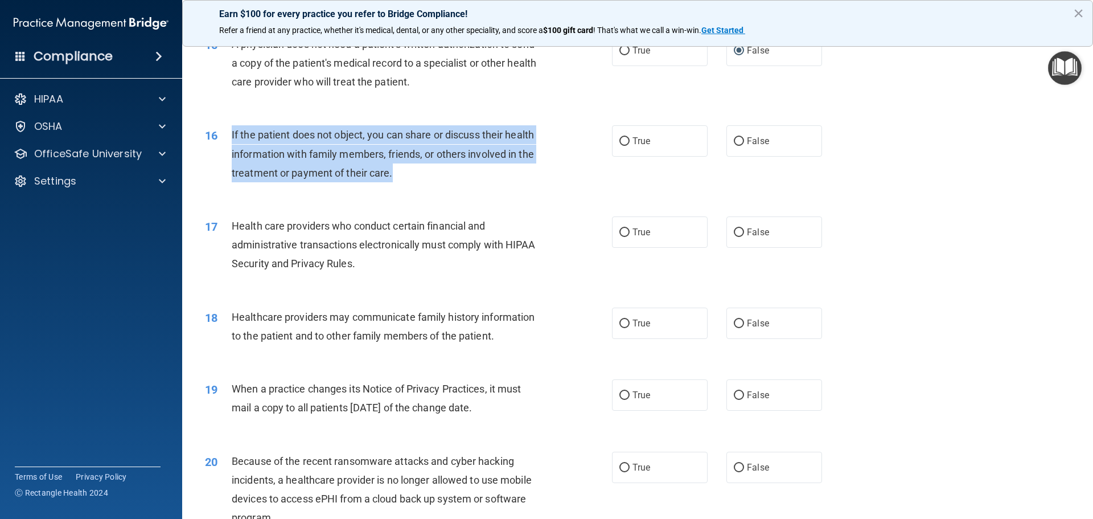
drag, startPoint x: 400, startPoint y: 170, endPoint x: 225, endPoint y: 138, distance: 178.1
click at [225, 138] on div "16 If the patient does not object, you can share or discuss their health inform…" at bounding box center [408, 156] width 441 height 63
click at [619, 141] on input "True" at bounding box center [624, 141] width 10 height 9
radio input "true"
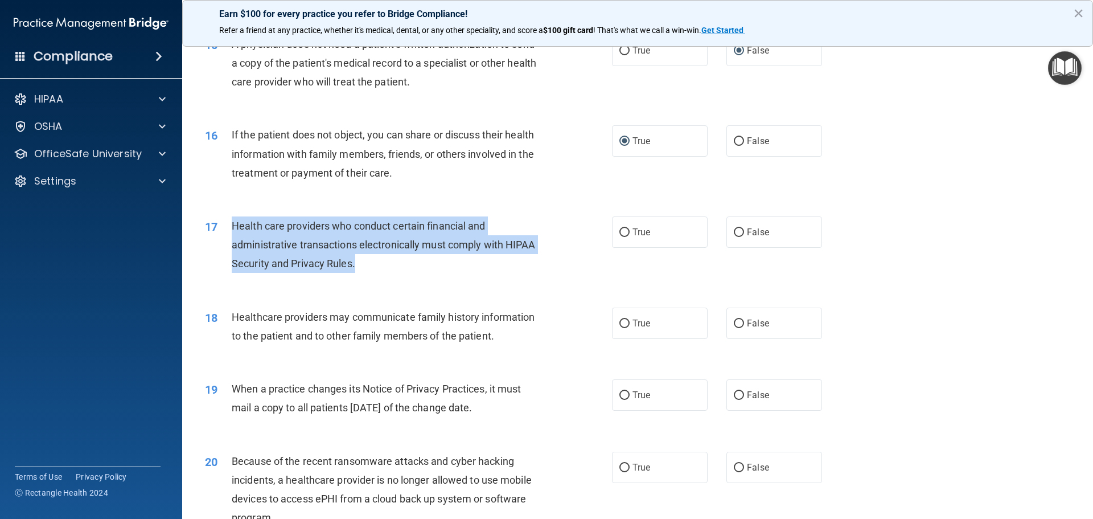
drag, startPoint x: 357, startPoint y: 263, endPoint x: 219, endPoint y: 231, distance: 141.5
click at [219, 231] on div "17 Health care providers who conduct certain financial and administrative trans…" at bounding box center [408, 247] width 441 height 63
click at [619, 229] on input "True" at bounding box center [624, 232] width 10 height 9
radio input "true"
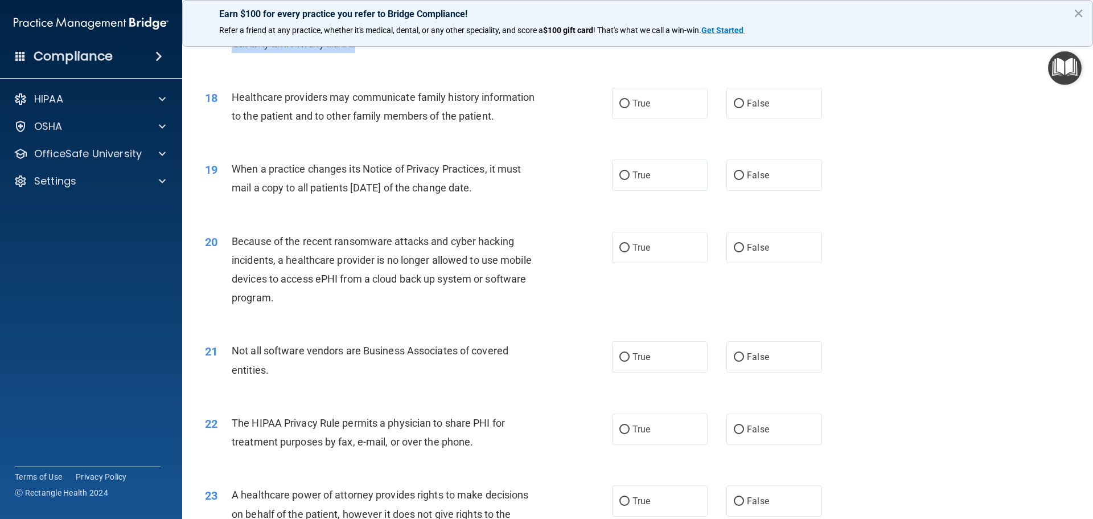
scroll to position [1480, 0]
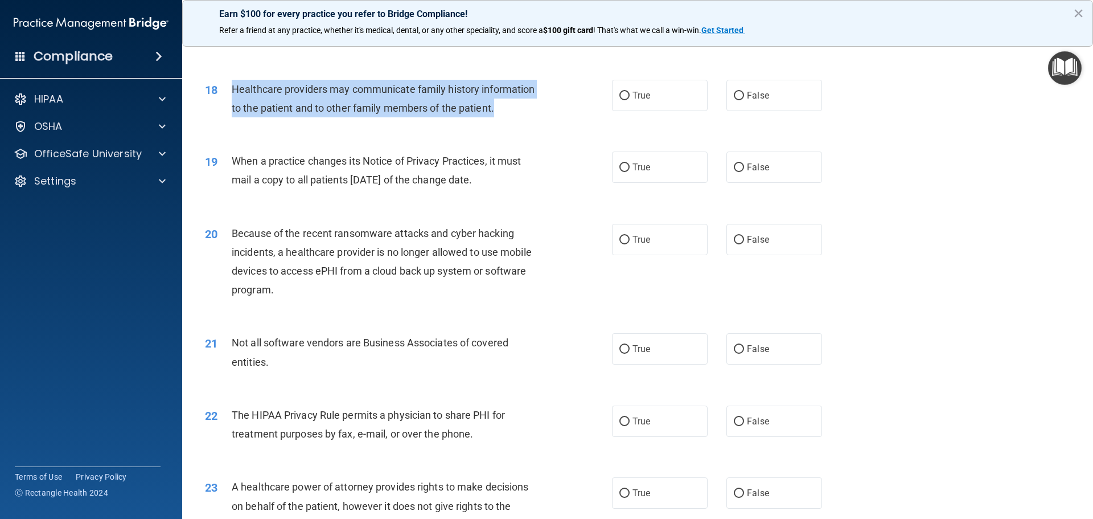
drag, startPoint x: 500, startPoint y: 106, endPoint x: 231, endPoint y: 86, distance: 270.0
click at [232, 86] on div "Healthcare providers may communicate family history information to the patient …" at bounding box center [391, 99] width 318 height 38
click at [619, 96] on input "True" at bounding box center [624, 96] width 10 height 9
radio input "true"
drag, startPoint x: 514, startPoint y: 179, endPoint x: 229, endPoint y: 165, distance: 285.5
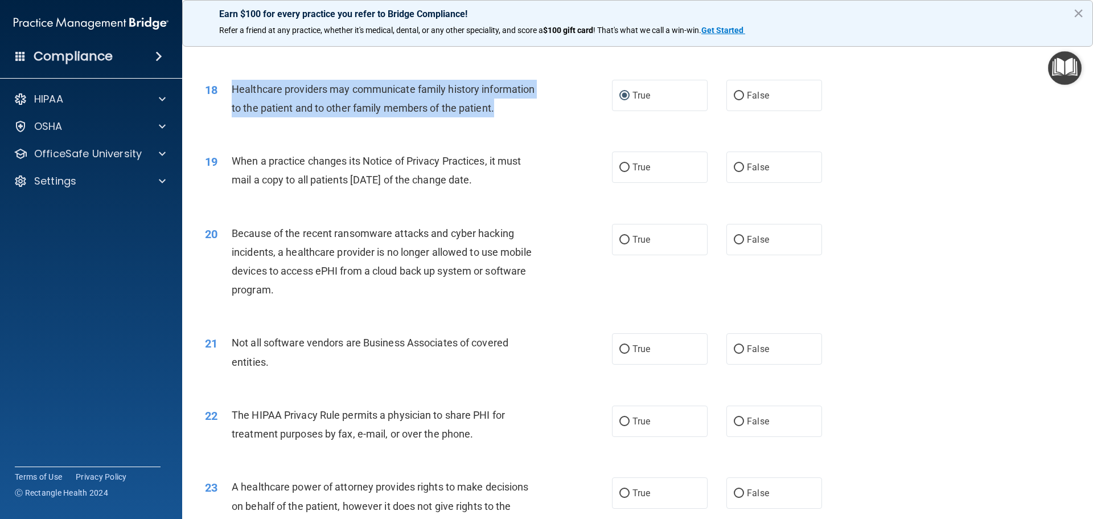
click at [229, 165] on div "19 When a practice changes its Notice of Privacy Practices, it must mail a copy…" at bounding box center [408, 172] width 441 height 43
click at [736, 165] on input "False" at bounding box center [739, 167] width 10 height 9
radio input "true"
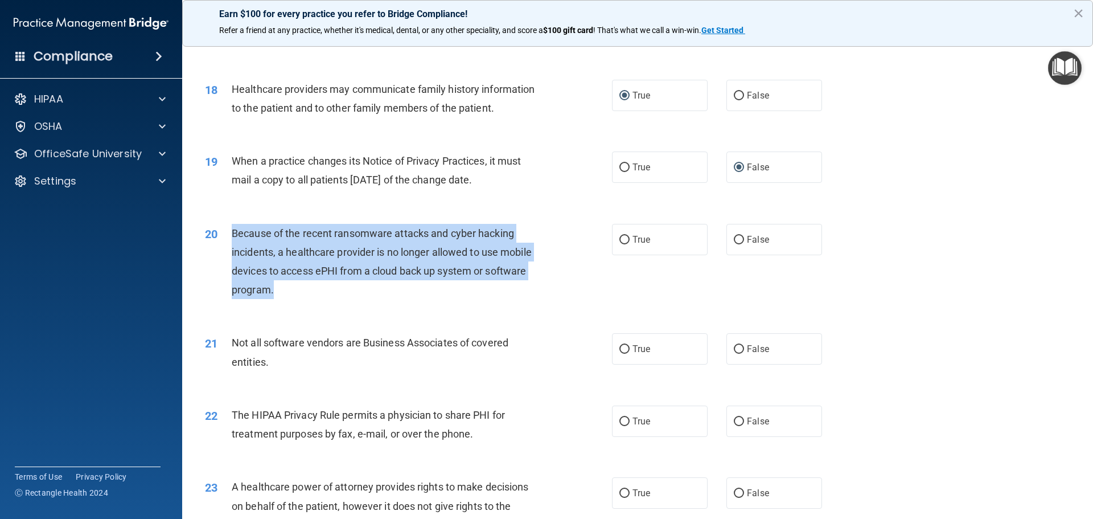
drag, startPoint x: 273, startPoint y: 291, endPoint x: 229, endPoint y: 227, distance: 78.2
click at [229, 227] on div "20 Because of the recent ransomware attacks and cyber hacking incidents, a heal…" at bounding box center [408, 264] width 441 height 81
click at [619, 241] on input "True" at bounding box center [624, 240] width 10 height 9
radio input "true"
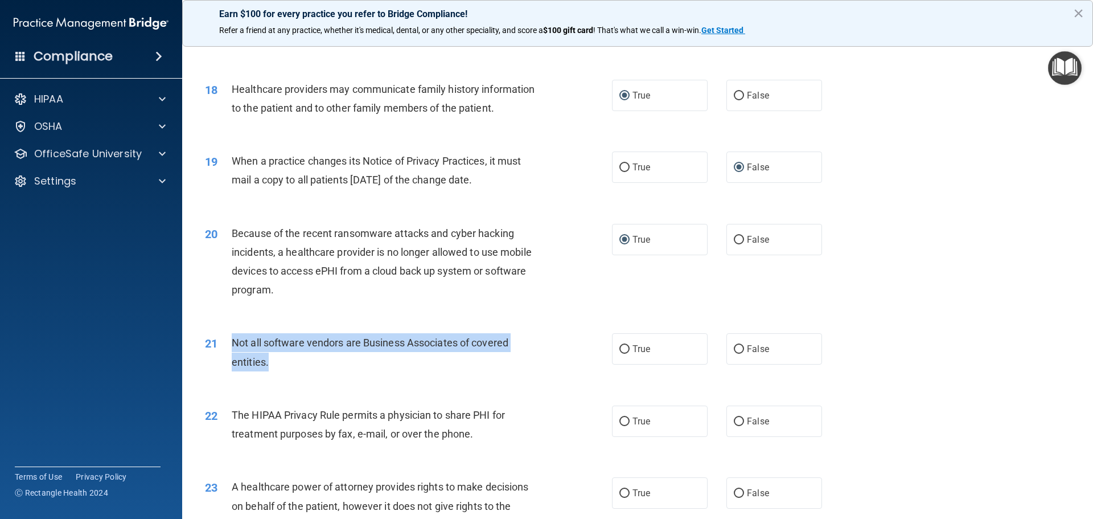
drag, startPoint x: 283, startPoint y: 362, endPoint x: 232, endPoint y: 343, distance: 54.0
click at [232, 343] on div "Not all software vendors are Business Associates of covered entities." at bounding box center [391, 352] width 318 height 38
click at [622, 351] on input "True" at bounding box center [624, 349] width 10 height 9
radio input "true"
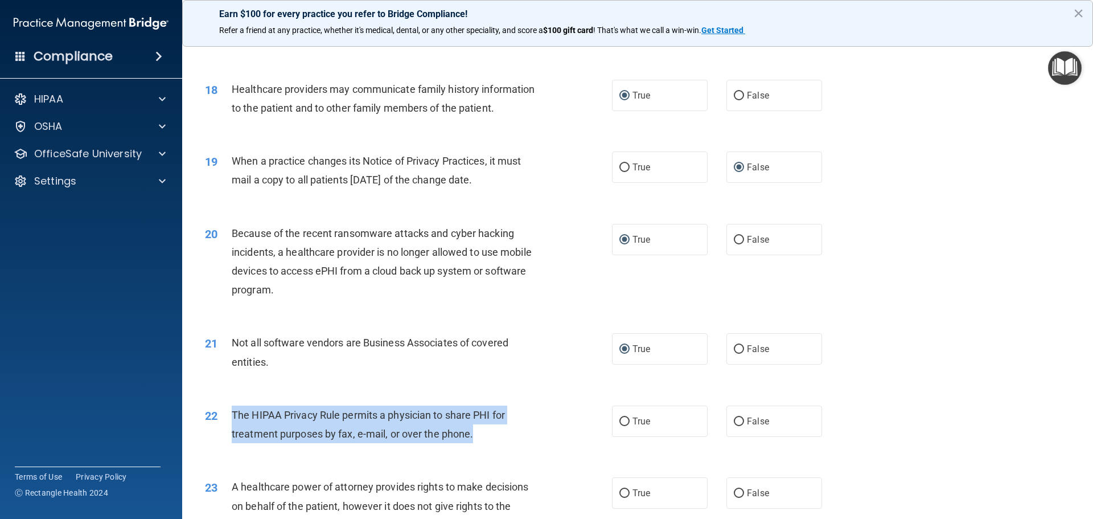
drag, startPoint x: 477, startPoint y: 435, endPoint x: 233, endPoint y: 414, distance: 245.0
click at [233, 414] on div "The HIPAA Privacy Rule permits a physician to share PHI for treatment purposes …" at bounding box center [391, 424] width 318 height 38
click at [619, 422] on input "True" at bounding box center [624, 421] width 10 height 9
radio input "true"
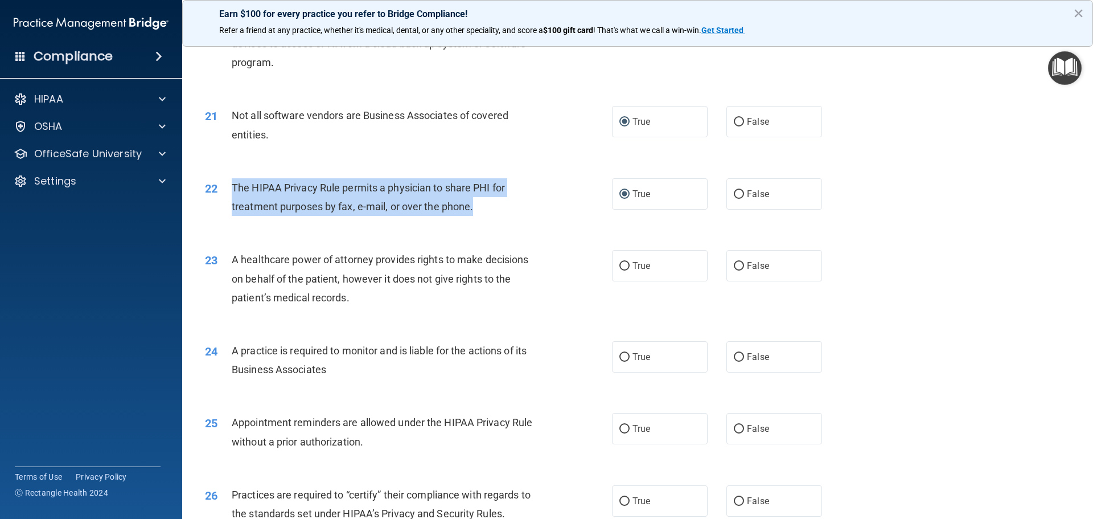
scroll to position [1708, 0]
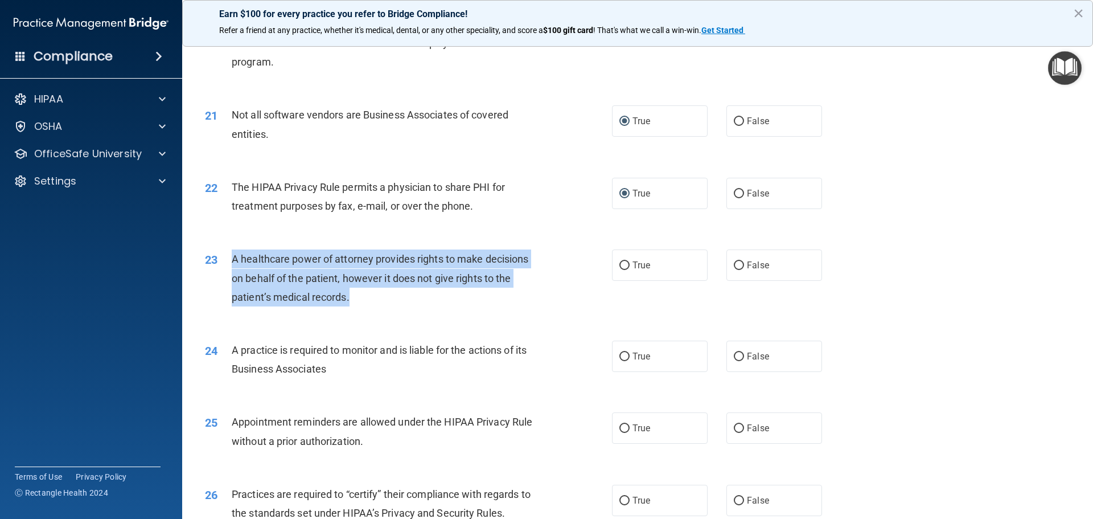
drag, startPoint x: 364, startPoint y: 295, endPoint x: 227, endPoint y: 256, distance: 142.7
click at [227, 256] on div "23 A healthcare power of attorney provides rights to make decisions on behalf o…" at bounding box center [408, 280] width 441 height 63
click at [734, 266] on input "False" at bounding box center [739, 265] width 10 height 9
radio input "true"
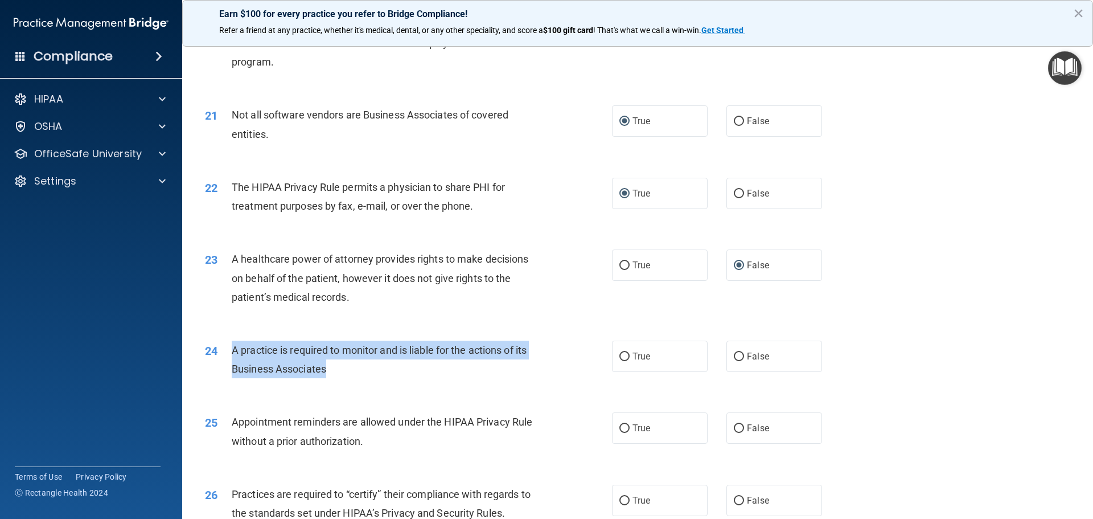
drag, startPoint x: 336, startPoint y: 371, endPoint x: 229, endPoint y: 352, distance: 108.2
click at [229, 352] on div "24 A practice is required to monitor and is liable for the actions of its Busin…" at bounding box center [408, 361] width 441 height 43
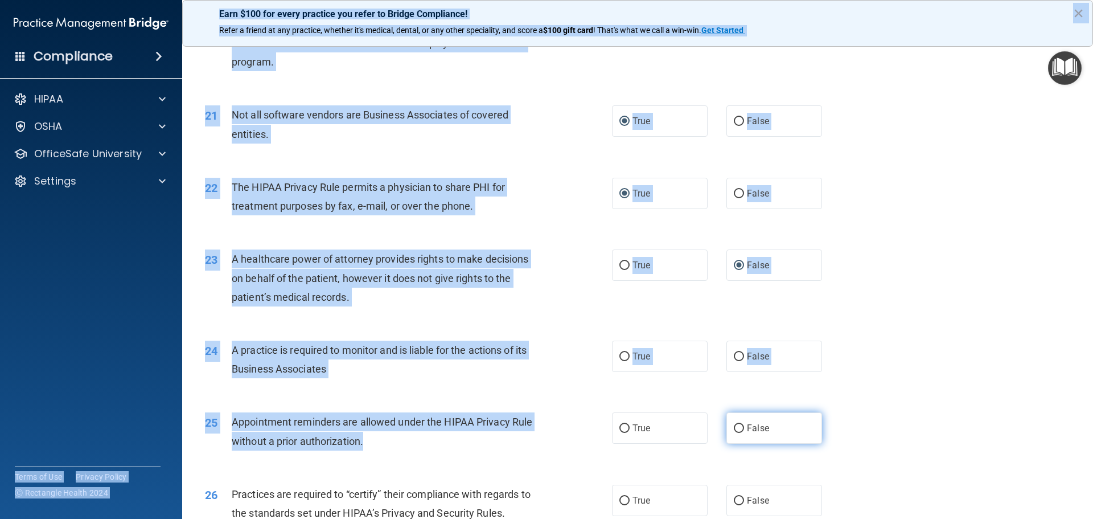
drag, startPoint x: 375, startPoint y: 435, endPoint x: 758, endPoint y: 439, distance: 382.5
click at [528, 450] on div "Compliance HIPAA Documents and Policies Report an Incident Business Associates …" at bounding box center [546, 259] width 1093 height 519
click at [734, 355] on input "False" at bounding box center [739, 356] width 10 height 9
radio input "true"
click at [476, 375] on div "A practice is required to monitor and is liable for the actions of its Business…" at bounding box center [391, 359] width 318 height 38
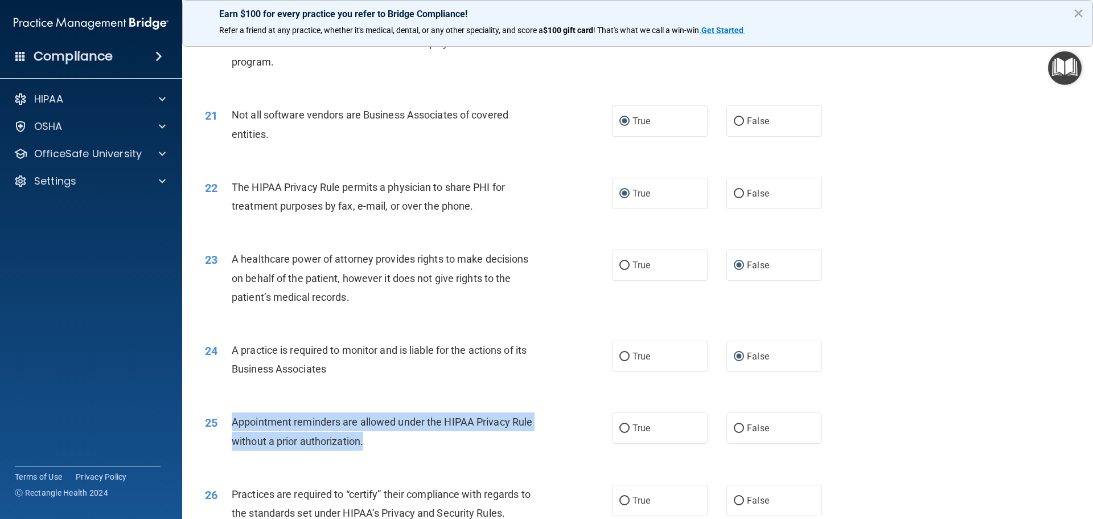
drag, startPoint x: 393, startPoint y: 435, endPoint x: 232, endPoint y: 423, distance: 162.0
click at [232, 423] on div "Appointment reminders are allowed under the HIPAA Privacy Rule without a prior …" at bounding box center [391, 431] width 318 height 38
click at [620, 429] on input "True" at bounding box center [624, 428] width 10 height 9
radio input "true"
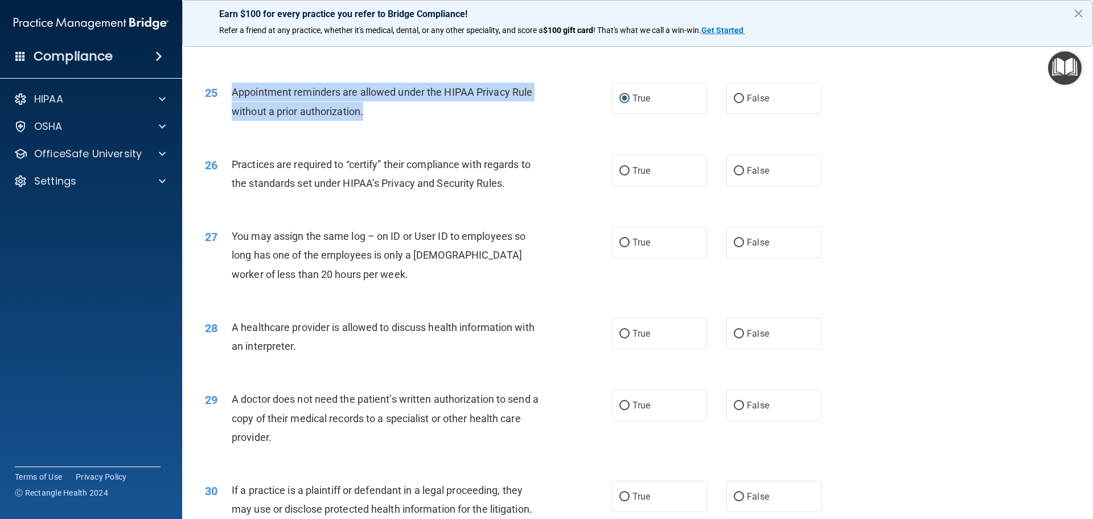
scroll to position [2049, 0]
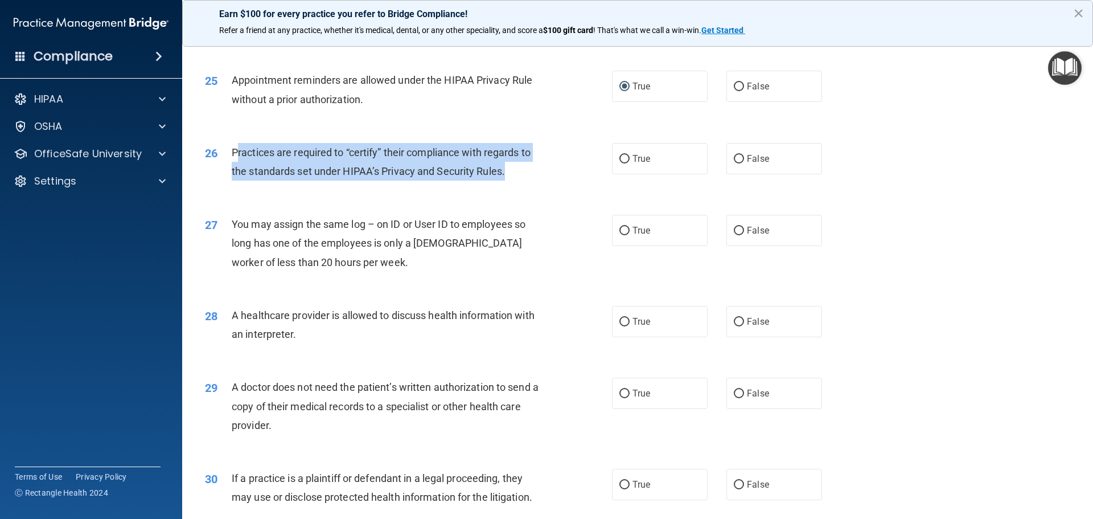
drag, startPoint x: 512, startPoint y: 171, endPoint x: 236, endPoint y: 149, distance: 277.0
click at [236, 149] on div "Practices are required to “certify” their compliance with regards to the standa…" at bounding box center [391, 162] width 318 height 38
click at [237, 149] on span "Practices are required to “certify” their compliance with regards to the standa…" at bounding box center [381, 161] width 299 height 31
drag, startPoint x: 515, startPoint y: 171, endPoint x: 232, endPoint y: 157, distance: 283.2
click at [232, 157] on div "Practices are required to “certify” their compliance with regards to the standa…" at bounding box center [391, 162] width 318 height 38
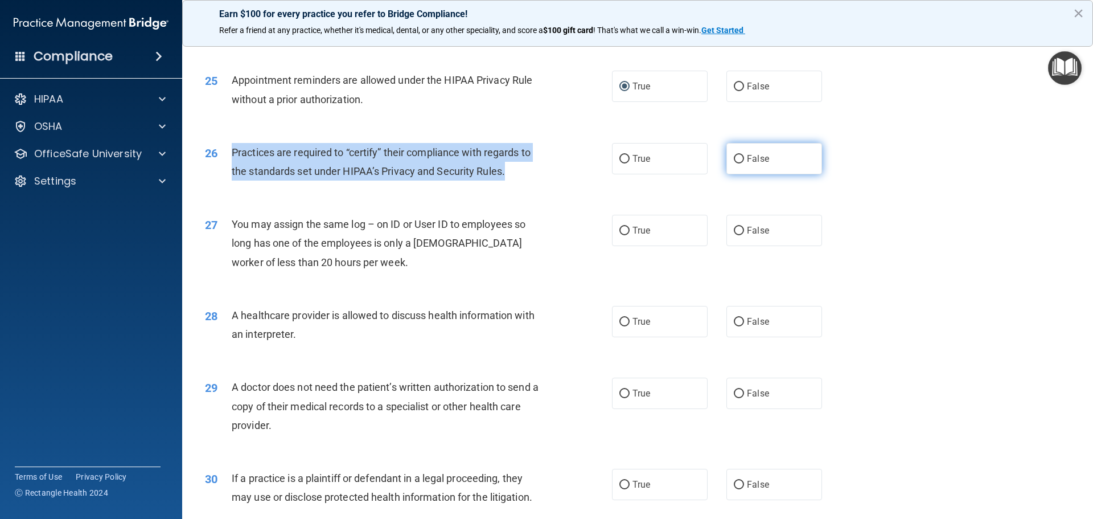
click at [734, 159] on input "False" at bounding box center [739, 159] width 10 height 9
radio input "true"
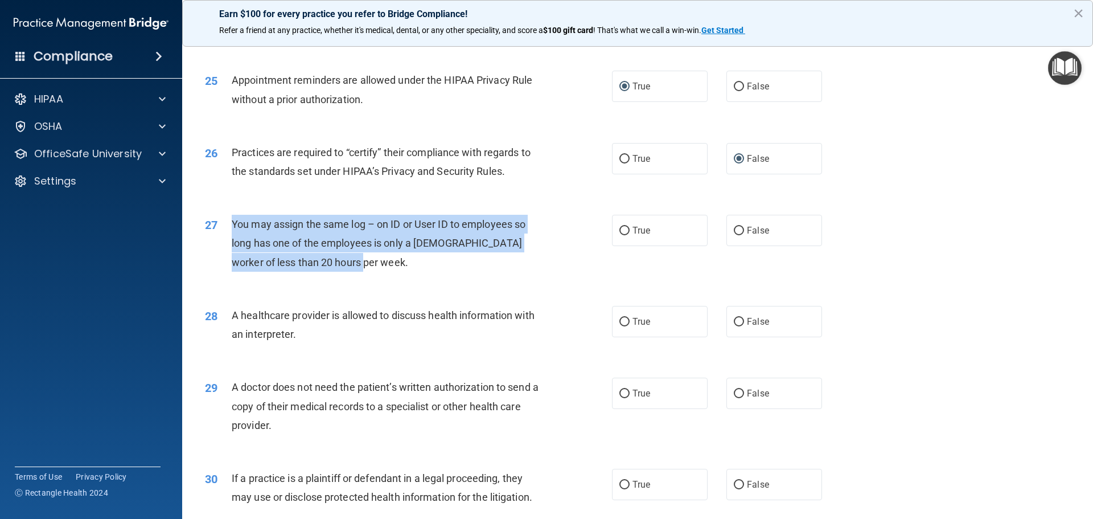
drag, startPoint x: 355, startPoint y: 257, endPoint x: 223, endPoint y: 230, distance: 134.8
click at [223, 230] on div "27 You may assign the same log – on ID or User ID to employees so long has one …" at bounding box center [408, 246] width 441 height 63
click at [735, 231] on input "False" at bounding box center [739, 231] width 10 height 9
radio input "true"
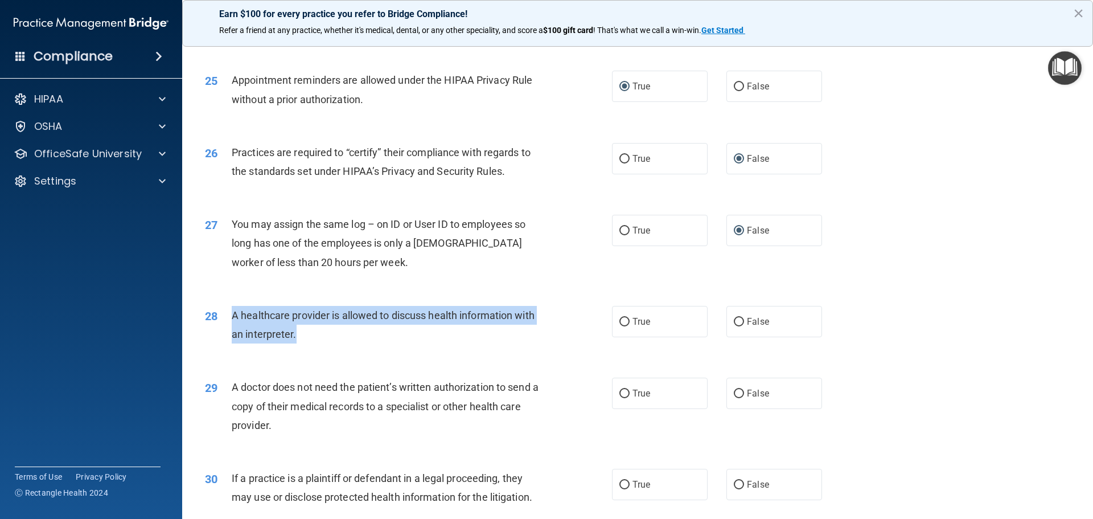
drag, startPoint x: 300, startPoint y: 331, endPoint x: 223, endPoint y: 315, distance: 78.6
click at [223, 315] on div "28 A healthcare provider is allowed to discuss health information with an inter…" at bounding box center [408, 327] width 441 height 43
click at [619, 318] on input "True" at bounding box center [624, 322] width 10 height 9
radio input "true"
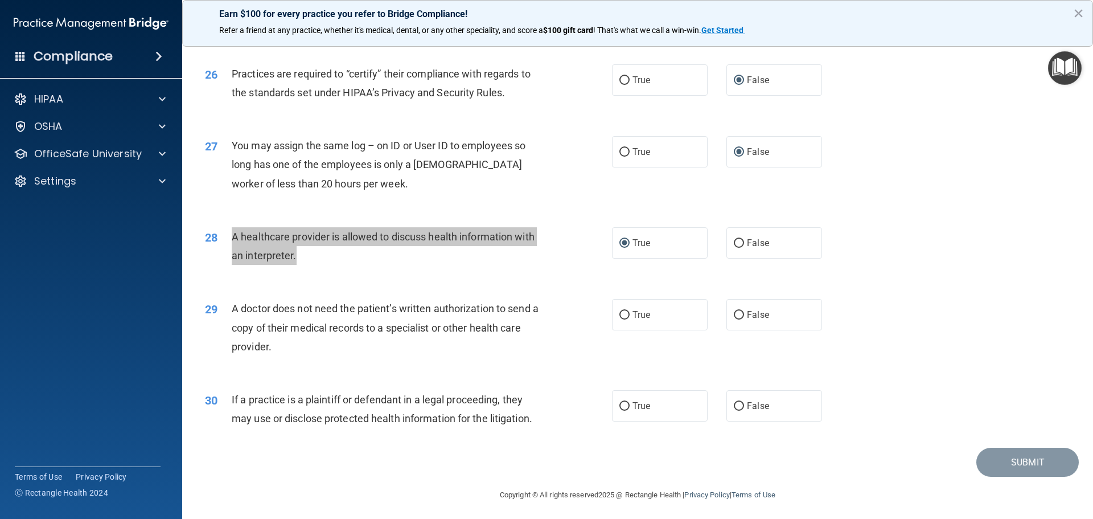
scroll to position [2131, 0]
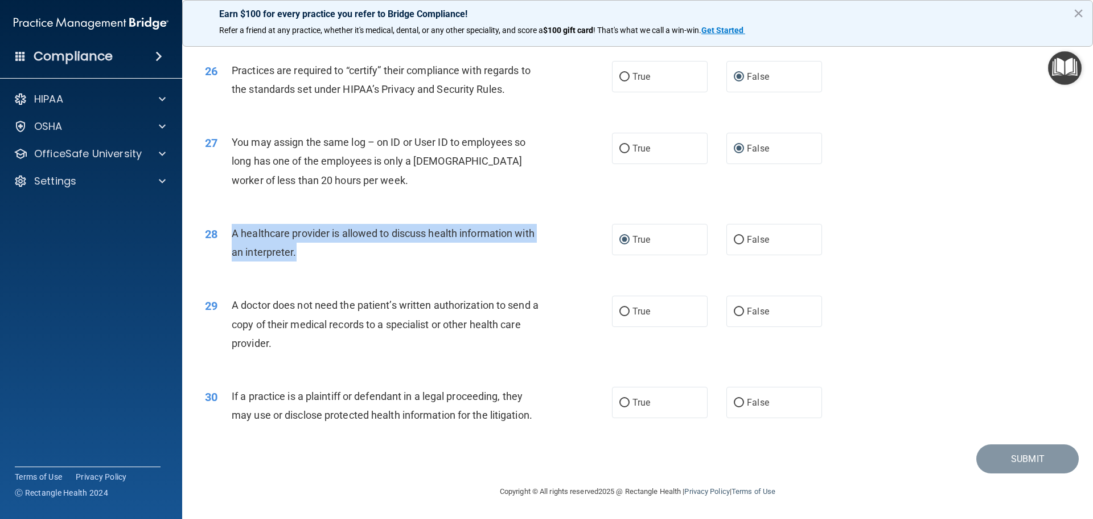
drag, startPoint x: 281, startPoint y: 347, endPoint x: 232, endPoint y: 303, distance: 65.3
click at [232, 303] on div "A doctor does not need the patient’s written authorization to send a copy of th…" at bounding box center [391, 323] width 318 height 57
click at [738, 313] on input "False" at bounding box center [739, 311] width 10 height 9
radio input "true"
click at [622, 310] on input "True" at bounding box center [624, 311] width 10 height 9
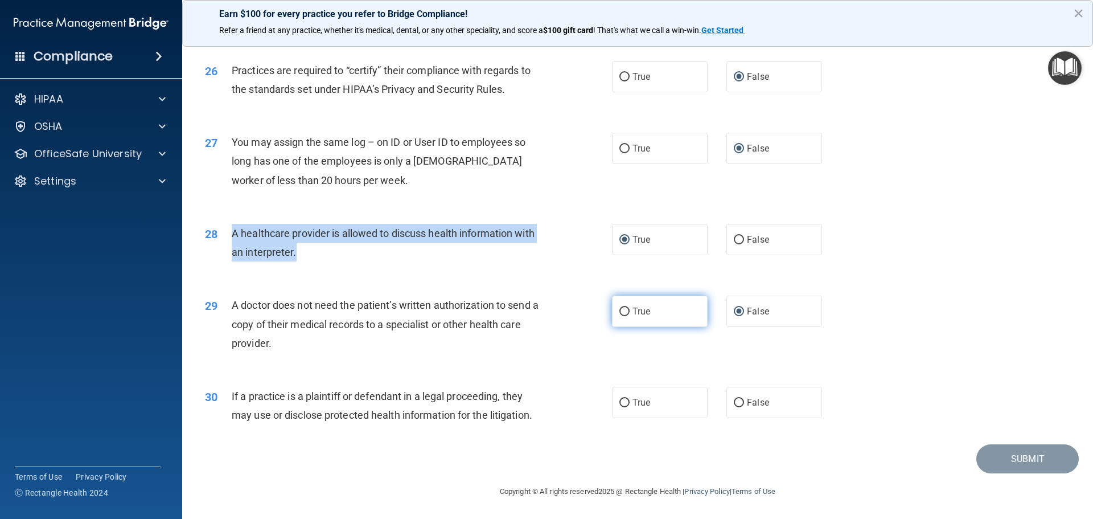
radio input "true"
radio input "false"
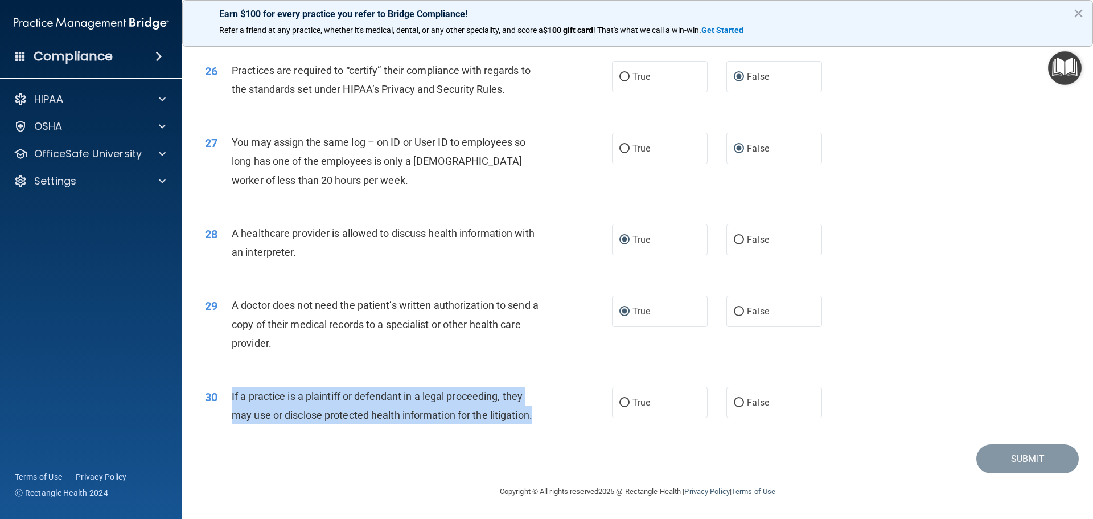
drag, startPoint x: 550, startPoint y: 412, endPoint x: 223, endPoint y: 391, distance: 328.5
click at [223, 391] on div "30 If a practice is a plaintiff or defendant in a legal proceeding, they may us…" at bounding box center [408, 407] width 441 height 43
click at [619, 398] on input "True" at bounding box center [624, 402] width 10 height 9
radio input "true"
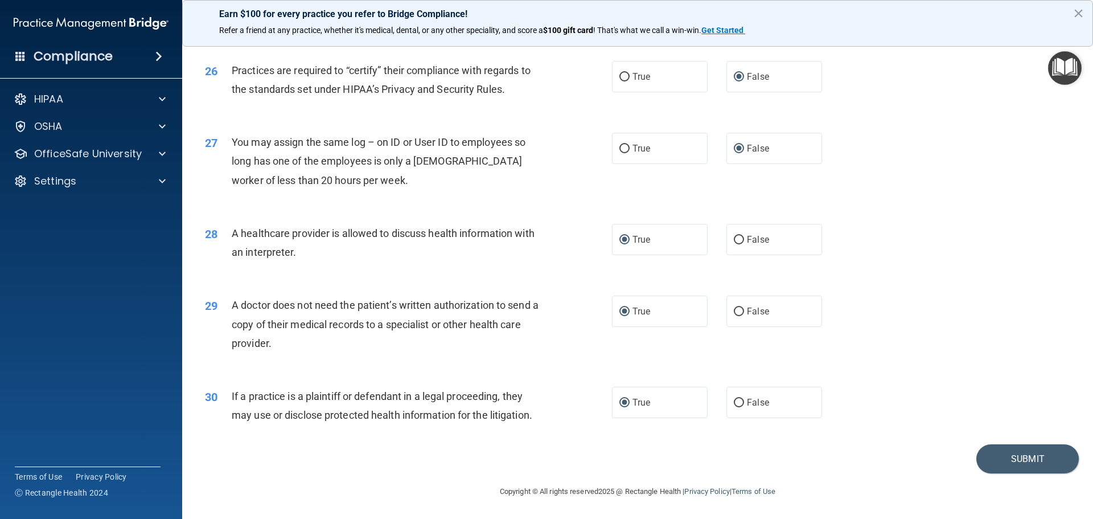
click at [303, 246] on div "A healthcare provider is allowed to discuss health information with an interpre…" at bounding box center [391, 243] width 318 height 38
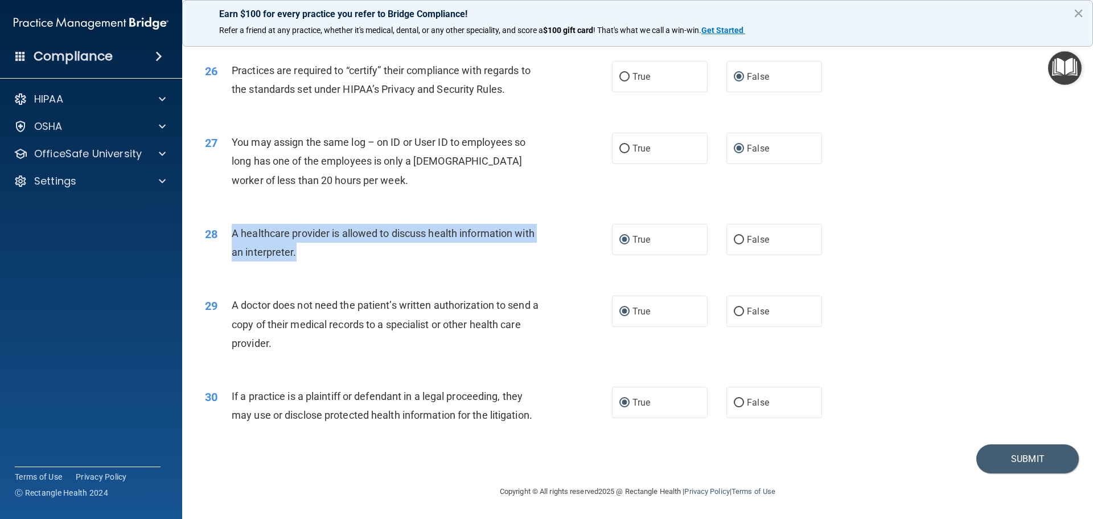
drag, startPoint x: 303, startPoint y: 249, endPoint x: 224, endPoint y: 233, distance: 80.1
click at [224, 233] on div "28 A healthcare provider is allowed to discuss health information with an inter…" at bounding box center [408, 245] width 441 height 43
click at [1022, 453] on button "Submit" at bounding box center [1027, 458] width 102 height 29
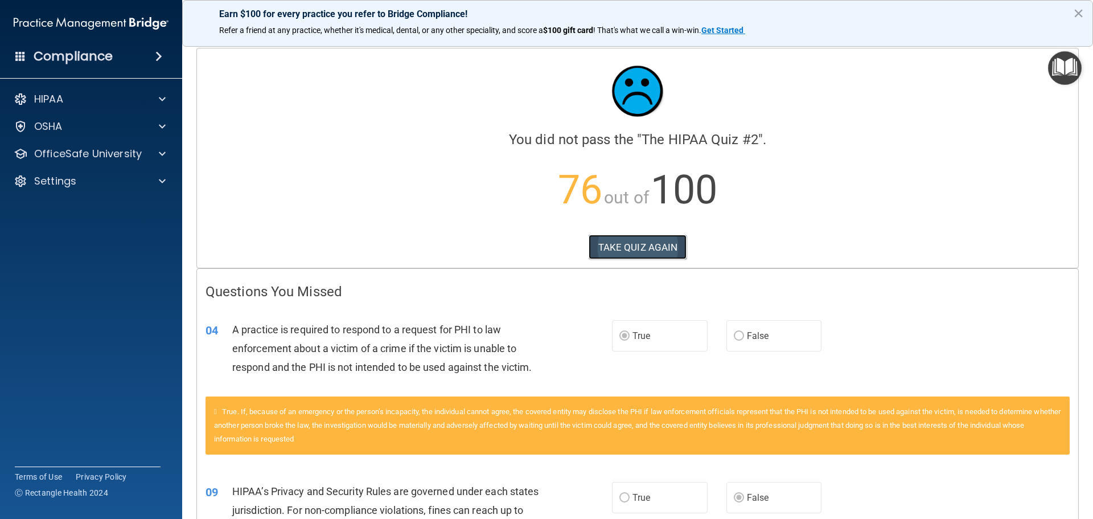
click at [631, 242] on button "TAKE QUIZ AGAIN" at bounding box center [638, 246] width 98 height 25
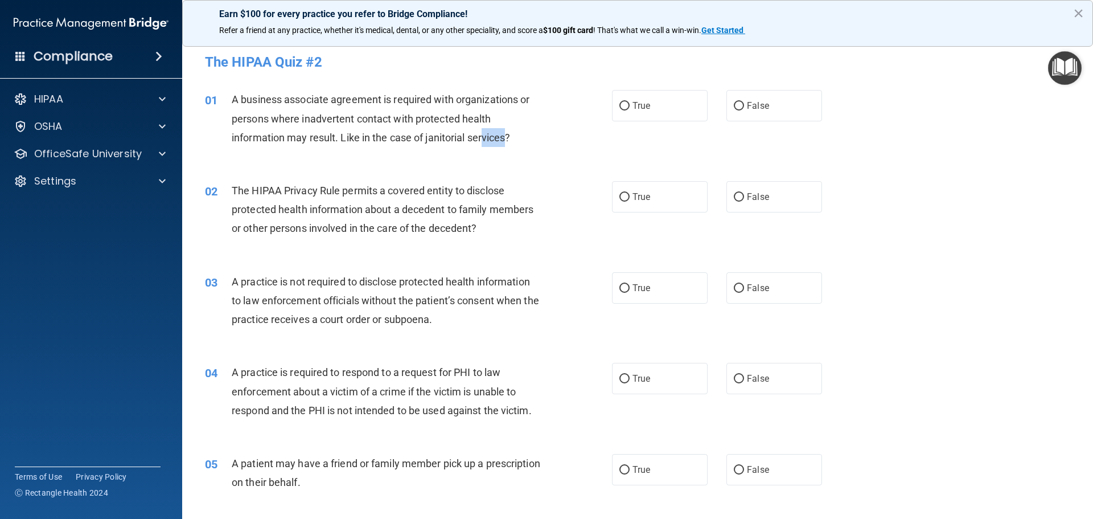
drag, startPoint x: 508, startPoint y: 141, endPoint x: 489, endPoint y: 142, distance: 19.4
click at [489, 142] on span "A business associate agreement is required with organizations or persons where …" at bounding box center [381, 118] width 298 height 50
drag, startPoint x: 544, startPoint y: 130, endPoint x: 489, endPoint y: 162, distance: 63.5
click at [489, 162] on div "01 A business associate agreement is required with organizations or persons whe…" at bounding box center [637, 121] width 882 height 91
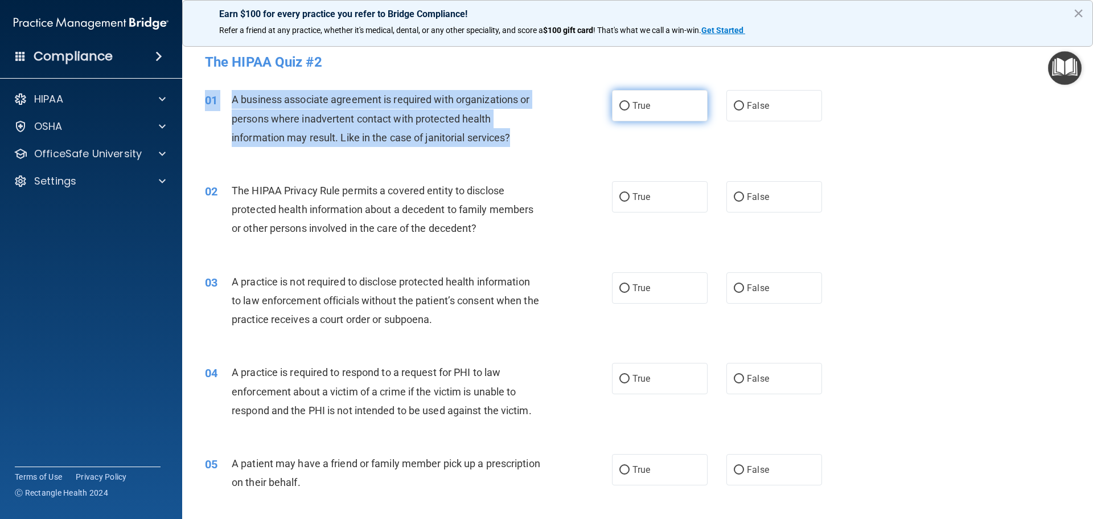
click at [619, 102] on input "True" at bounding box center [624, 106] width 10 height 9
radio input "true"
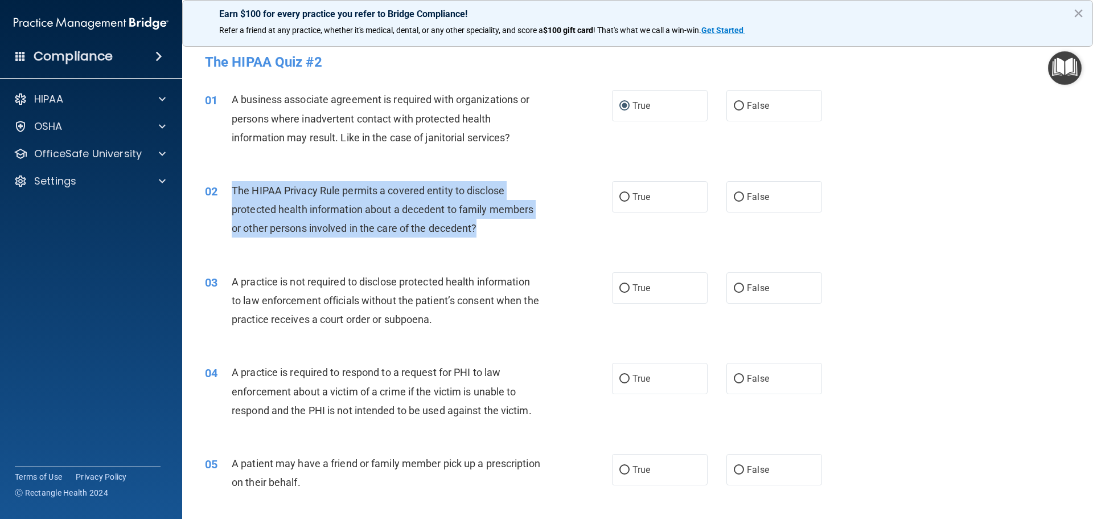
drag, startPoint x: 482, startPoint y: 226, endPoint x: 228, endPoint y: 198, distance: 255.4
click at [228, 198] on div "02 The HIPAA Privacy Rule permits a covered entity to disclose protected health…" at bounding box center [408, 212] width 441 height 63
click at [620, 193] on input "True" at bounding box center [624, 197] width 10 height 9
radio input "true"
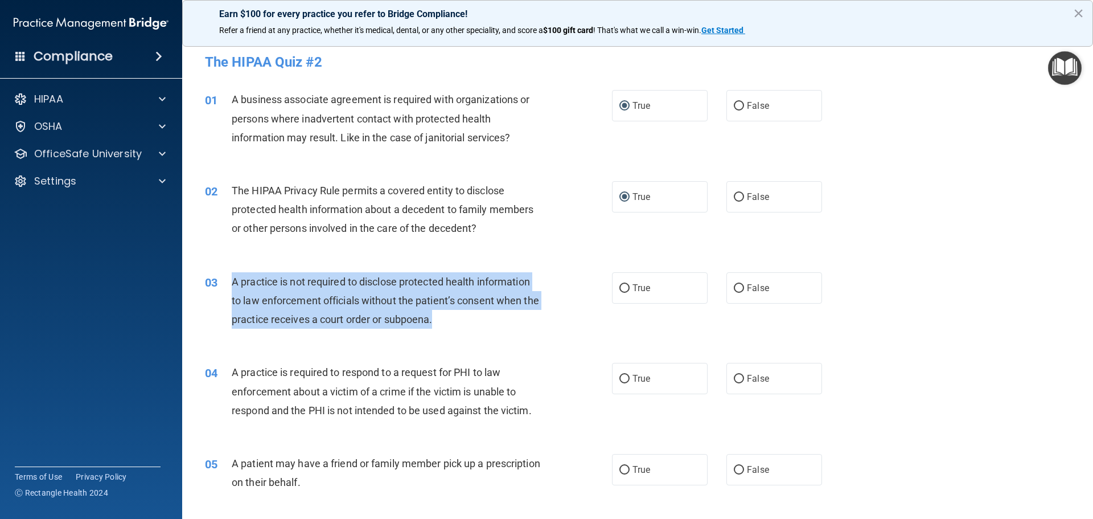
drag, startPoint x: 468, startPoint y: 318, endPoint x: 224, endPoint y: 287, distance: 246.1
click at [224, 287] on div "03 A practice is not required to disclose protected health information to law e…" at bounding box center [408, 303] width 441 height 63
click at [734, 286] on input "False" at bounding box center [739, 288] width 10 height 9
radio input "true"
click at [621, 377] on input "True" at bounding box center [624, 379] width 10 height 9
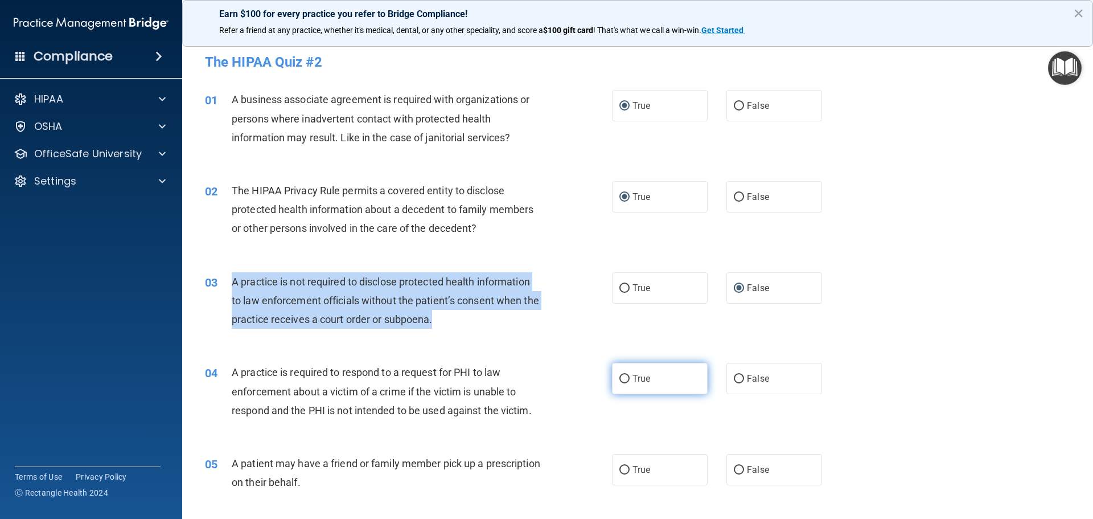
radio input "true"
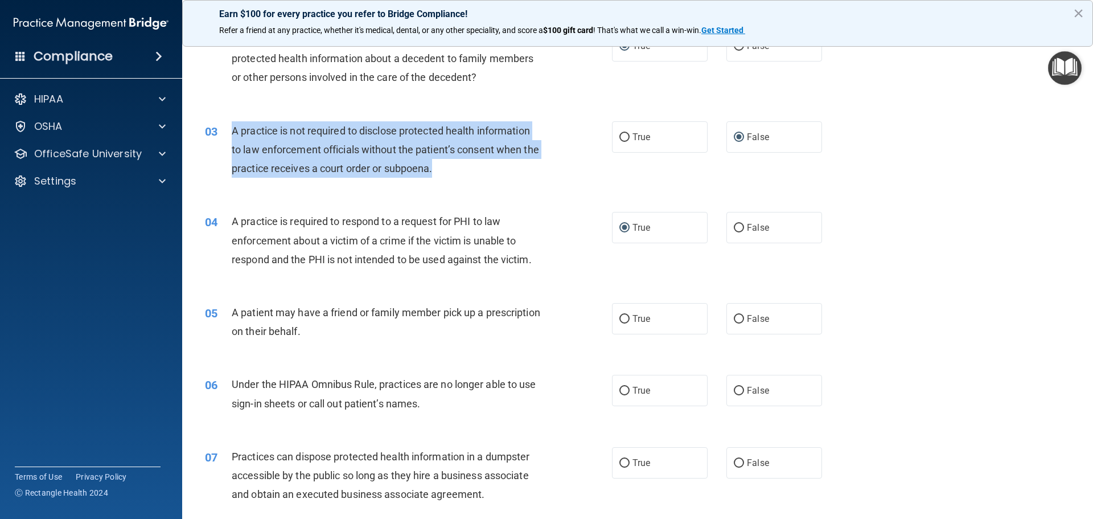
scroll to position [171, 0]
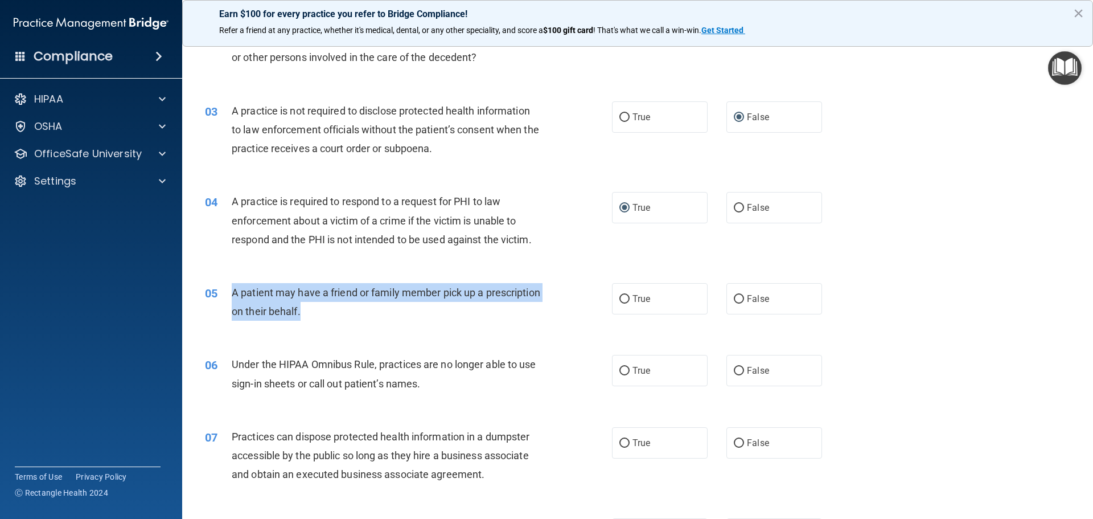
drag, startPoint x: 365, startPoint y: 309, endPoint x: 221, endPoint y: 293, distance: 144.4
click at [221, 293] on div "05 A patient may have a friend or family member pick up a prescription on their…" at bounding box center [408, 304] width 441 height 43
click at [619, 300] on input "True" at bounding box center [624, 299] width 10 height 9
radio input "true"
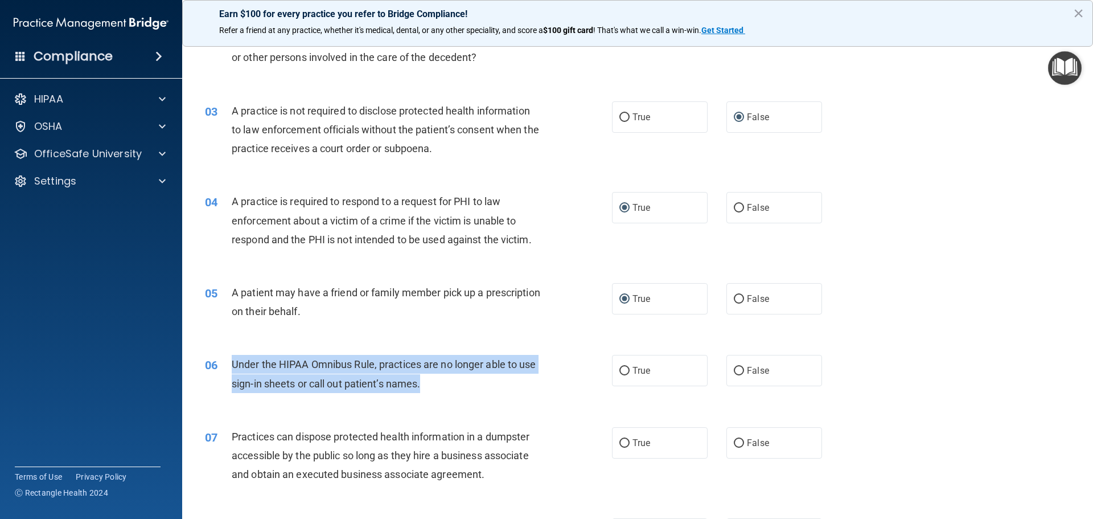
drag, startPoint x: 433, startPoint y: 388, endPoint x: 218, endPoint y: 365, distance: 215.7
click at [218, 365] on div "06 Under the HIPAA Omnibus Rule, practices are no longer able to use sign-in sh…" at bounding box center [408, 376] width 441 height 43
click at [734, 367] on input "False" at bounding box center [739, 371] width 10 height 9
radio input "true"
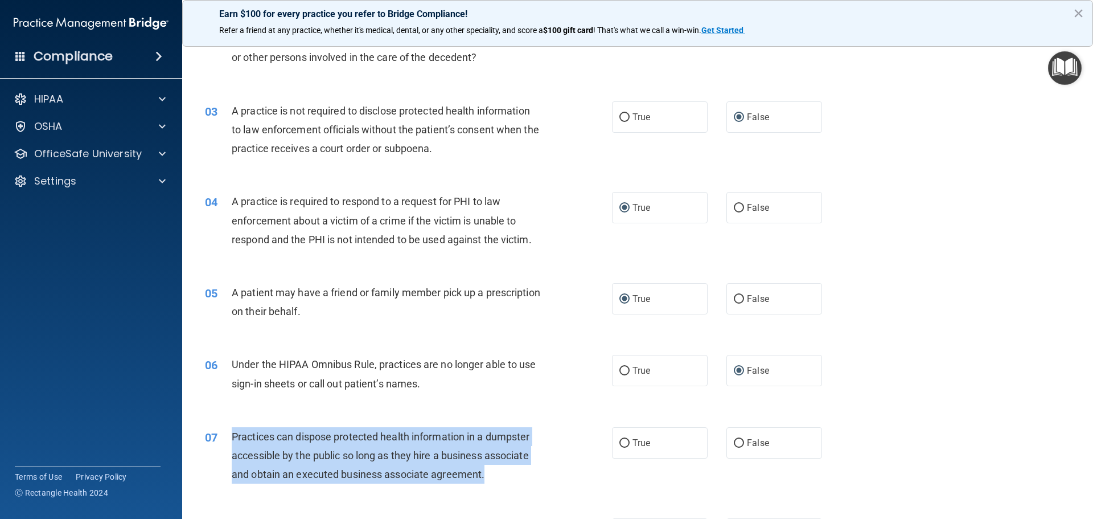
drag, startPoint x: 484, startPoint y: 480, endPoint x: 230, endPoint y: 439, distance: 257.6
click at [230, 439] on div "07 Practices can dispose protected health information in a dumpster accessible …" at bounding box center [408, 458] width 441 height 63
drag, startPoint x: 733, startPoint y: 442, endPoint x: 712, endPoint y: 438, distance: 20.9
click at [734, 441] on input "False" at bounding box center [739, 443] width 10 height 9
radio input "true"
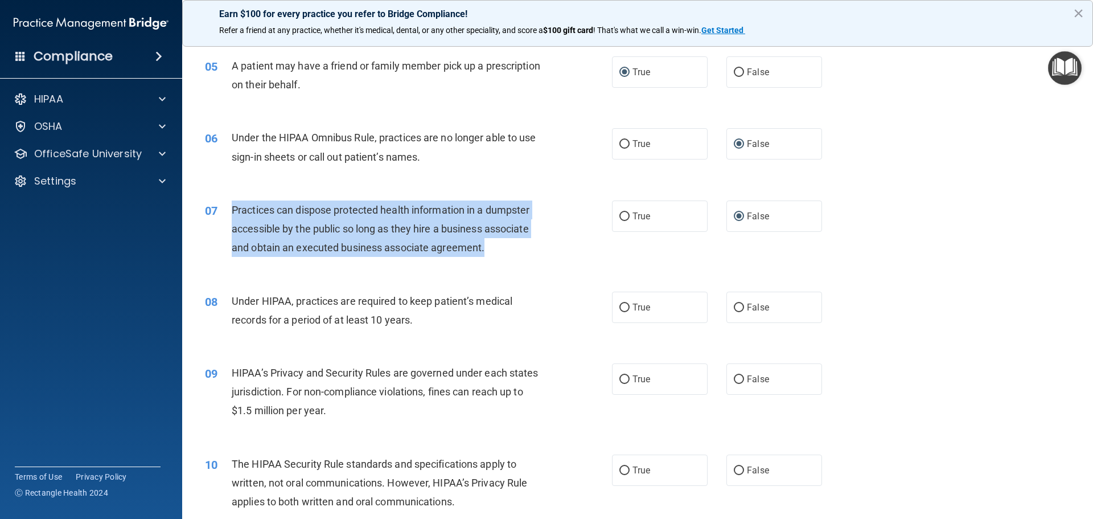
scroll to position [398, 0]
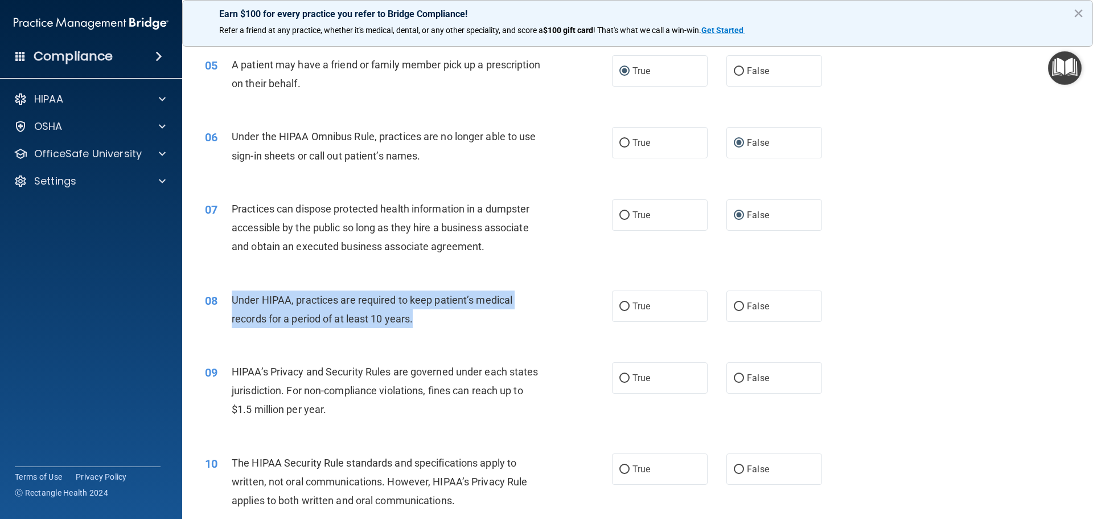
drag, startPoint x: 419, startPoint y: 318, endPoint x: 229, endPoint y: 296, distance: 190.8
click at [229, 296] on div "08 Under HIPAA, practices are required to keep patient’s medical records for a …" at bounding box center [408, 311] width 441 height 43
click at [735, 308] on input "False" at bounding box center [739, 306] width 10 height 9
radio input "true"
click at [734, 376] on input "False" at bounding box center [739, 378] width 10 height 9
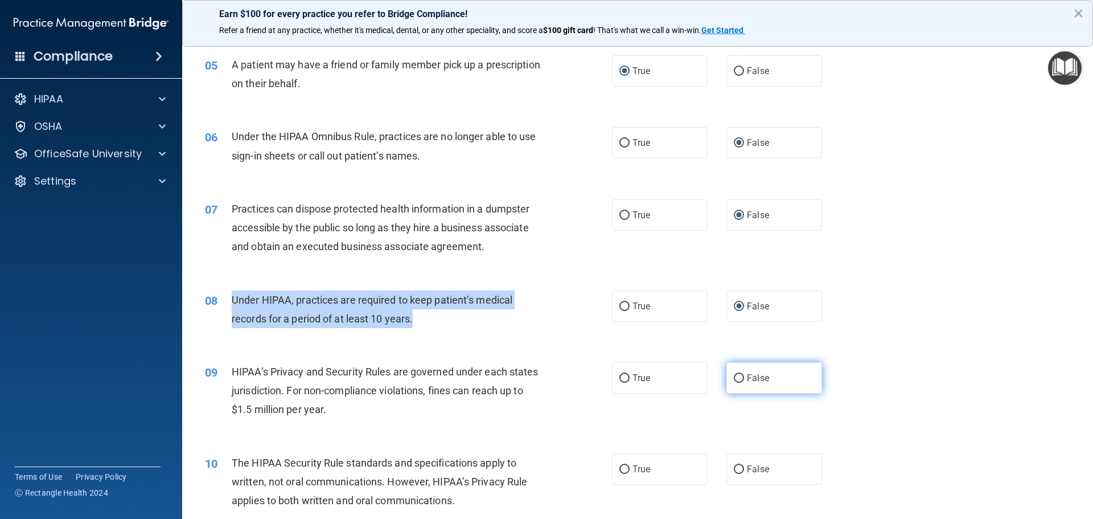
radio input "true"
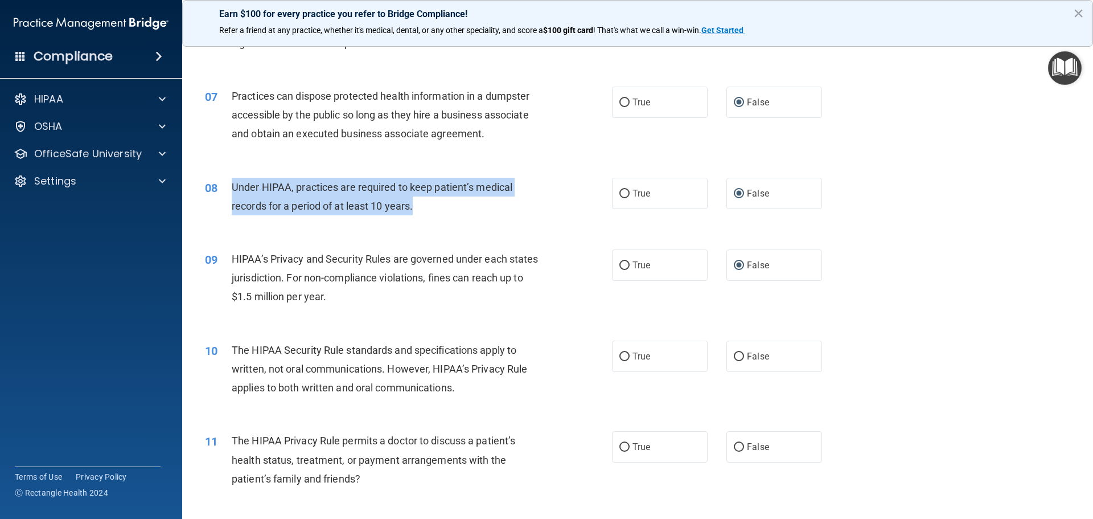
scroll to position [512, 0]
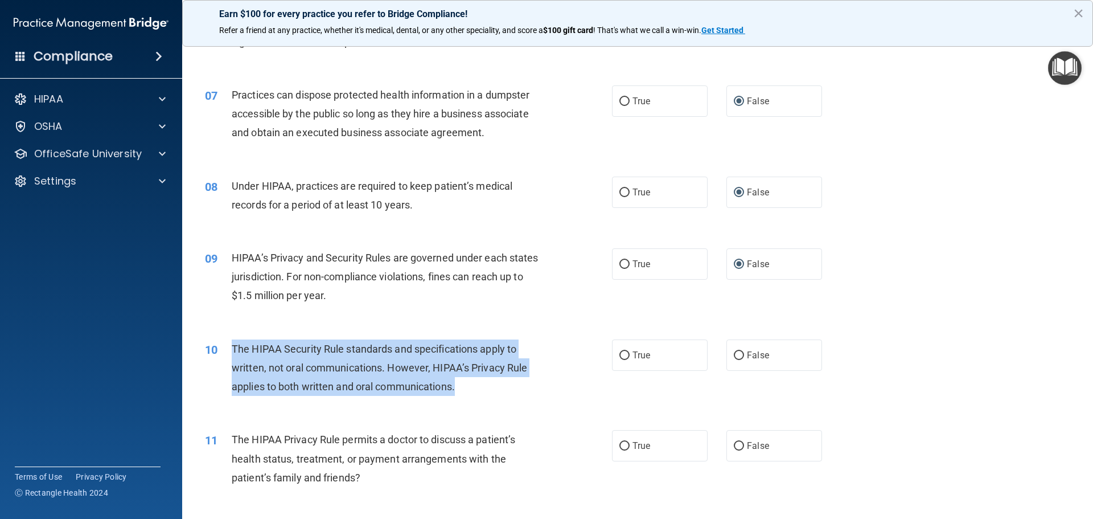
drag, startPoint x: 471, startPoint y: 382, endPoint x: 230, endPoint y: 347, distance: 243.3
click at [230, 347] on div "10 The HIPAA Security Rule standards and specifications apply to written, not o…" at bounding box center [408, 370] width 441 height 63
click at [734, 351] on input "False" at bounding box center [739, 355] width 10 height 9
radio input "true"
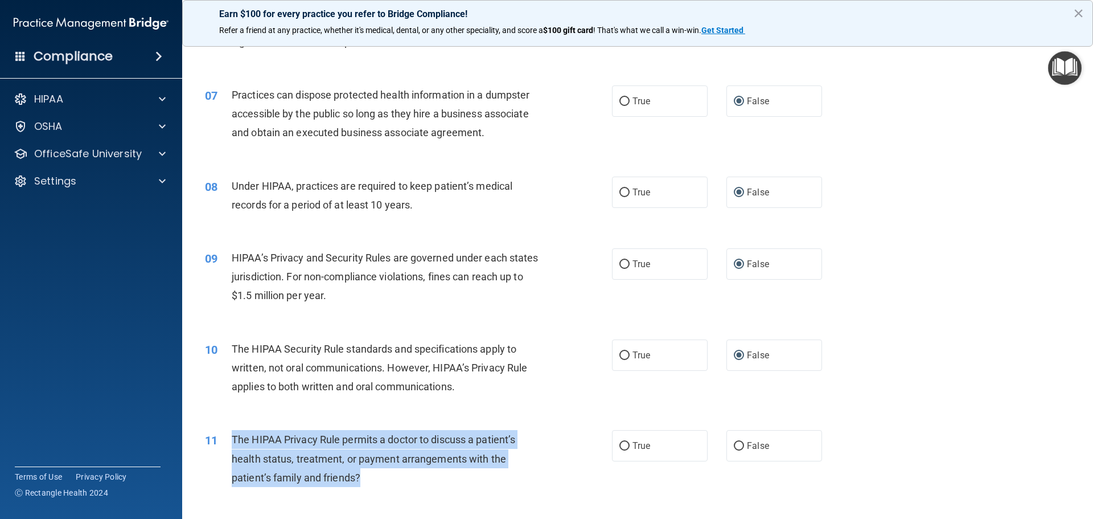
drag, startPoint x: 363, startPoint y: 476, endPoint x: 223, endPoint y: 443, distance: 143.9
click at [223, 443] on div "11 The HIPAA Privacy Rule permits a doctor to discuss a patient’s health status…" at bounding box center [408, 461] width 441 height 63
click at [624, 444] on input "True" at bounding box center [624, 446] width 10 height 9
radio input "true"
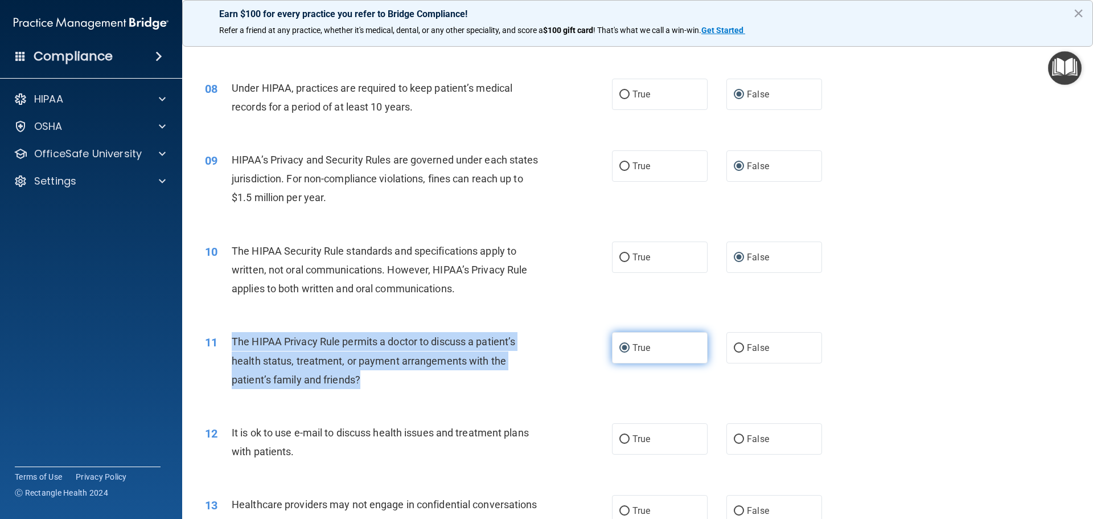
scroll to position [683, 0]
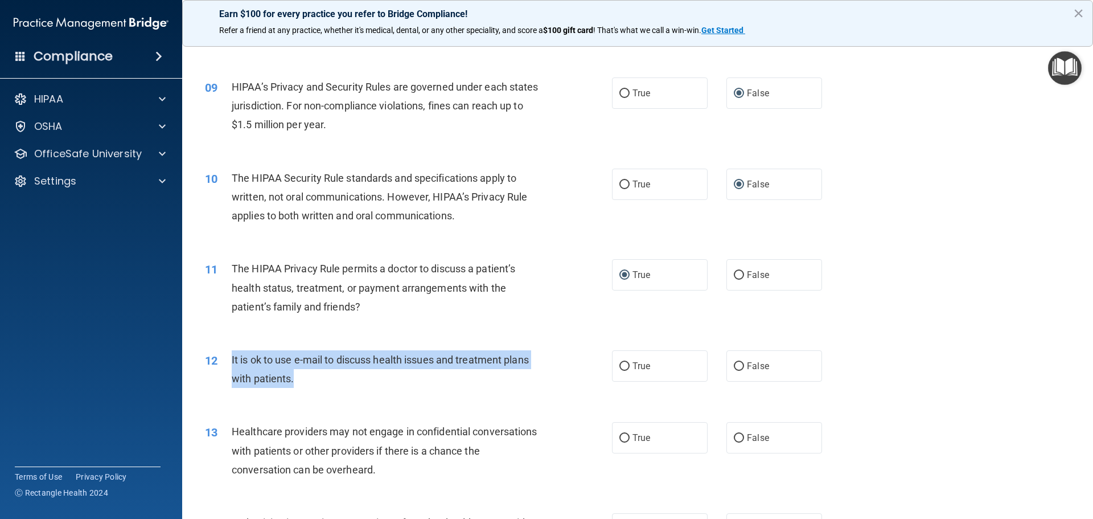
drag, startPoint x: 297, startPoint y: 379, endPoint x: 217, endPoint y: 368, distance: 80.4
click at [217, 368] on div "12 It is ok to use e-mail to discuss health issues and treatment plans with pat…" at bounding box center [408, 371] width 441 height 43
click at [619, 363] on input "True" at bounding box center [624, 366] width 10 height 9
radio input "true"
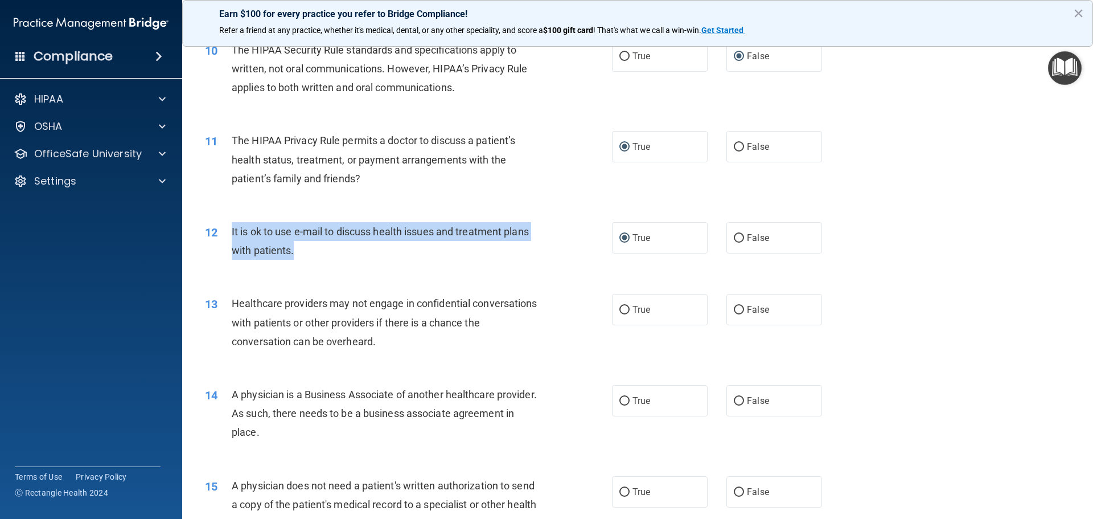
scroll to position [854, 0]
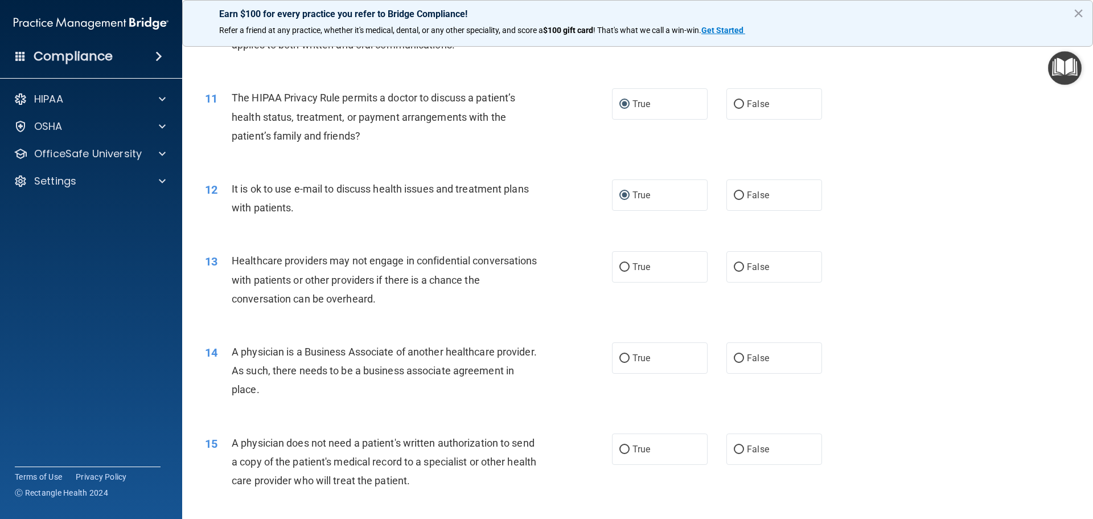
click at [396, 297] on div "Healthcare providers may not engage in confidential conversations with patients…" at bounding box center [391, 279] width 318 height 57
click at [734, 265] on input "False" at bounding box center [739, 267] width 10 height 9
radio input "true"
click at [734, 356] on input "False" at bounding box center [739, 358] width 10 height 9
radio input "true"
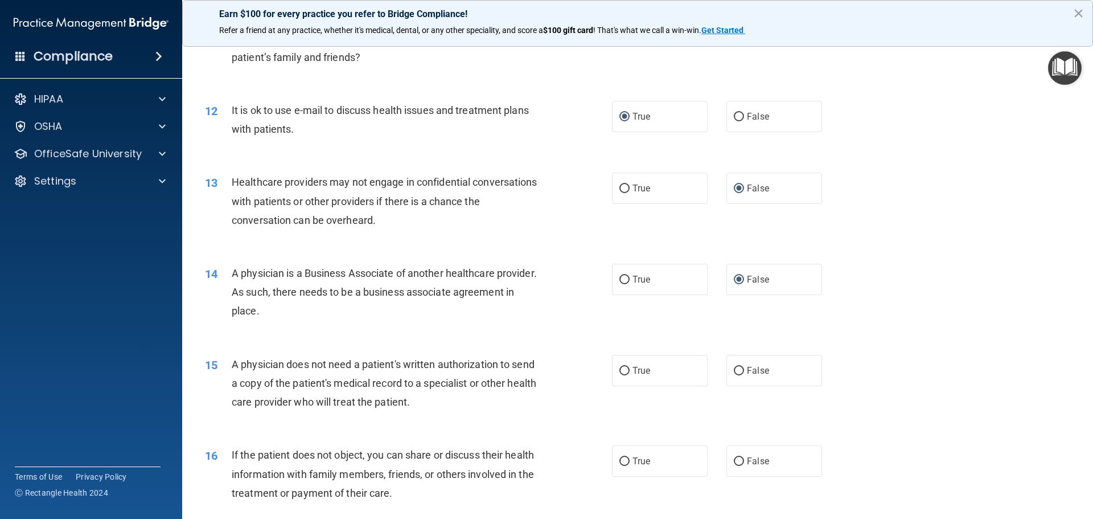
scroll to position [968, 0]
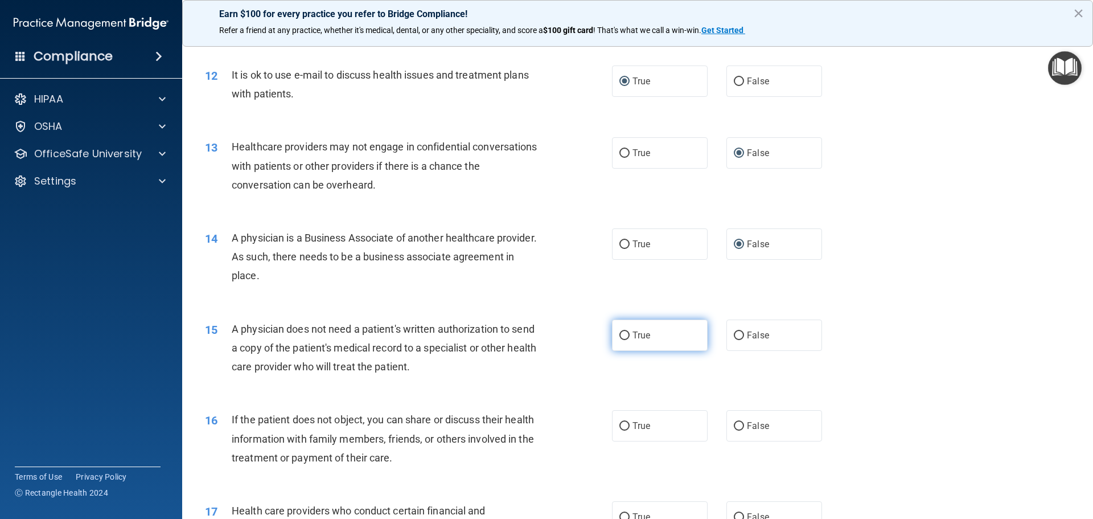
click at [619, 333] on input "True" at bounding box center [624, 335] width 10 height 9
radio input "true"
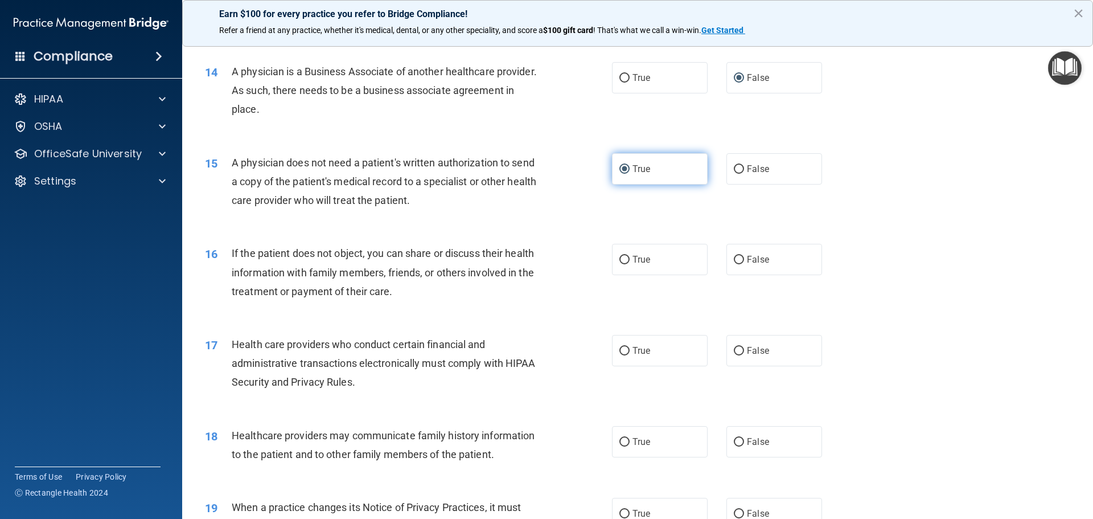
scroll to position [1138, 0]
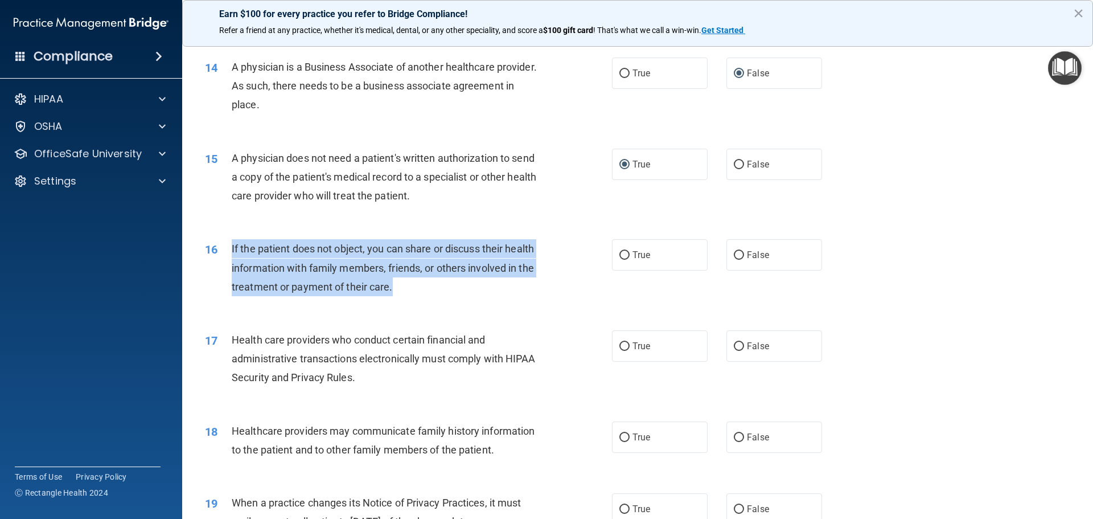
drag, startPoint x: 395, startPoint y: 285, endPoint x: 217, endPoint y: 249, distance: 181.7
click at [217, 249] on div "16 If the patient does not object, you can share or discuss their health inform…" at bounding box center [408, 270] width 441 height 63
click at [619, 256] on input "True" at bounding box center [624, 255] width 10 height 9
radio input "true"
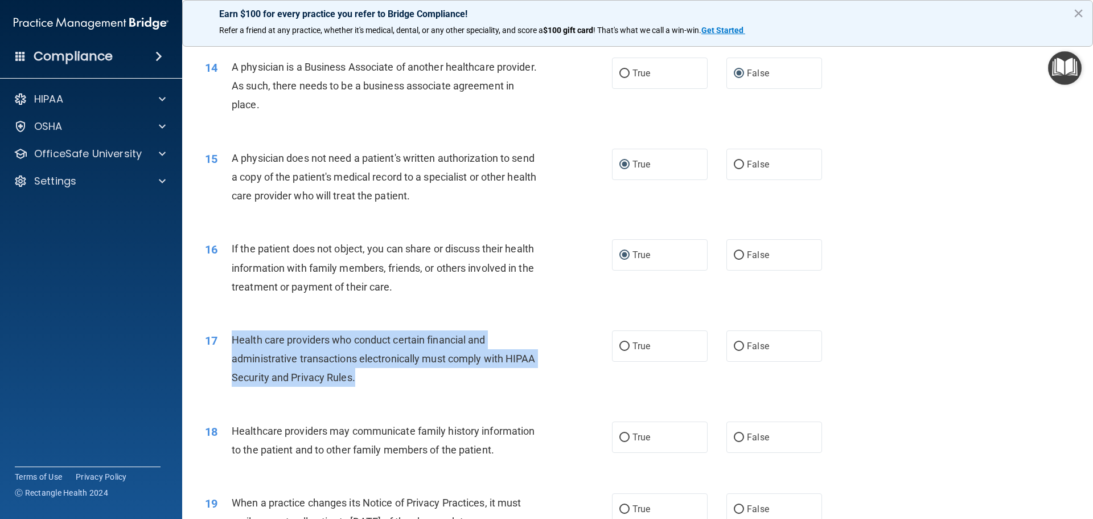
drag, startPoint x: 356, startPoint y: 379, endPoint x: 225, endPoint y: 349, distance: 134.9
click at [225, 349] on div "17 Health care providers who conduct certain financial and administrative trans…" at bounding box center [408, 361] width 441 height 63
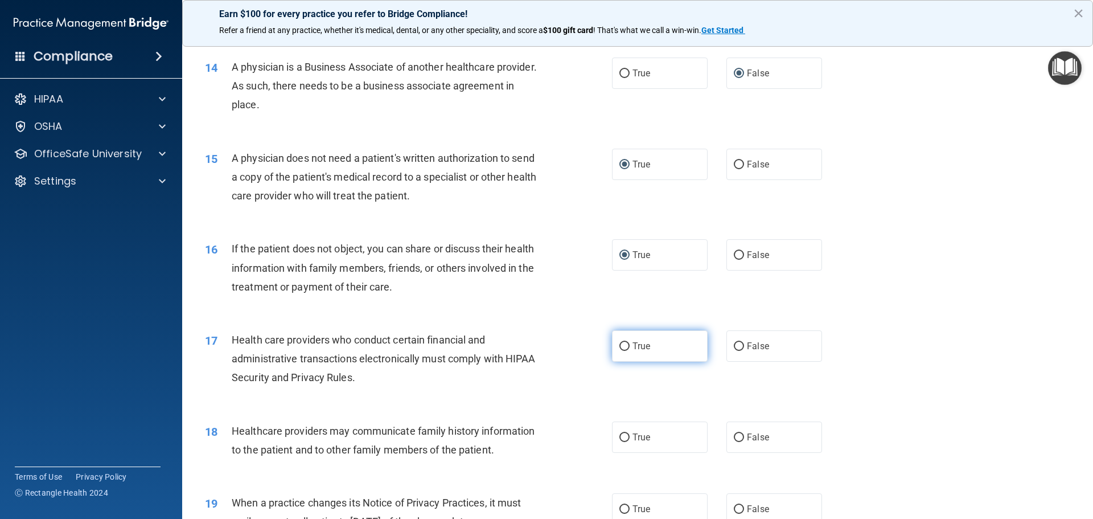
click at [615, 341] on label "True" at bounding box center [660, 345] width 96 height 31
click at [619, 342] on input "True" at bounding box center [624, 346] width 10 height 9
radio input "true"
click at [734, 437] on input "False" at bounding box center [739, 437] width 10 height 9
radio input "true"
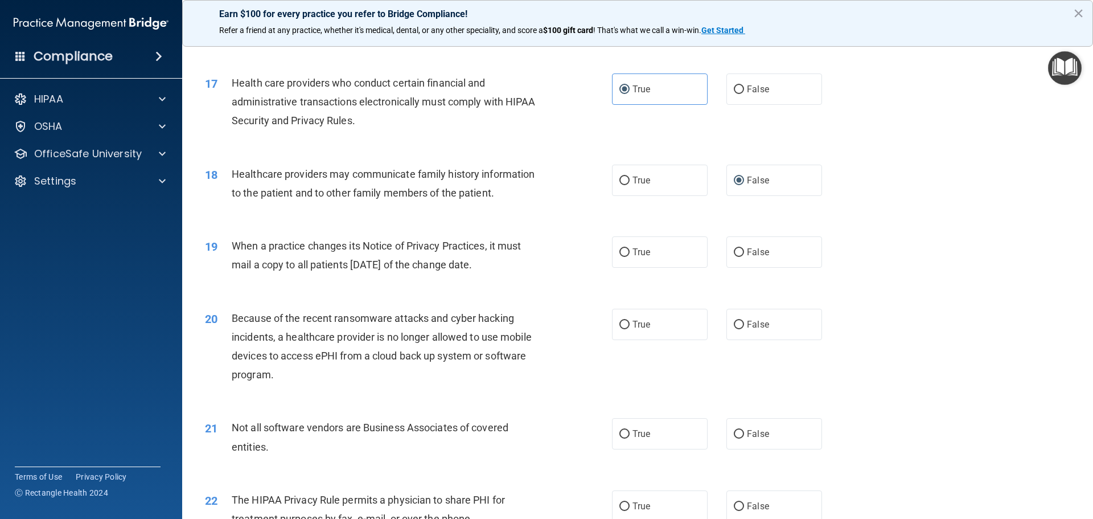
scroll to position [1423, 0]
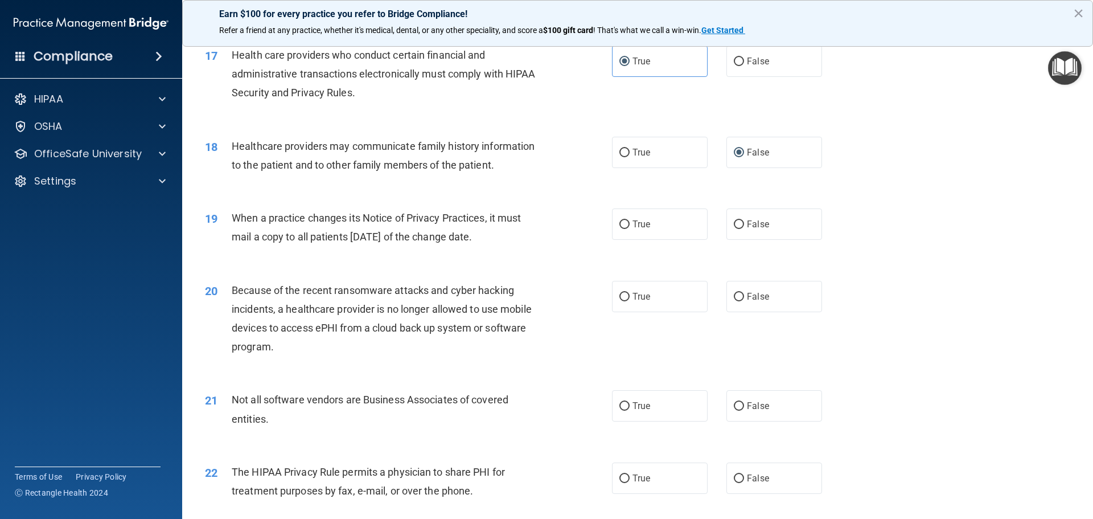
drag, startPoint x: 520, startPoint y: 238, endPoint x: 231, endPoint y: 216, distance: 290.0
click at [231, 216] on div "19 When a practice changes its Notice of Privacy Practices, it must mail a copy…" at bounding box center [408, 229] width 441 height 43
click at [738, 225] on input "False" at bounding box center [739, 224] width 10 height 9
radio input "true"
click at [734, 295] on input "False" at bounding box center [739, 297] width 10 height 9
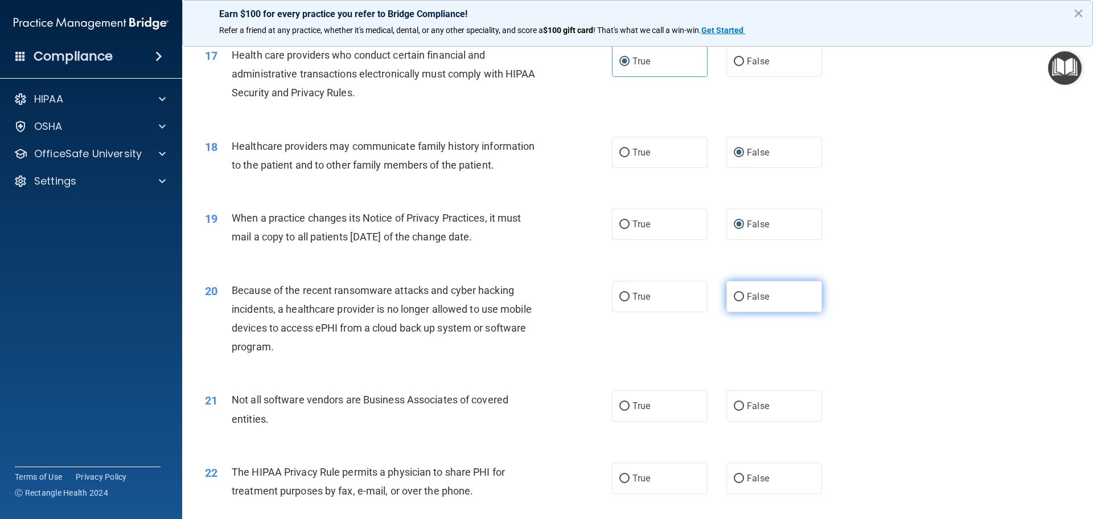
radio input "true"
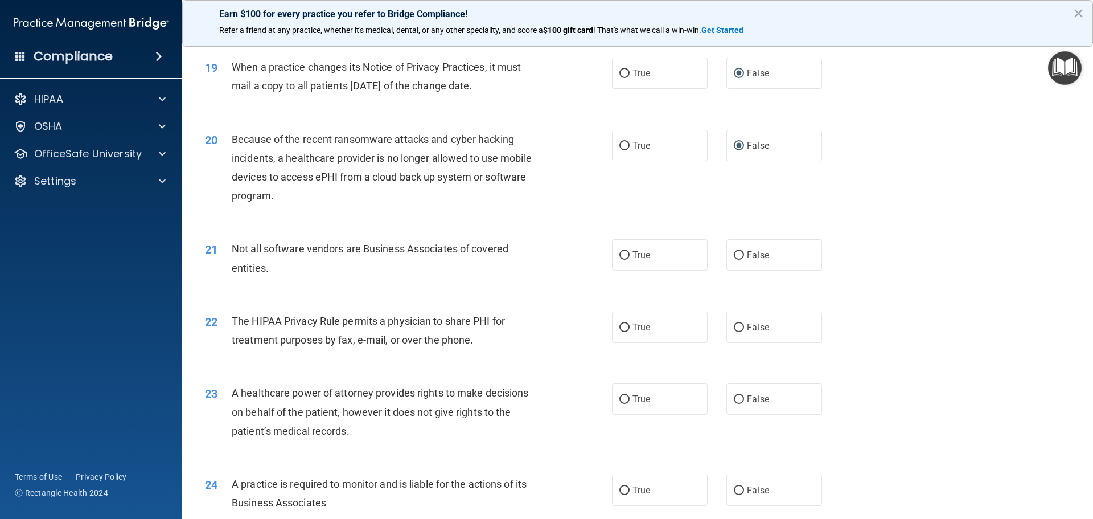
scroll to position [1594, 0]
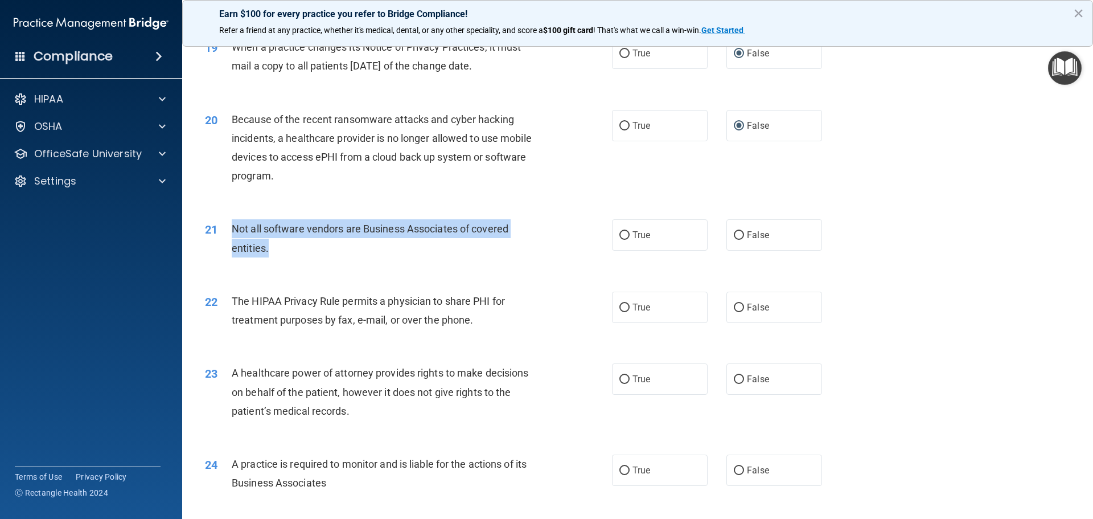
drag, startPoint x: 279, startPoint y: 245, endPoint x: 232, endPoint y: 226, distance: 50.8
click at [232, 226] on div "Not all software vendors are Business Associates of covered entities." at bounding box center [391, 238] width 318 height 38
drag, startPoint x: 623, startPoint y: 236, endPoint x: 605, endPoint y: 250, distance: 23.5
click at [622, 236] on input "True" at bounding box center [624, 235] width 10 height 9
radio input "true"
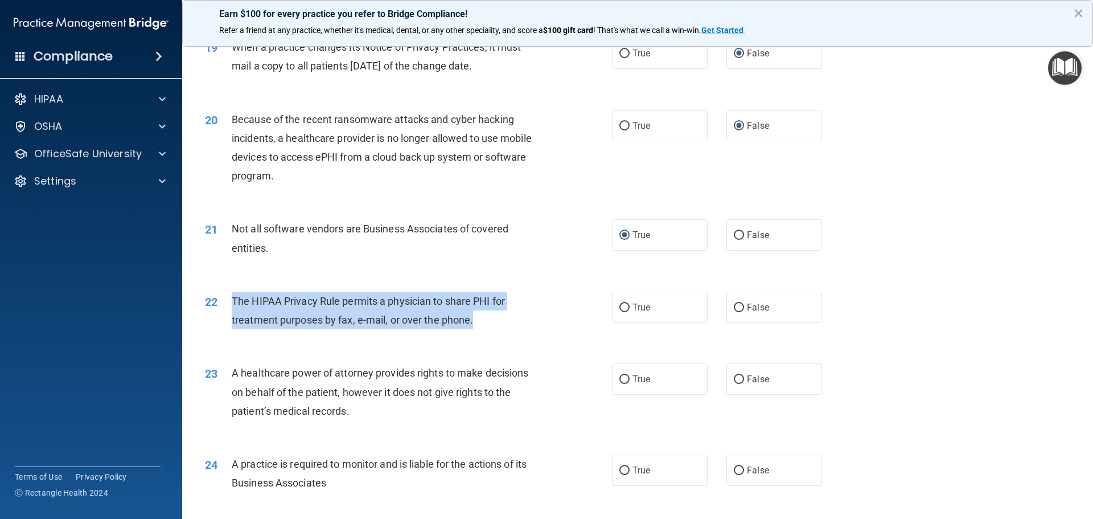
drag, startPoint x: 476, startPoint y: 323, endPoint x: 220, endPoint y: 315, distance: 256.3
click at [220, 315] on div "22 The HIPAA Privacy Rule permits a physician to share PHI for treatment purpos…" at bounding box center [408, 312] width 441 height 43
click at [620, 307] on input "True" at bounding box center [624, 307] width 10 height 9
radio input "true"
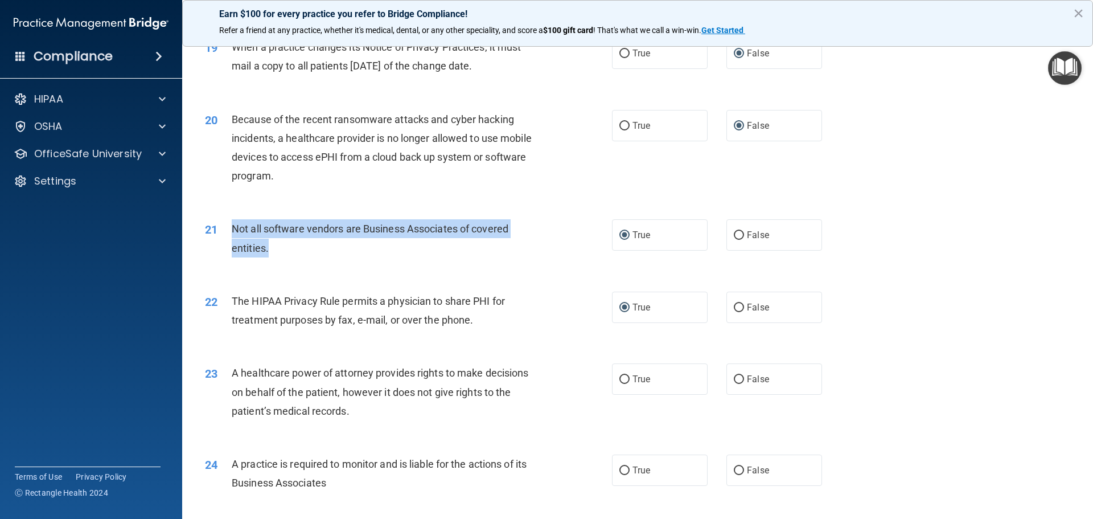
drag, startPoint x: 277, startPoint y: 250, endPoint x: 230, endPoint y: 227, distance: 51.9
click at [230, 227] on div "21 Not all software vendors are Business Associates of covered entities." at bounding box center [408, 240] width 441 height 43
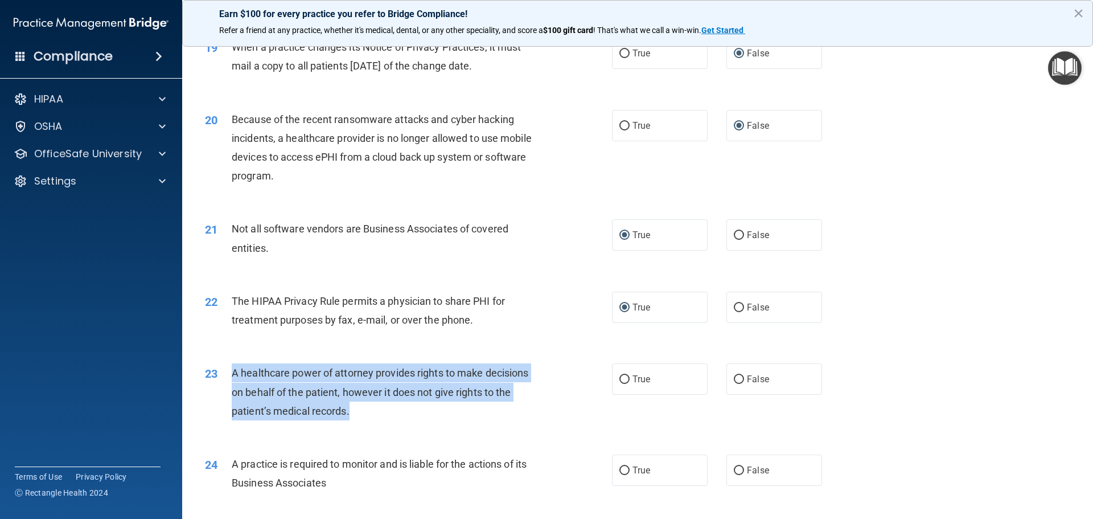
drag, startPoint x: 358, startPoint y: 402, endPoint x: 220, endPoint y: 369, distance: 142.3
click at [220, 369] on div "23 A healthcare power of attorney provides rights to make decisions on behalf o…" at bounding box center [408, 394] width 441 height 63
click at [623, 380] on input "True" at bounding box center [624, 379] width 10 height 9
radio input "true"
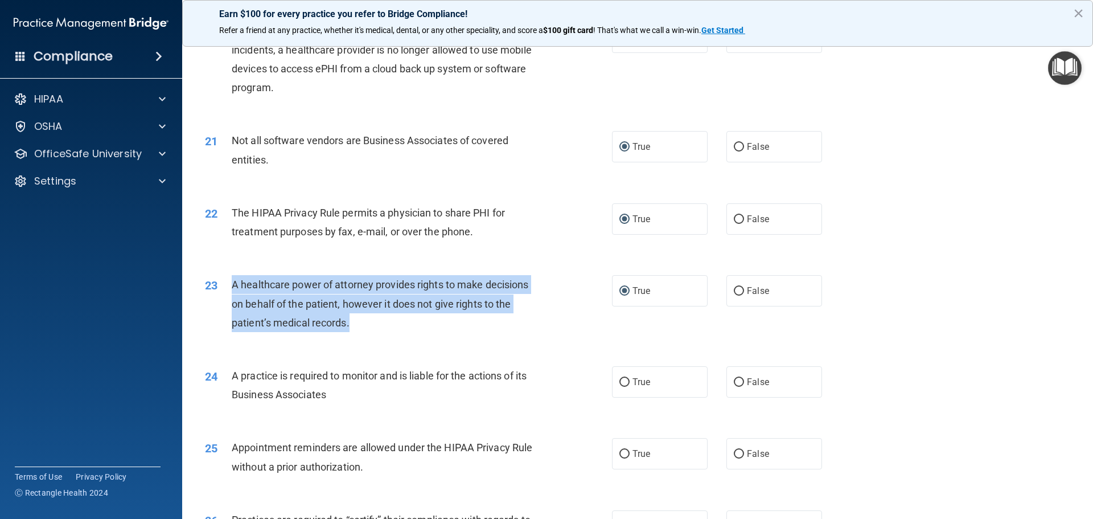
scroll to position [1708, 0]
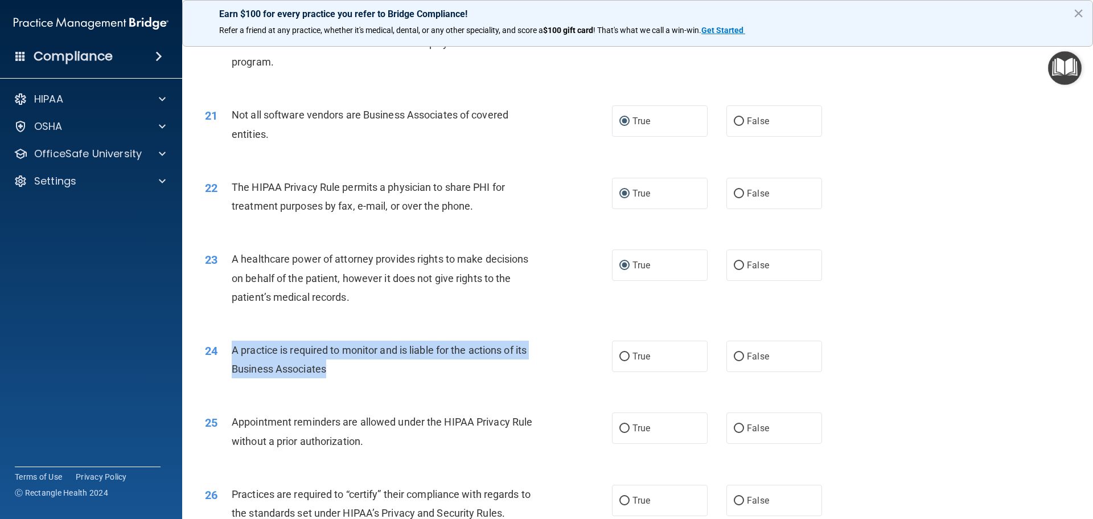
drag, startPoint x: 339, startPoint y: 371, endPoint x: 231, endPoint y: 351, distance: 110.5
click at [231, 351] on div "24 A practice is required to monitor and is liable for the actions of its Busin…" at bounding box center [408, 361] width 441 height 43
click at [735, 353] on input "False" at bounding box center [739, 356] width 10 height 9
radio input "true"
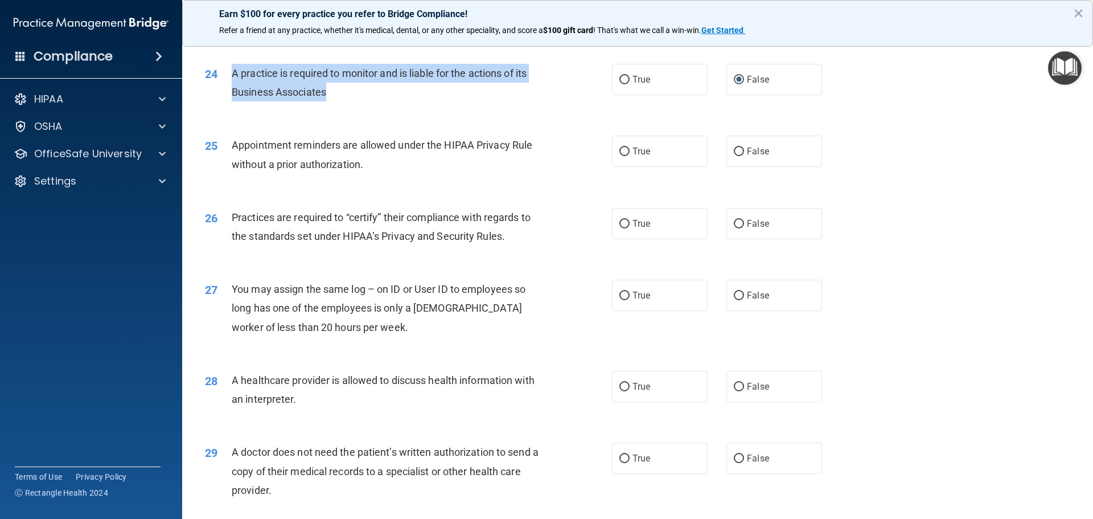
scroll to position [1992, 0]
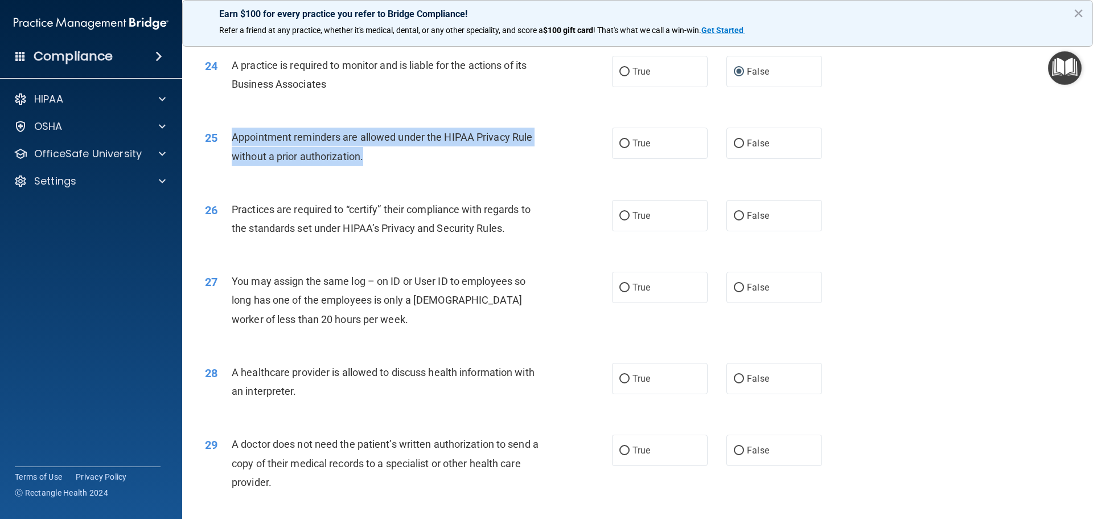
drag, startPoint x: 372, startPoint y: 151, endPoint x: 225, endPoint y: 141, distance: 146.6
click at [225, 141] on div "25 Appointment reminders are allowed under the HIPAA Privacy Rule without a pri…" at bounding box center [408, 148] width 441 height 43
click at [620, 139] on input "True" at bounding box center [624, 143] width 10 height 9
radio input "true"
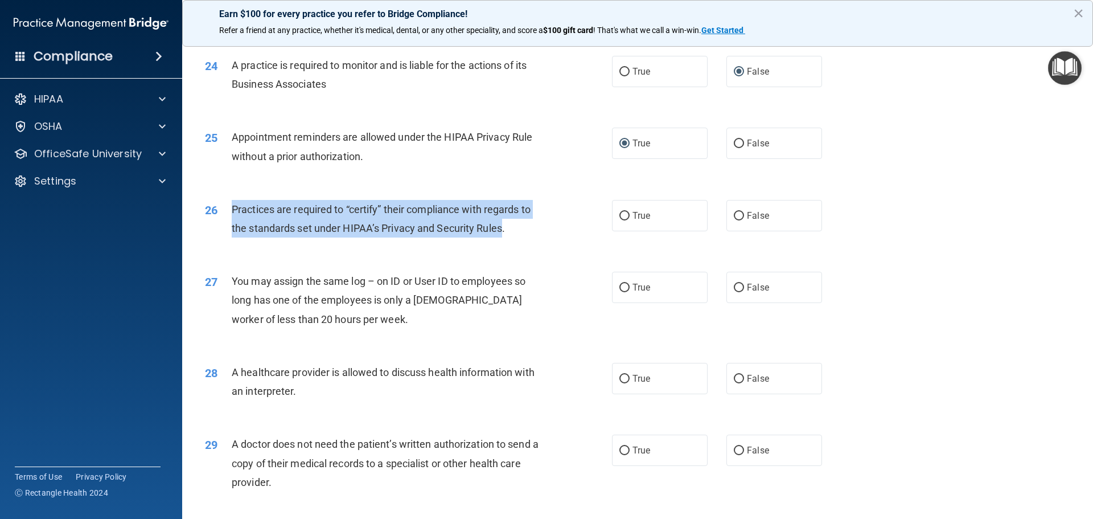
drag, startPoint x: 503, startPoint y: 225, endPoint x: 219, endPoint y: 221, distance: 283.5
click at [219, 221] on div "26 Practices are required to “certify” their compliance with regards to the sta…" at bounding box center [408, 221] width 441 height 43
click at [734, 213] on input "False" at bounding box center [739, 216] width 10 height 9
radio input "true"
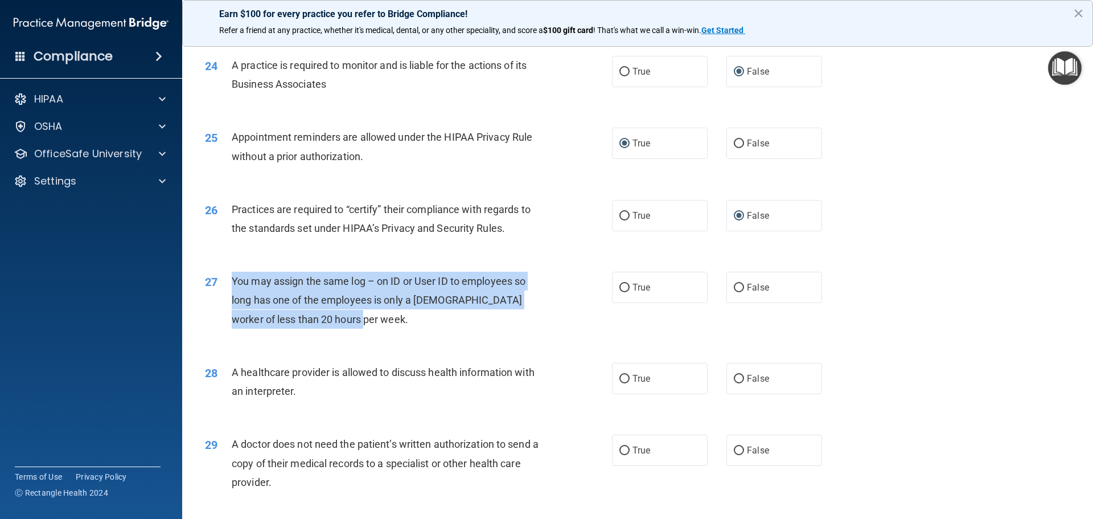
drag, startPoint x: 342, startPoint y: 316, endPoint x: 223, endPoint y: 286, distance: 122.3
click at [223, 286] on div "27 You may assign the same log – on ID or User ID to employees so long has one …" at bounding box center [408, 302] width 441 height 63
click at [734, 284] on input "False" at bounding box center [739, 287] width 10 height 9
radio input "true"
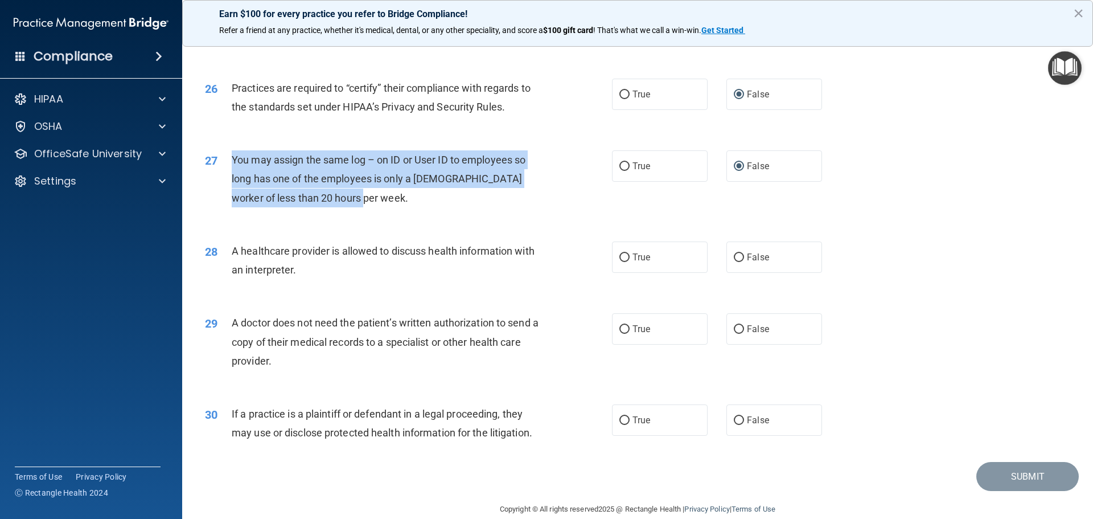
scroll to position [2131, 0]
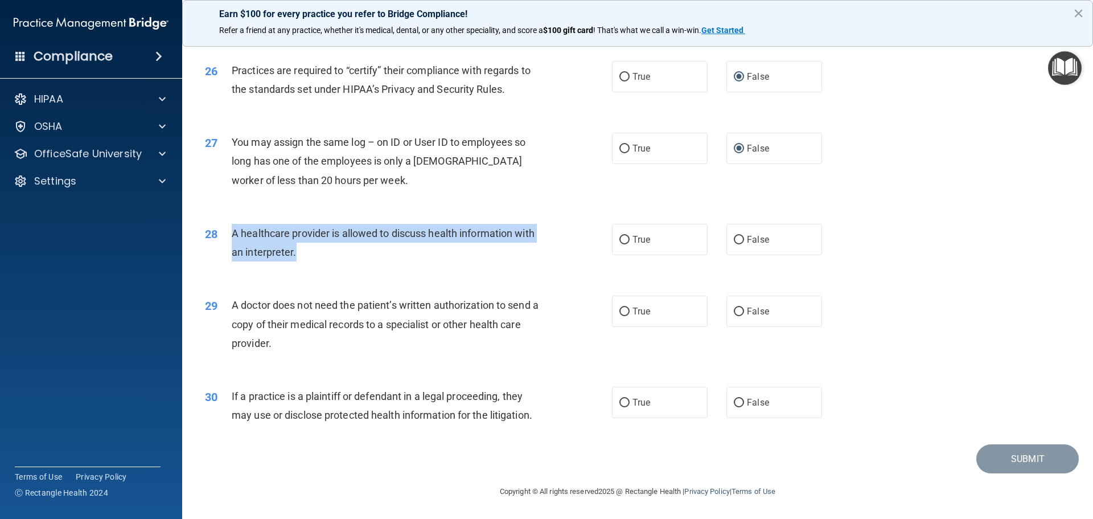
drag, startPoint x: 302, startPoint y: 254, endPoint x: 228, endPoint y: 232, distance: 76.5
click at [228, 232] on div "28 A healthcare provider is allowed to discuss health information with an inter…" at bounding box center [408, 245] width 441 height 43
click at [619, 236] on input "True" at bounding box center [624, 240] width 10 height 9
radio input "true"
drag, startPoint x: 275, startPoint y: 343, endPoint x: 224, endPoint y: 308, distance: 62.0
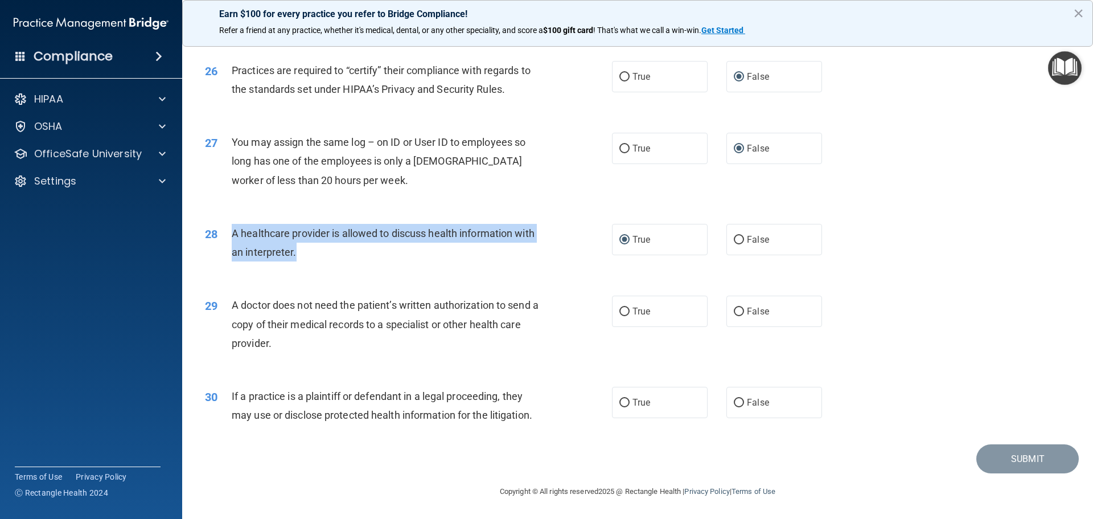
click at [224, 308] on div "29 A doctor does not need the patient’s written authorization to send a copy of…" at bounding box center [408, 326] width 441 height 63
click at [622, 311] on input "True" at bounding box center [624, 311] width 10 height 9
radio input "true"
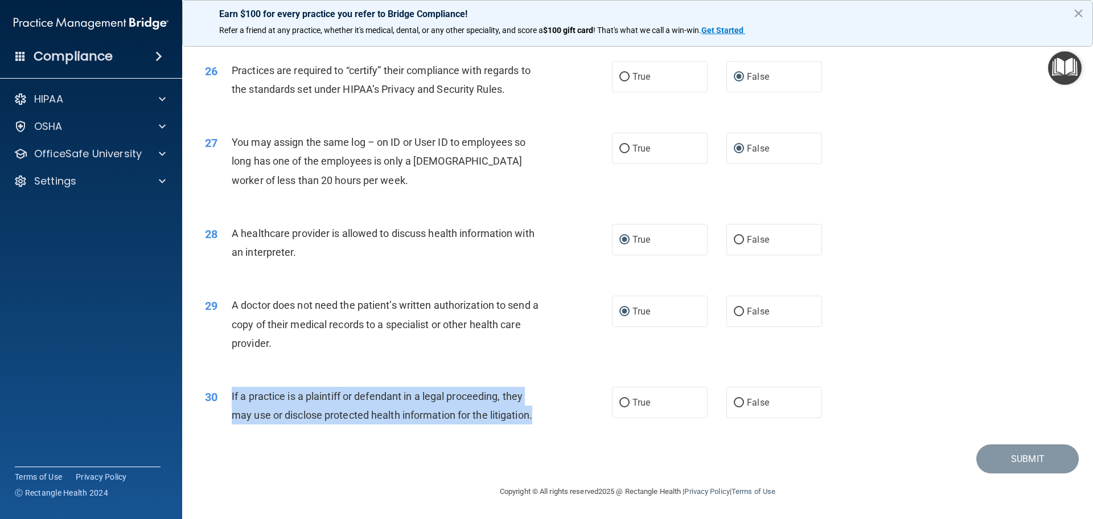
drag, startPoint x: 537, startPoint y: 414, endPoint x: 231, endPoint y: 389, distance: 307.8
click at [231, 389] on div "30 If a practice is a plaintiff or defendant in a legal proceeding, they may us…" at bounding box center [408, 407] width 441 height 43
drag, startPoint x: 619, startPoint y: 401, endPoint x: 678, endPoint y: 412, distance: 59.7
click at [636, 408] on label "True" at bounding box center [660, 401] width 96 height 31
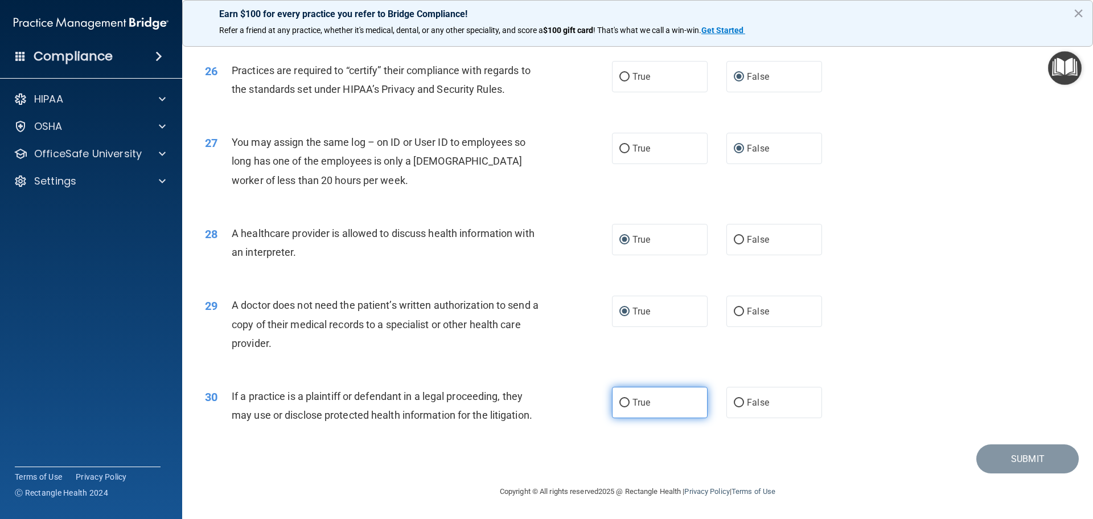
click at [616, 397] on label "True" at bounding box center [660, 401] width 96 height 31
click at [619, 398] on input "True" at bounding box center [624, 402] width 10 height 9
radio input "true"
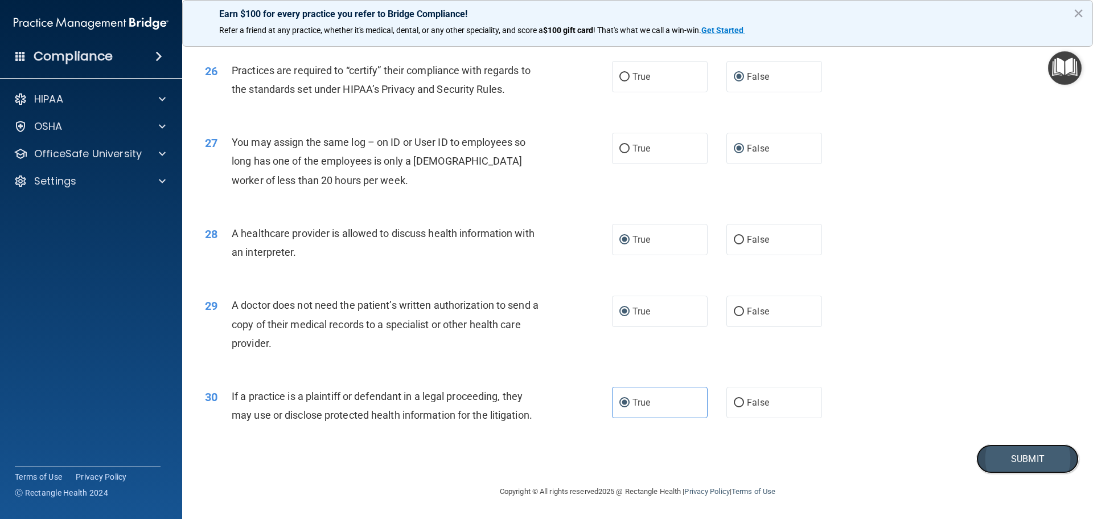
click at [1019, 458] on button "Submit" at bounding box center [1027, 458] width 102 height 29
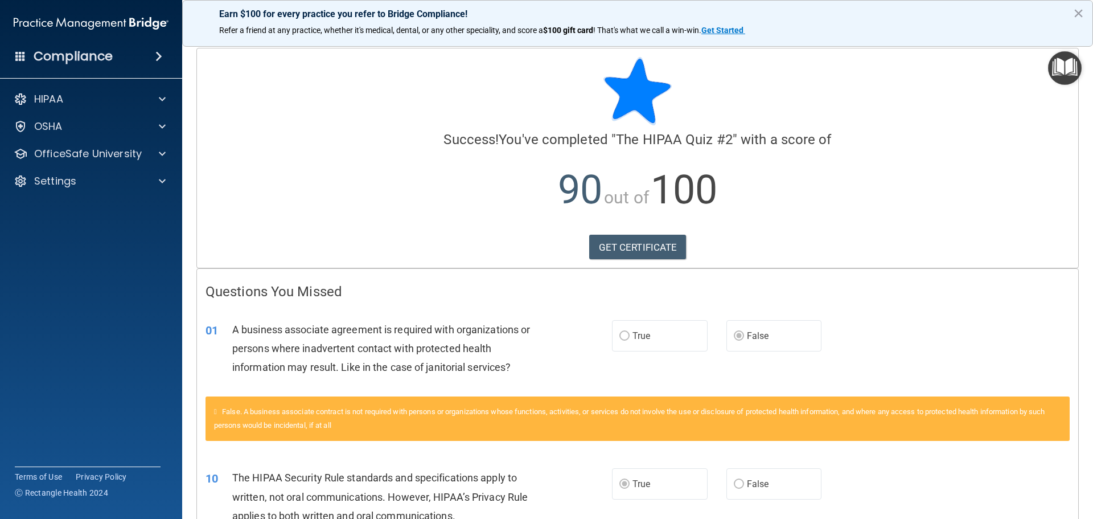
scroll to position [57, 0]
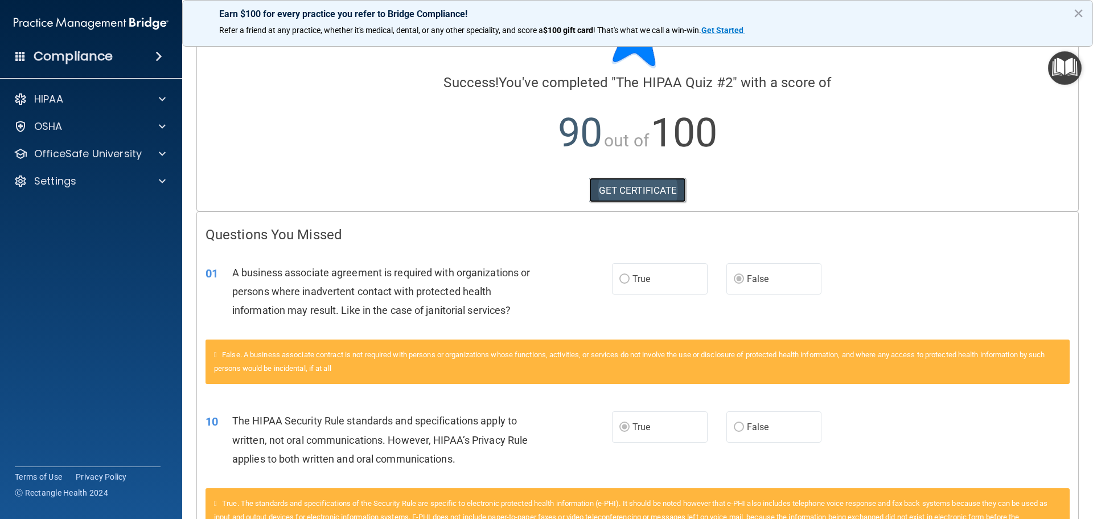
click at [631, 188] on link "GET CERTIFICATE" at bounding box center [637, 190] width 97 height 25
click at [101, 150] on p "OfficeSafe University" at bounding box center [88, 154] width 108 height 14
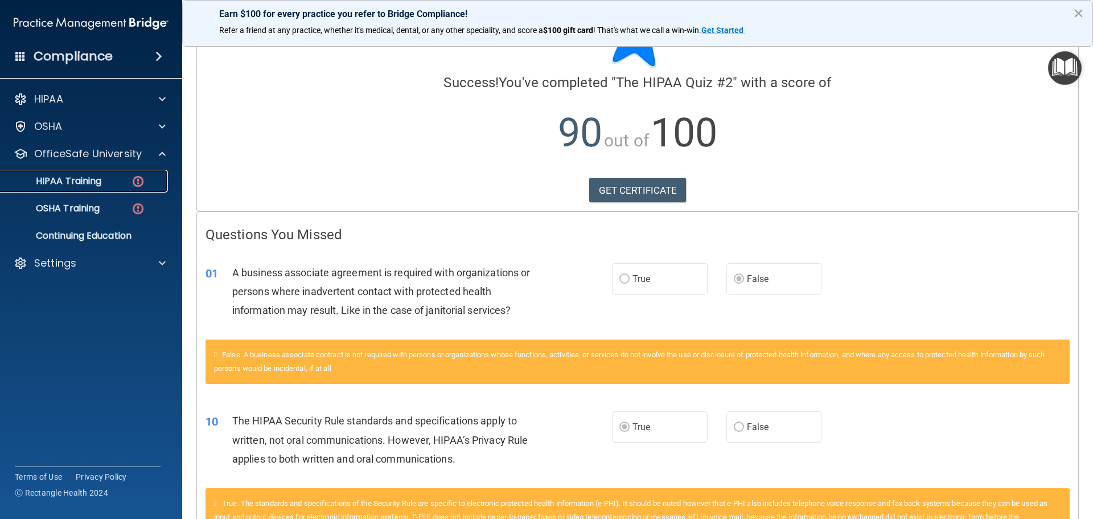
click at [92, 176] on p "HIPAA Training" at bounding box center [54, 180] width 94 height 11
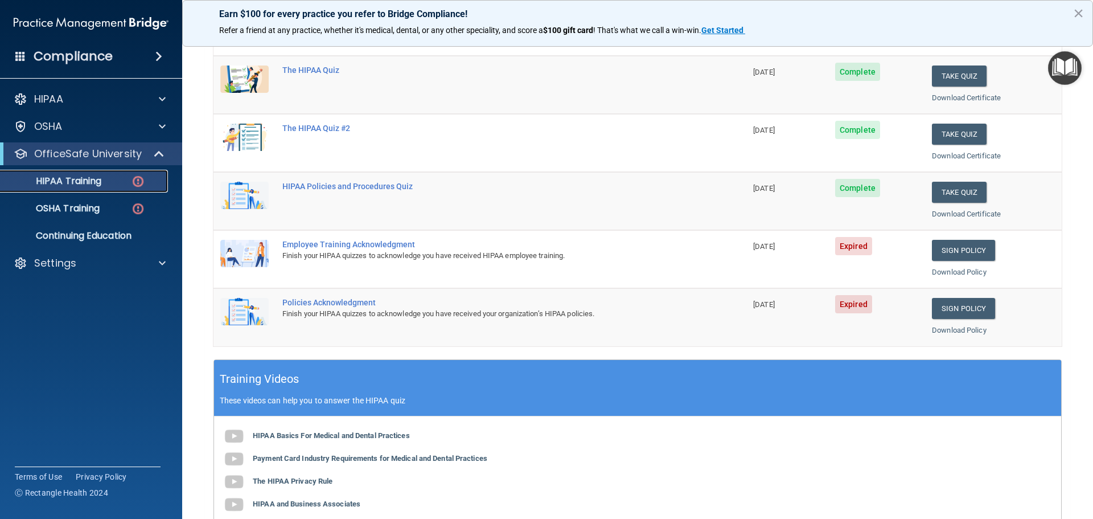
scroll to position [171, 0]
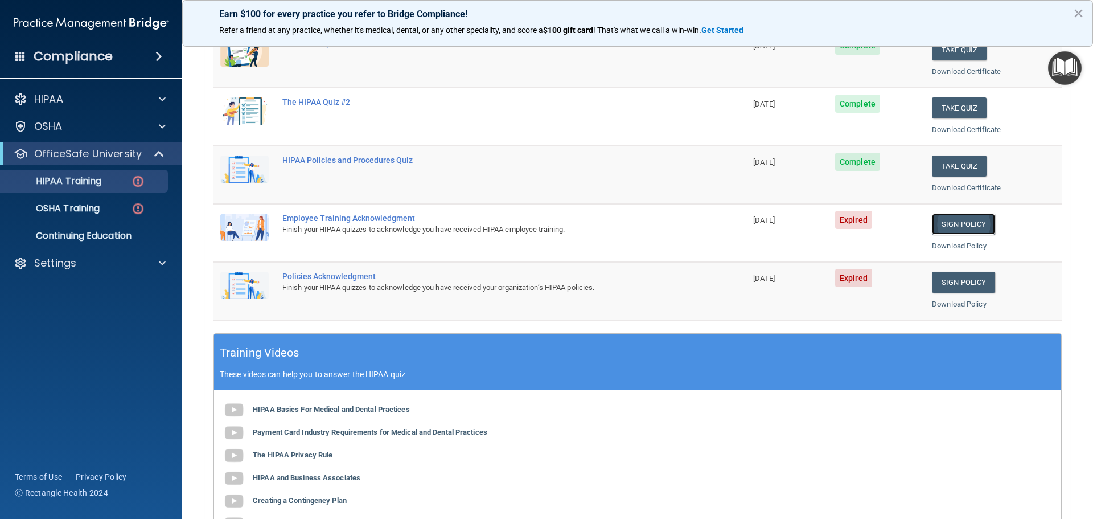
click at [938, 222] on link "Sign Policy" at bounding box center [963, 223] width 63 height 21
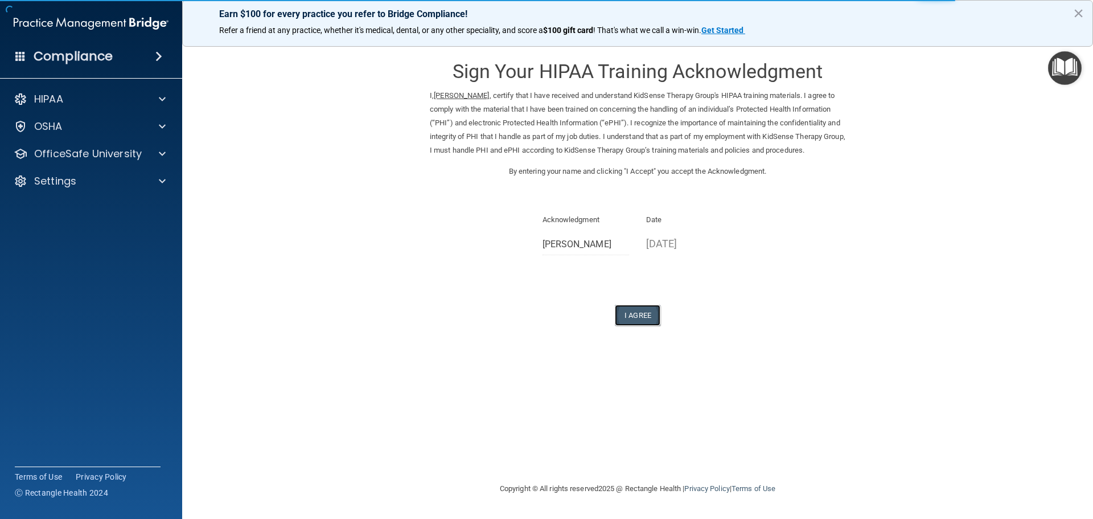
click at [644, 326] on button "I Agree" at bounding box center [638, 315] width 46 height 21
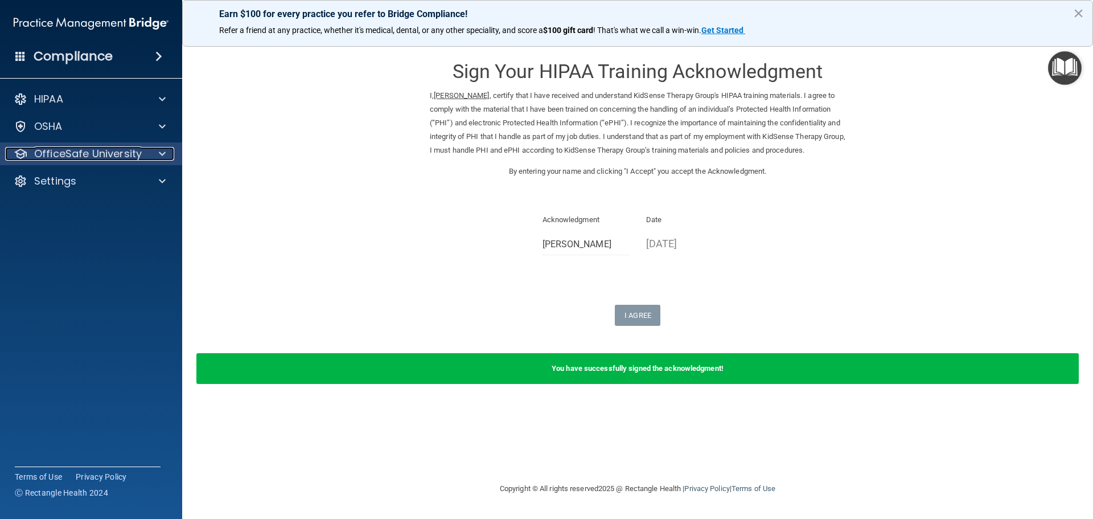
click at [96, 153] on p "OfficeSafe University" at bounding box center [88, 154] width 108 height 14
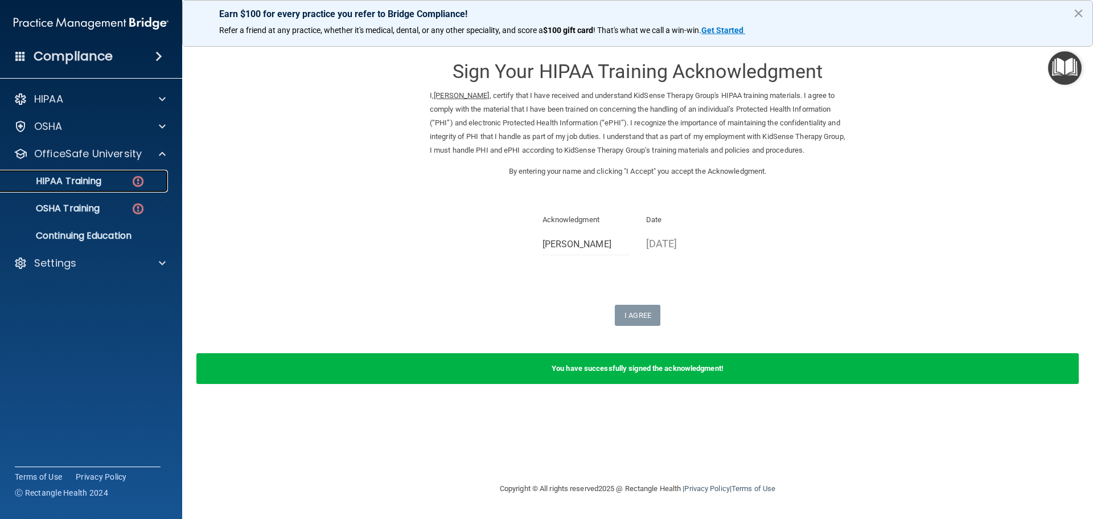
click at [89, 181] on p "HIPAA Training" at bounding box center [54, 180] width 94 height 11
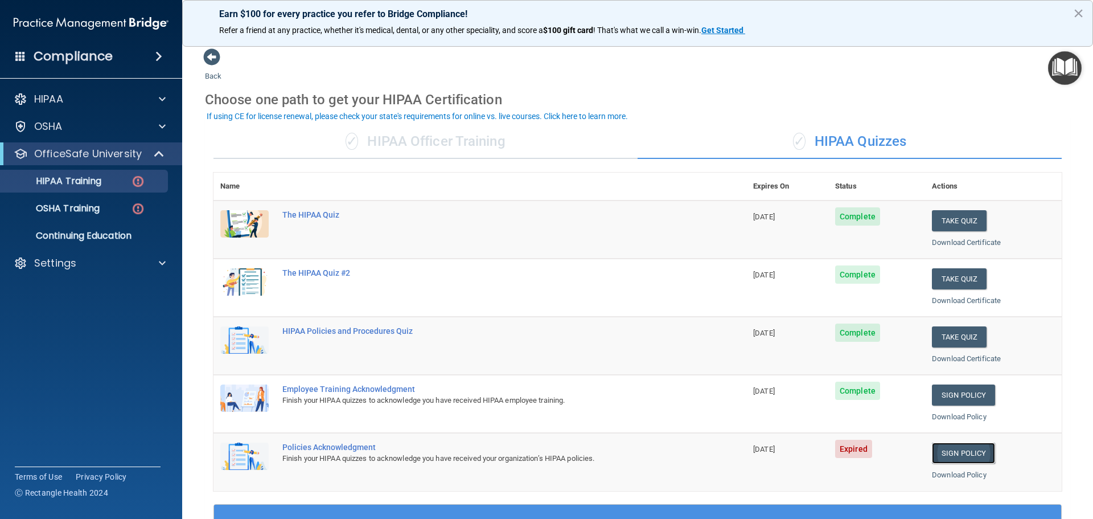
click at [958, 449] on link "Sign Policy" at bounding box center [963, 452] width 63 height 21
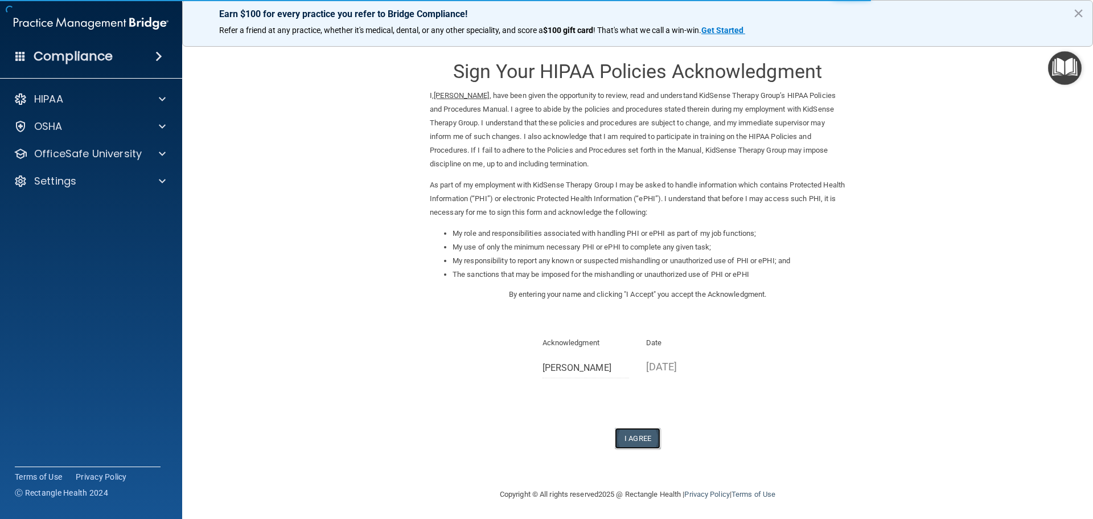
click at [624, 438] on button "I Agree" at bounding box center [638, 437] width 46 height 21
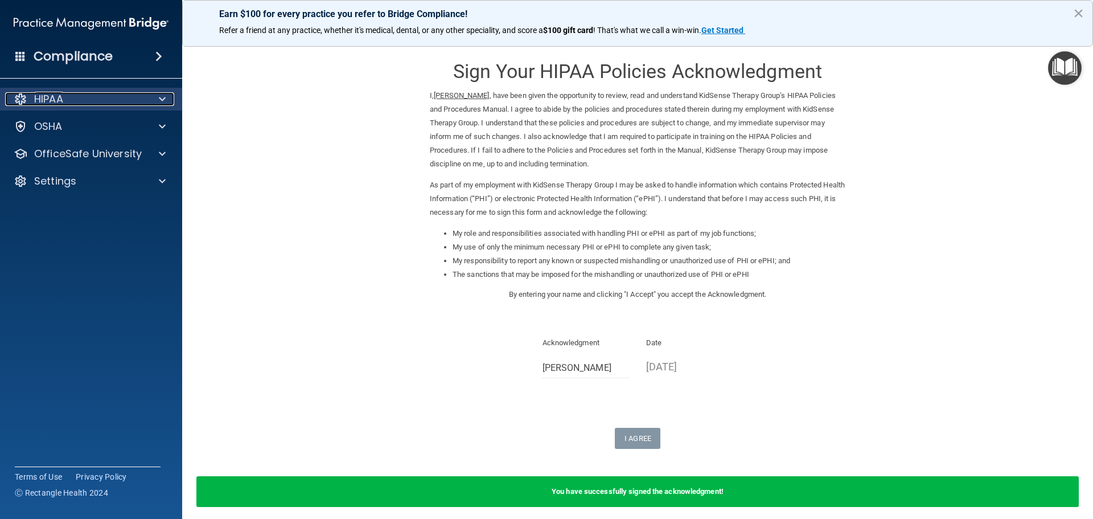
click at [112, 97] on div "HIPAA" at bounding box center [75, 99] width 141 height 14
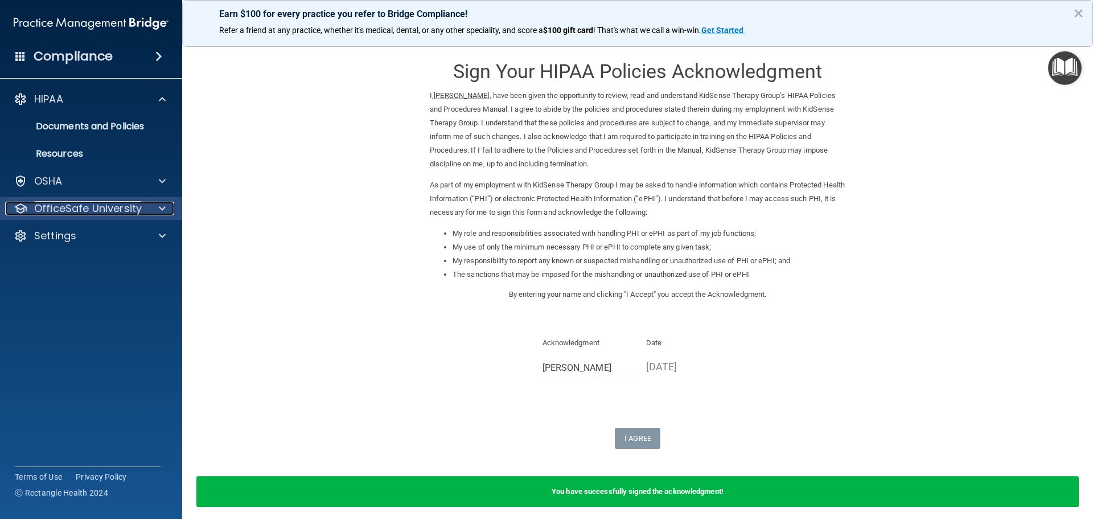
click at [118, 213] on p "OfficeSafe University" at bounding box center [88, 208] width 108 height 14
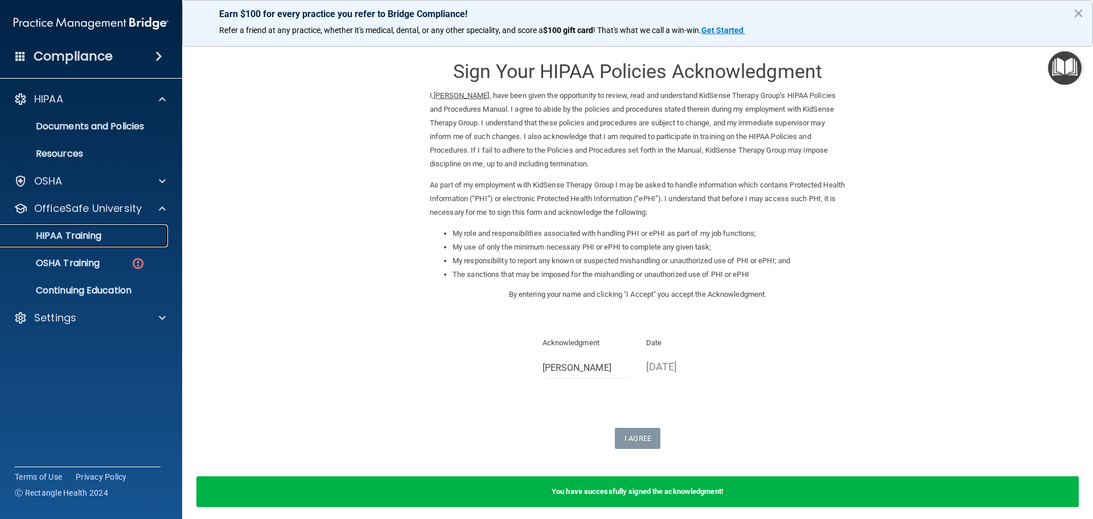
click at [109, 233] on div "HIPAA Training" at bounding box center [84, 235] width 155 height 11
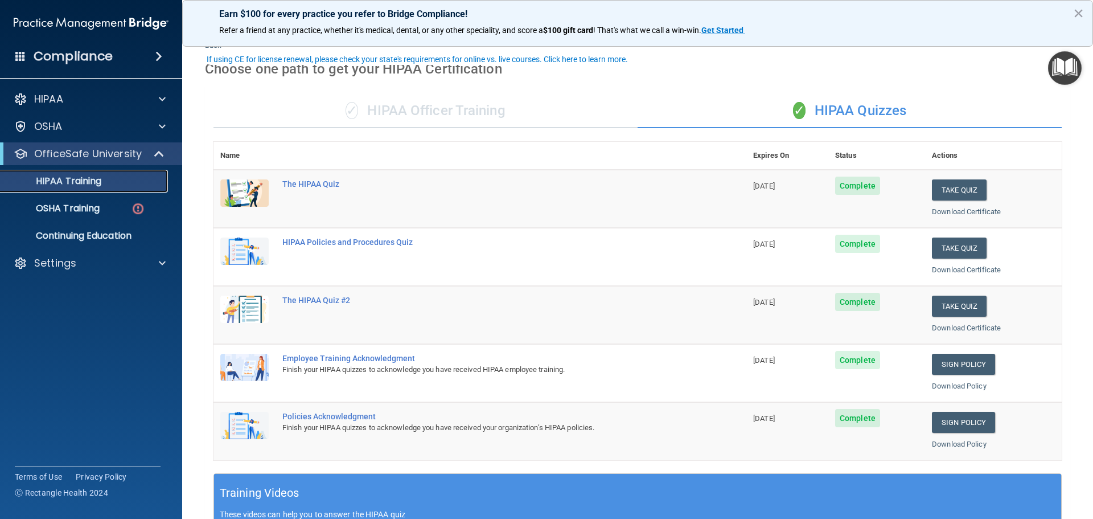
scroll to position [57, 0]
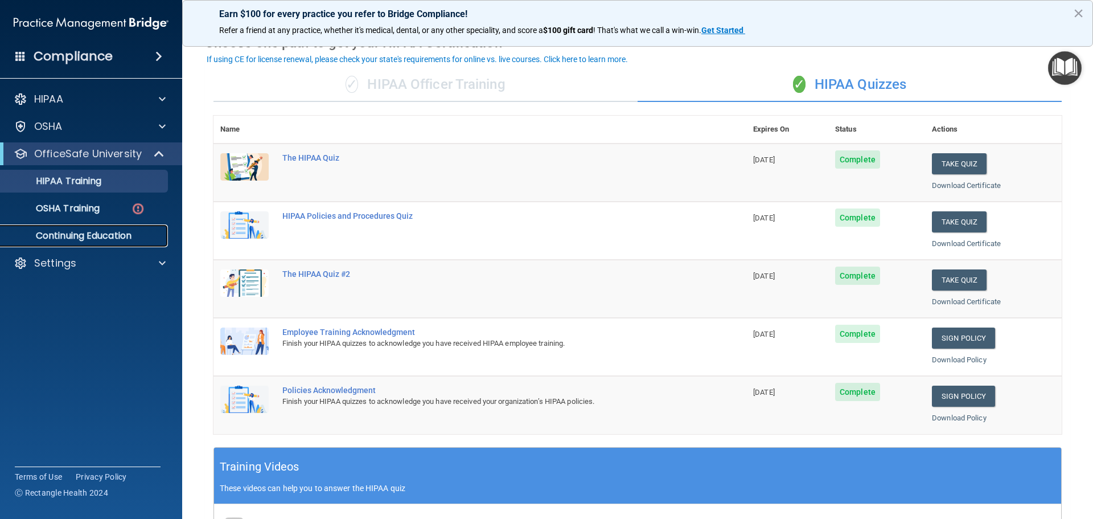
click at [86, 237] on p "Continuing Education" at bounding box center [84, 235] width 155 height 11
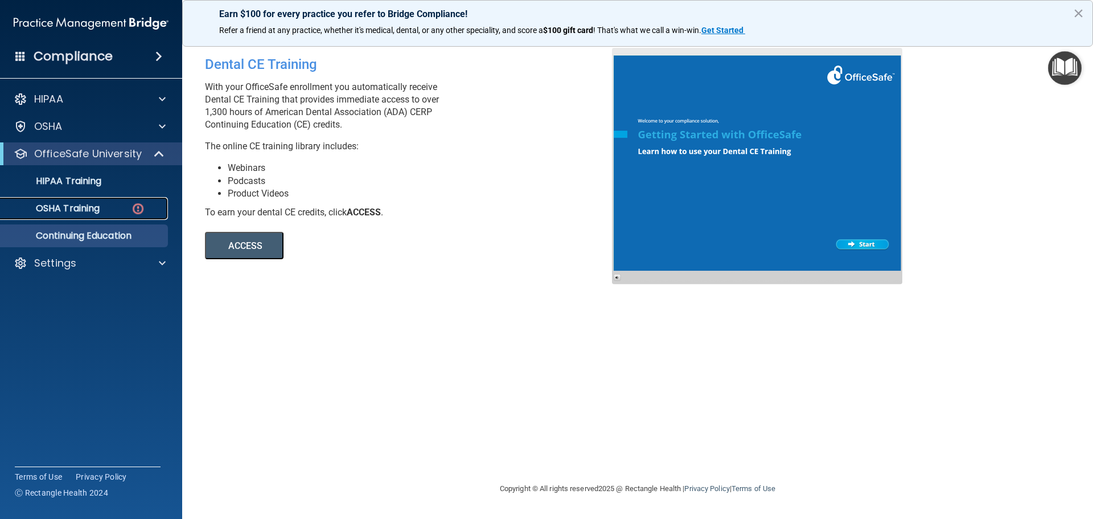
click at [71, 198] on link "OSHA Training" at bounding box center [78, 208] width 179 height 23
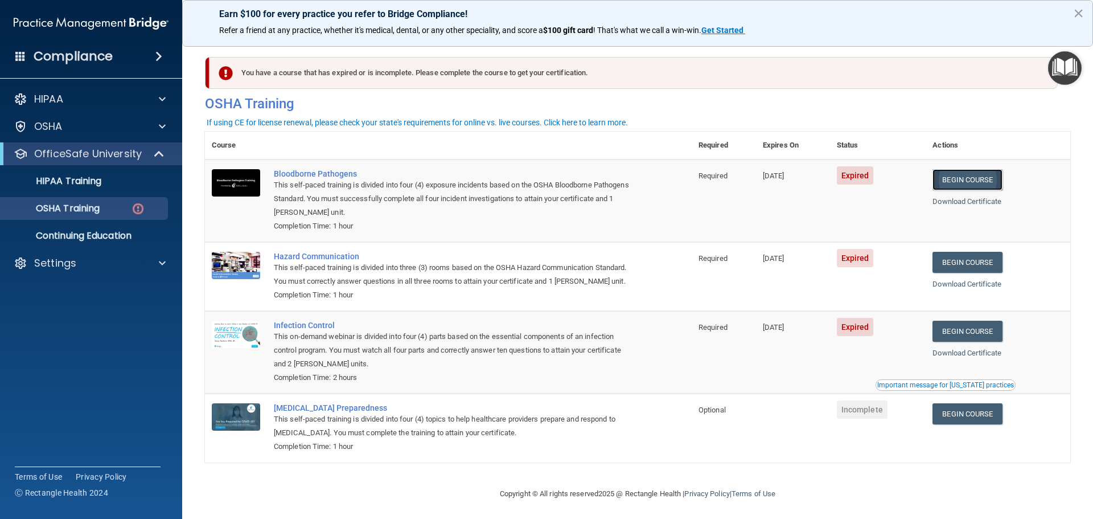
click at [965, 181] on link "Begin Course" at bounding box center [966, 179] width 69 height 21
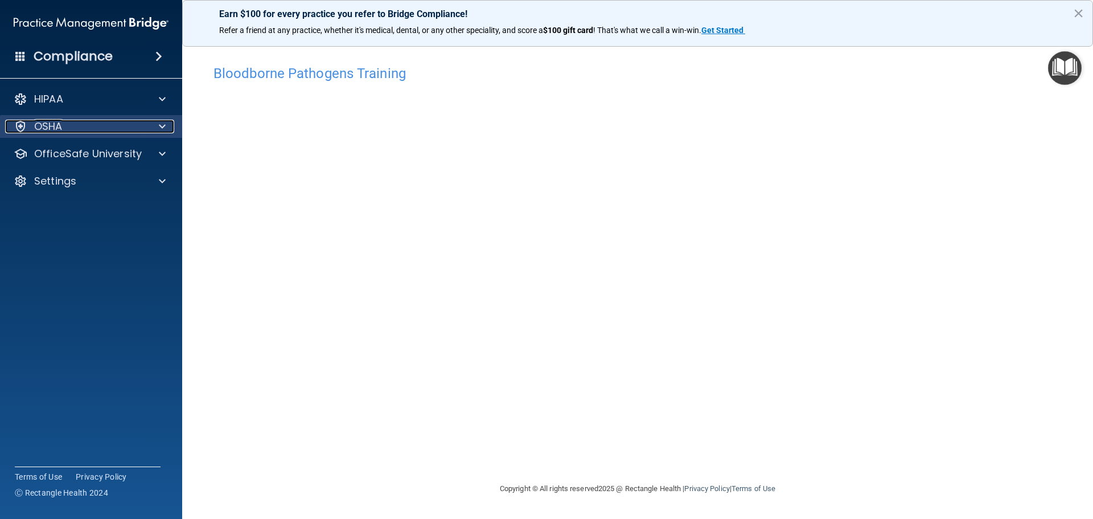
click at [76, 122] on div "OSHA" at bounding box center [75, 127] width 141 height 14
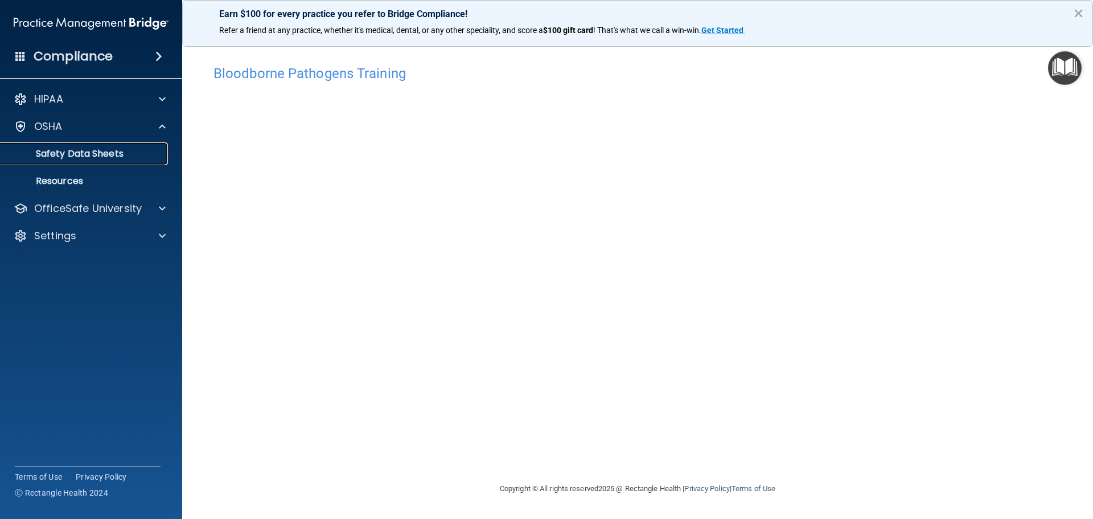
click at [103, 157] on p "Safety Data Sheets" at bounding box center [84, 153] width 155 height 11
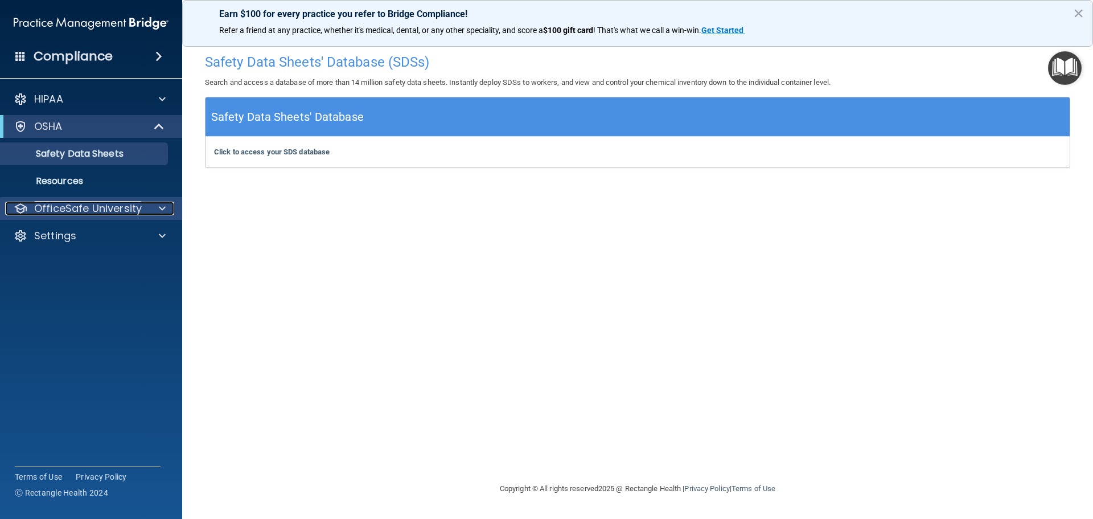
click at [139, 210] on p "OfficeSafe University" at bounding box center [88, 208] width 108 height 14
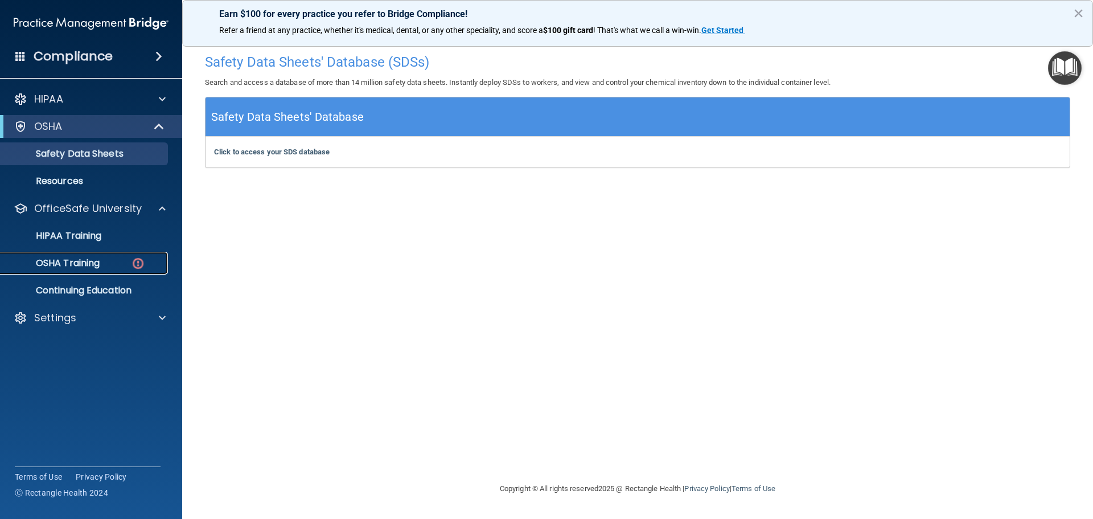
click at [101, 262] on div "OSHA Training" at bounding box center [84, 262] width 155 height 11
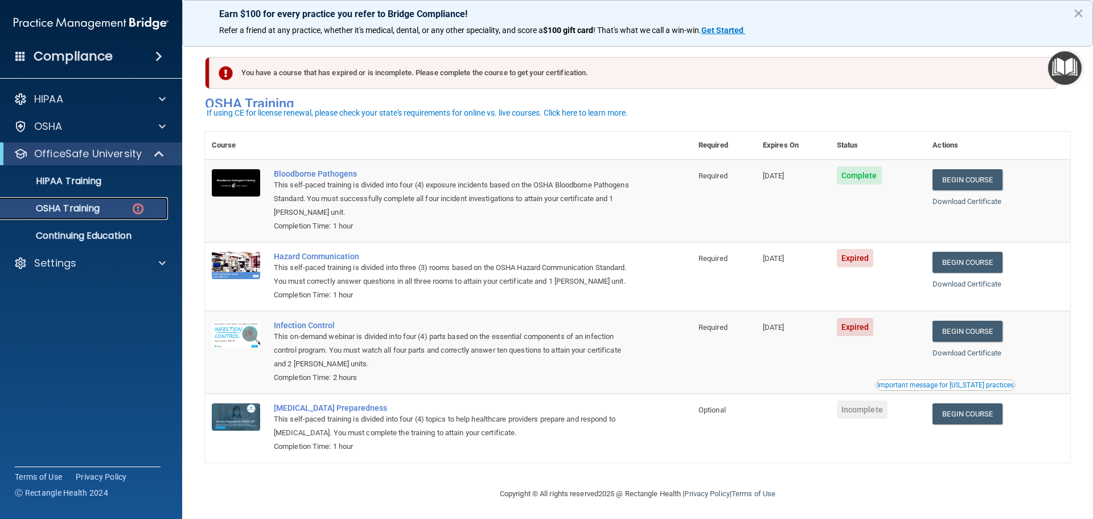
scroll to position [19, 0]
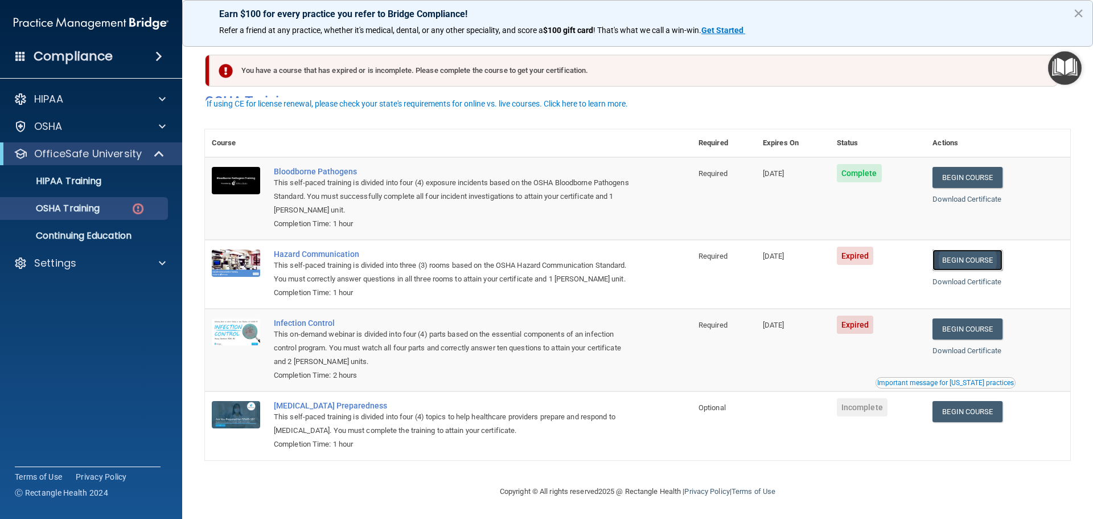
click at [957, 249] on link "Begin Course" at bounding box center [966, 259] width 69 height 21
click at [950, 249] on link "Begin Course" at bounding box center [966, 259] width 69 height 21
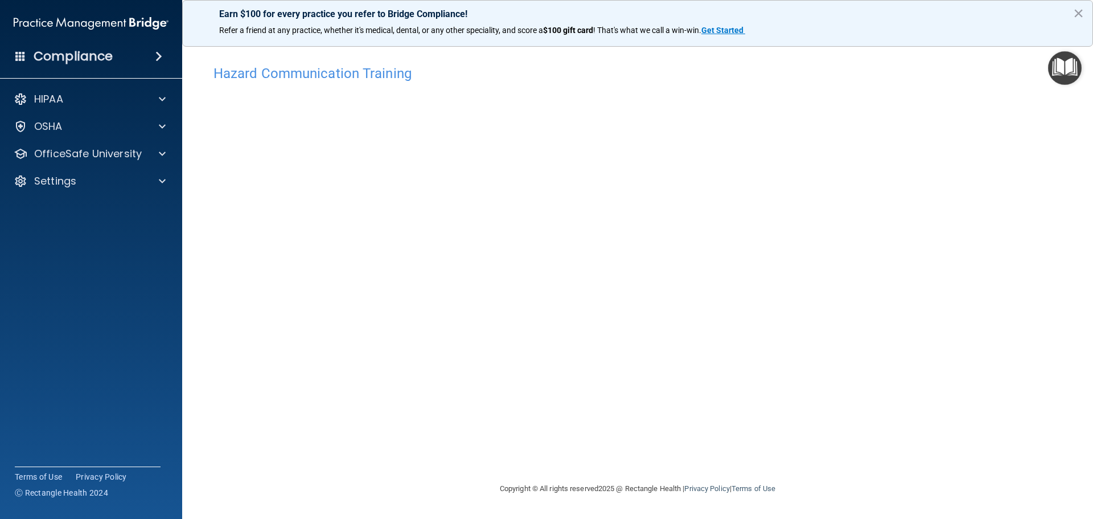
click at [337, 73] on h4 "Hazard Communication Training" at bounding box center [637, 73] width 848 height 15
click at [1067, 67] on img "Open Resource Center" at bounding box center [1065, 68] width 34 height 34
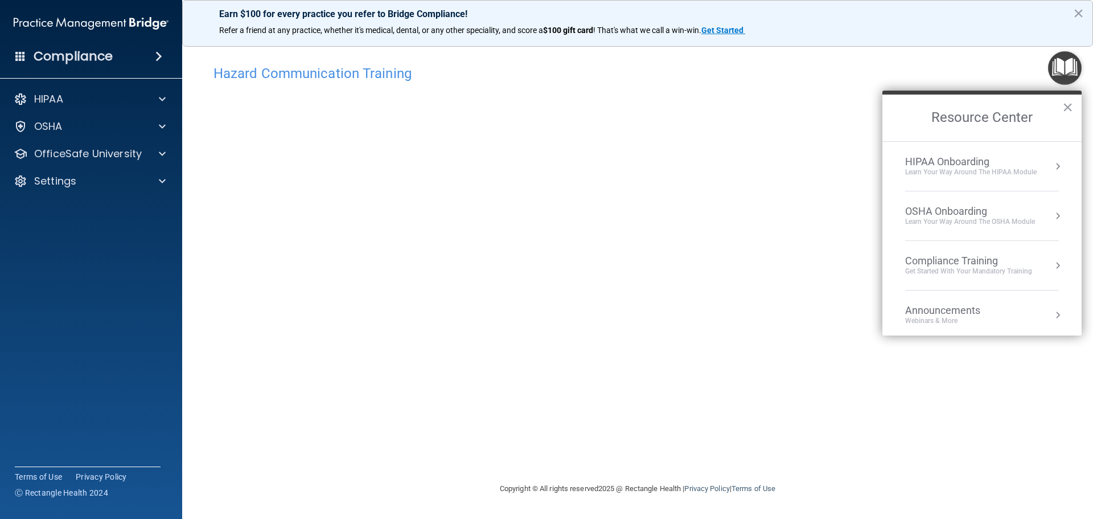
click at [852, 203] on div "Hazard Communication Training This course doesn’t expire until [DATE]. Are you …" at bounding box center [637, 270] width 865 height 422
click at [1069, 109] on button "×" at bounding box center [1067, 107] width 11 height 18
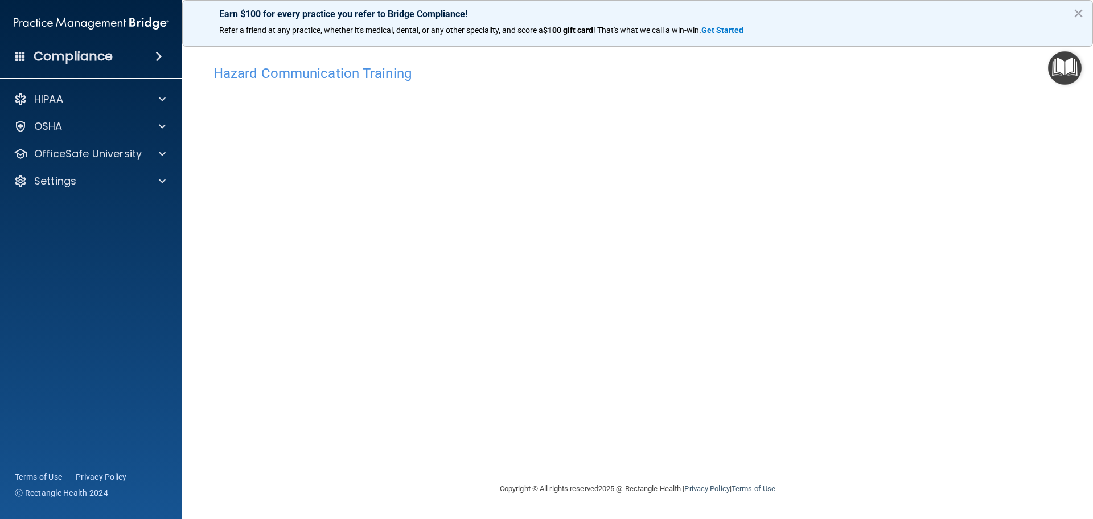
click at [371, 76] on h4 "Hazard Communication Training" at bounding box center [637, 73] width 848 height 15
click at [113, 154] on p "OfficeSafe University" at bounding box center [88, 154] width 108 height 14
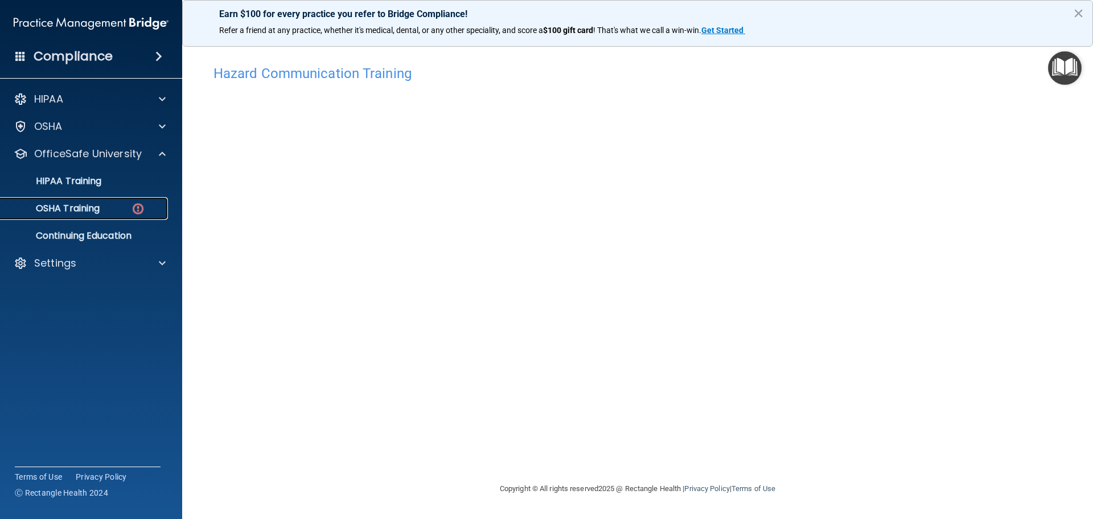
click at [122, 207] on div "OSHA Training" at bounding box center [84, 208] width 155 height 11
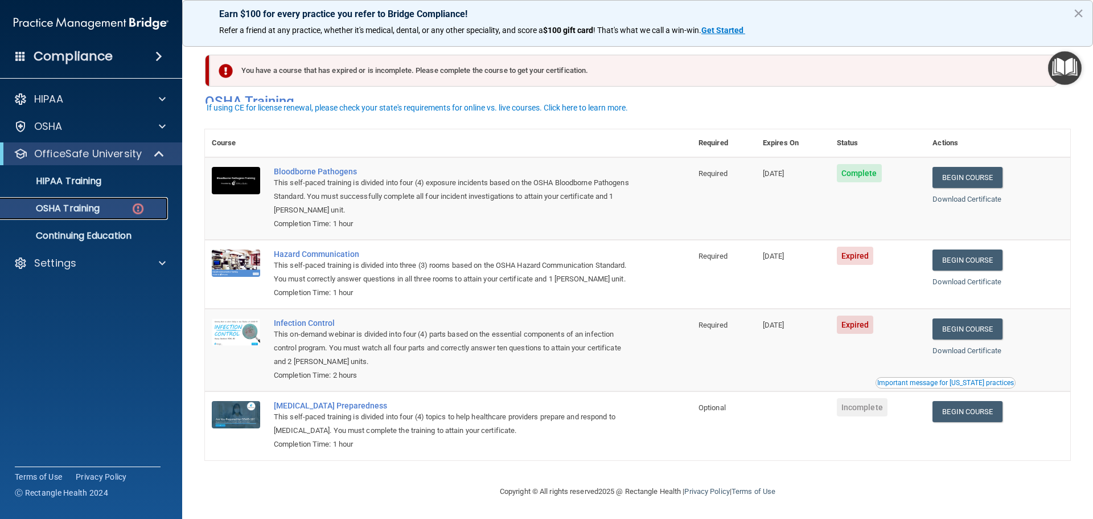
scroll to position [19, 0]
click at [965, 249] on link "Begin Course" at bounding box center [966, 259] width 69 height 21
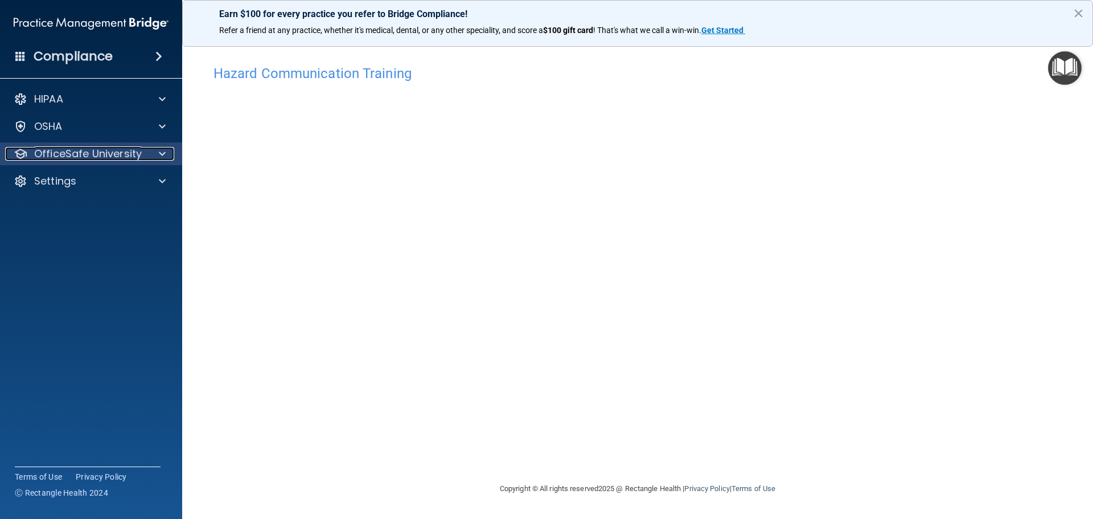
click at [161, 151] on span at bounding box center [162, 154] width 7 height 14
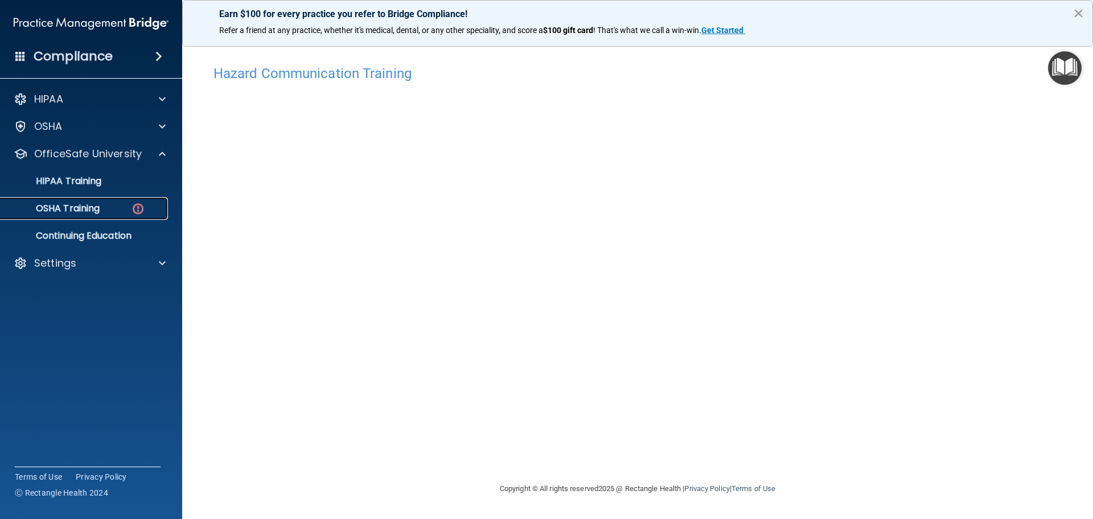
click at [122, 206] on div "OSHA Training" at bounding box center [84, 208] width 155 height 11
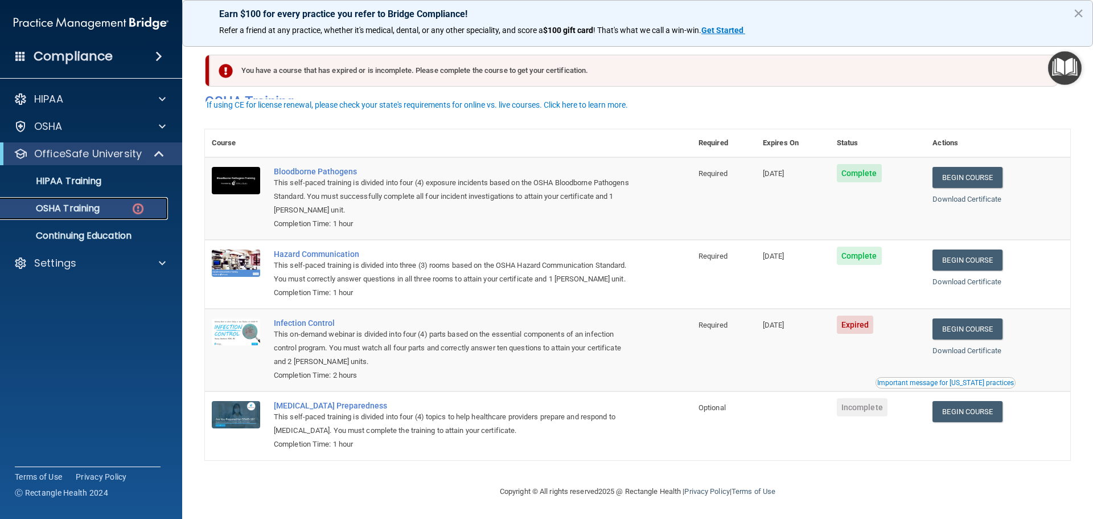
scroll to position [19, 0]
